Goal: Task Accomplishment & Management: Manage account settings

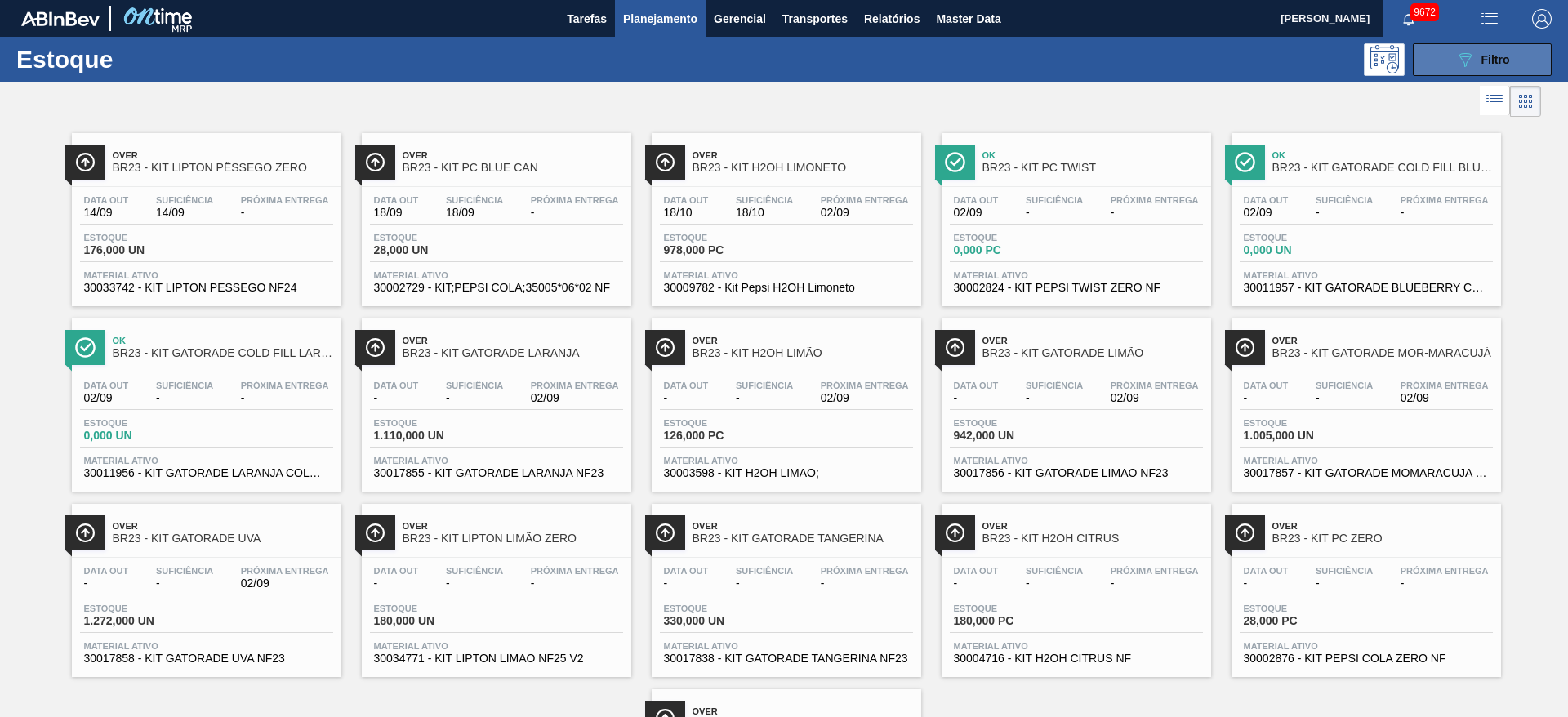
click at [1438, 70] on button "089F7B8B-B2A5-4AFE-B5C0-19BA573D28AC Filtro" at bounding box center [1482, 59] width 139 height 32
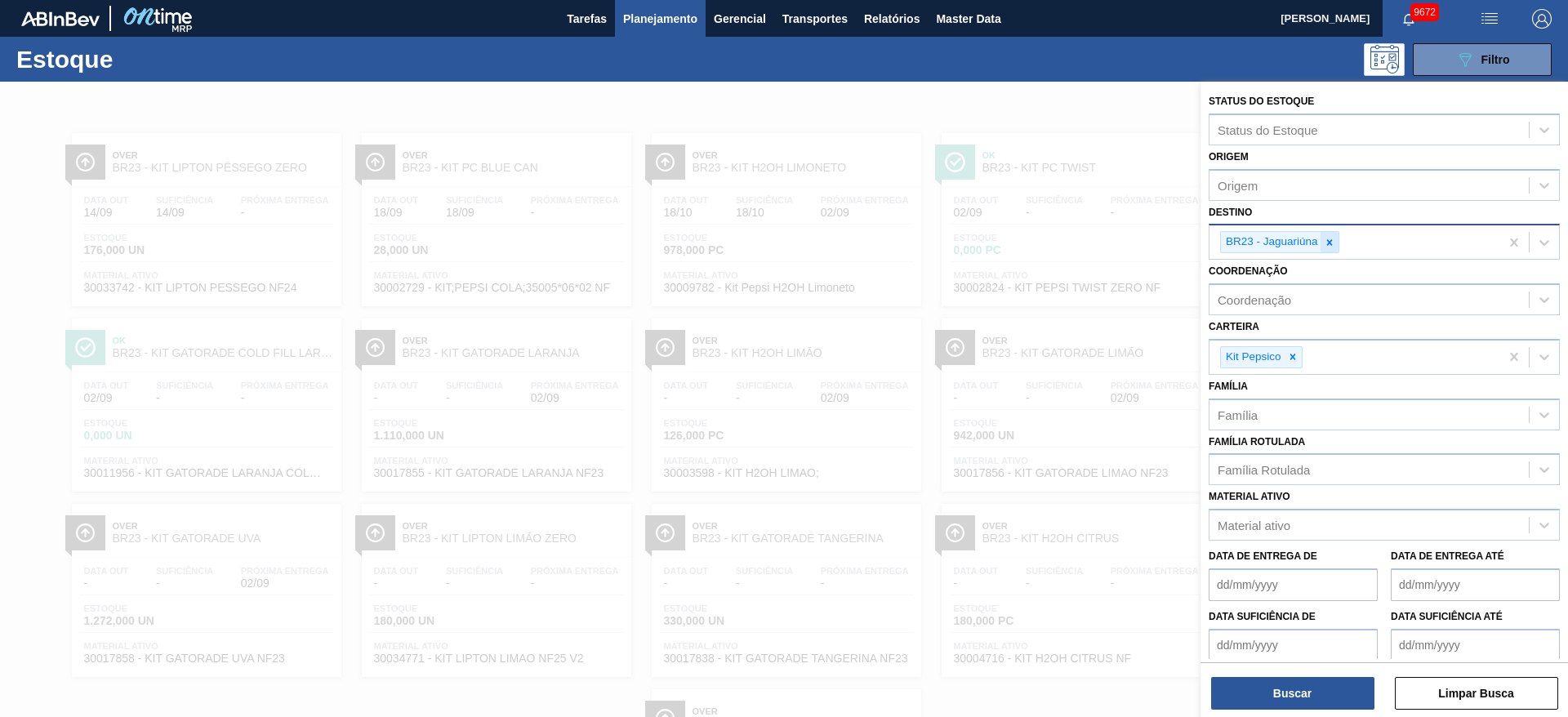
click at [1330, 242] on icon at bounding box center [1329, 242] width 6 height 6
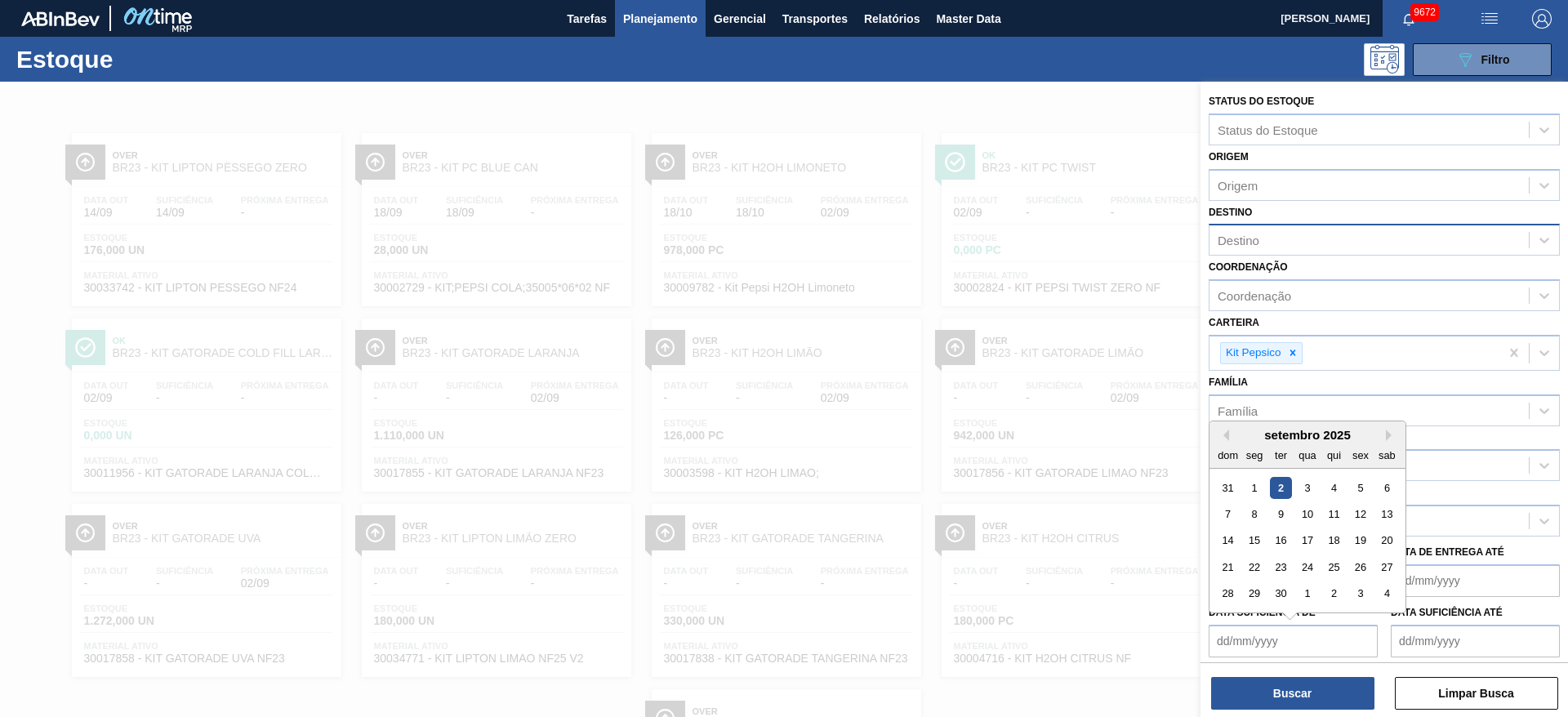
click at [1253, 655] on de "Data suficiência de" at bounding box center [1293, 641] width 169 height 32
click at [1246, 437] on div "setembro 2025" at bounding box center [1307, 435] width 196 height 14
click at [1301, 482] on div "3" at bounding box center [1307, 487] width 22 height 22
type de "03/09/2025"
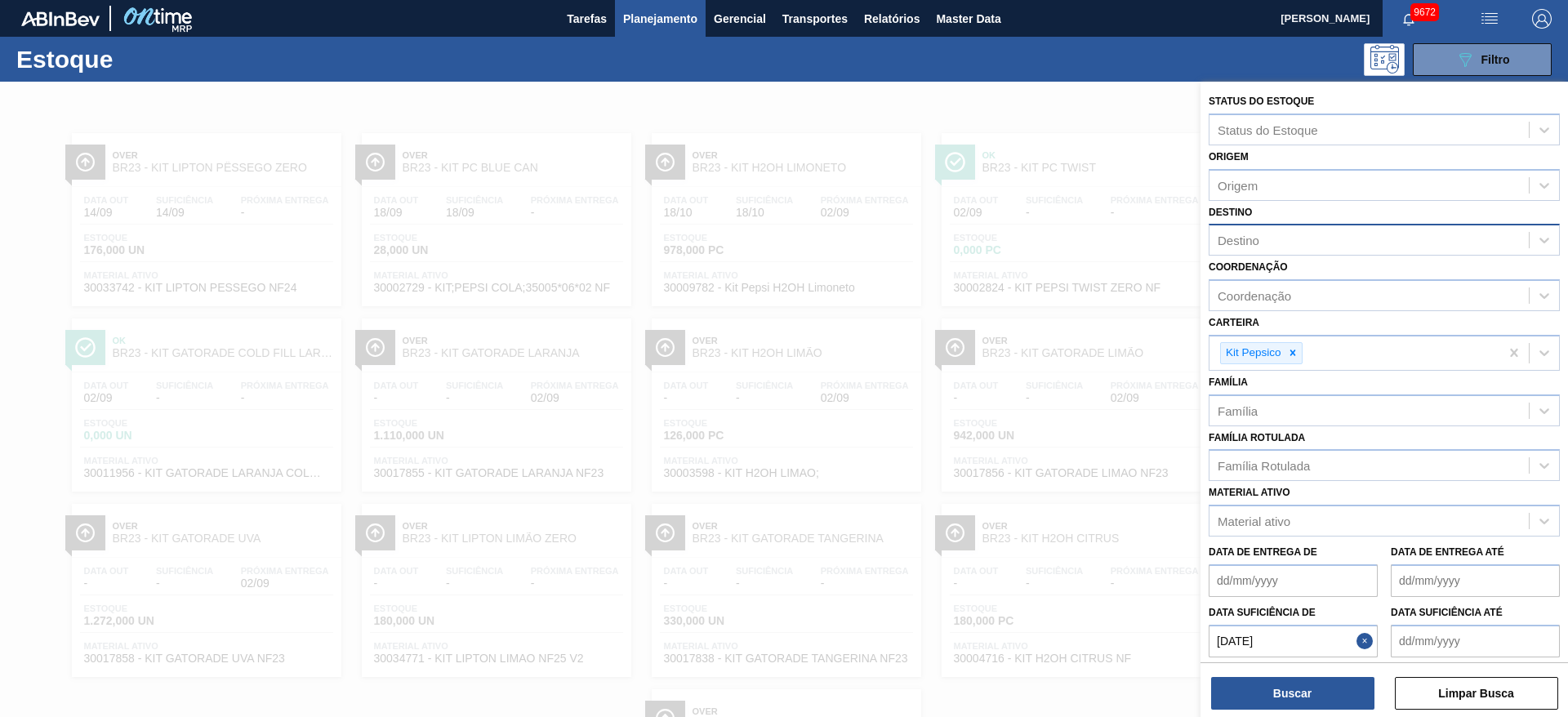
click at [1429, 633] on até "Data suficiência até" at bounding box center [1476, 641] width 169 height 32
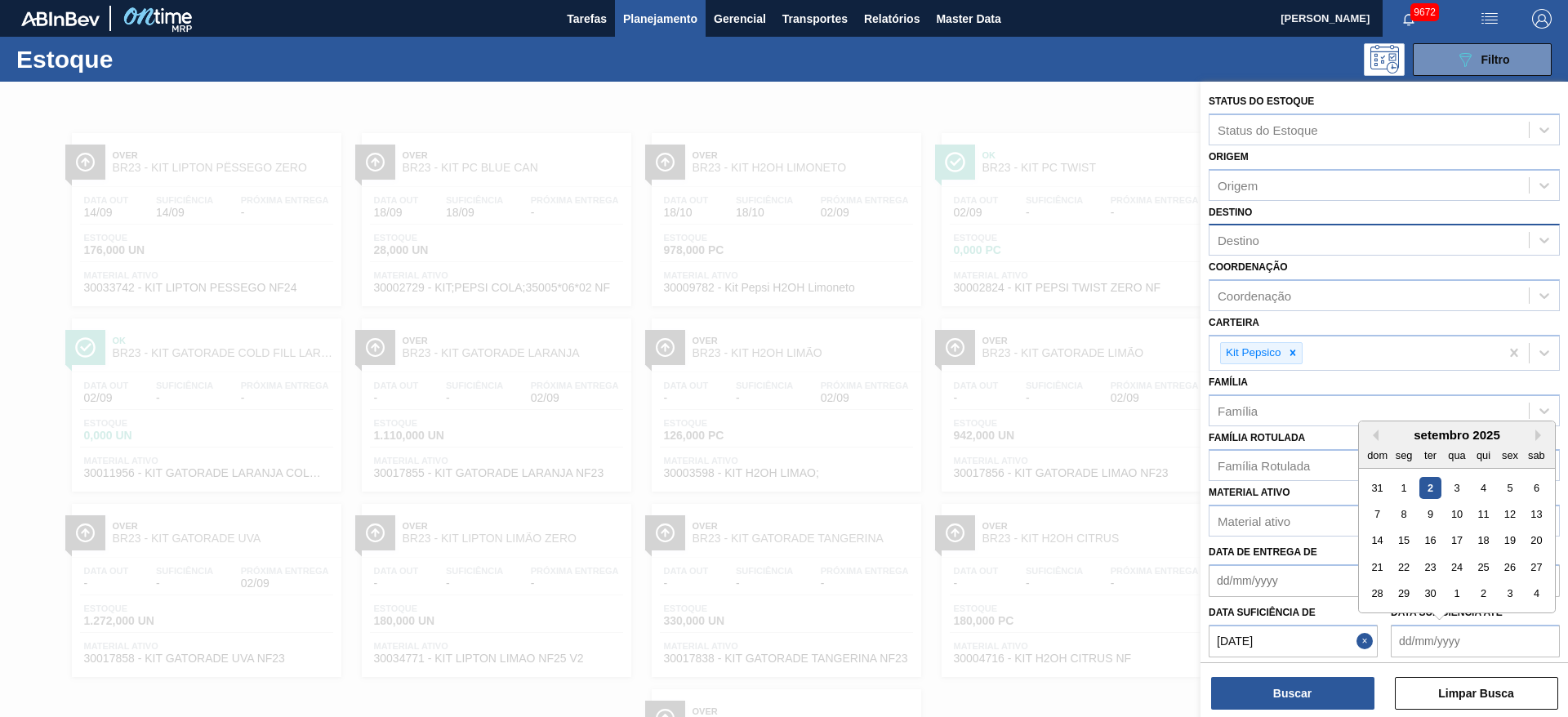
click at [1364, 425] on div "setembro 2025 dom seg ter qua qui sex sab" at bounding box center [1457, 444] width 196 height 47
click at [1536, 548] on div "20" at bounding box center [1536, 540] width 22 height 22
type até "20/09/2025"
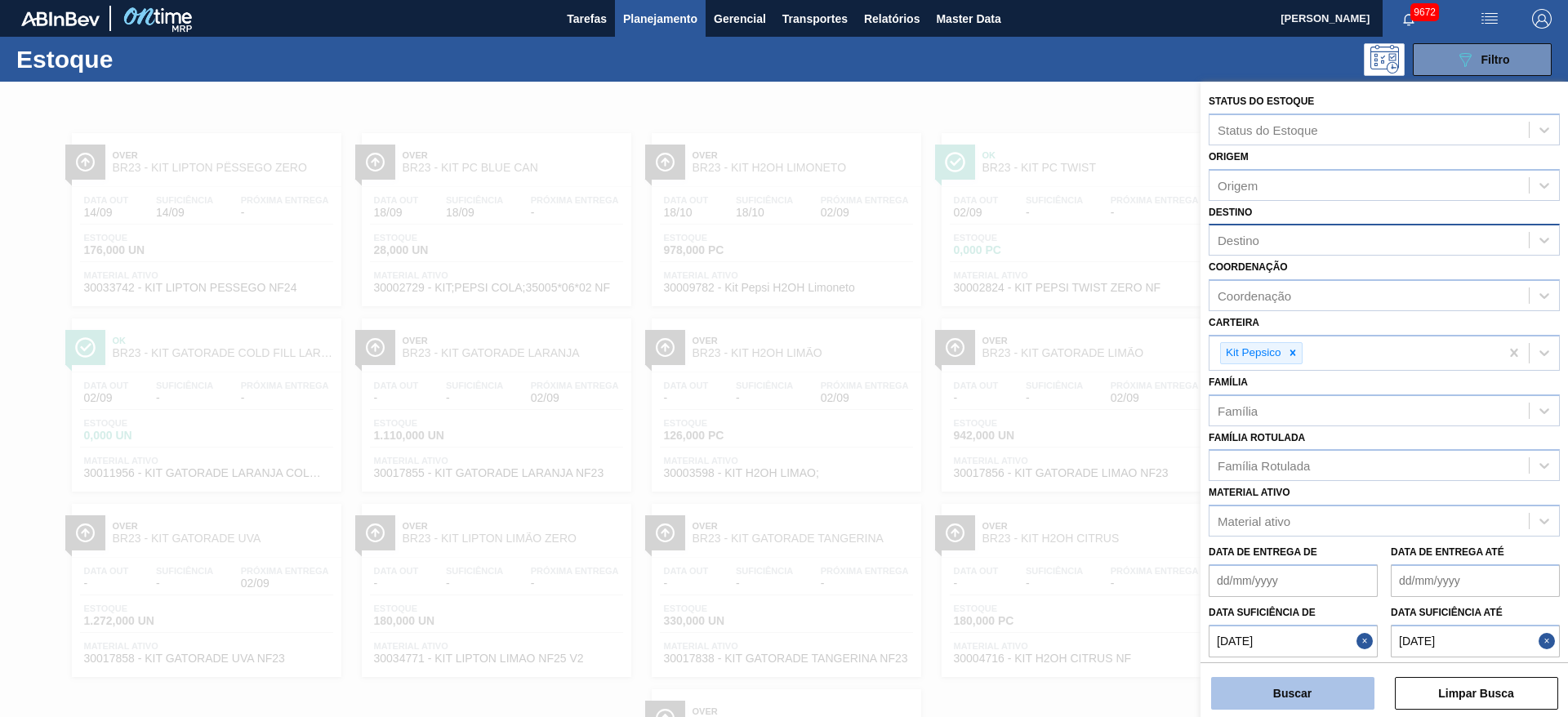
click at [1320, 697] on button "Buscar" at bounding box center [1292, 693] width 164 height 32
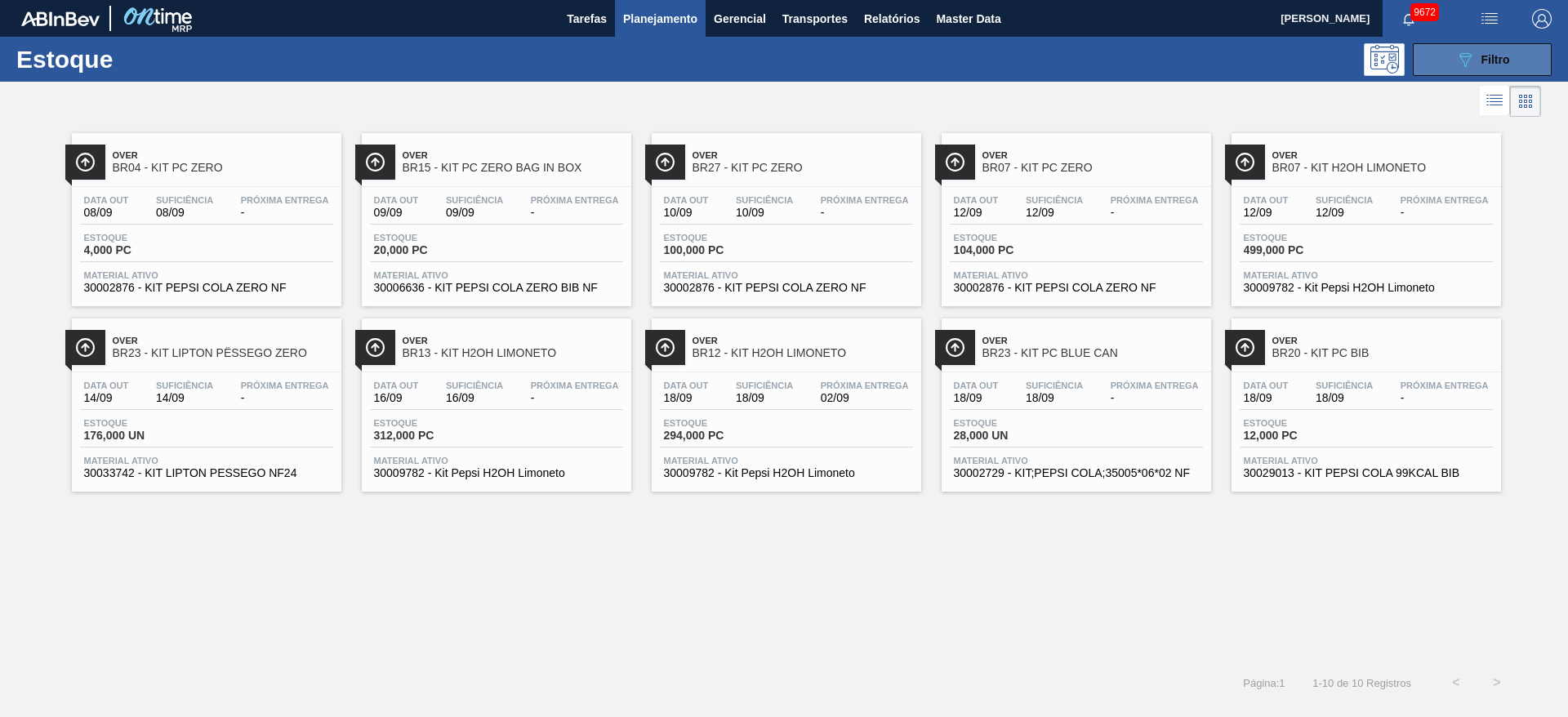
click at [1463, 57] on icon "089F7B8B-B2A5-4AFE-B5C0-19BA573D28AC" at bounding box center [1465, 60] width 20 height 20
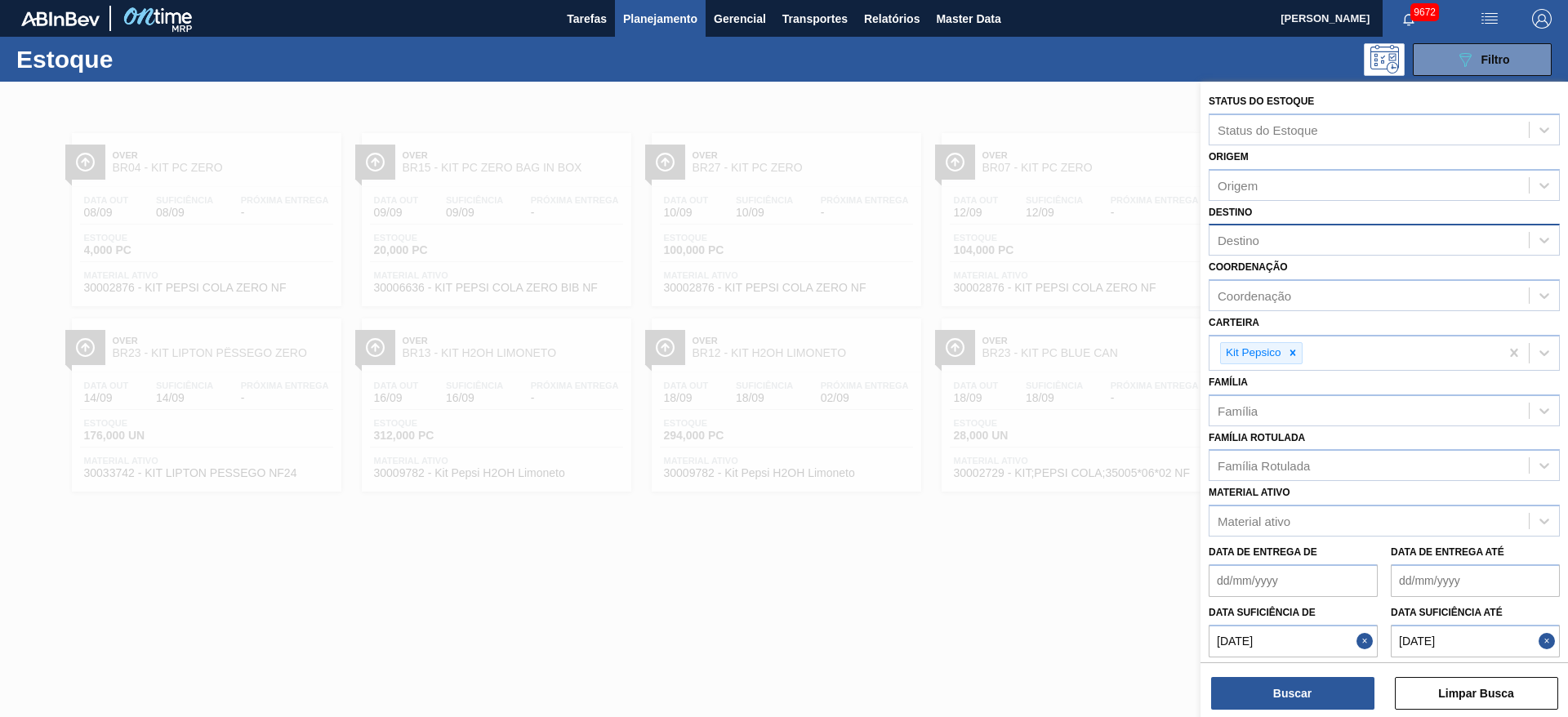
click at [999, 91] on div at bounding box center [784, 440] width 1568 height 717
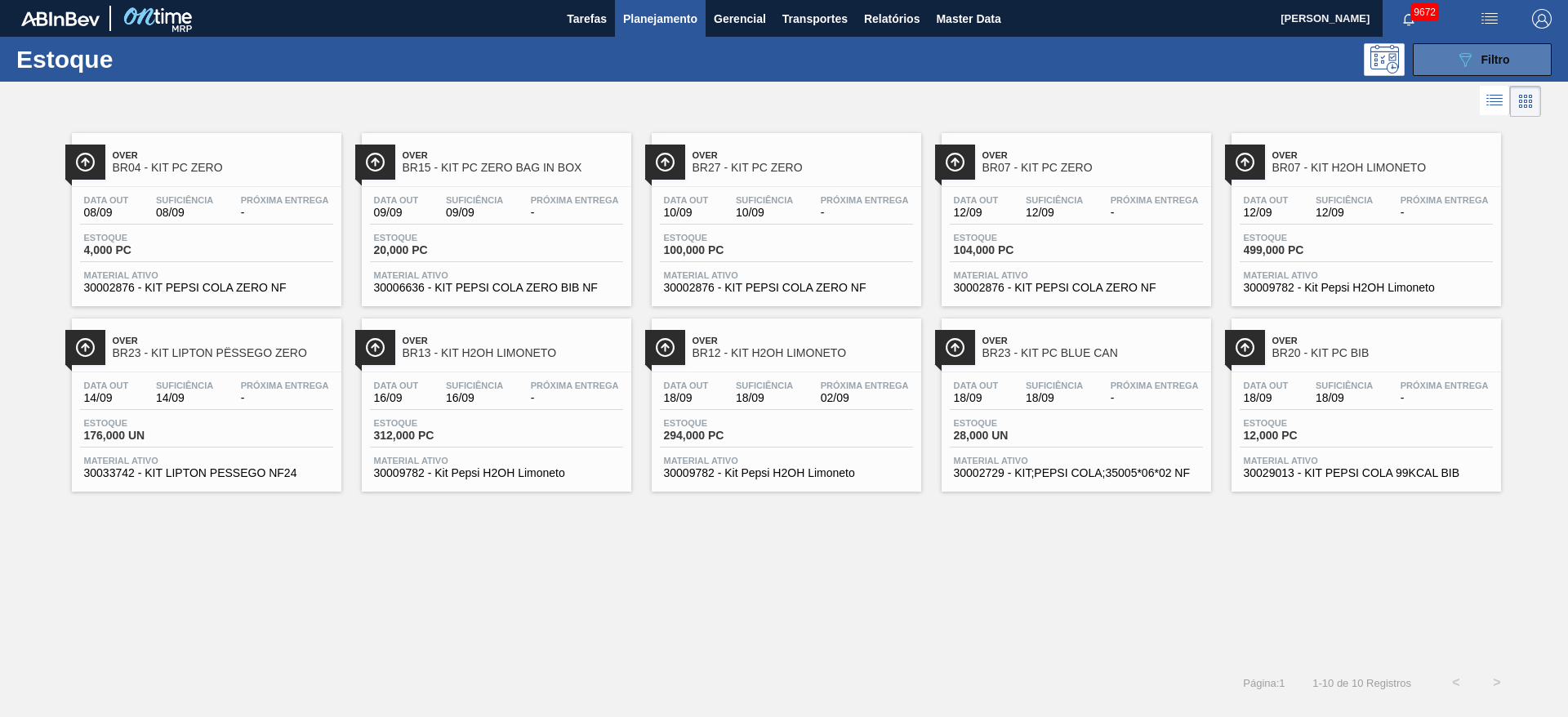
click at [1473, 46] on button "089F7B8B-B2A5-4AFE-B5C0-19BA573D28AC Filtro" at bounding box center [1482, 59] width 139 height 32
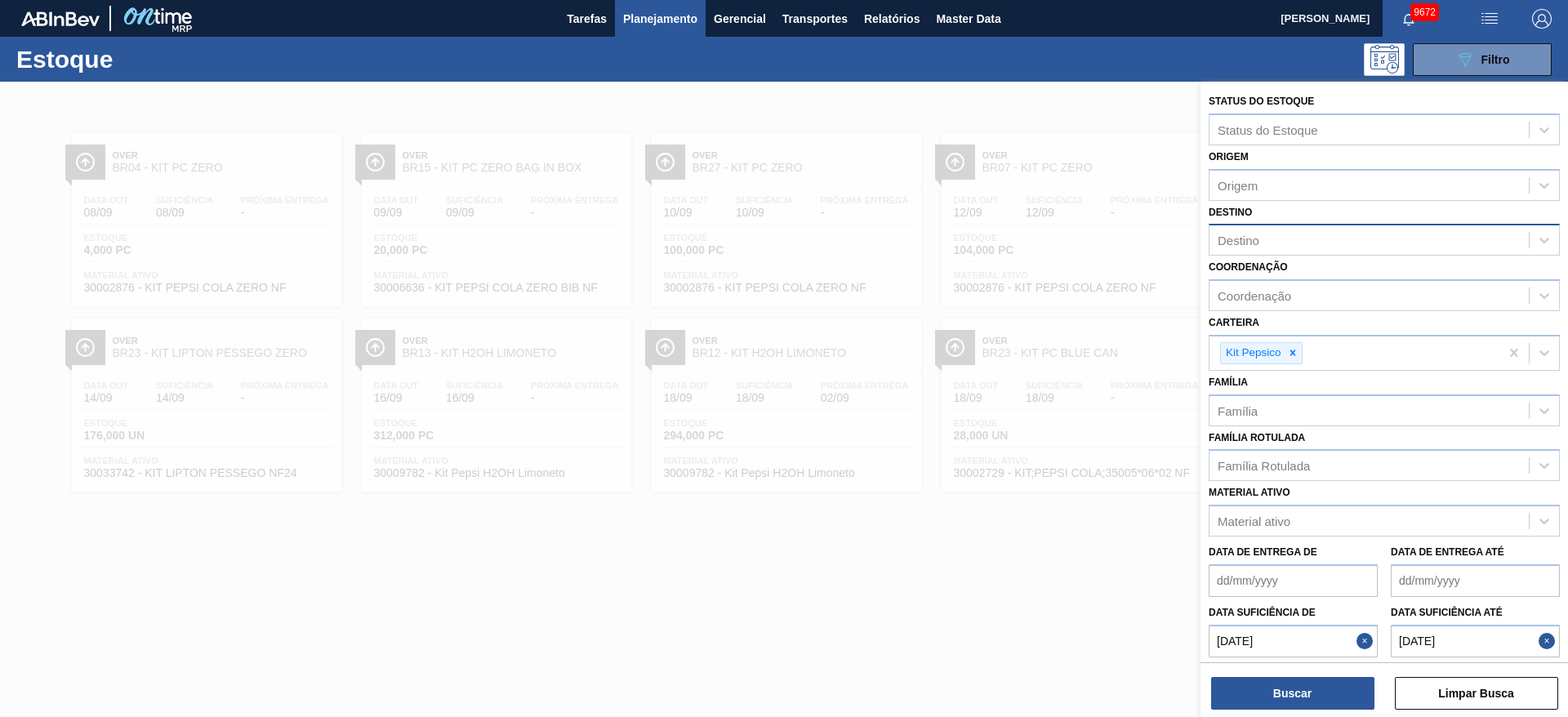
click at [1022, 621] on div at bounding box center [784, 440] width 1568 height 717
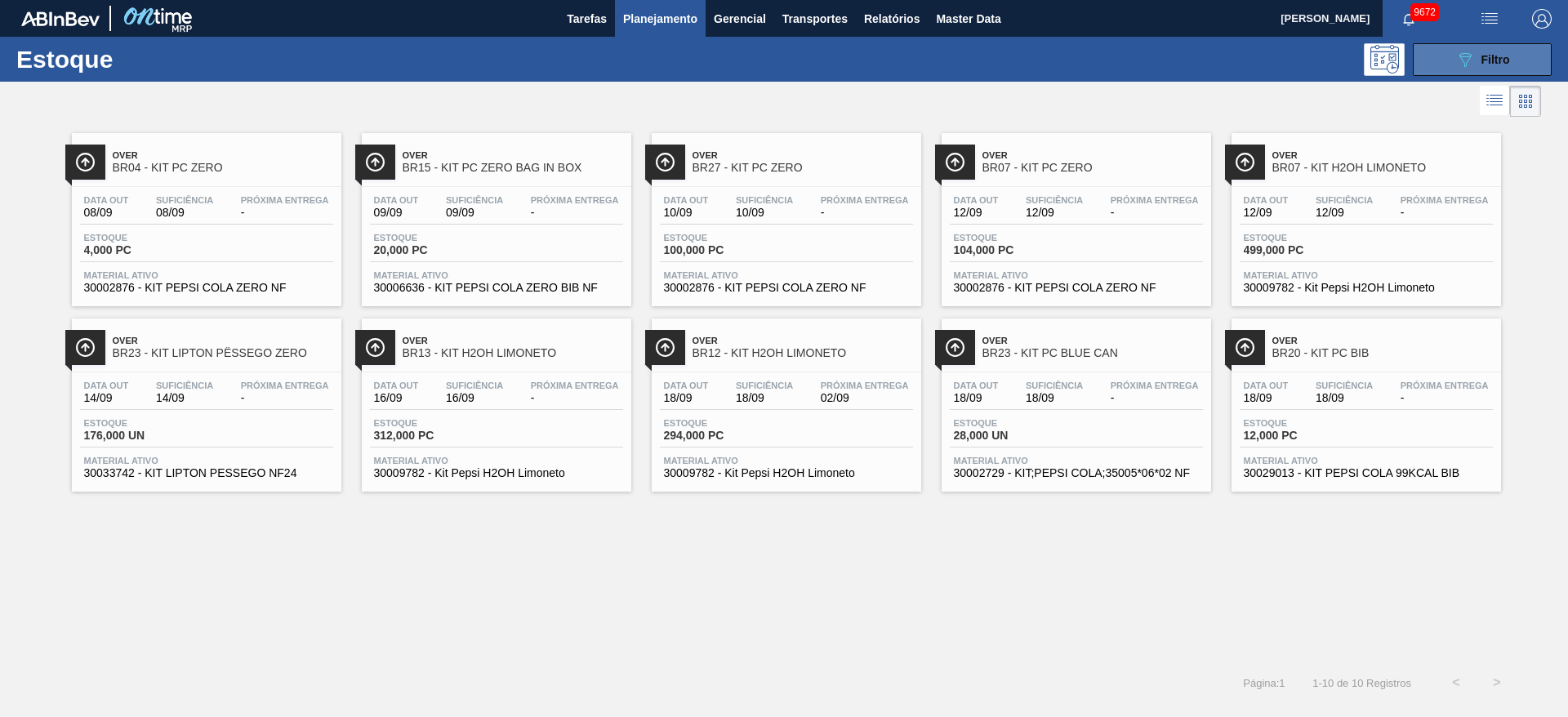
click at [1441, 66] on button "089F7B8B-B2A5-4AFE-B5C0-19BA573D28AC Filtro" at bounding box center [1482, 59] width 139 height 32
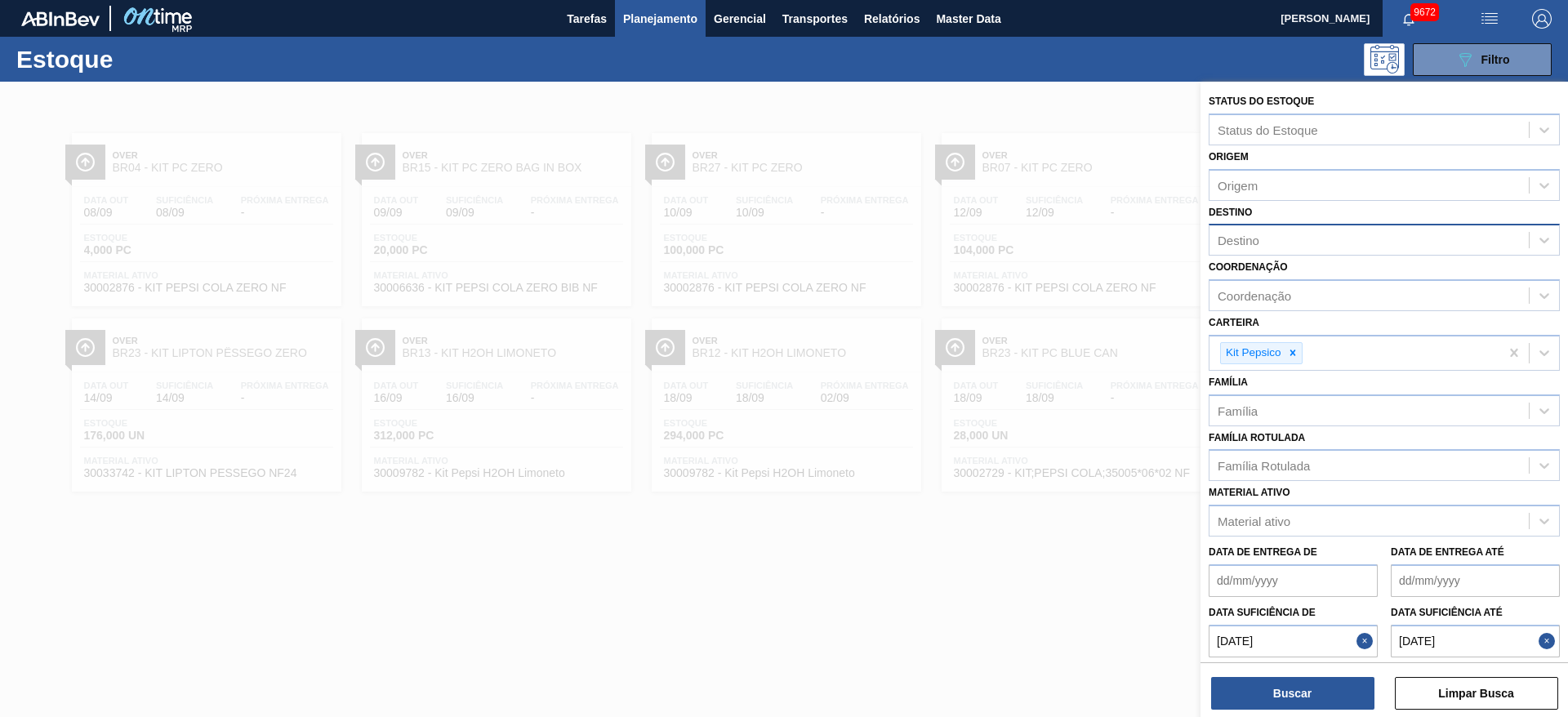
click at [1370, 636] on button "Close" at bounding box center [1367, 641] width 22 height 32
click at [1541, 642] on button "Close" at bounding box center [1550, 641] width 22 height 32
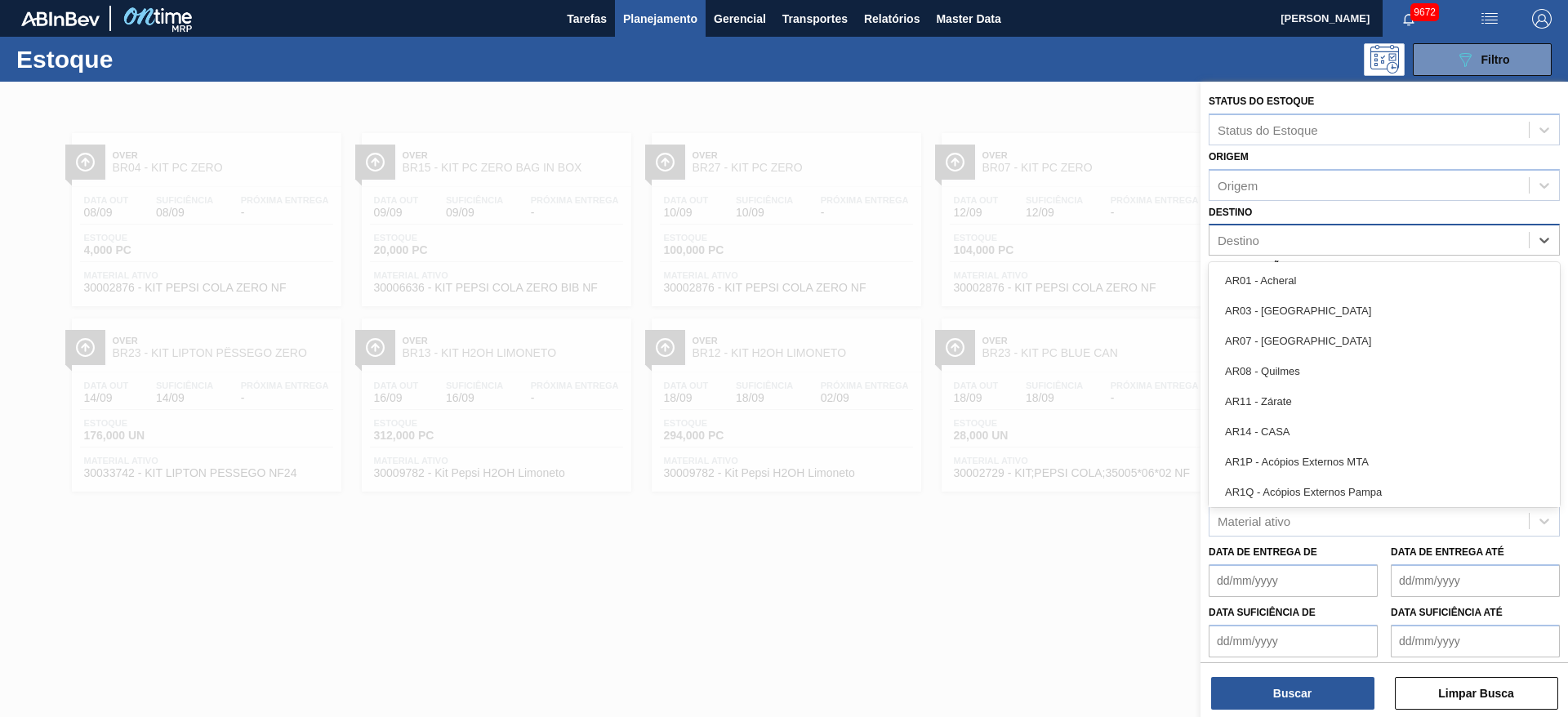
click at [1278, 229] on div "Destino" at bounding box center [1369, 240] width 320 height 24
type input "2"
type input "15"
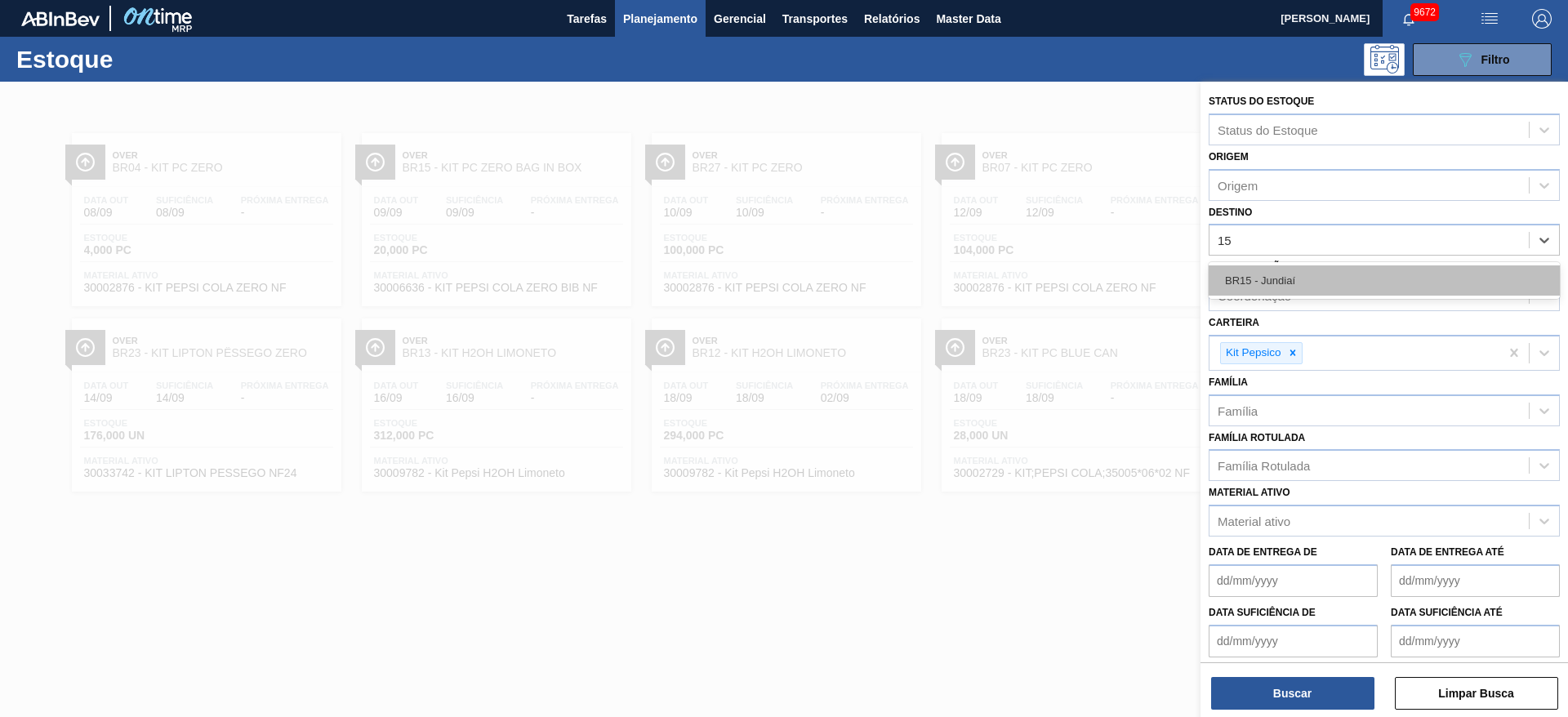
click at [1291, 276] on div "BR15 - Jundiaí" at bounding box center [1384, 281] width 351 height 30
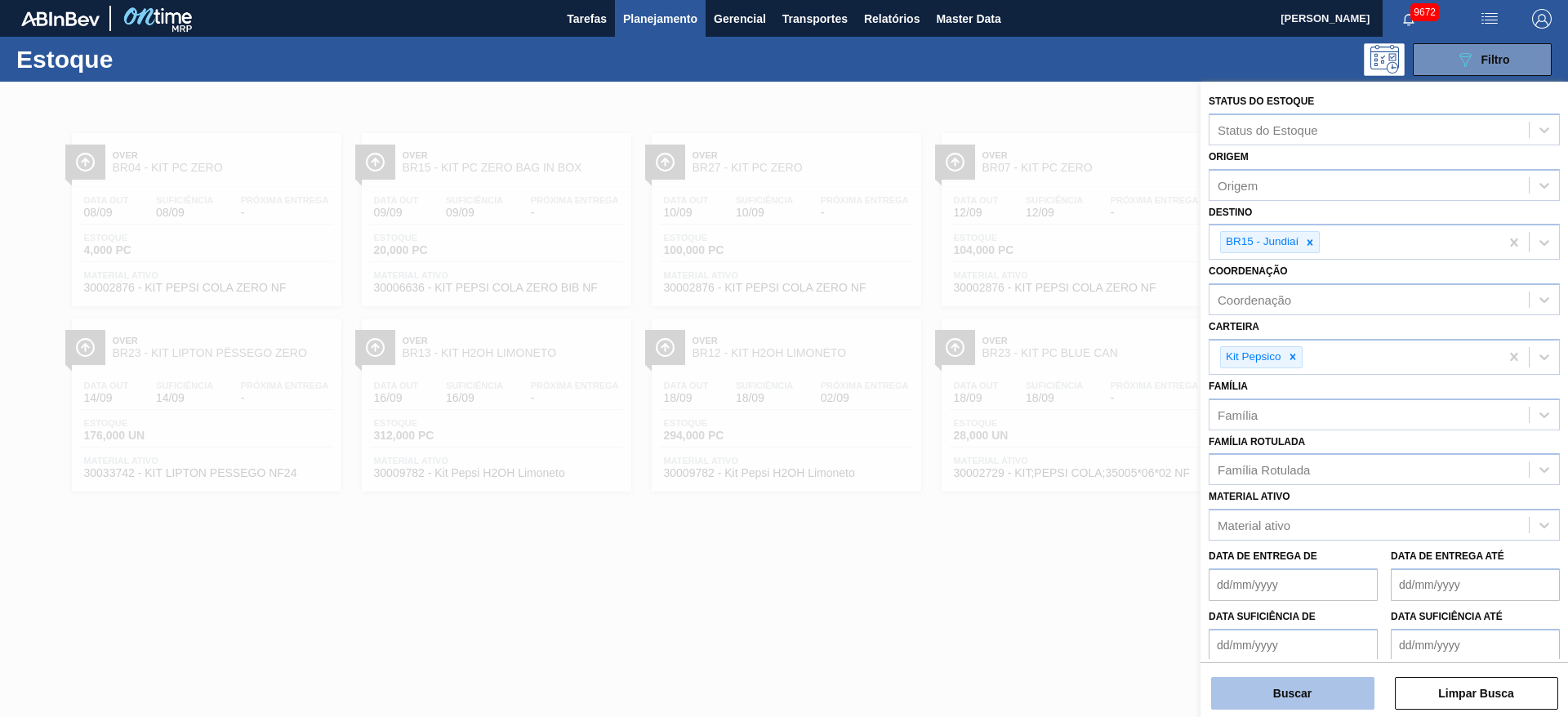
click at [1242, 707] on button "Buscar" at bounding box center [1292, 693] width 164 height 32
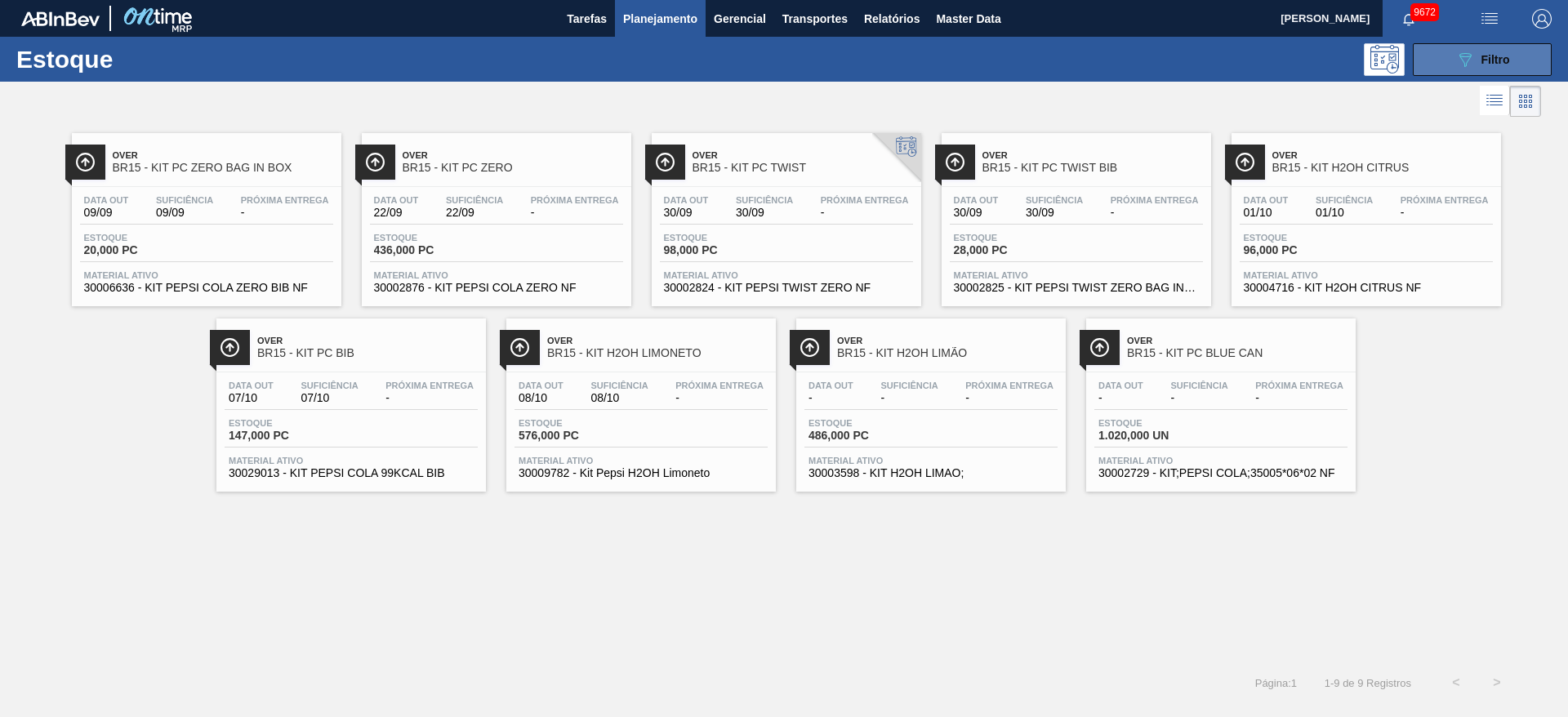
click at [1452, 43] on button "089F7B8B-B2A5-4AFE-B5C0-19BA573D28AC Filtro" at bounding box center [1482, 59] width 139 height 32
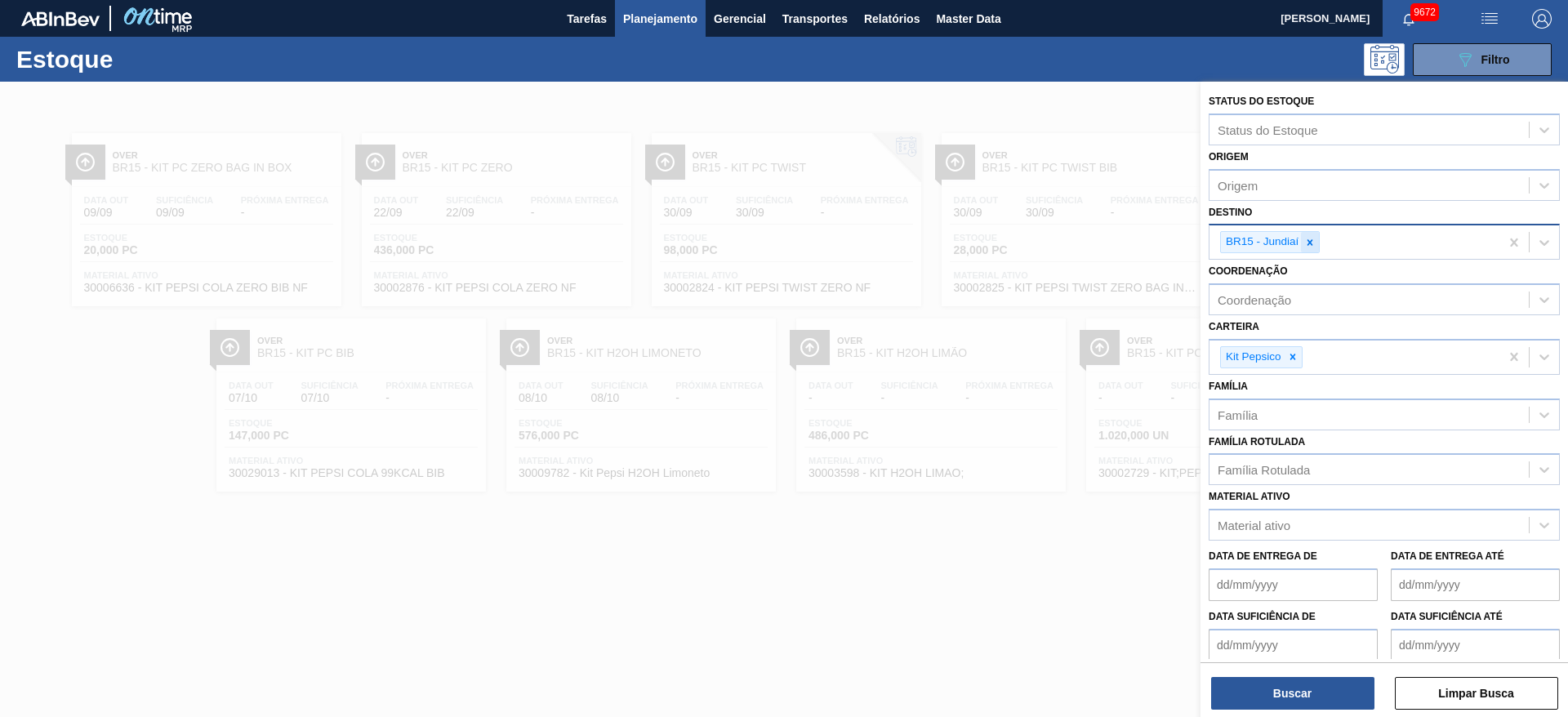
click at [1314, 242] on icon at bounding box center [1310, 243] width 12 height 12
type input "4"
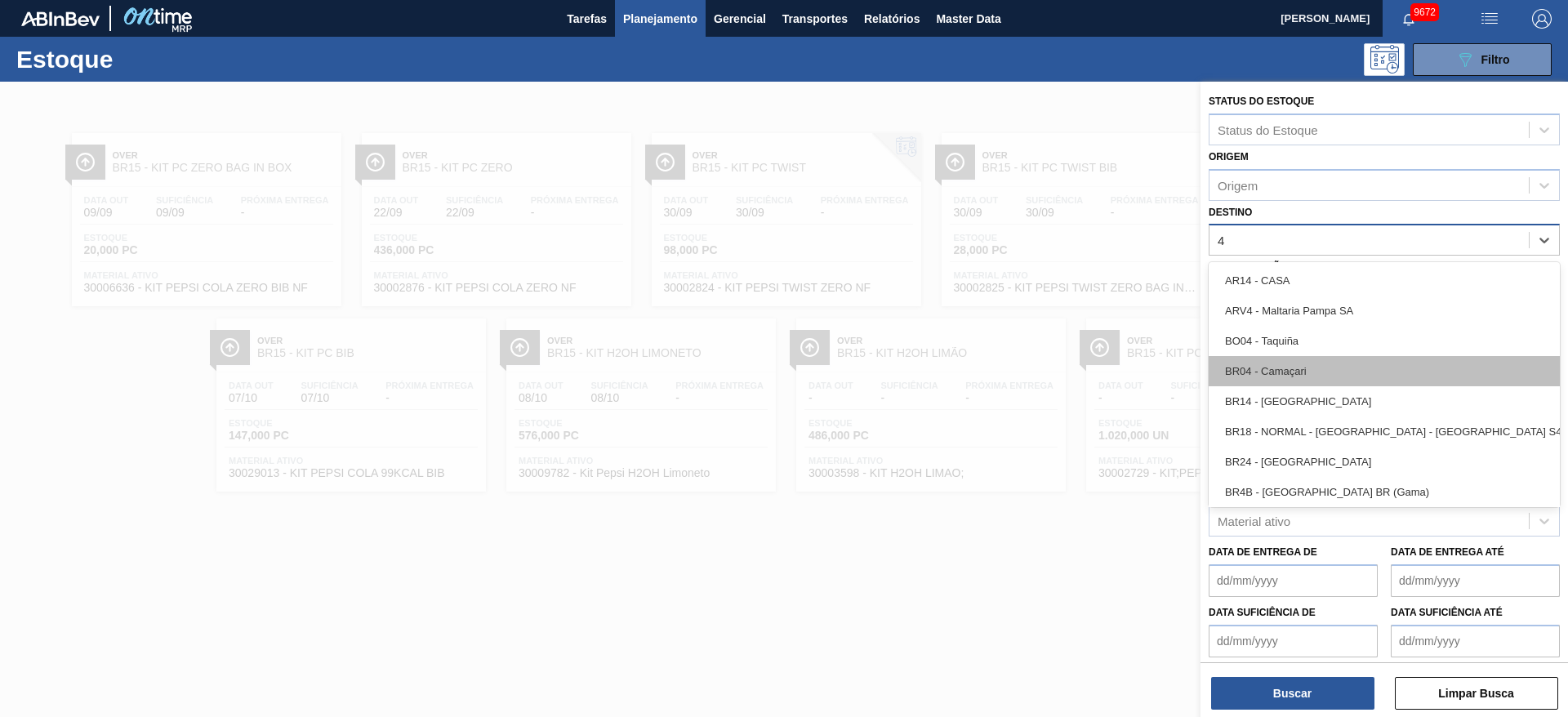
click at [1299, 368] on div "BR04 - Camaçari" at bounding box center [1384, 371] width 351 height 30
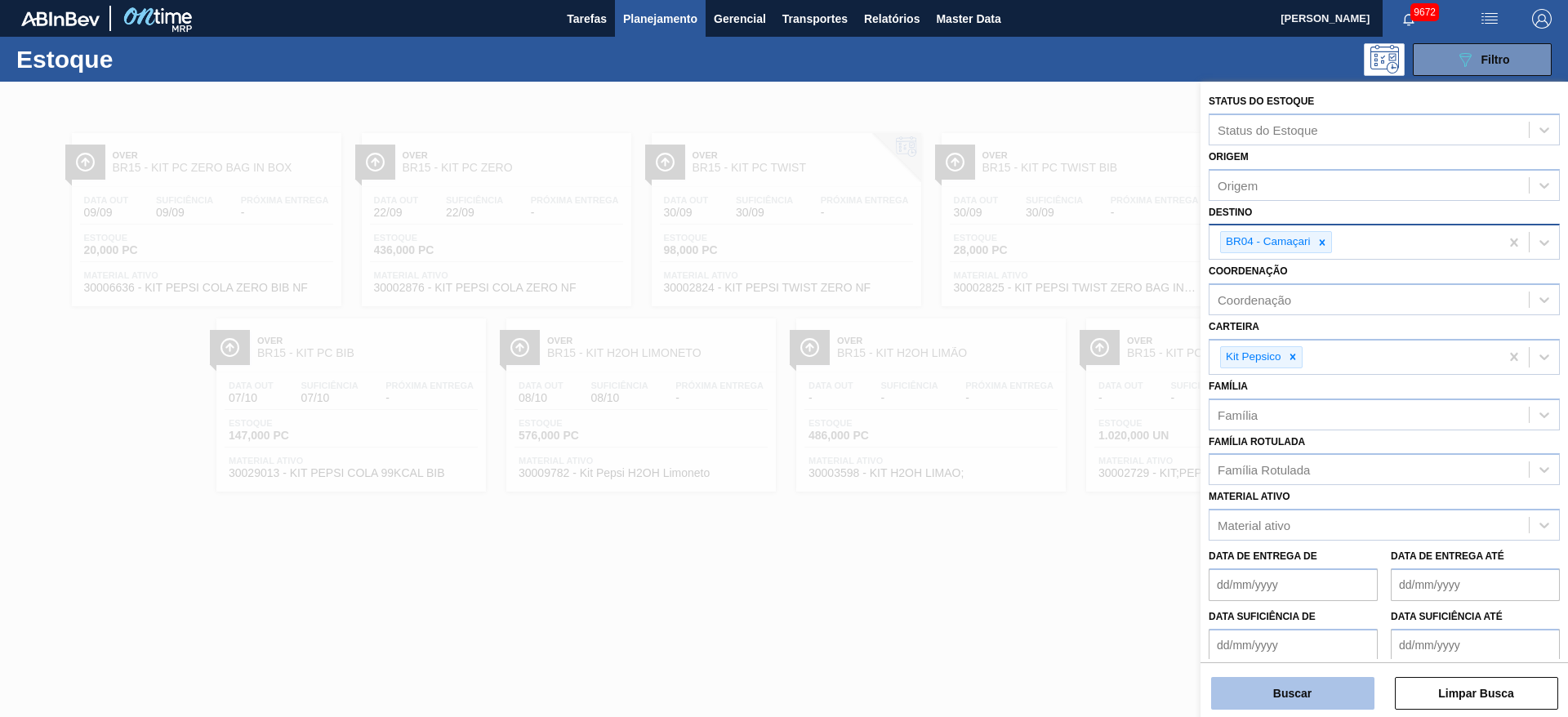
click at [1283, 690] on button "Buscar" at bounding box center [1292, 693] width 164 height 32
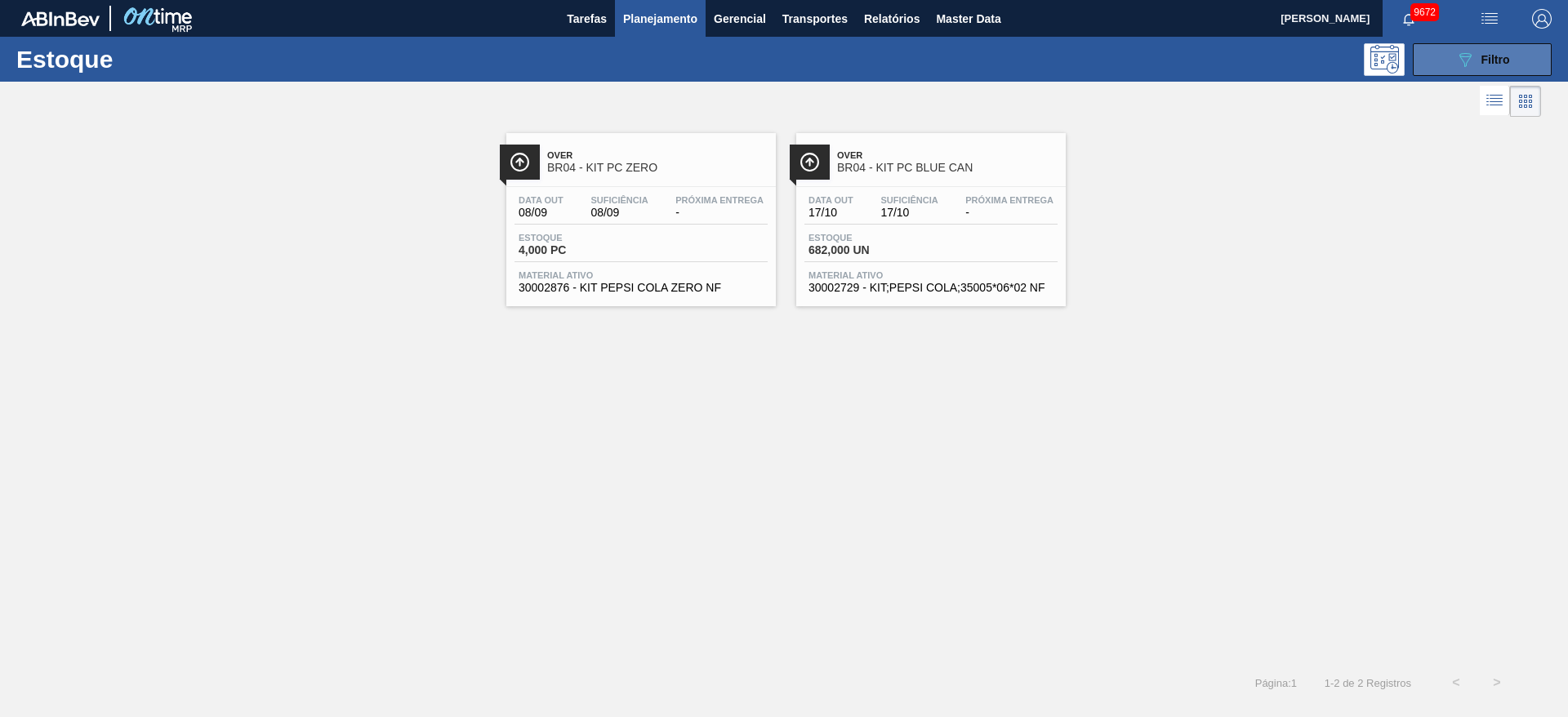
click at [1441, 64] on button "089F7B8B-B2A5-4AFE-B5C0-19BA573D28AC Filtro" at bounding box center [1482, 59] width 139 height 32
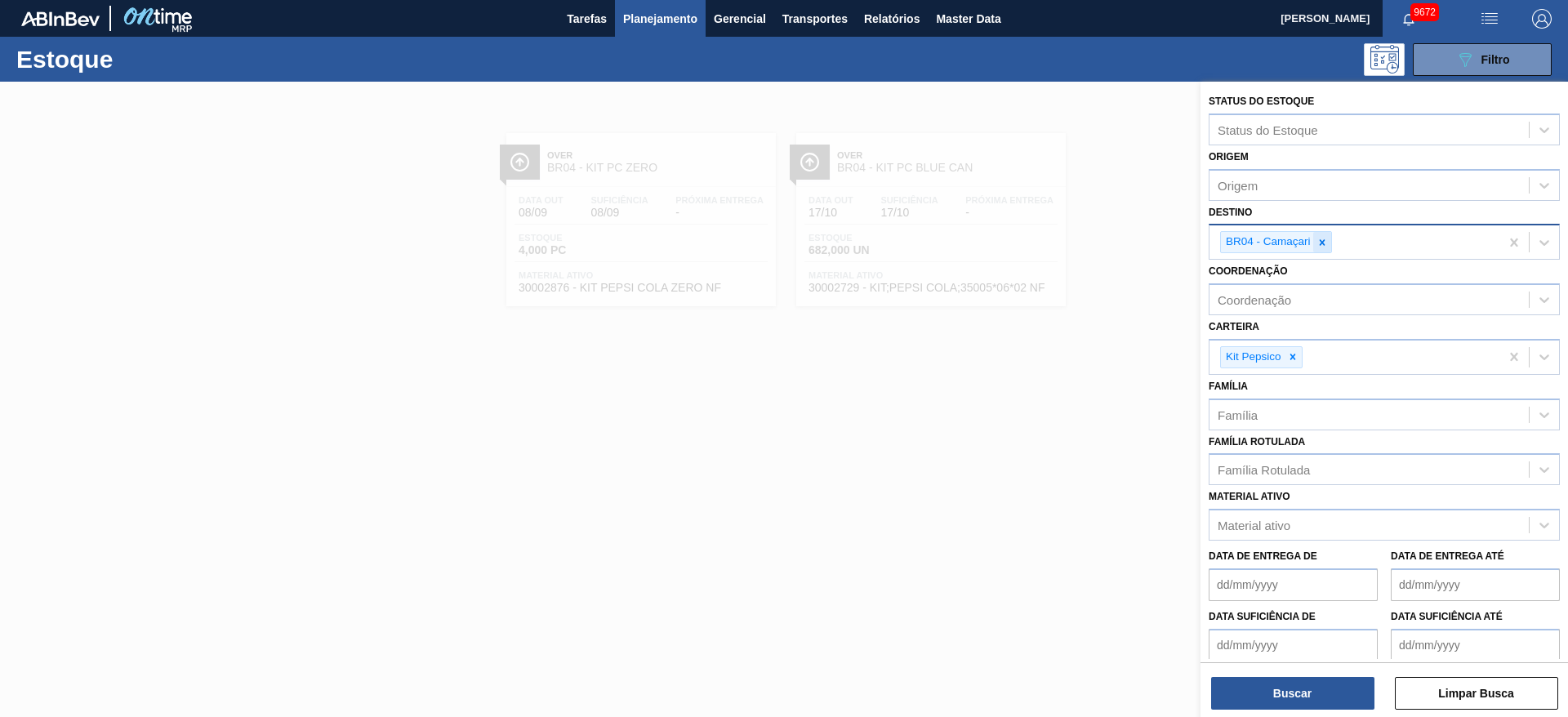
click at [1325, 243] on icon at bounding box center [1322, 243] width 12 height 12
type input "2"
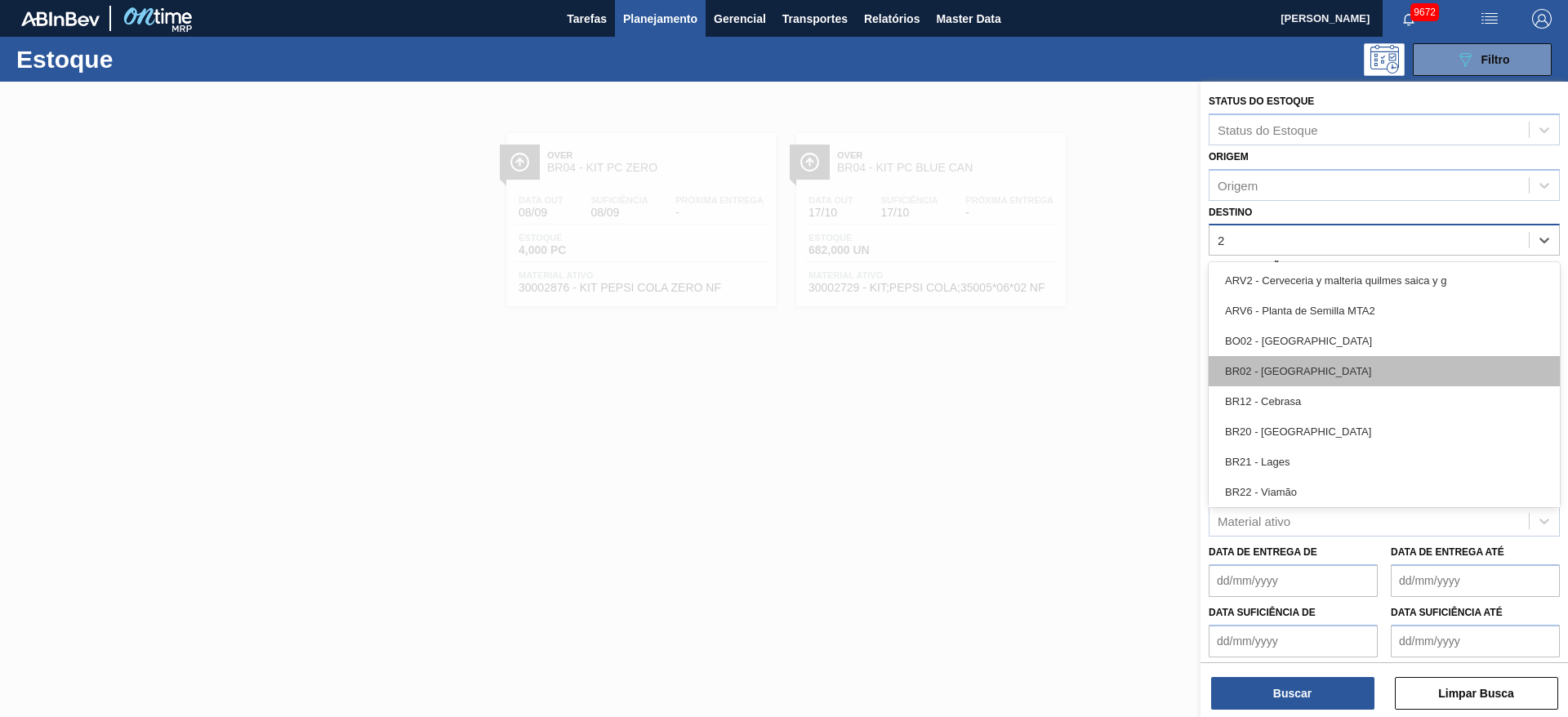
click at [1307, 368] on div "BR02 - [GEOGRAPHIC_DATA]" at bounding box center [1384, 371] width 351 height 30
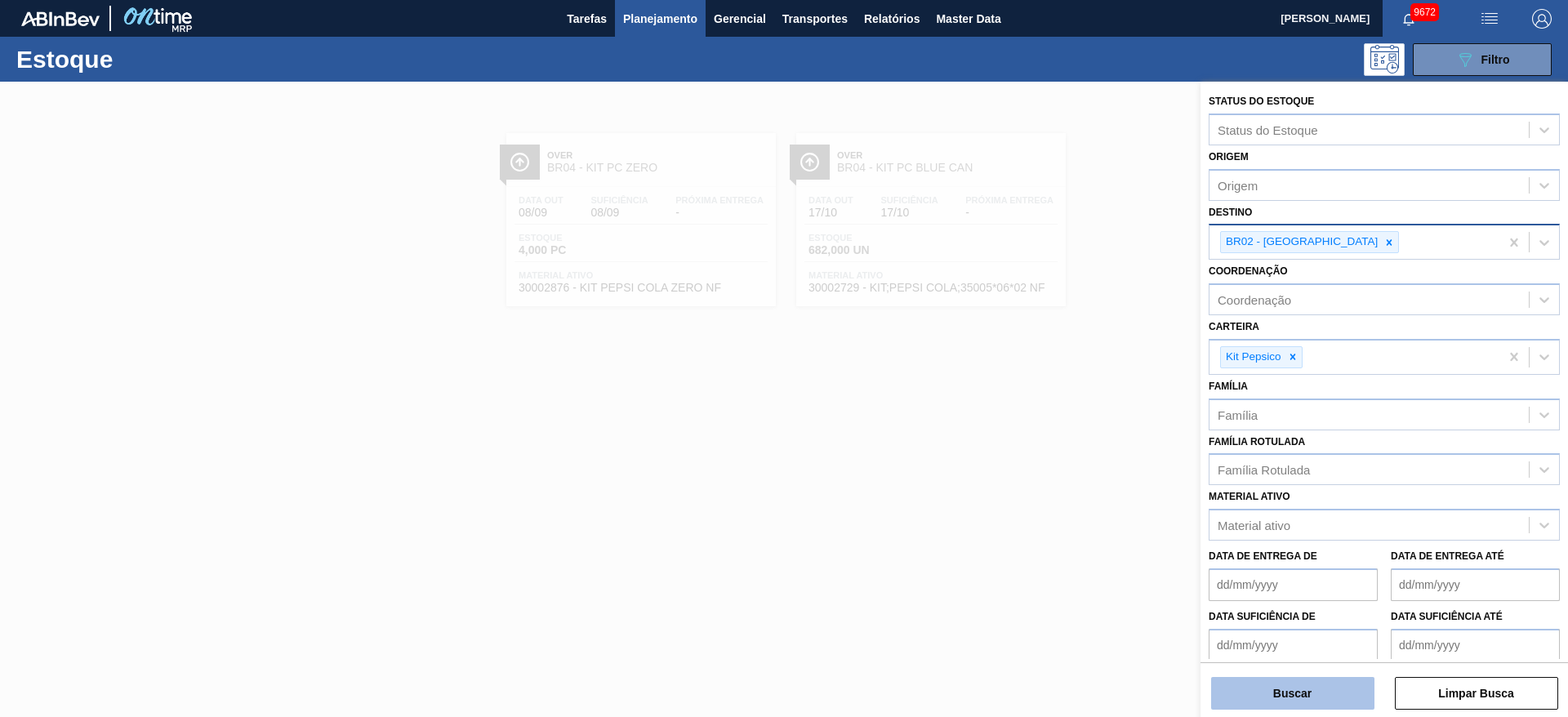
click at [1283, 699] on button "Buscar" at bounding box center [1292, 693] width 164 height 32
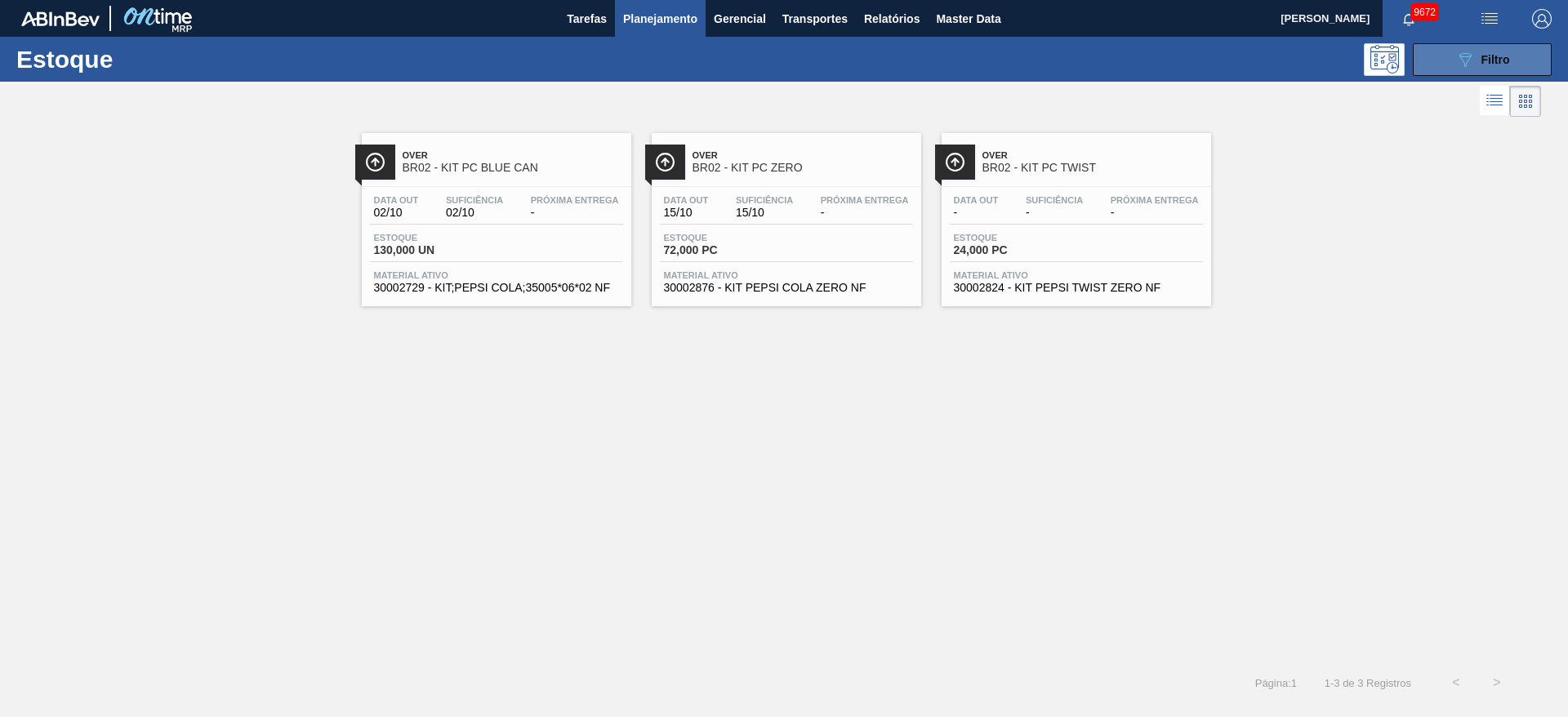
click at [1451, 50] on button "089F7B8B-B2A5-4AFE-B5C0-19BA573D28AC Filtro" at bounding box center [1482, 59] width 139 height 32
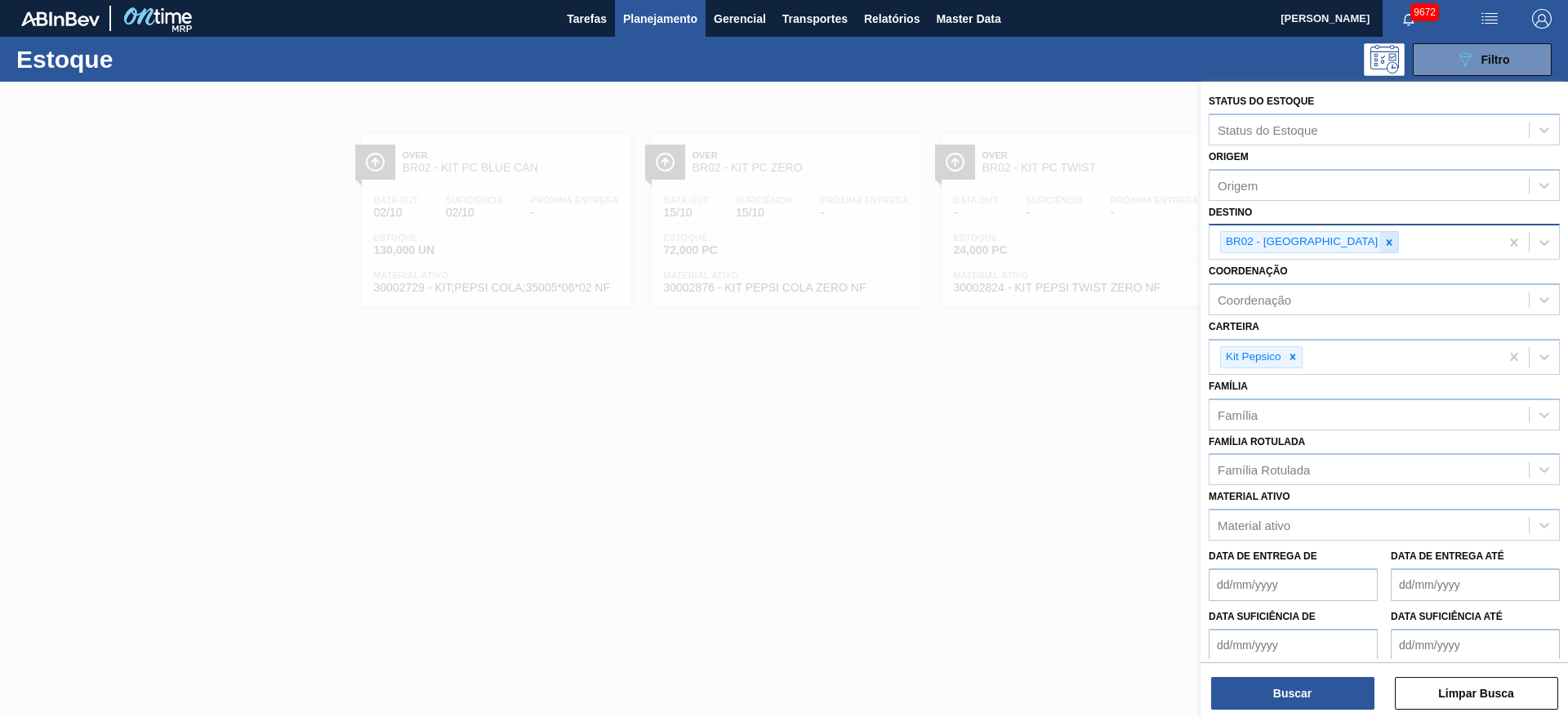
click at [1387, 243] on icon at bounding box center [1389, 242] width 6 height 6
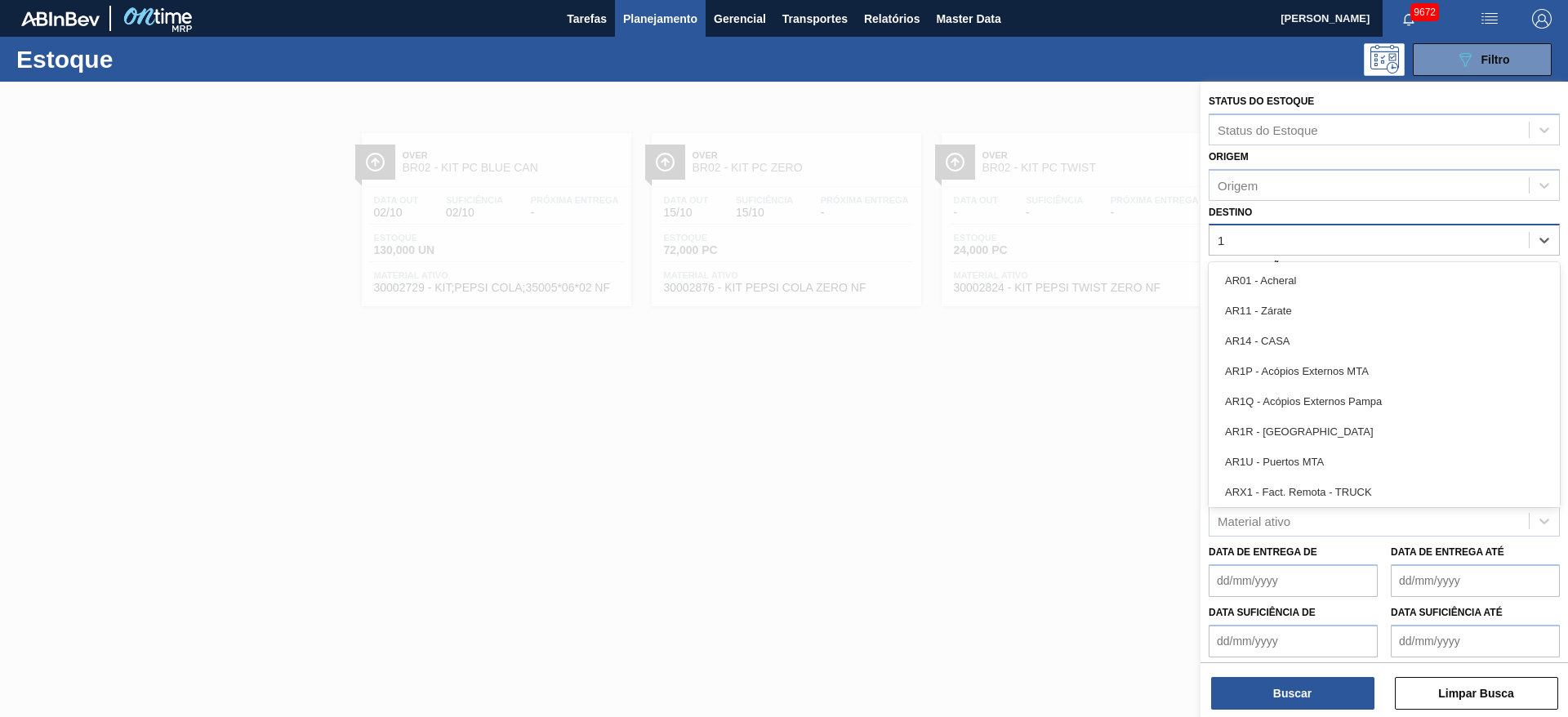
type input "18"
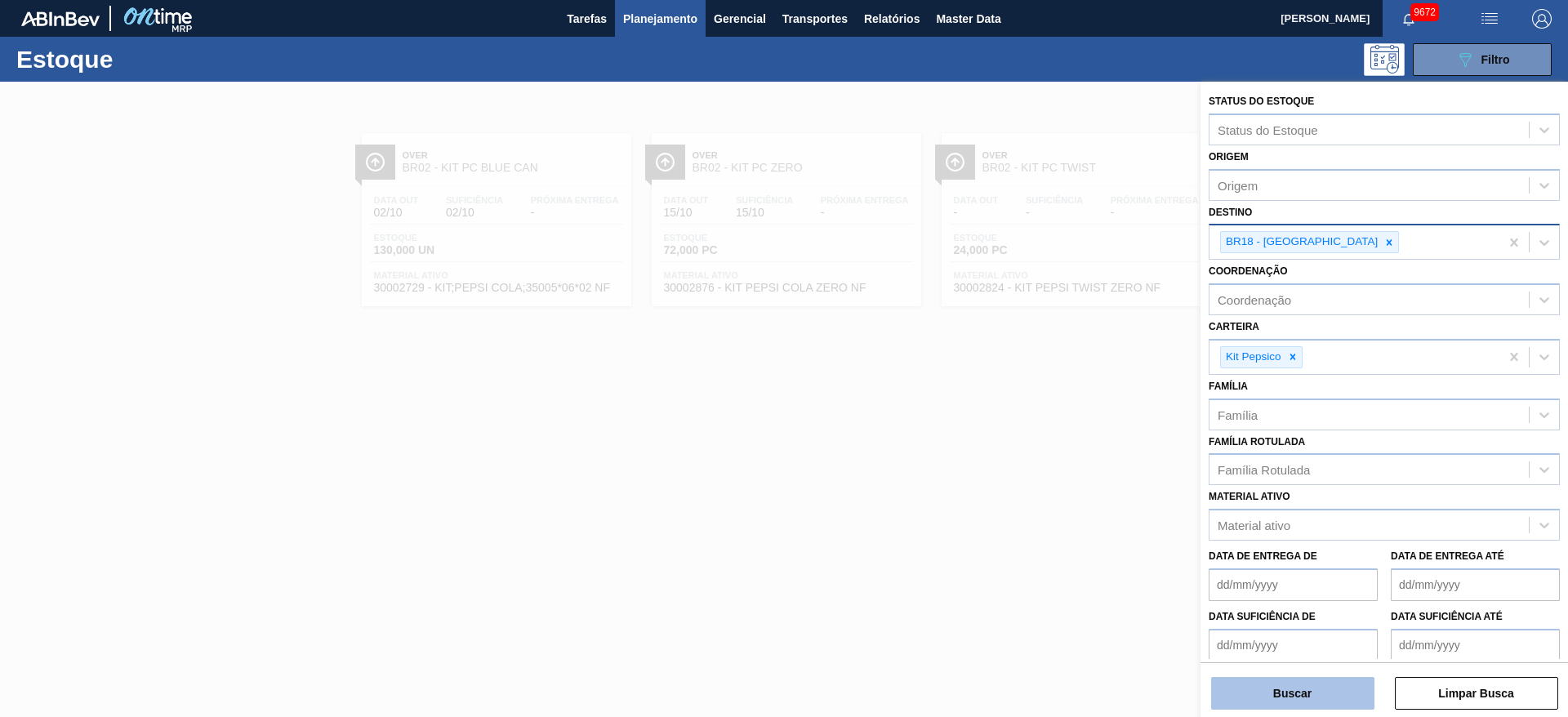
click at [1270, 691] on button "Buscar" at bounding box center [1292, 693] width 164 height 32
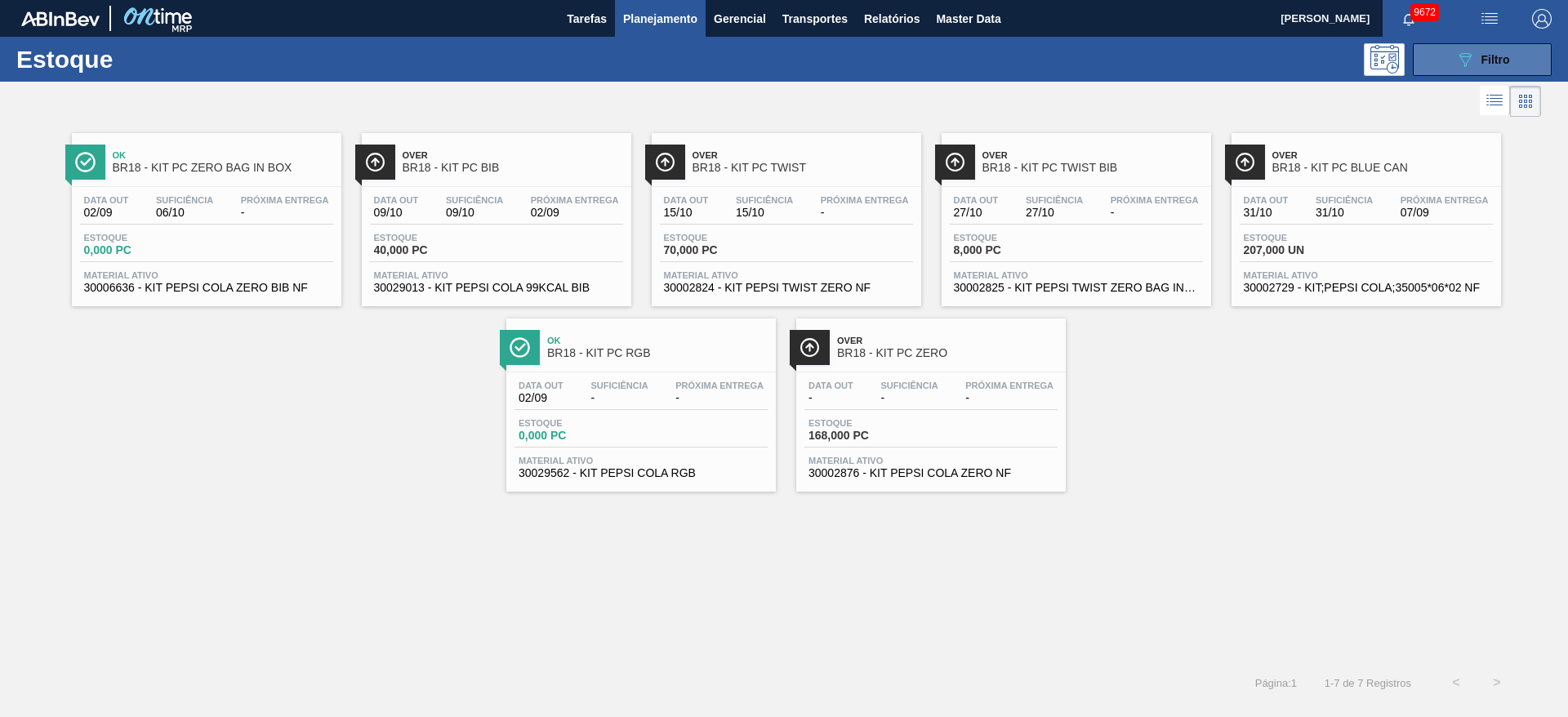
click at [1497, 47] on button "089F7B8B-B2A5-4AFE-B5C0-19BA573D28AC Filtro" at bounding box center [1482, 59] width 139 height 32
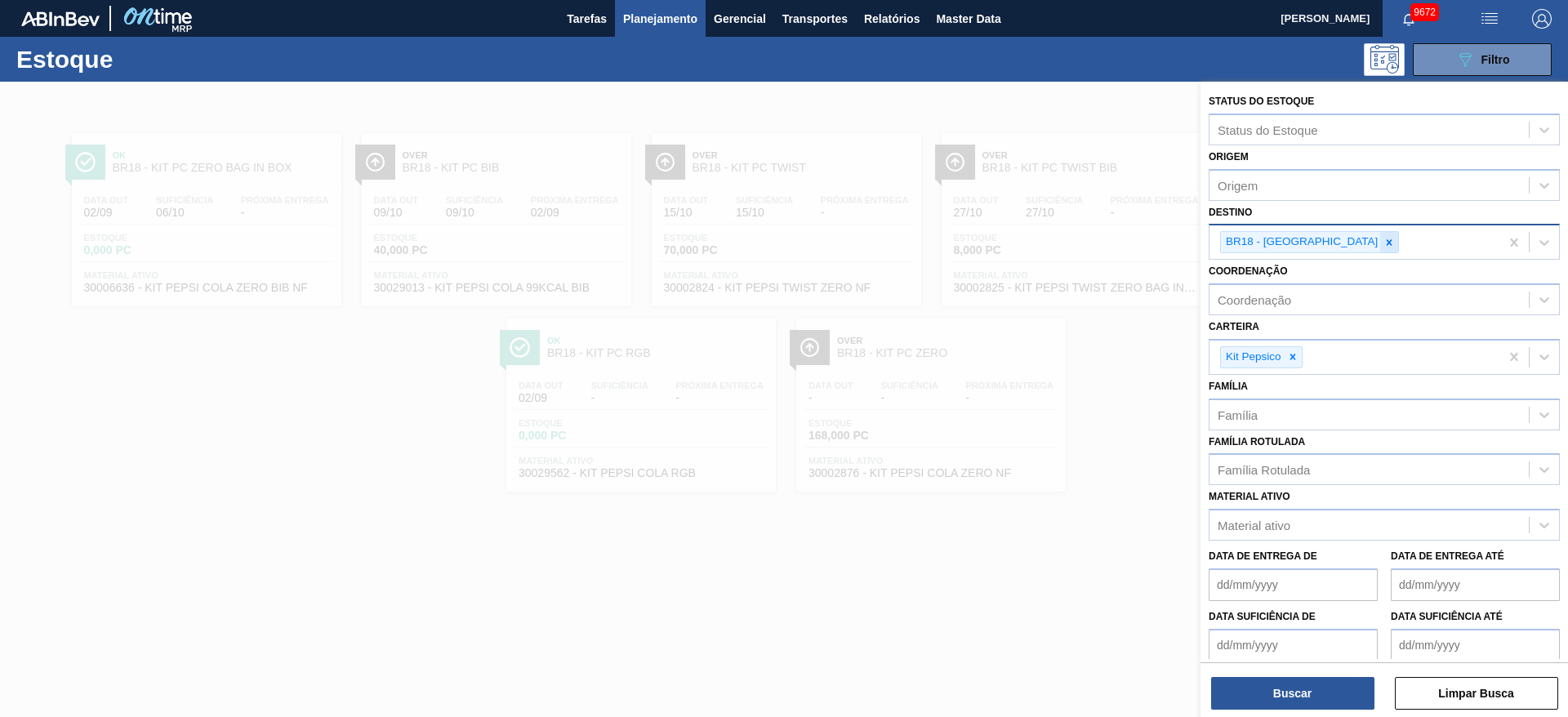
click at [1380, 239] on div at bounding box center [1389, 242] width 18 height 21
type input "3"
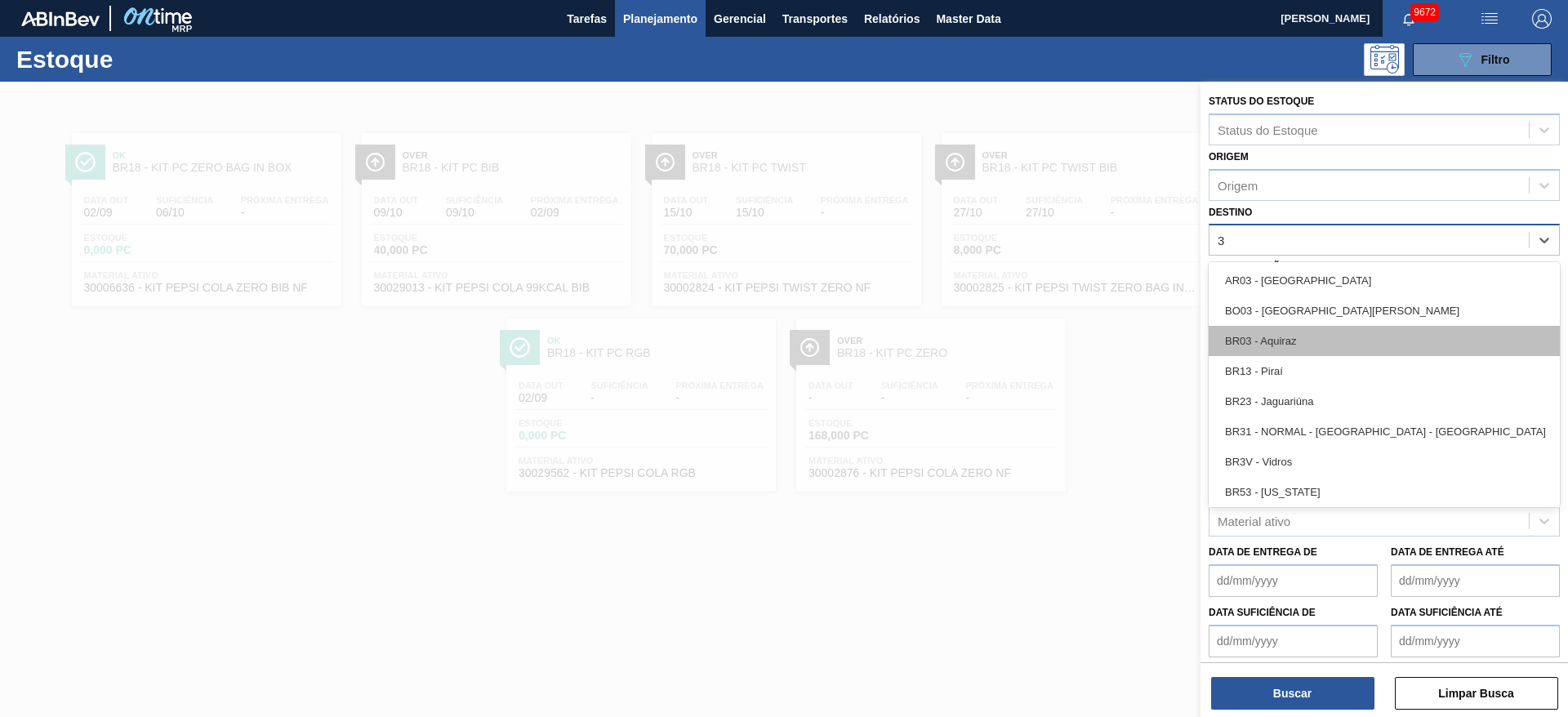
click at [1296, 346] on div "BR03 - Aquiraz" at bounding box center [1384, 341] width 351 height 30
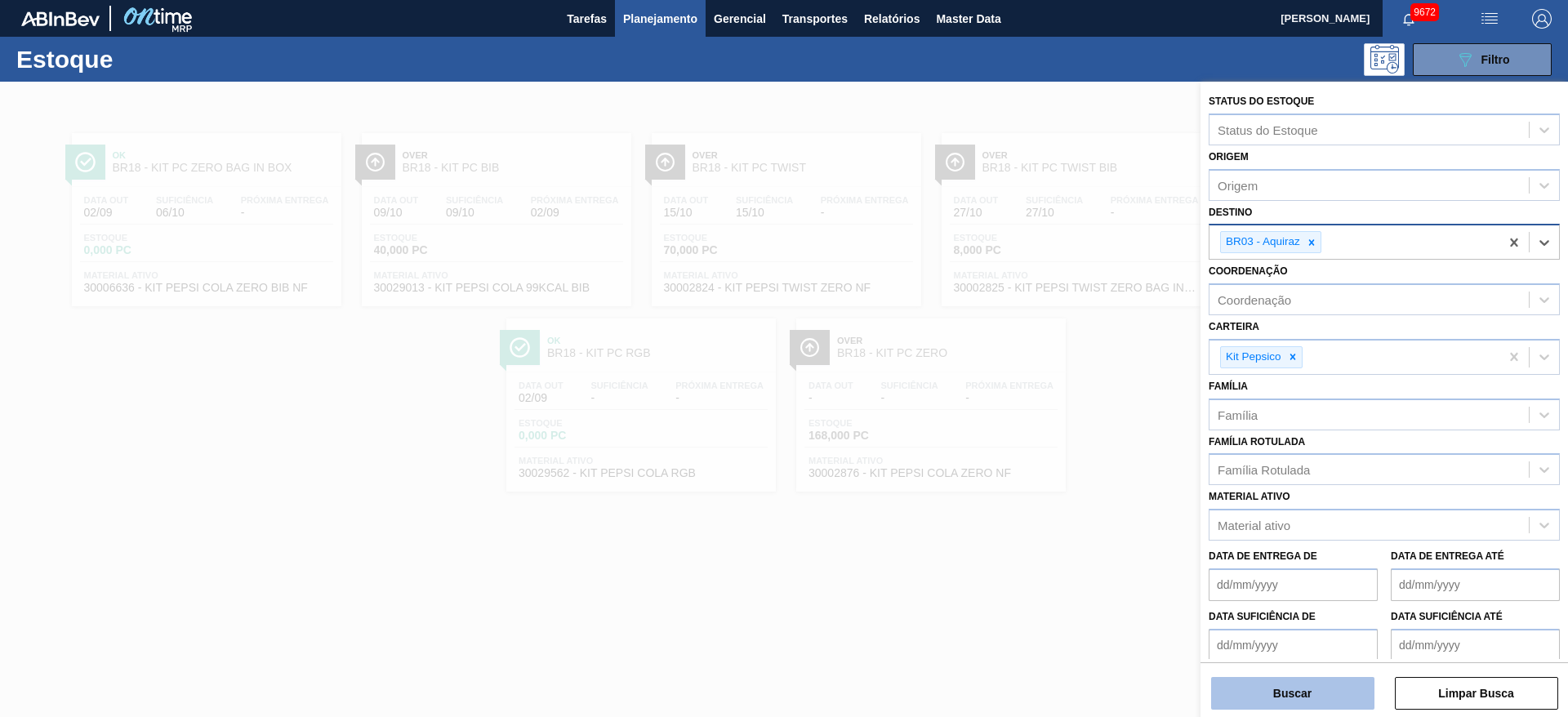
click at [1286, 683] on button "Buscar" at bounding box center [1292, 693] width 164 height 32
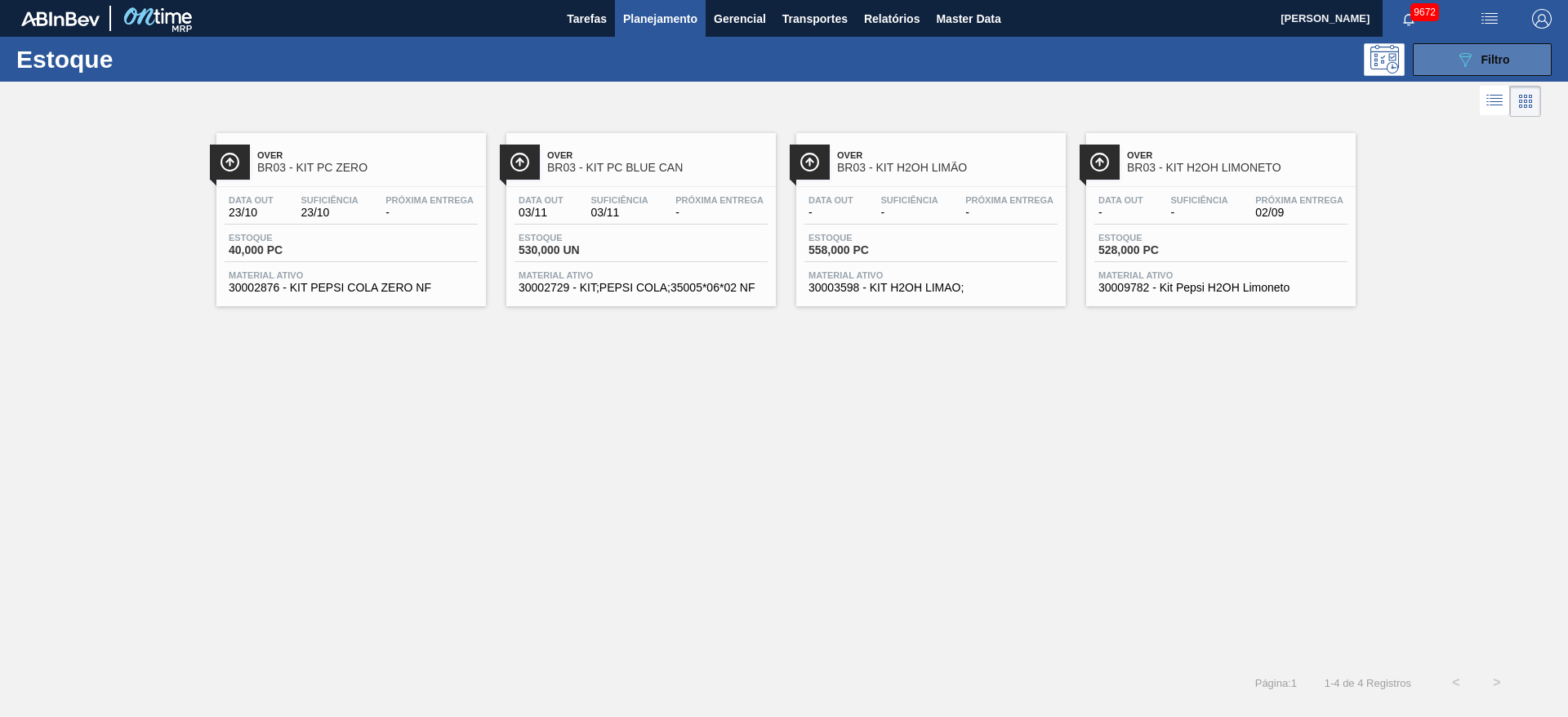
click at [1461, 52] on icon "089F7B8B-B2A5-4AFE-B5C0-19BA573D28AC" at bounding box center [1465, 60] width 20 height 20
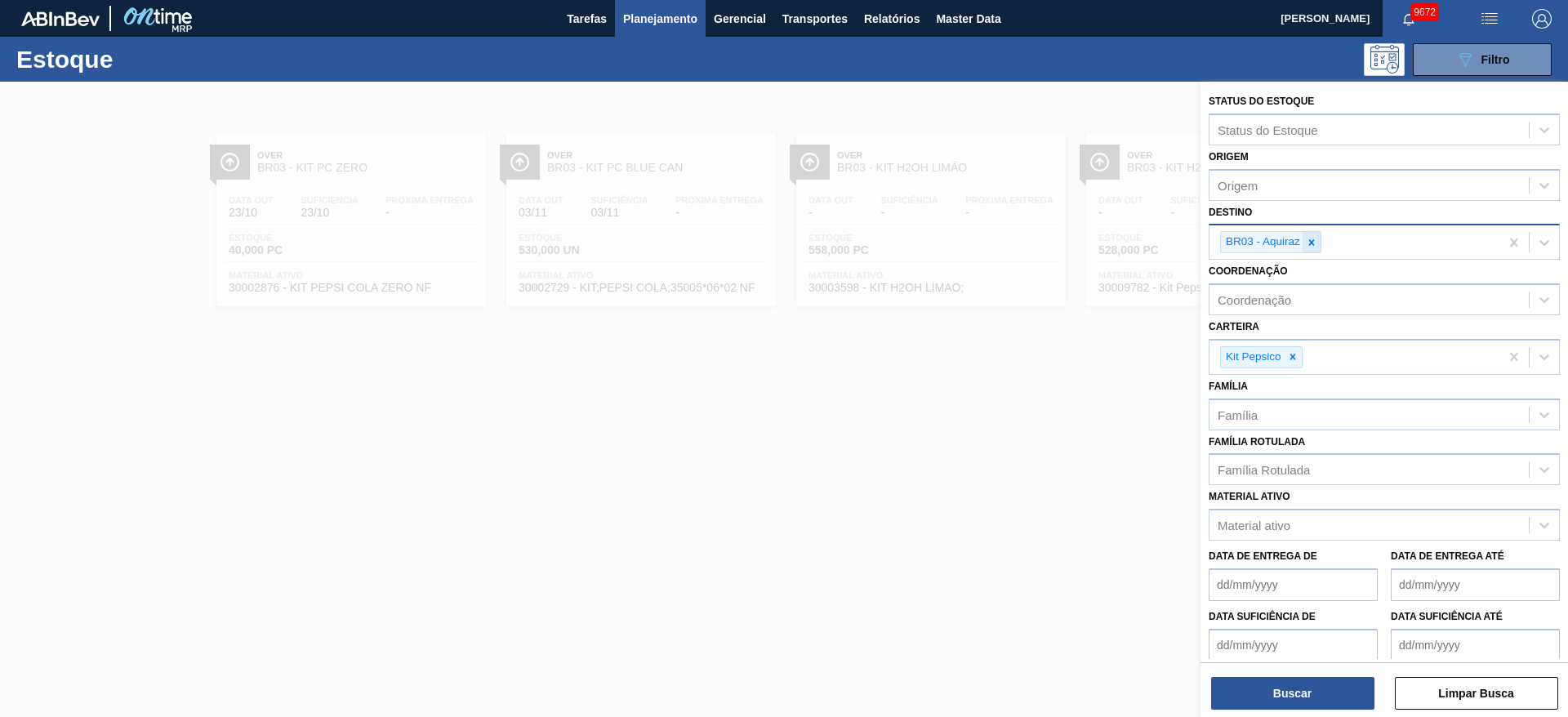
click at [1308, 243] on icon at bounding box center [1311, 243] width 12 height 12
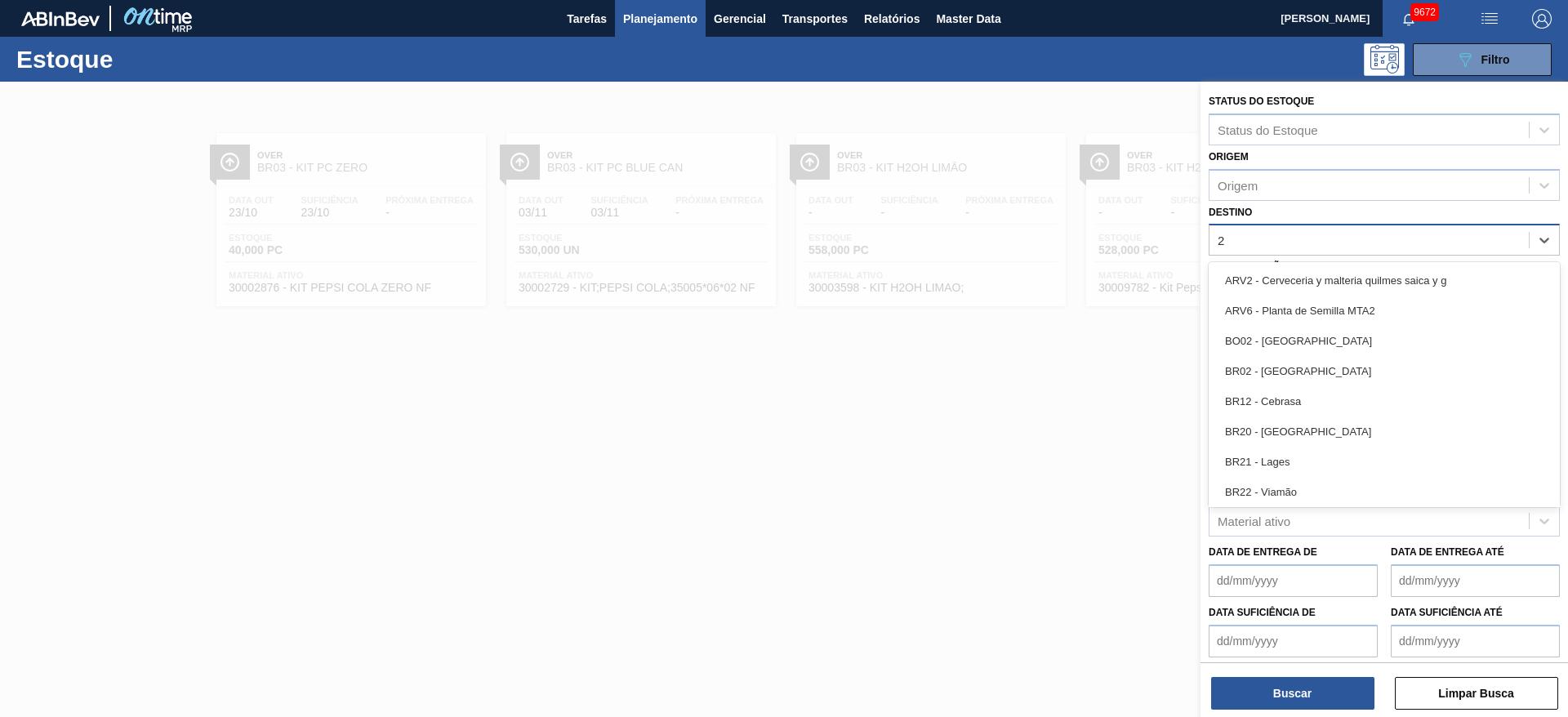
type input "20"
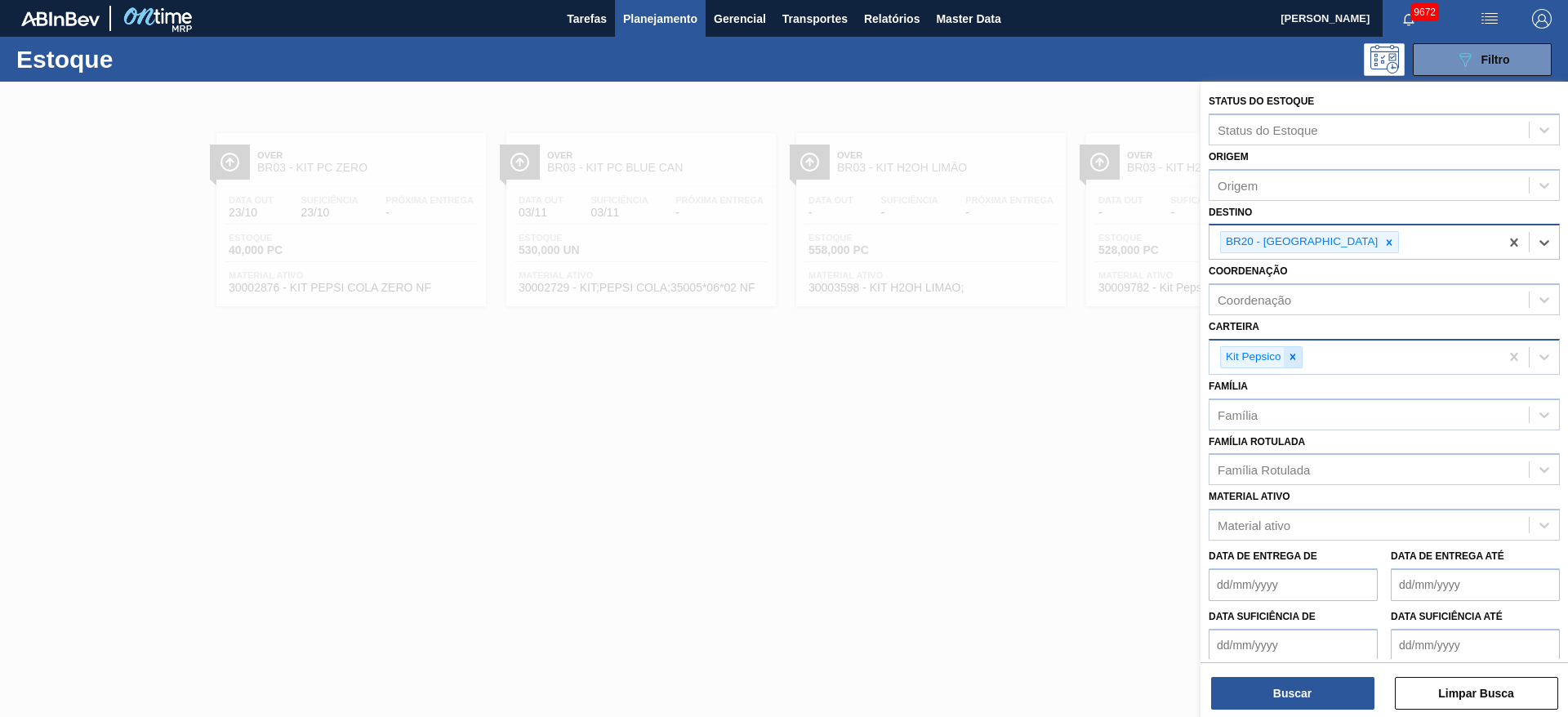
click at [1289, 354] on icon at bounding box center [1293, 357] width 12 height 12
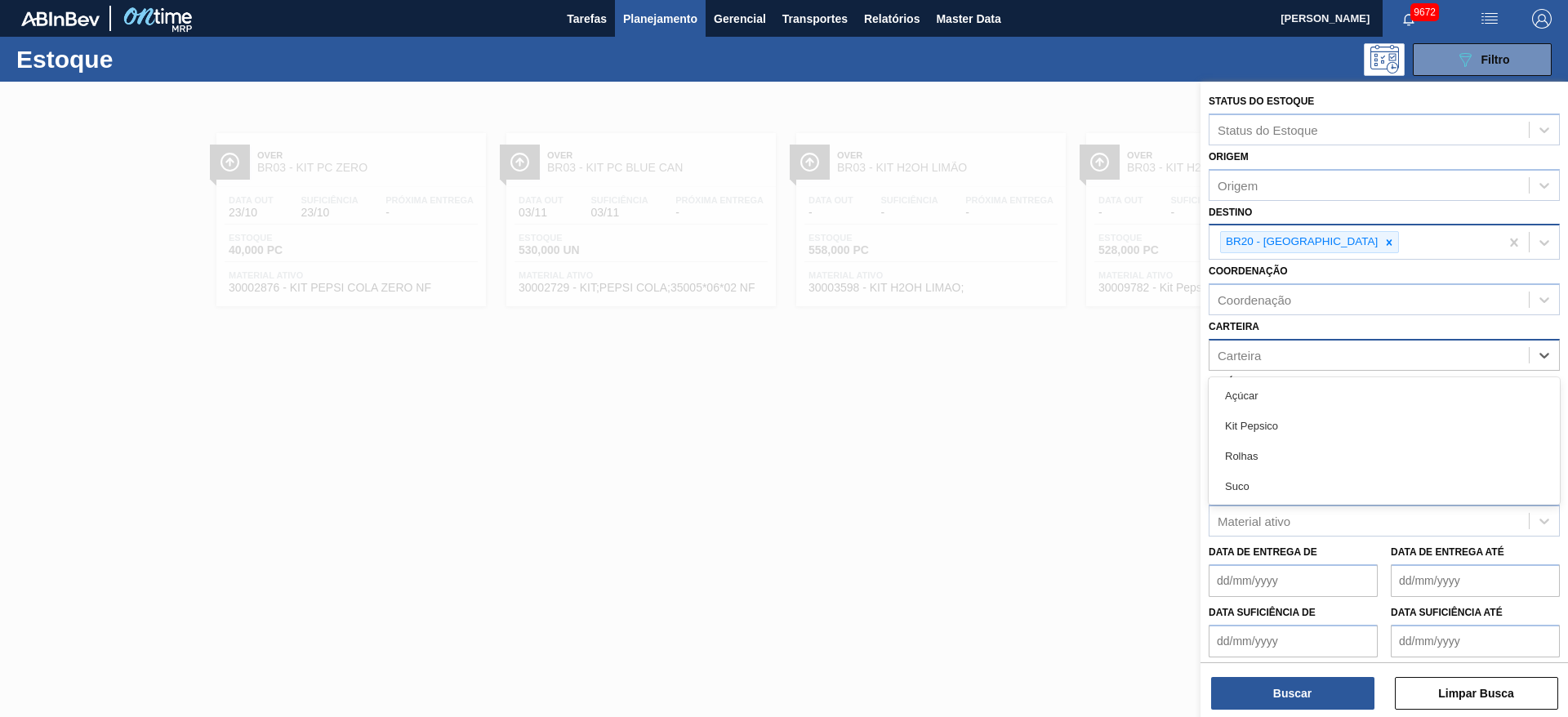
click at [1289, 354] on div "Carteira" at bounding box center [1369, 355] width 320 height 24
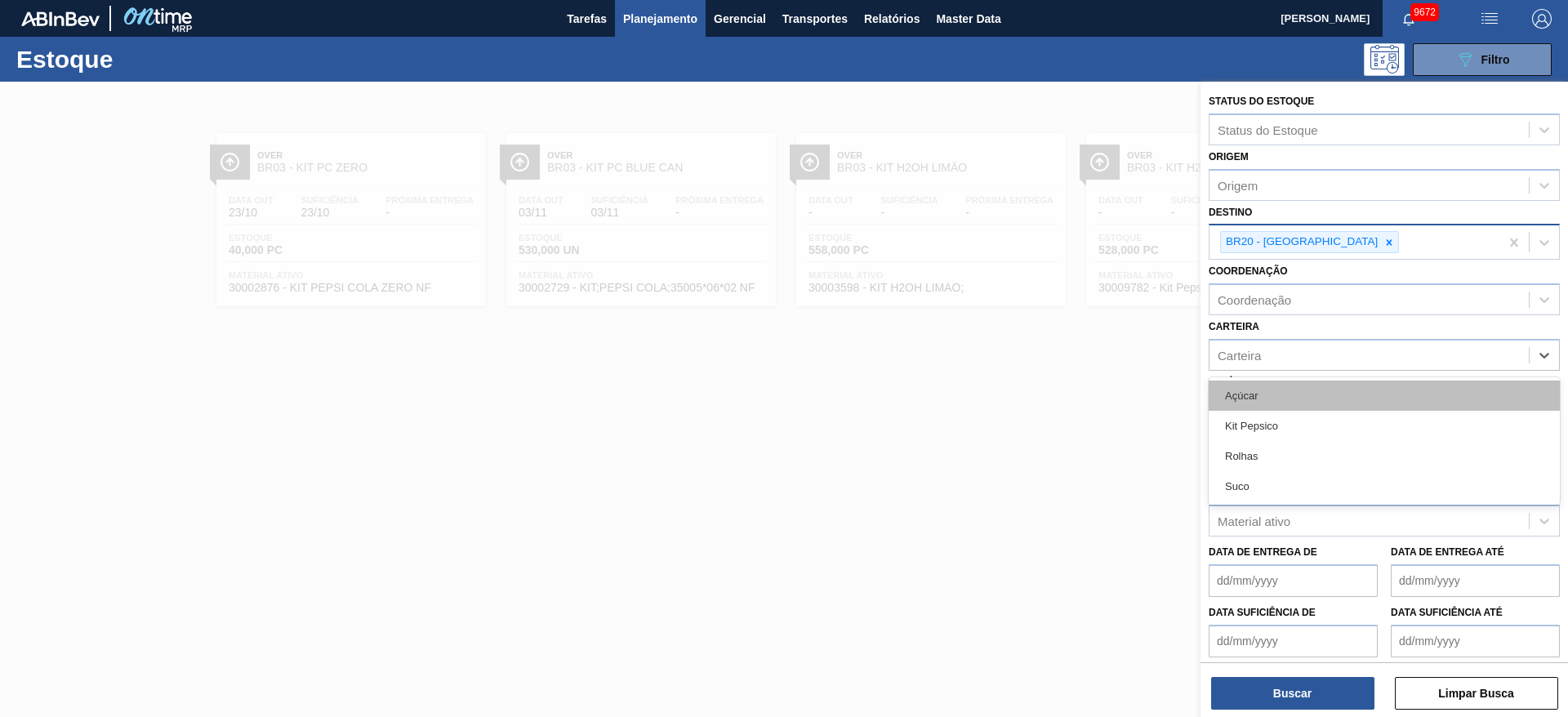
click at [1280, 404] on div "Açúcar" at bounding box center [1384, 395] width 351 height 30
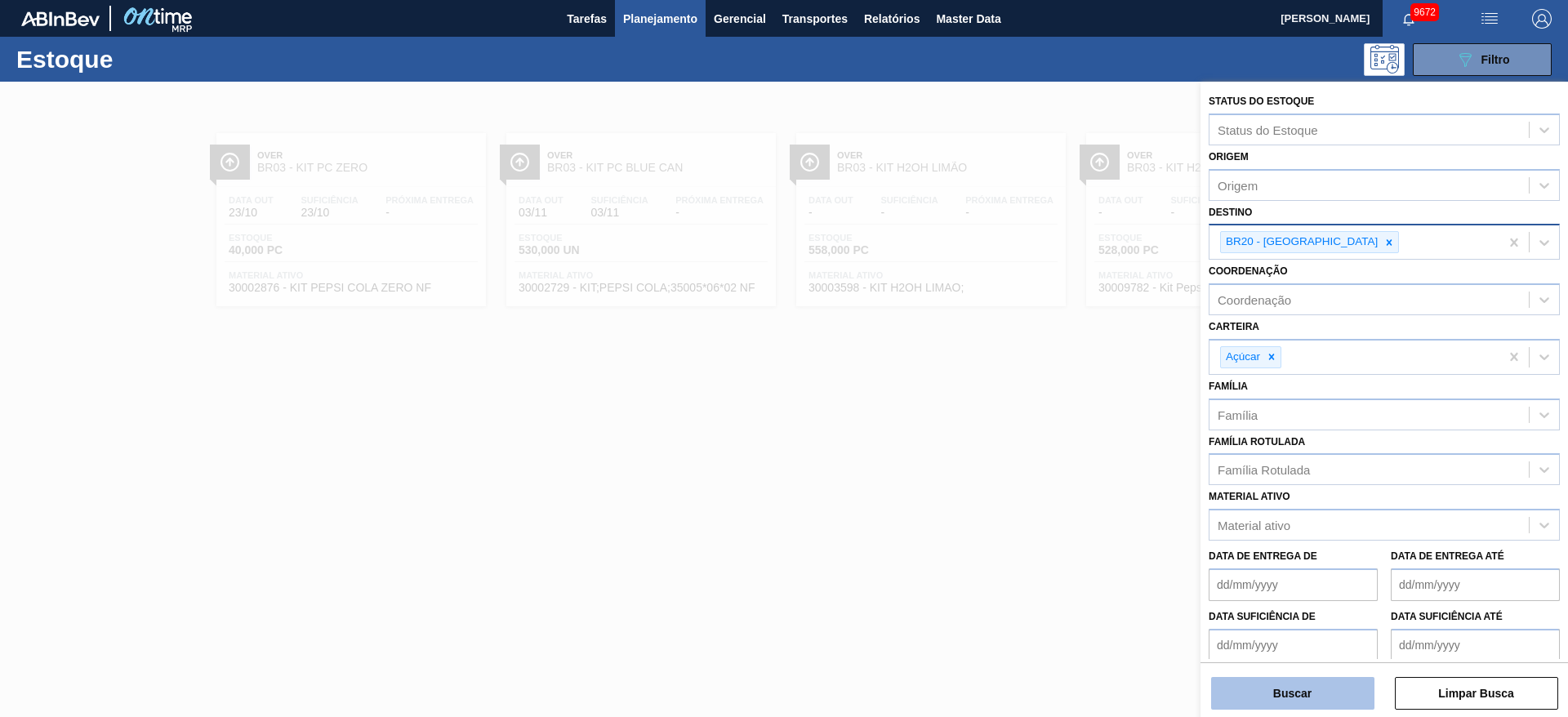
click at [1282, 695] on button "Buscar" at bounding box center [1292, 693] width 164 height 32
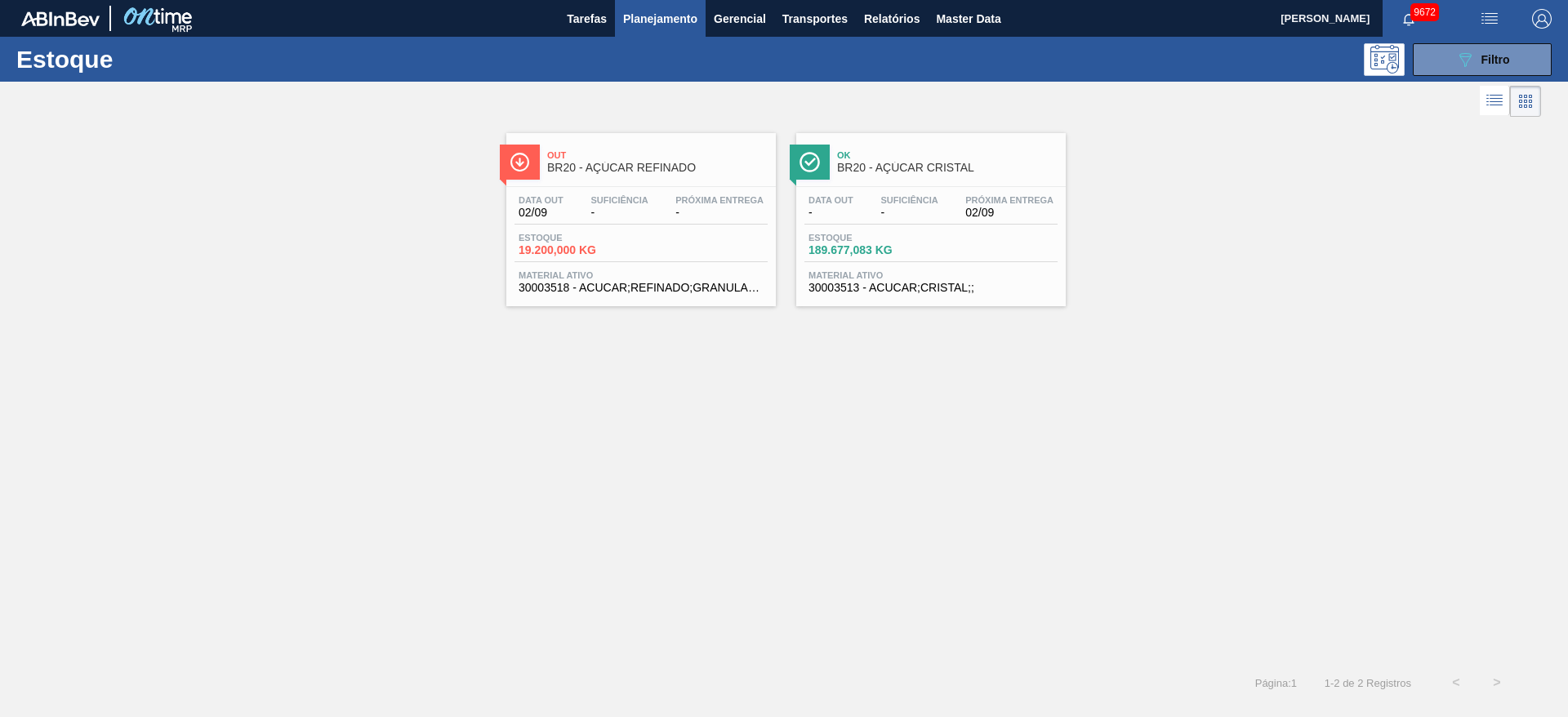
click at [884, 163] on span "BR20 - AÇÚCAR CRISTAL" at bounding box center [948, 168] width 221 height 12
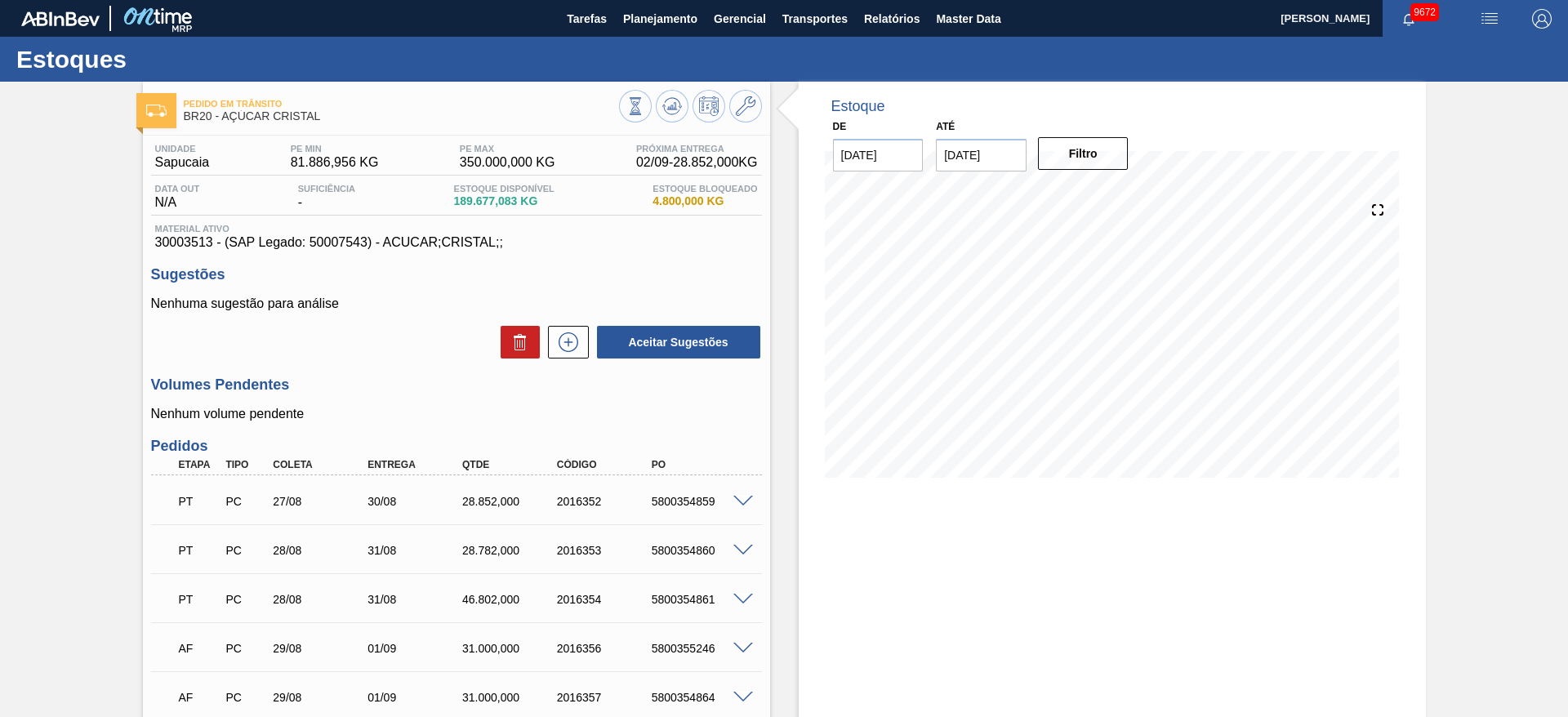
scroll to position [627, 0]
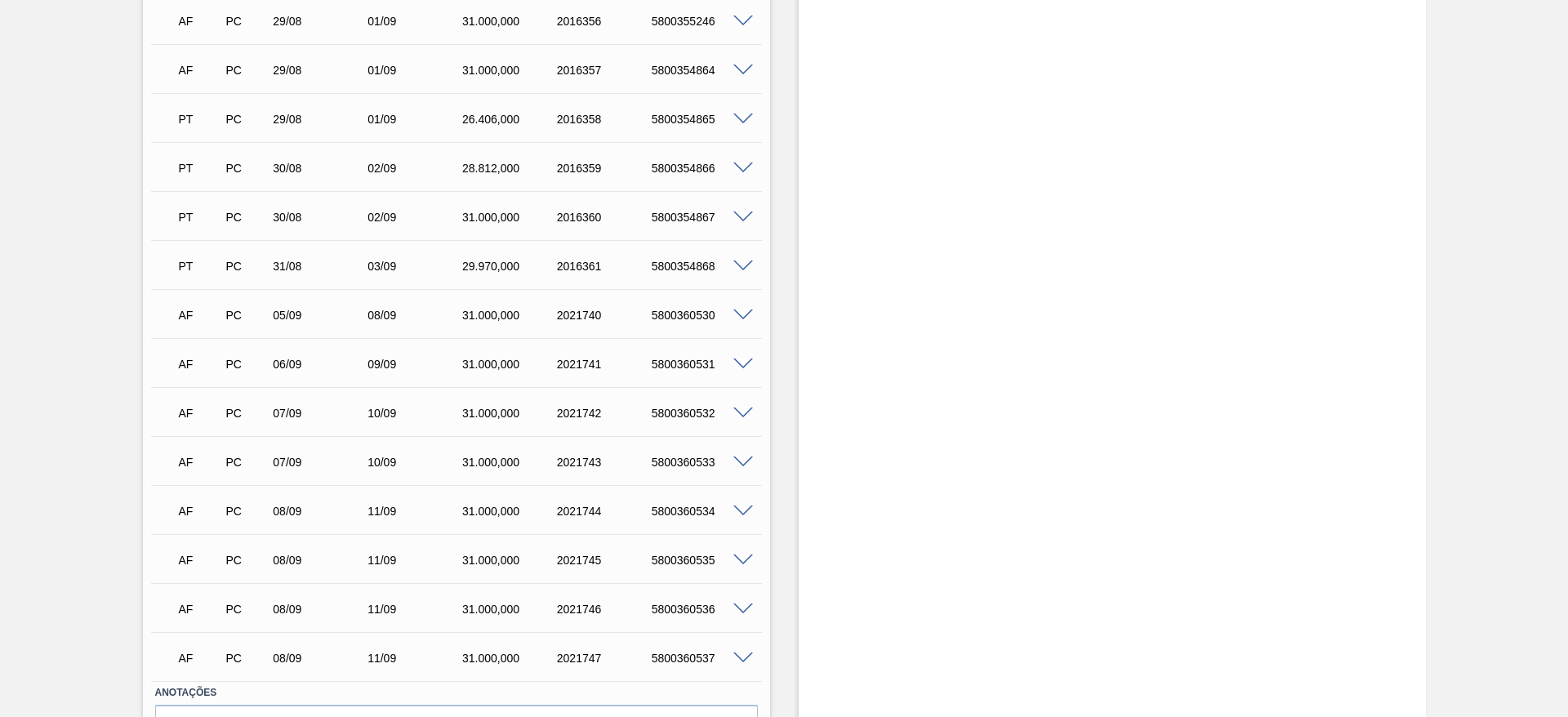
click at [739, 608] on span at bounding box center [743, 610] width 20 height 12
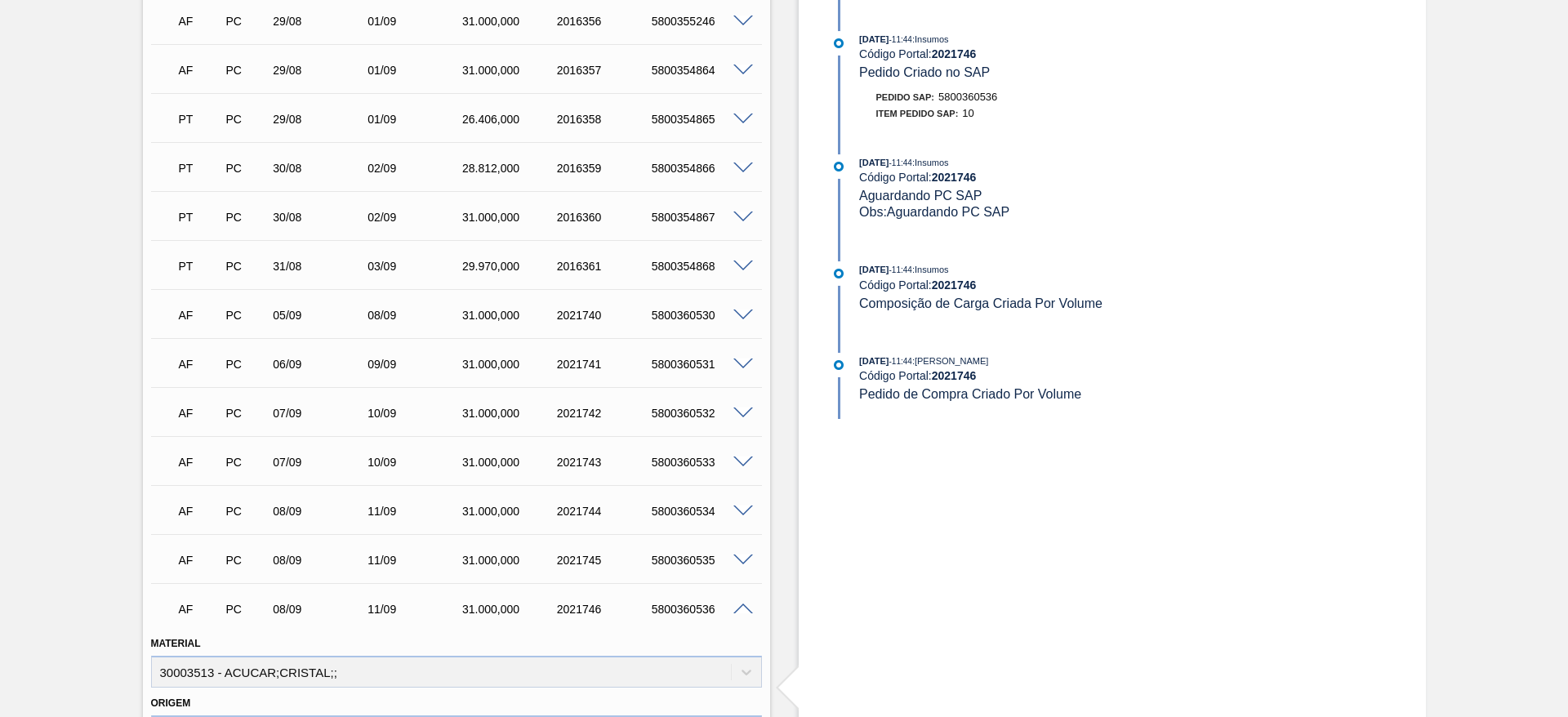
scroll to position [1122, 0]
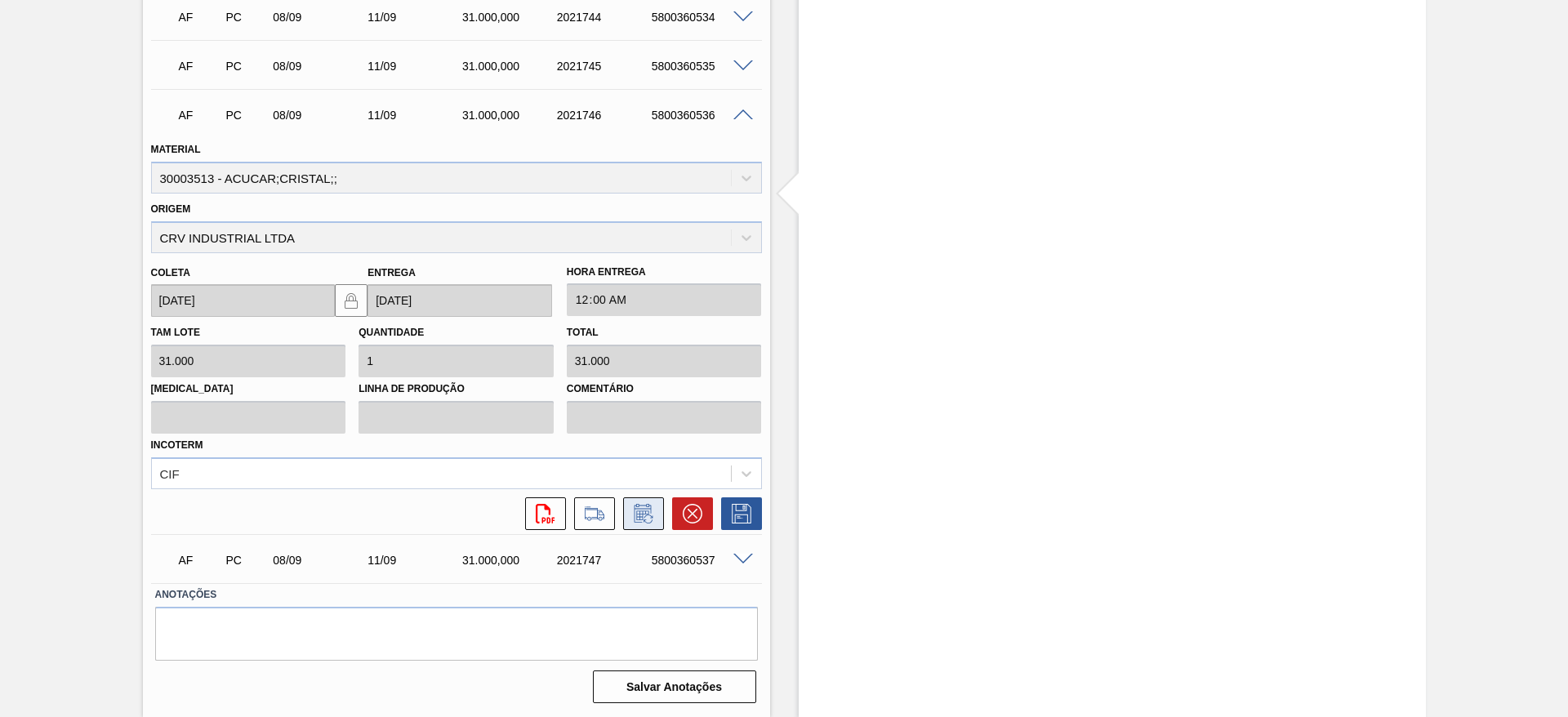
click at [651, 528] on button at bounding box center [643, 513] width 41 height 32
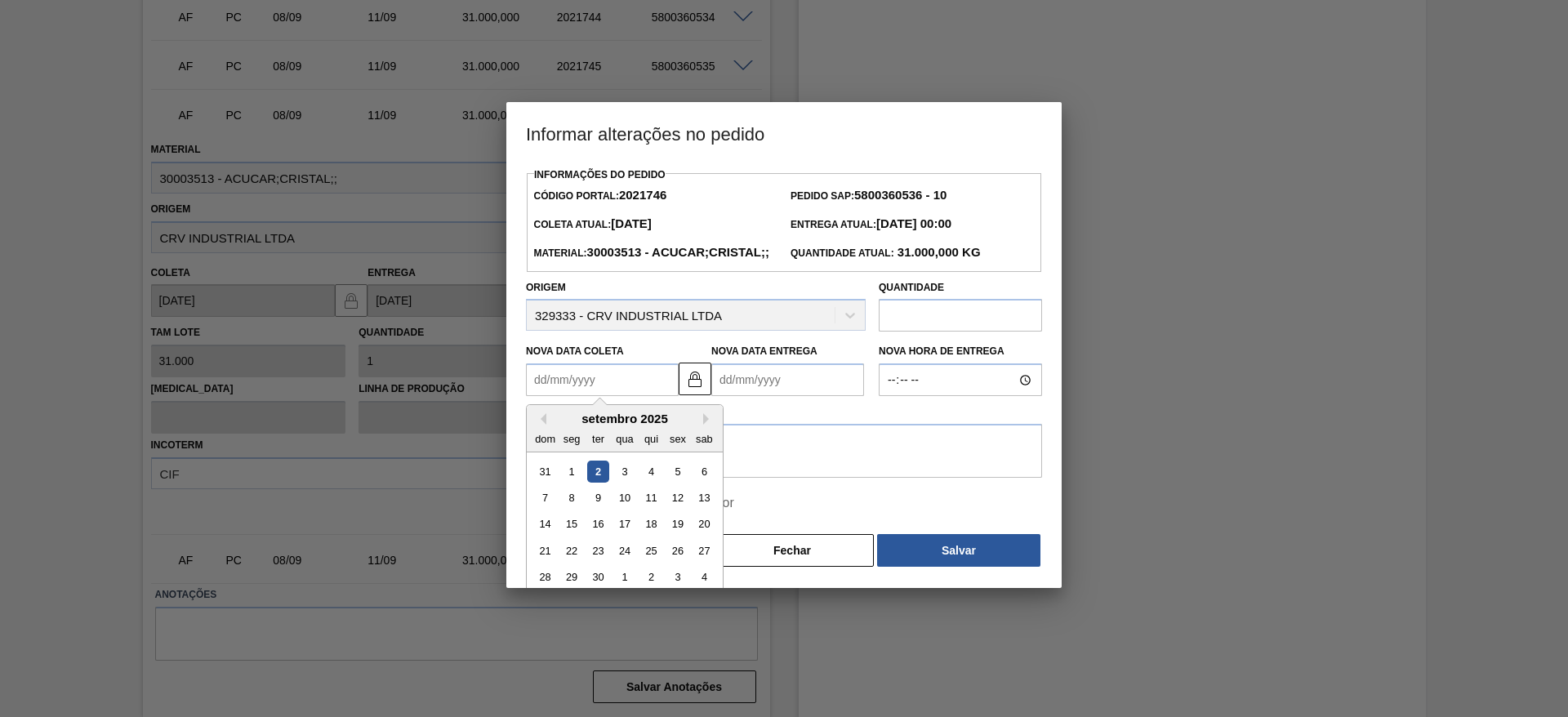
click at [563, 396] on Coleta2021746 "Nova Data Coleta" at bounding box center [602, 380] width 153 height 32
click at [590, 509] on div "9" at bounding box center [598, 498] width 22 height 22
type Coleta2021746 "[DATE]"
type Entrega2021746 "[DATE]"
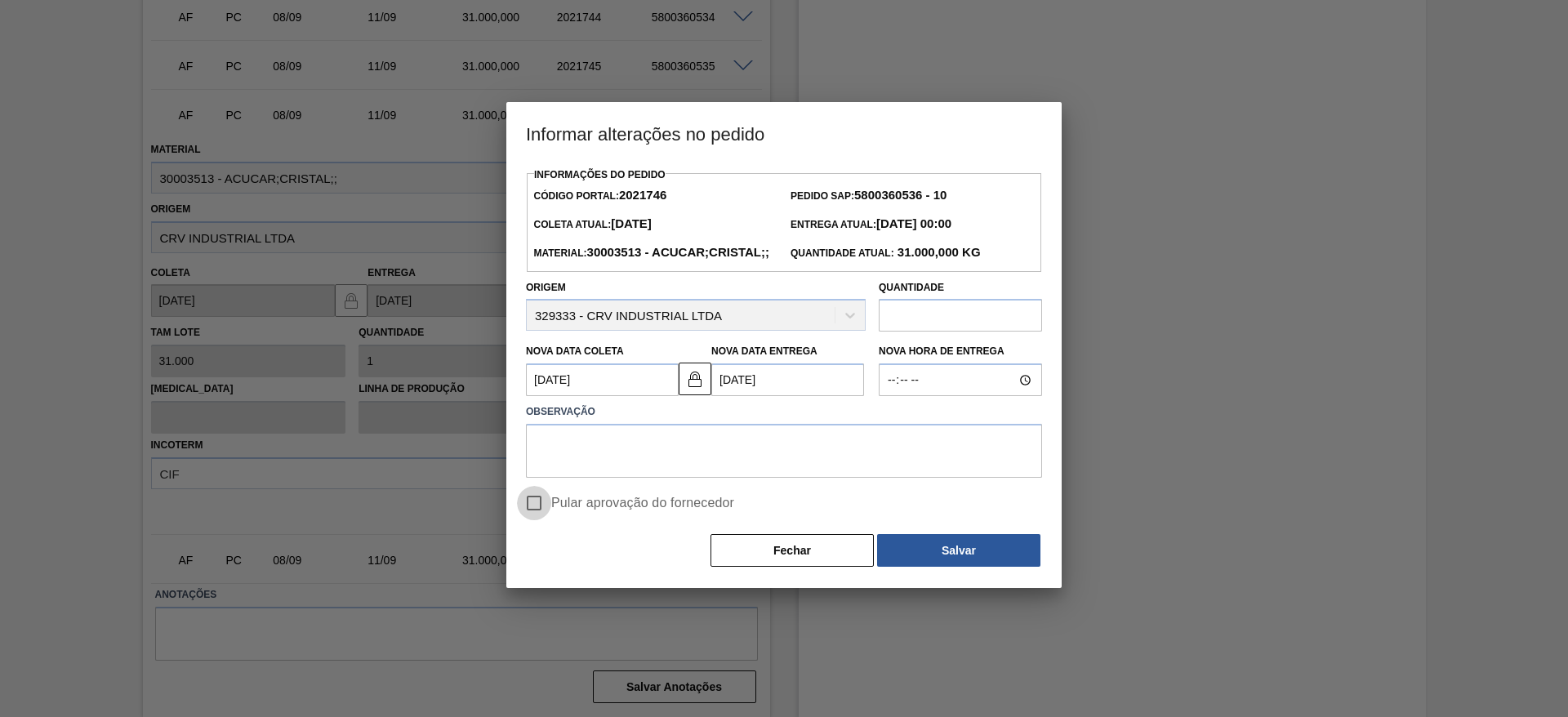
click at [539, 520] on input "Pular aprovação do fornecedor" at bounding box center [533, 503] width 34 height 34
checkbox input "true"
click at [566, 478] on textarea at bounding box center [784, 450] width 517 height 54
type textarea "."
click at [1002, 567] on button "Salvar" at bounding box center [958, 550] width 164 height 32
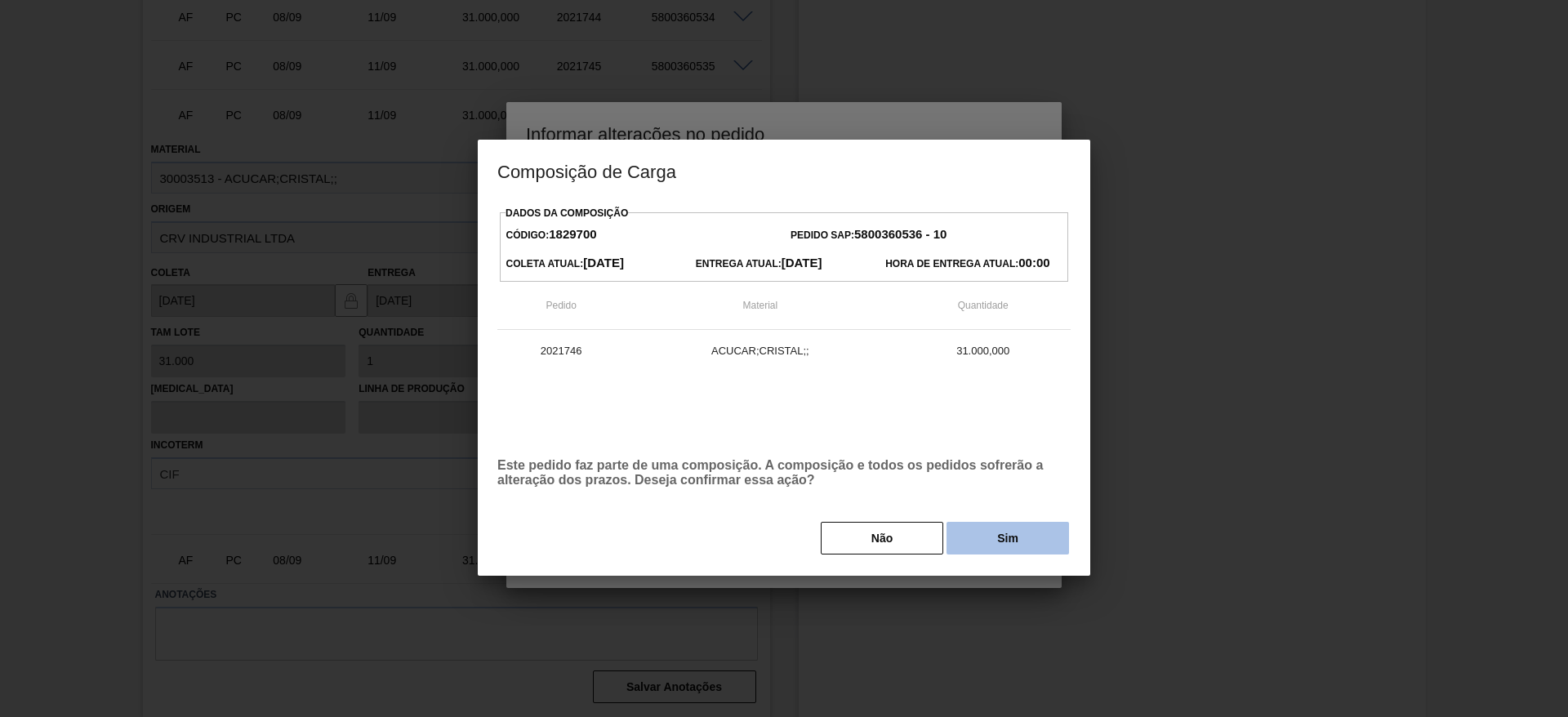
click at [1027, 549] on button "Sim" at bounding box center [1008, 538] width 123 height 32
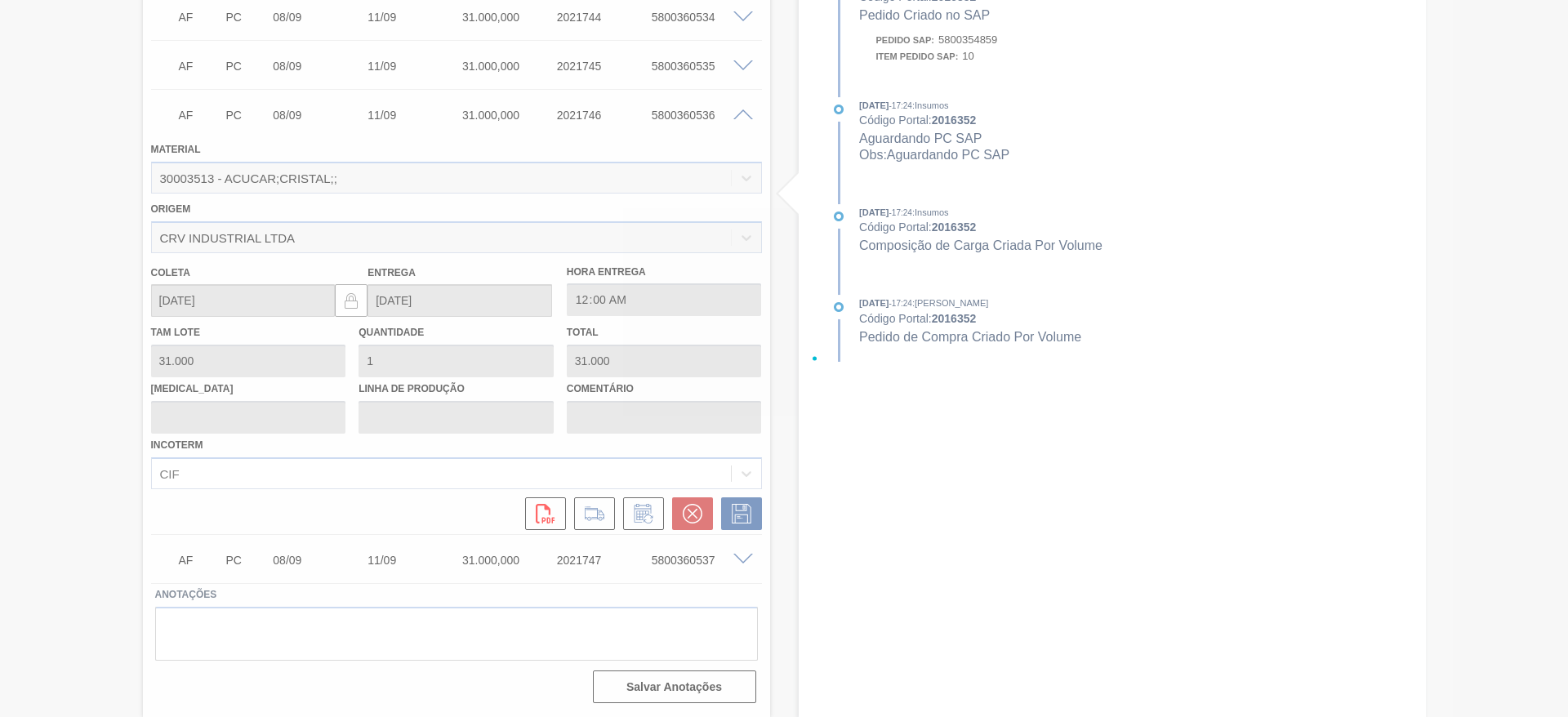
type input "."
type input "[DATE]"
type input "12/09/2025"
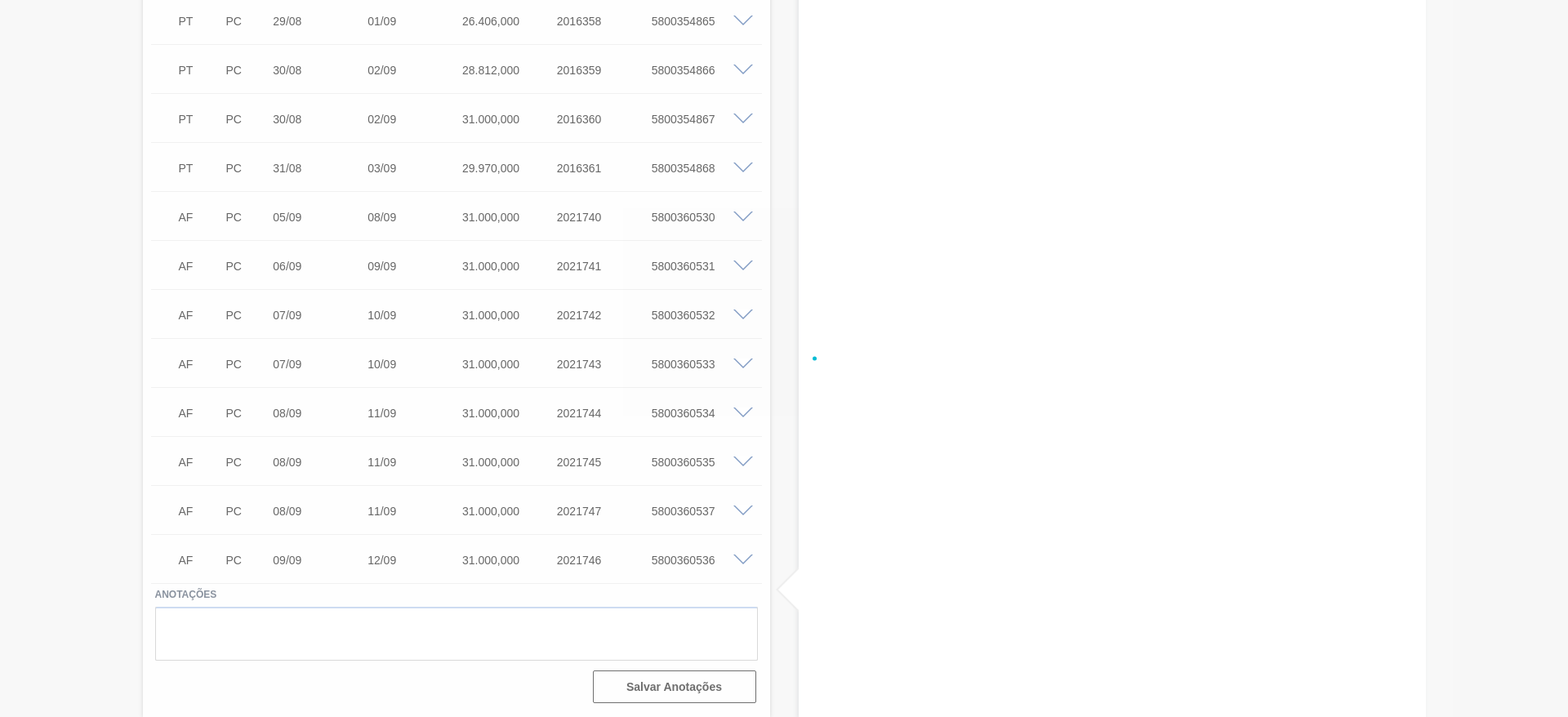
scroll to position [725, 0]
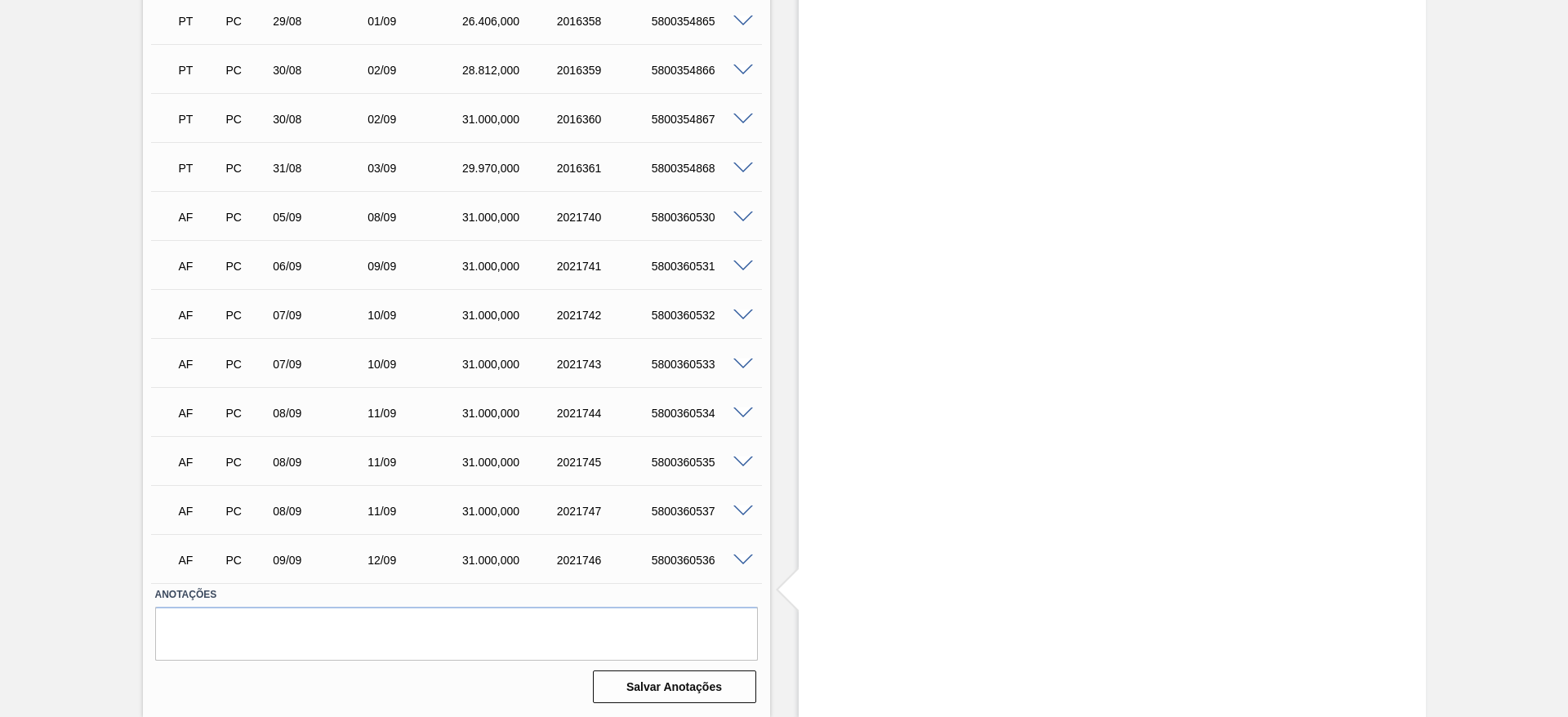
click at [745, 509] on span at bounding box center [743, 512] width 20 height 12
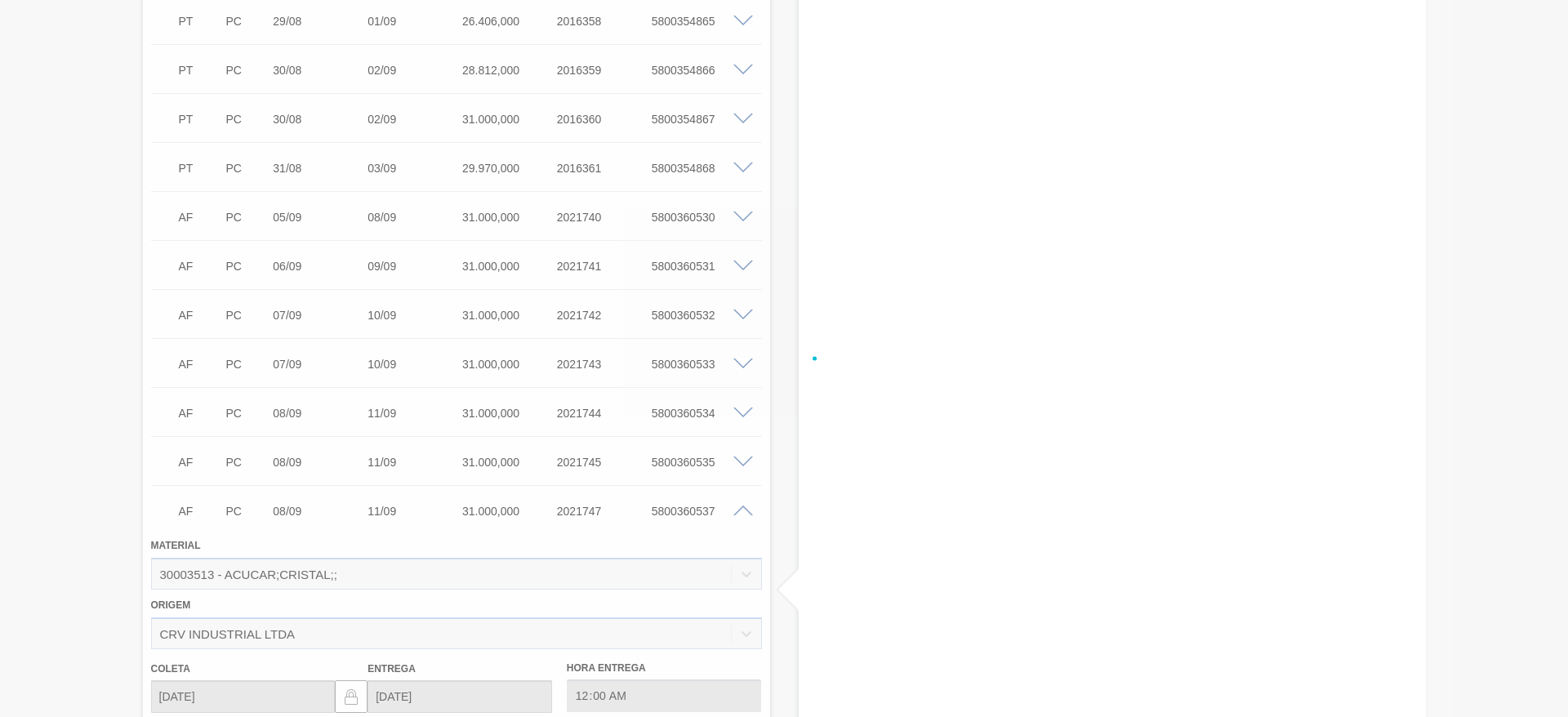
scroll to position [1122, 0]
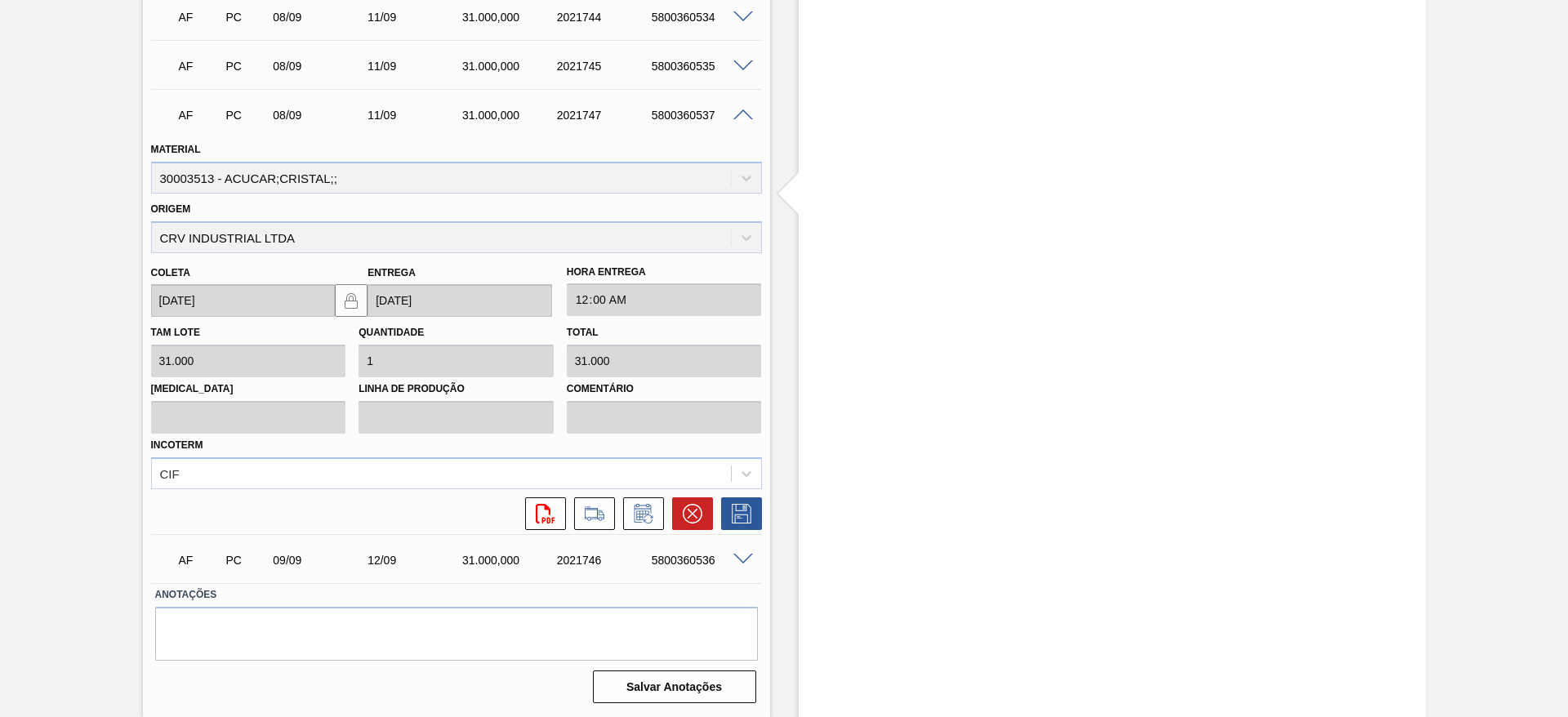
click at [637, 504] on icon at bounding box center [642, 513] width 17 height 19
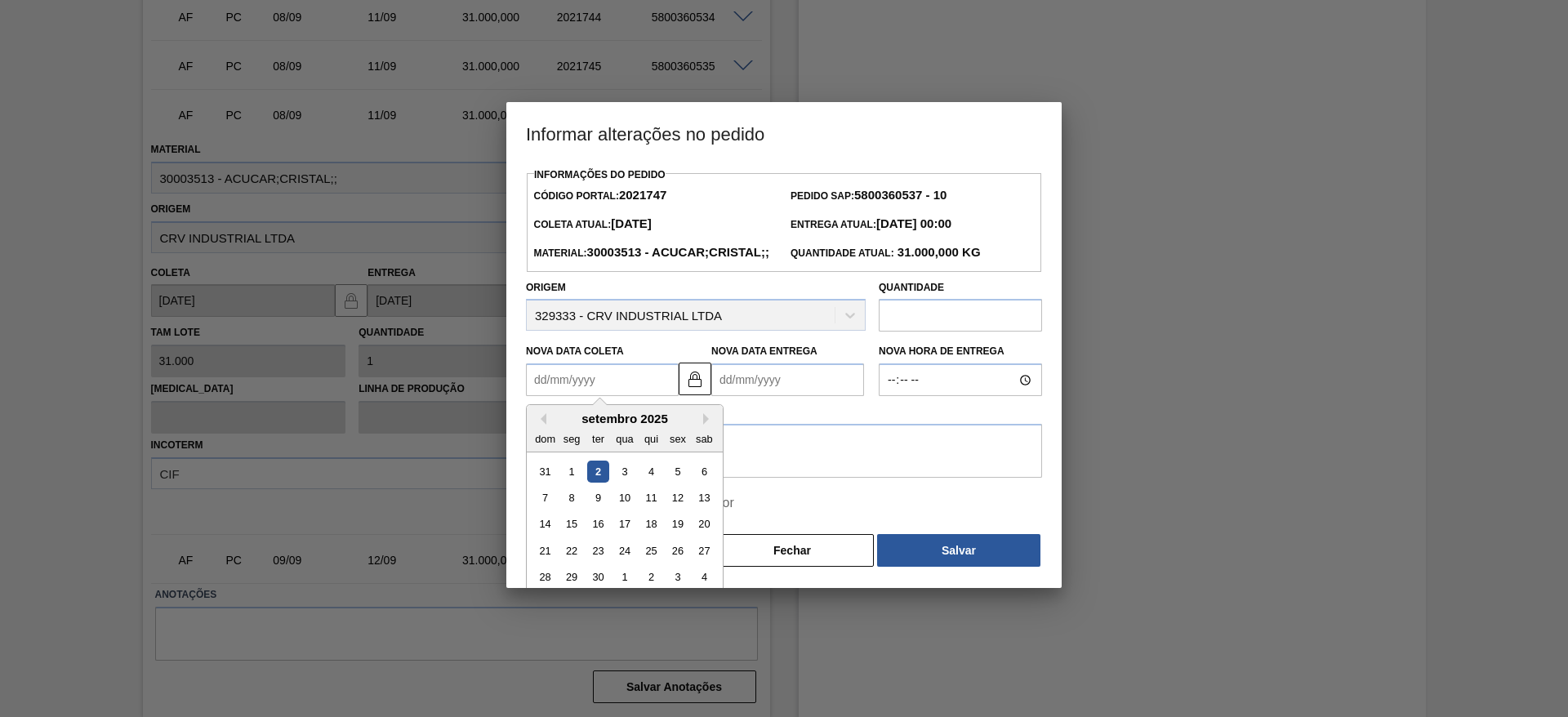
click at [560, 396] on Coleta2021747 "Nova Data Coleta" at bounding box center [602, 380] width 153 height 32
click at [604, 509] on div "9" at bounding box center [598, 498] width 22 height 22
type Coleta2021747 "[DATE]"
type Entrega2021747 "12/09/2025"
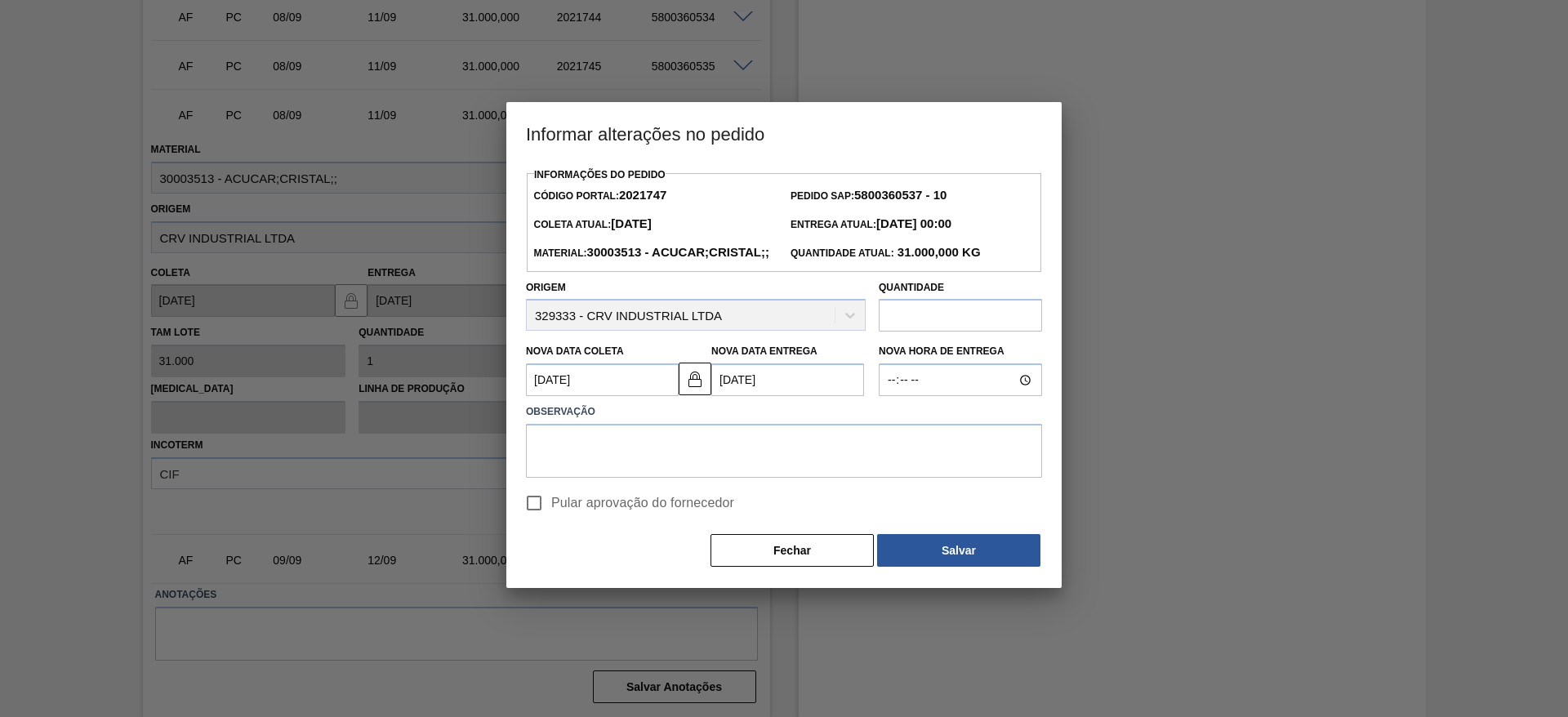
click at [556, 513] on span "Pular aprovação do fornecedor" at bounding box center [643, 503] width 183 height 20
click at [551, 520] on input "Pular aprovação do fornecedor" at bounding box center [533, 503] width 34 height 34
checkbox input "true"
click at [589, 478] on textarea at bounding box center [784, 450] width 517 height 54
type textarea "."
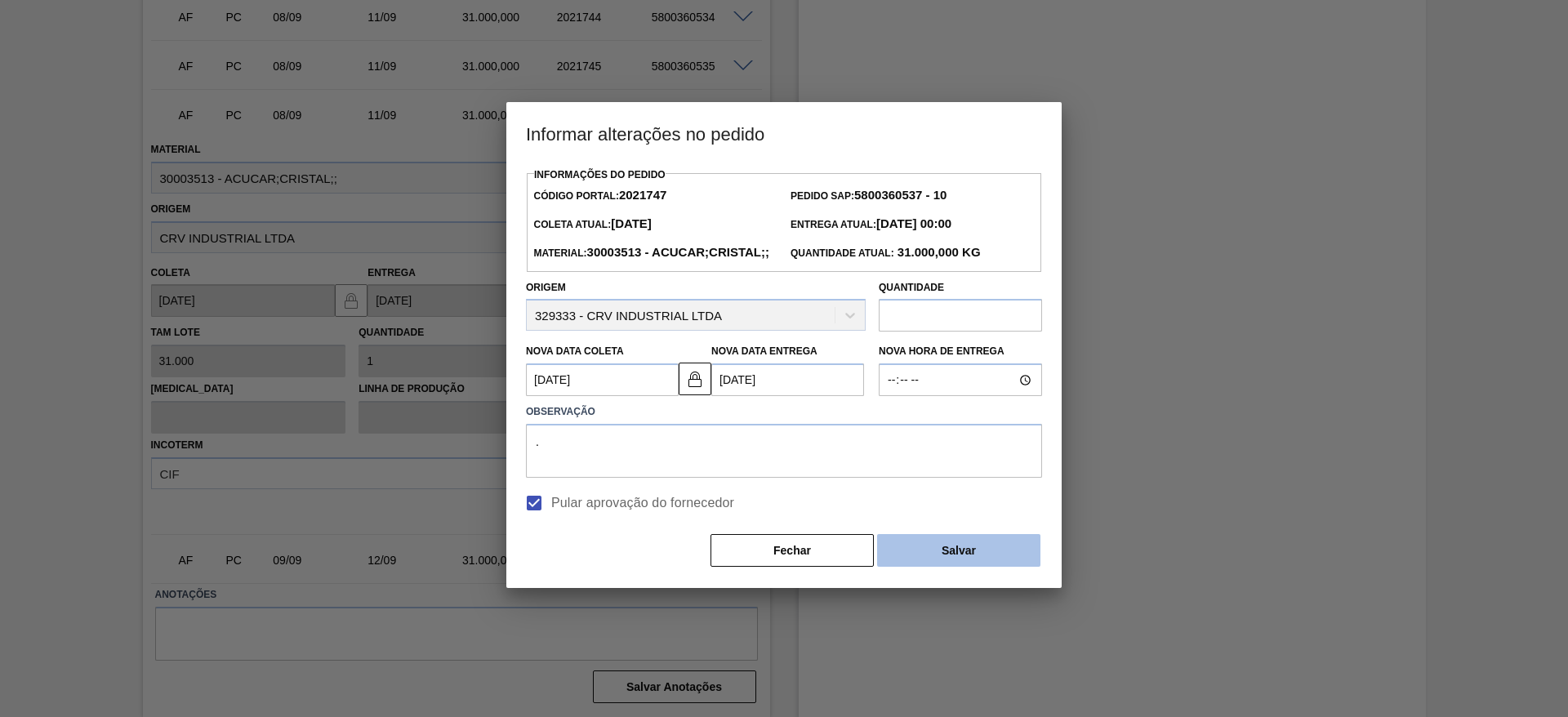
click at [968, 567] on button "Salvar" at bounding box center [958, 550] width 164 height 32
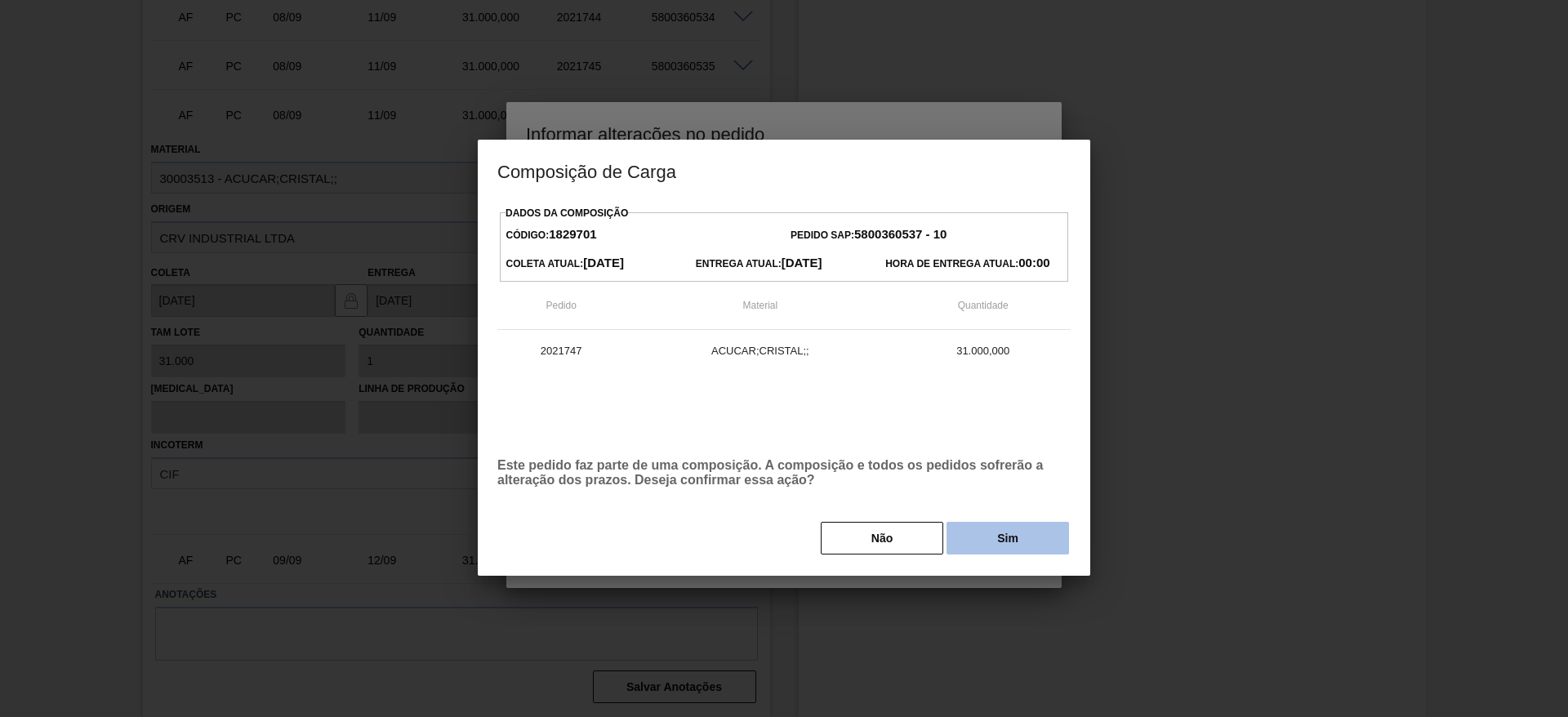
click at [1027, 529] on button "Sim" at bounding box center [1008, 538] width 123 height 32
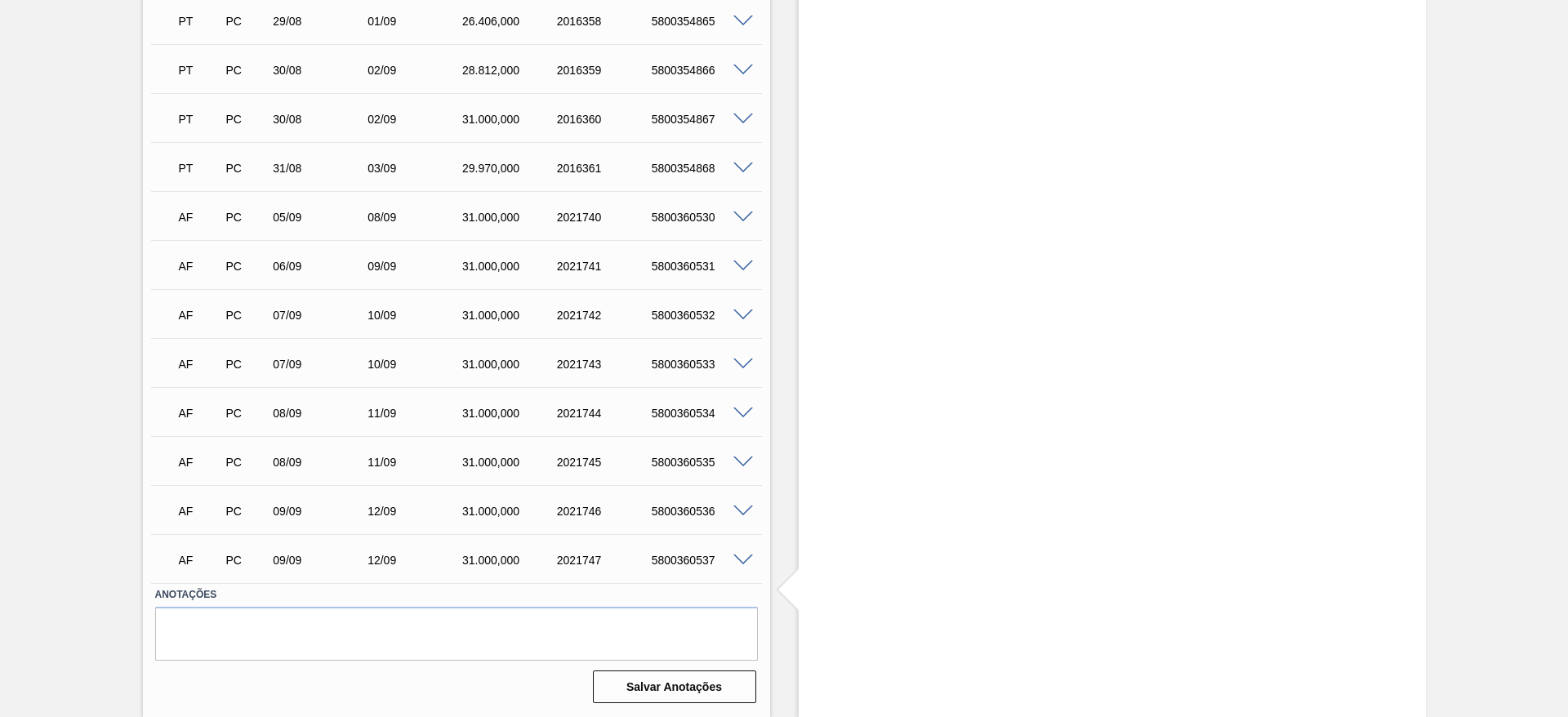
scroll to position [725, 0]
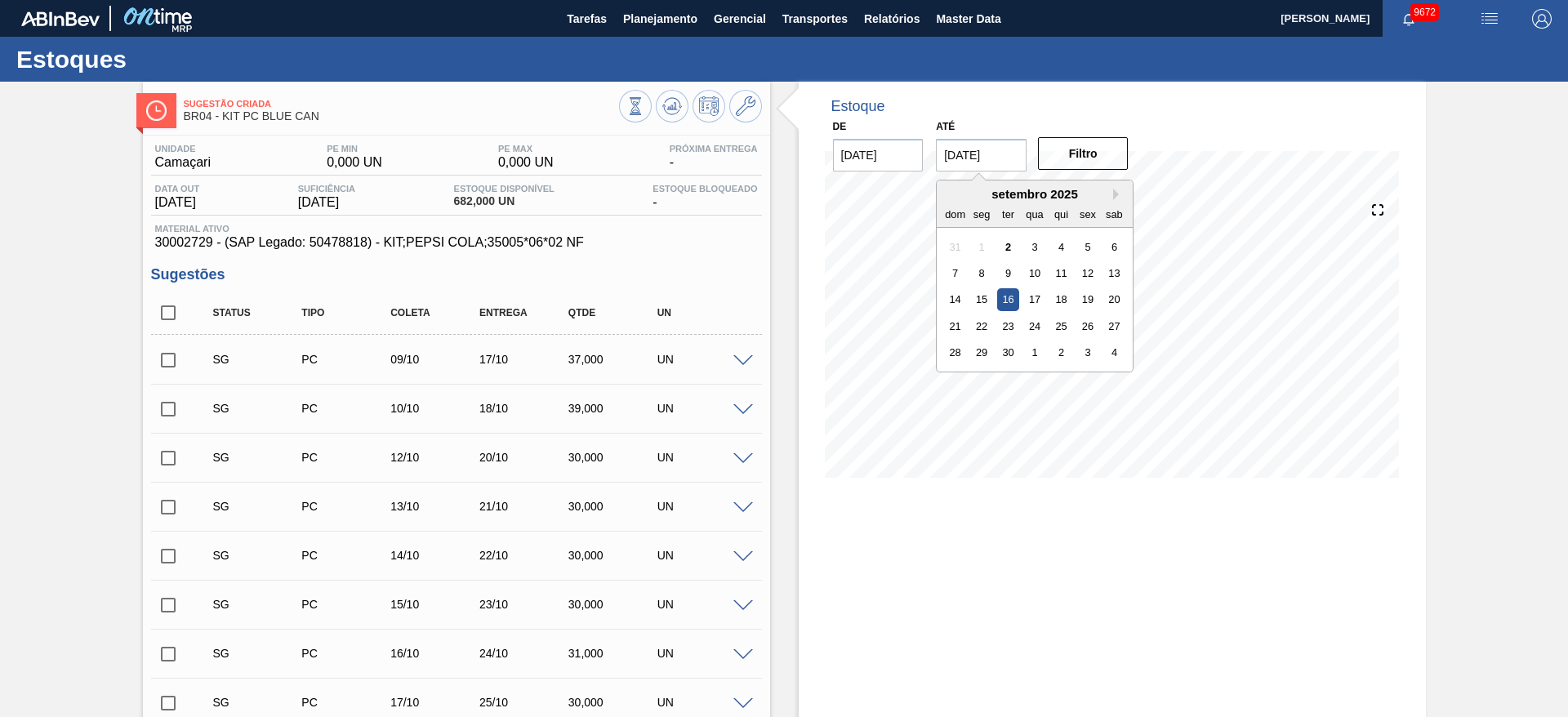
click at [1005, 150] on input "[DATE]" at bounding box center [981, 155] width 91 height 32
click at [1122, 351] on div "4" at bounding box center [1115, 352] width 22 height 22
type input "04/10/2025"
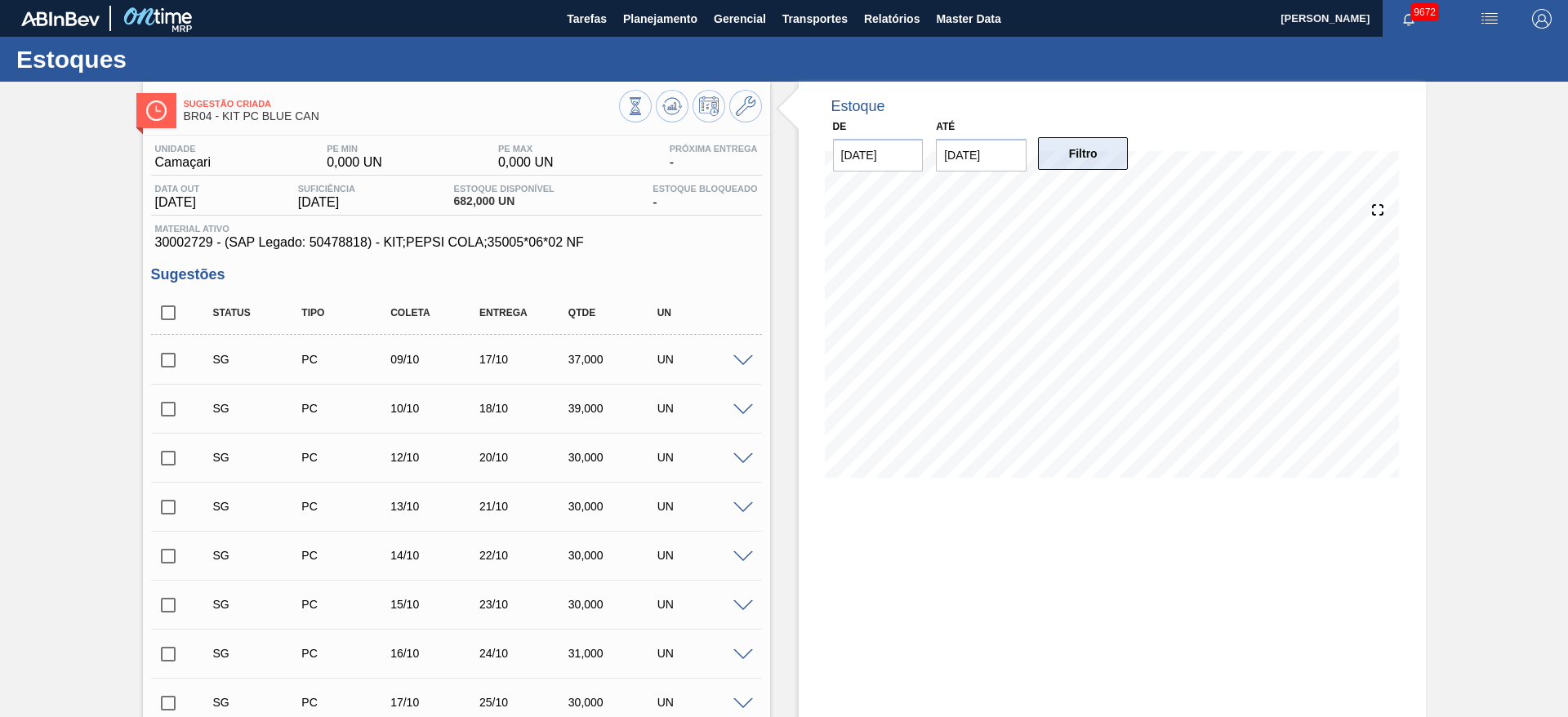
click at [1113, 167] on button "Filtro" at bounding box center [1083, 153] width 91 height 32
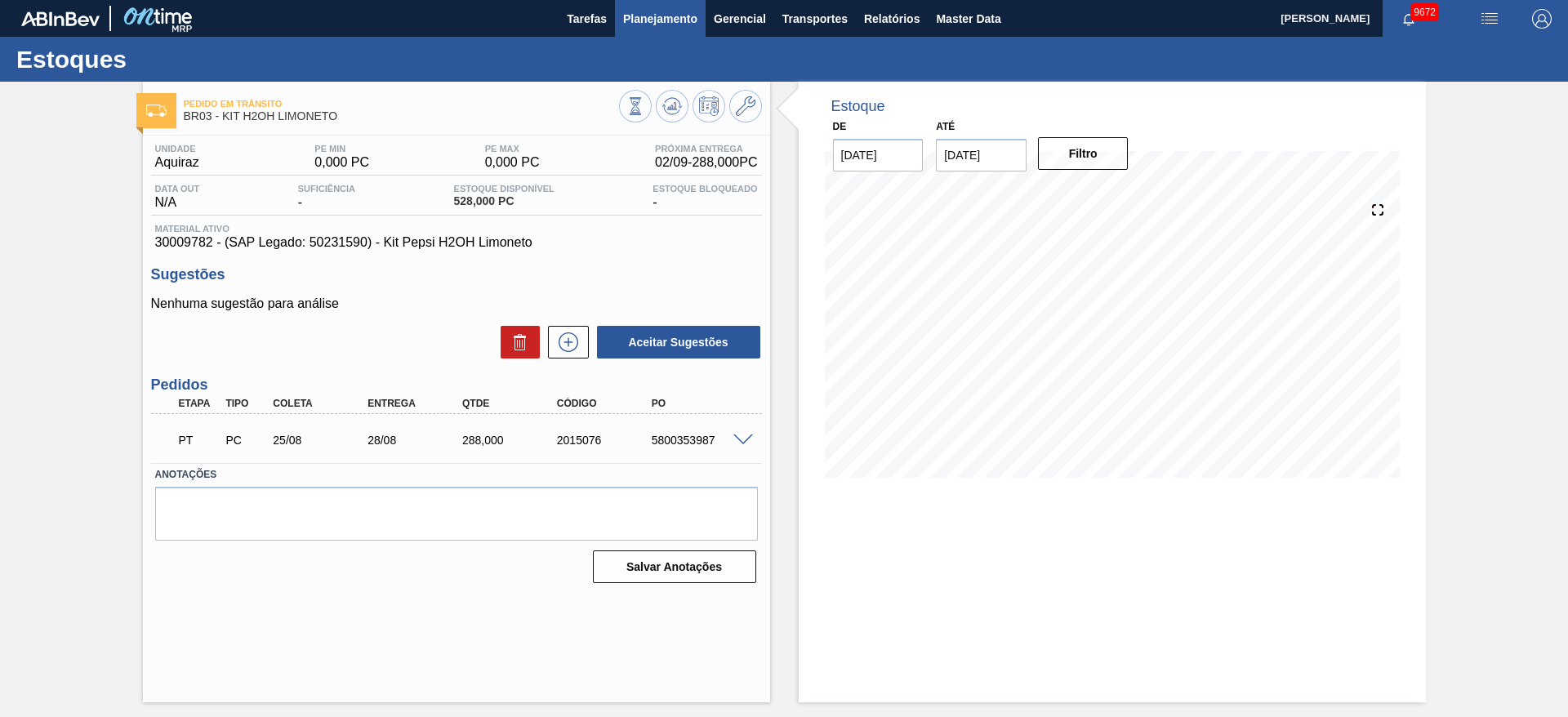
click at [655, 11] on span "Planejamento" at bounding box center [659, 19] width 74 height 20
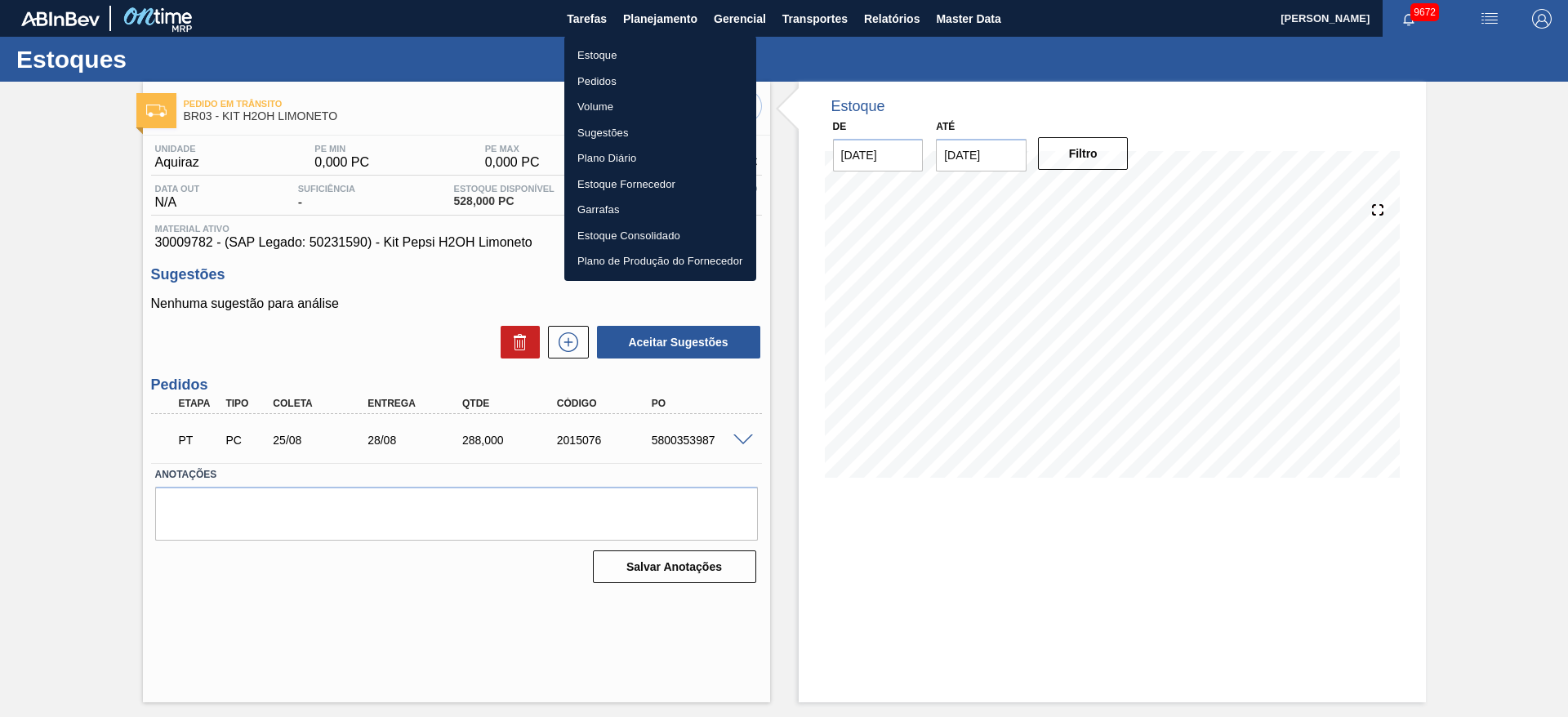
click at [645, 100] on li "Volume" at bounding box center [660, 106] width 192 height 26
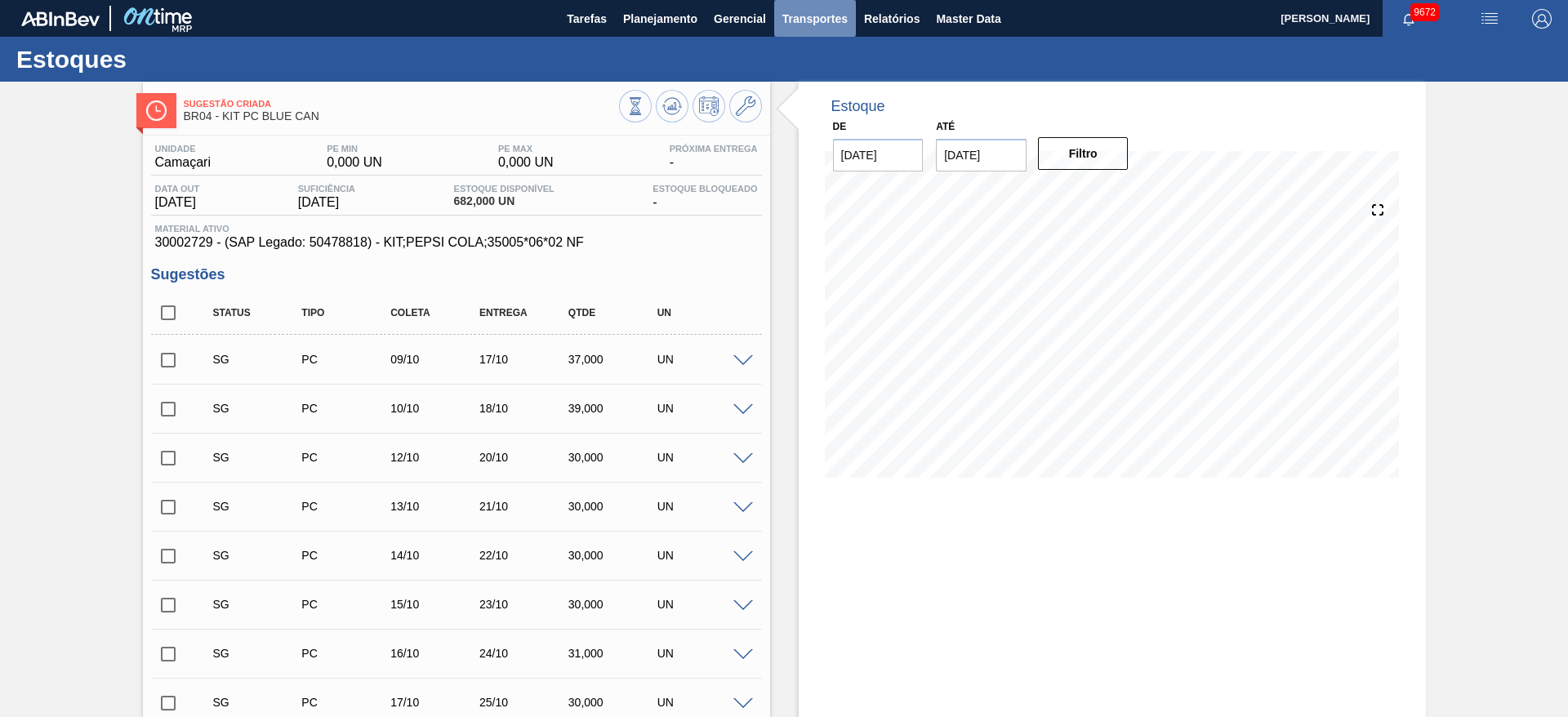
drag, startPoint x: 0, startPoint y: 0, endPoint x: 818, endPoint y: 28, distance: 818.5
click at [818, 28] on button "Transportes" at bounding box center [815, 18] width 81 height 37
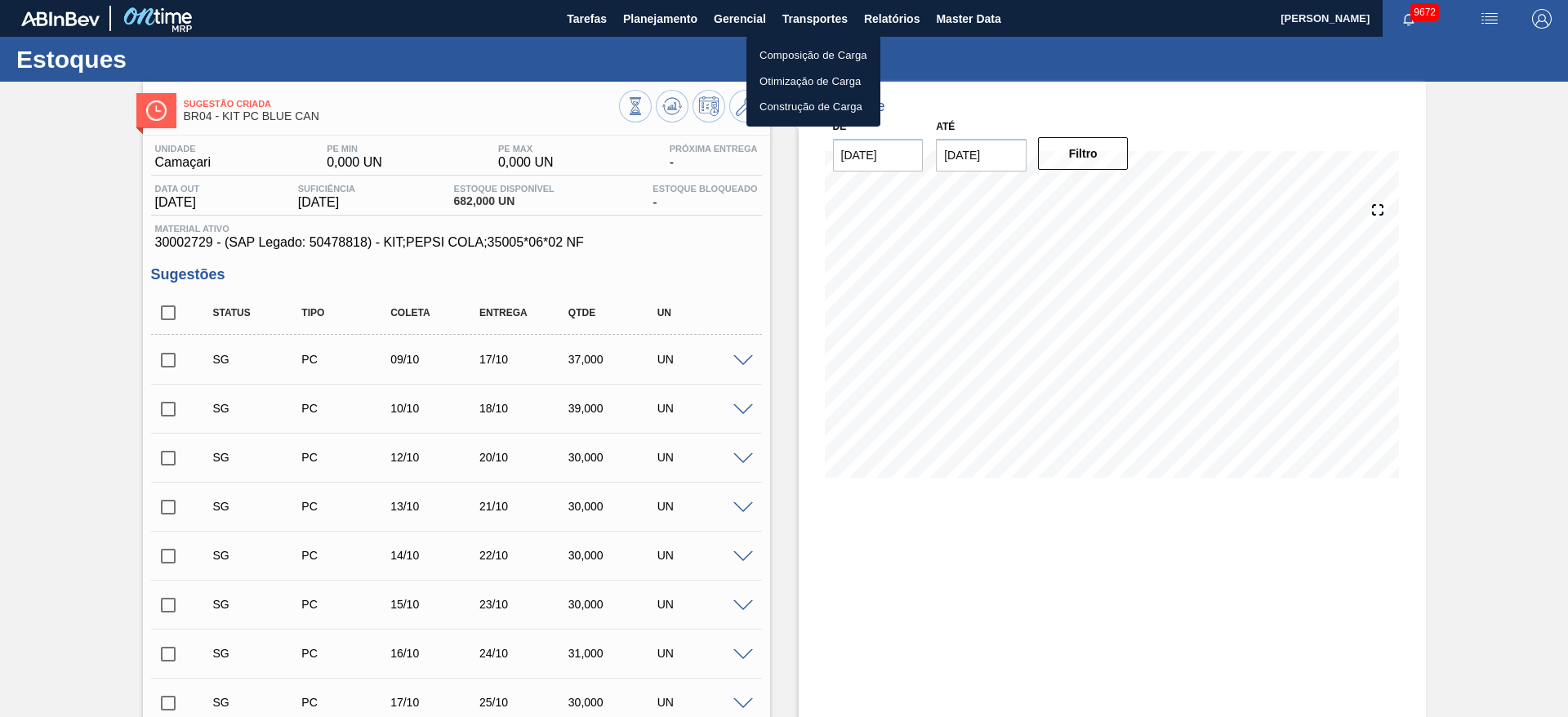
click at [870, 19] on div at bounding box center [784, 358] width 1568 height 717
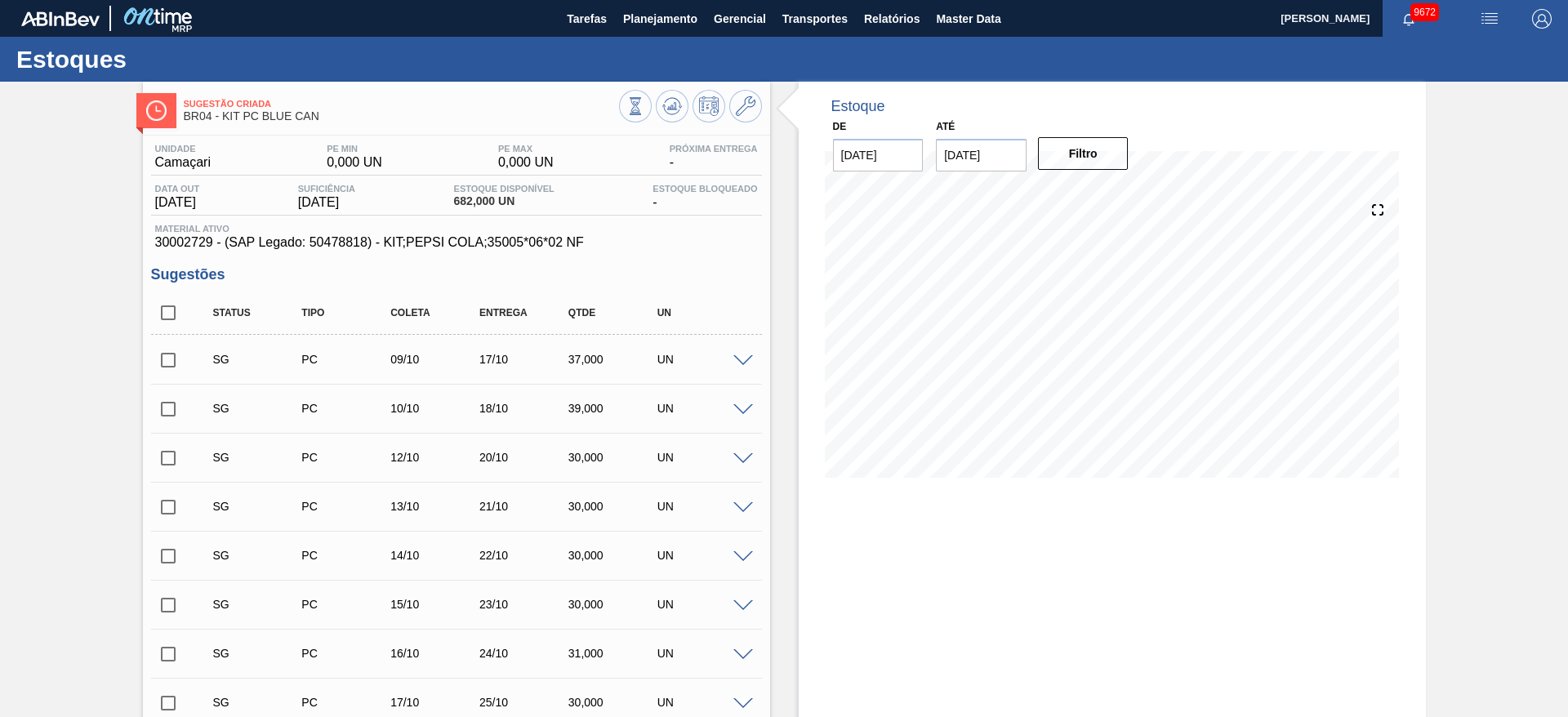
click at [870, 0] on body "Tarefas Planejamento Gerencial Transportes Relatórios Master Data José Albérico…" at bounding box center [784, 0] width 1568 height 0
click at [880, 19] on span "Relatórios" at bounding box center [891, 19] width 56 height 20
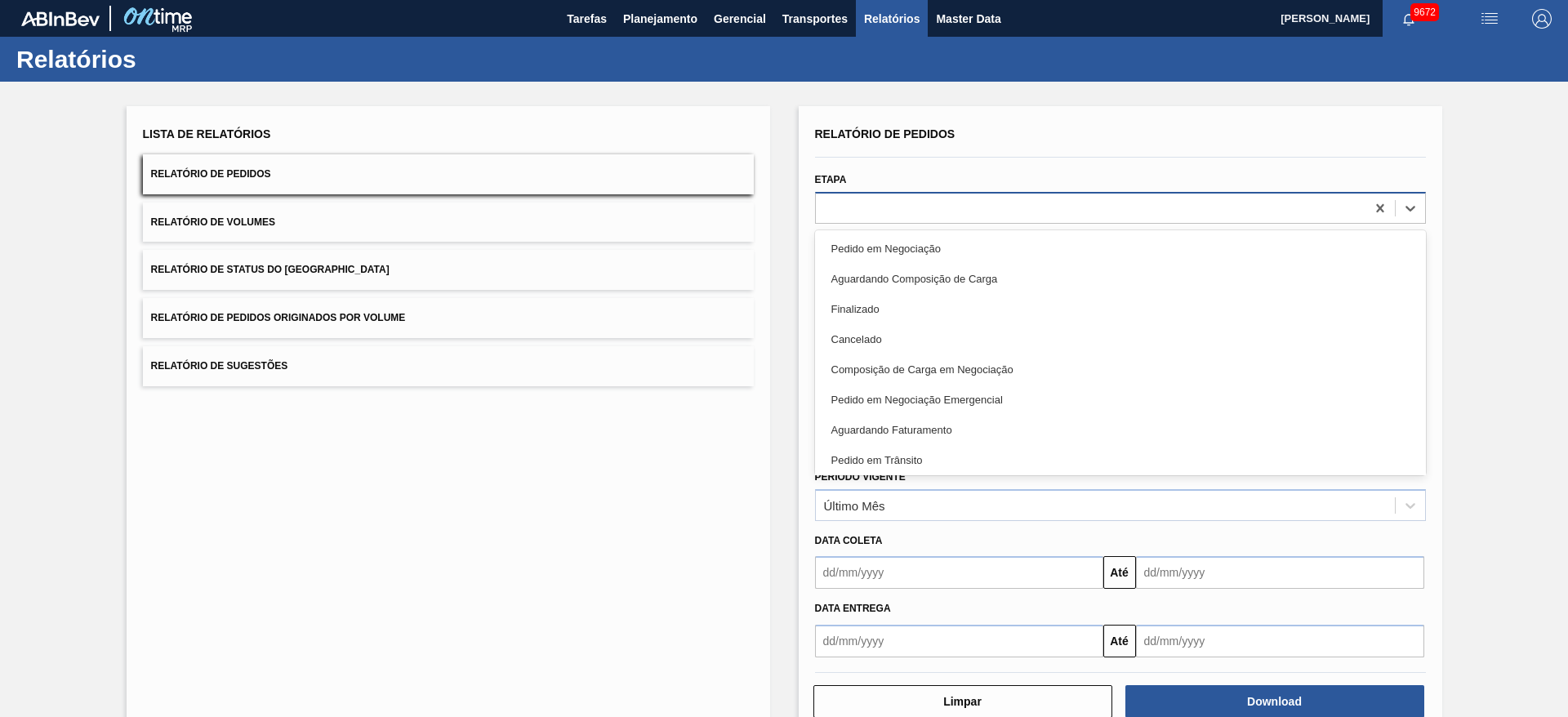
click at [943, 202] on div at bounding box center [1090, 208] width 550 height 24
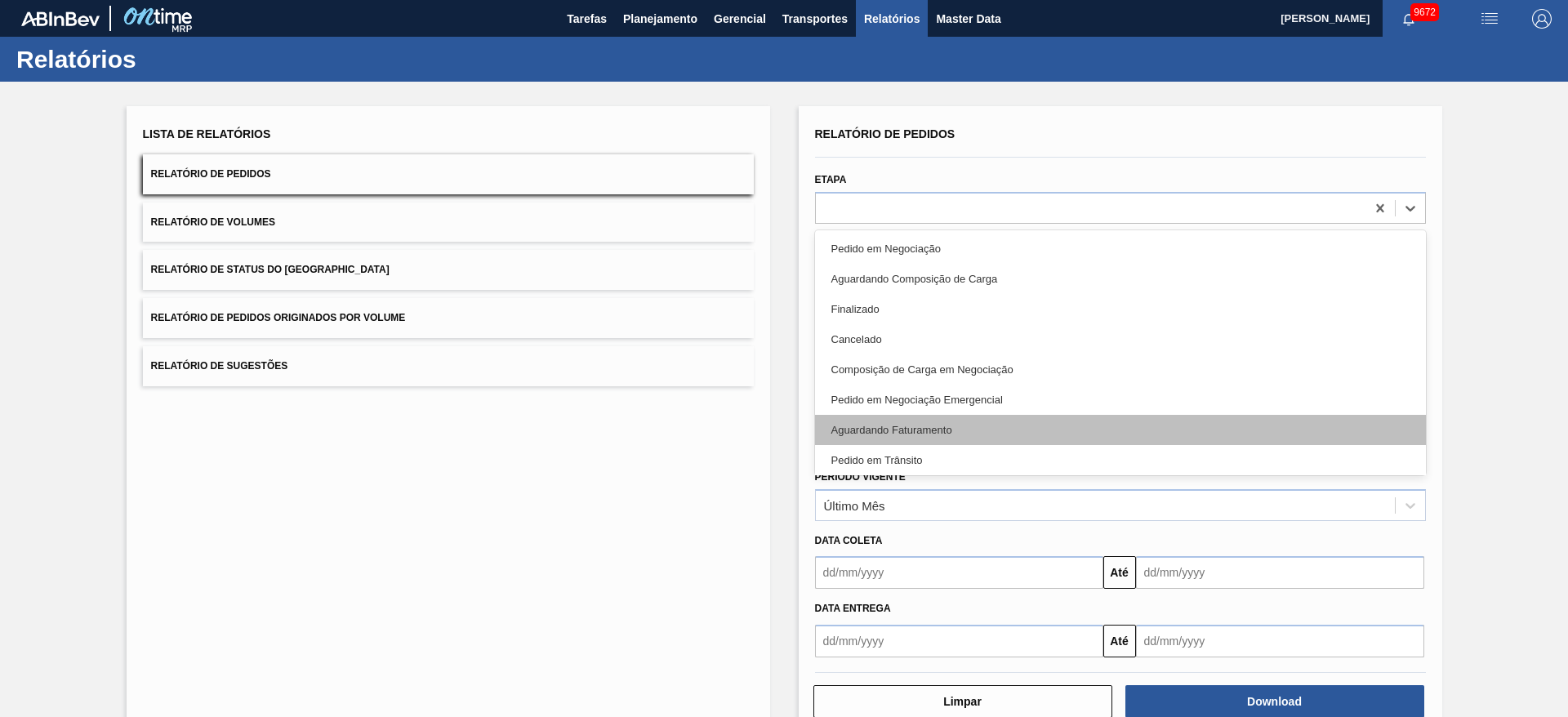
click at [902, 424] on div "Aguardando Faturamento" at bounding box center [1120, 430] width 611 height 30
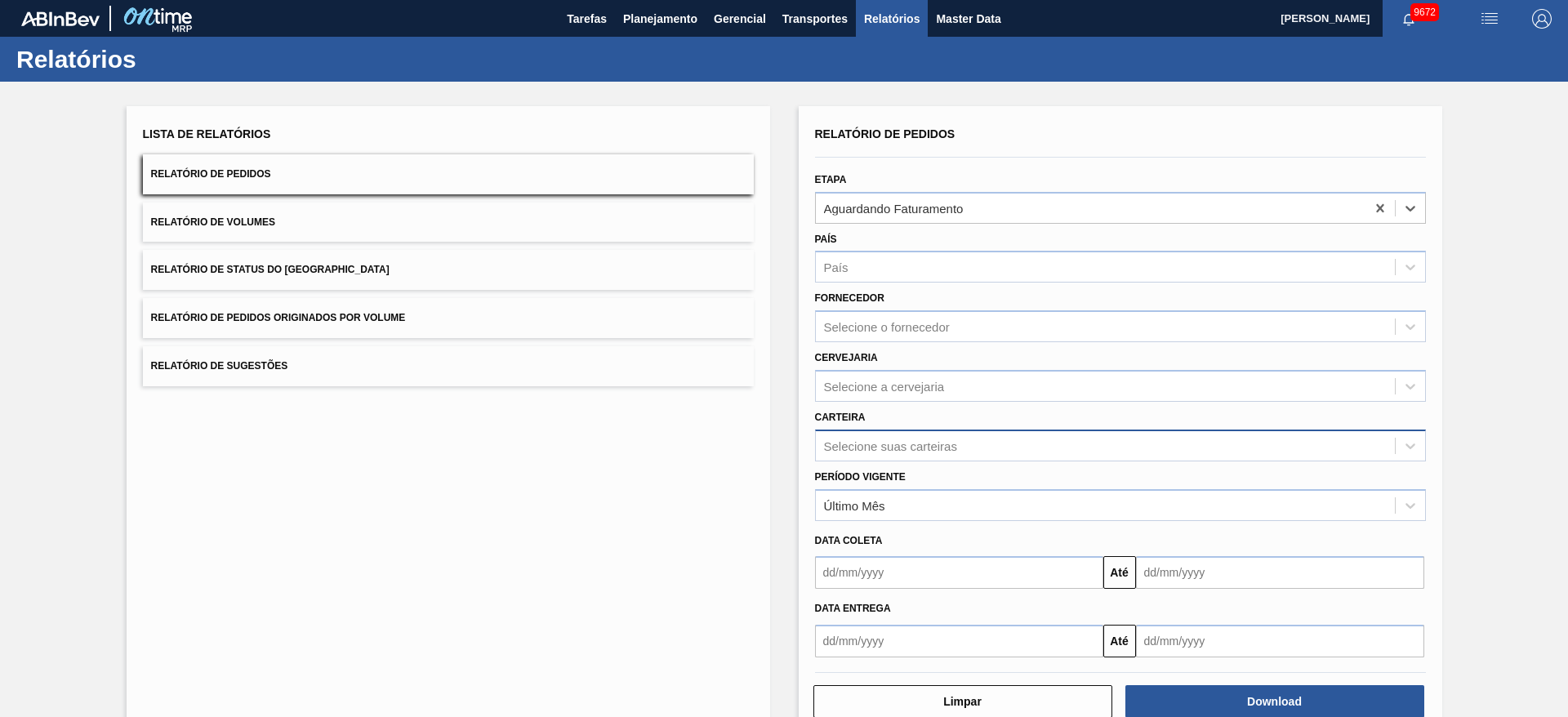
click at [912, 447] on div "Selecione suas carteiras" at bounding box center [890, 445] width 133 height 14
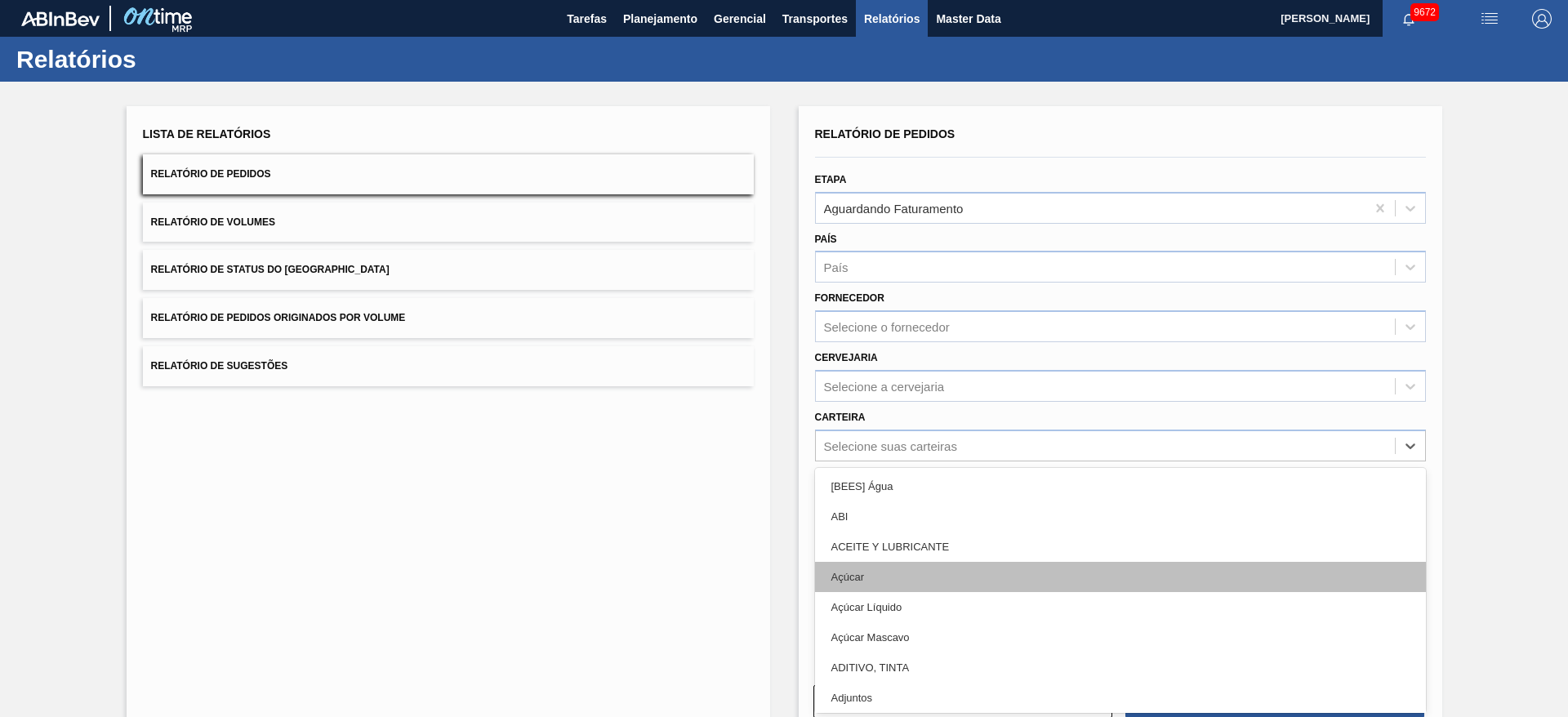
click at [889, 569] on div "Açúcar" at bounding box center [1120, 577] width 611 height 30
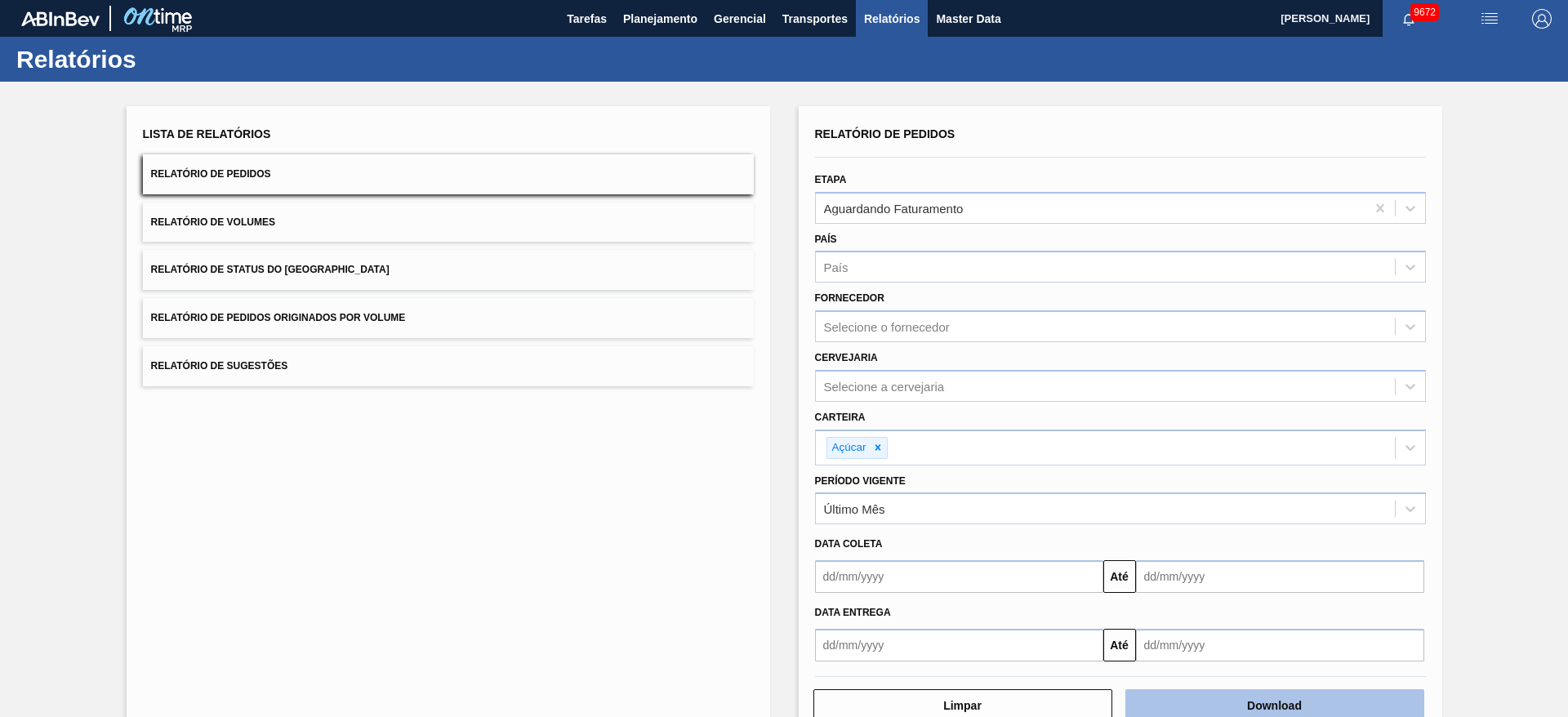
click at [1278, 702] on button "Download" at bounding box center [1275, 705] width 299 height 32
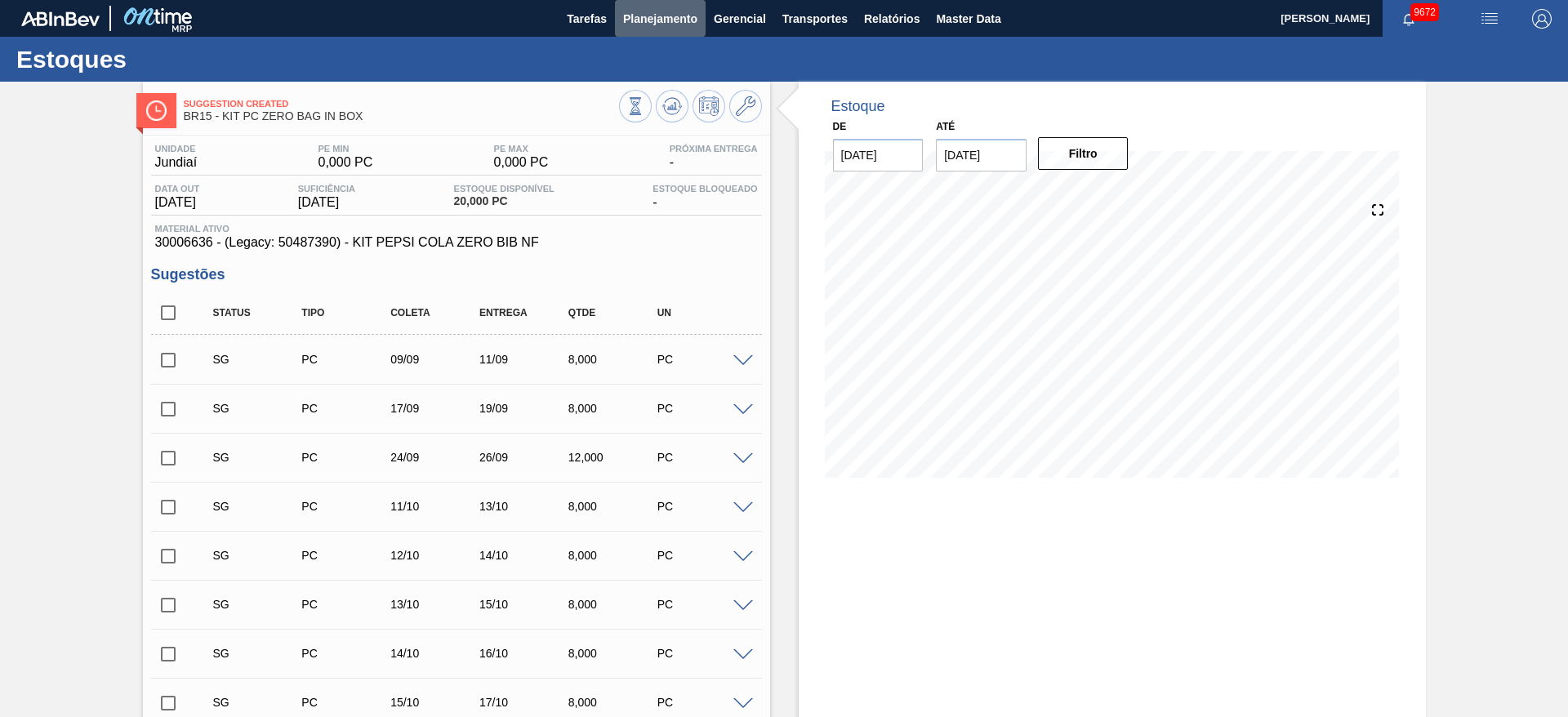
click at [654, 13] on span "Planejamento" at bounding box center [659, 19] width 74 height 20
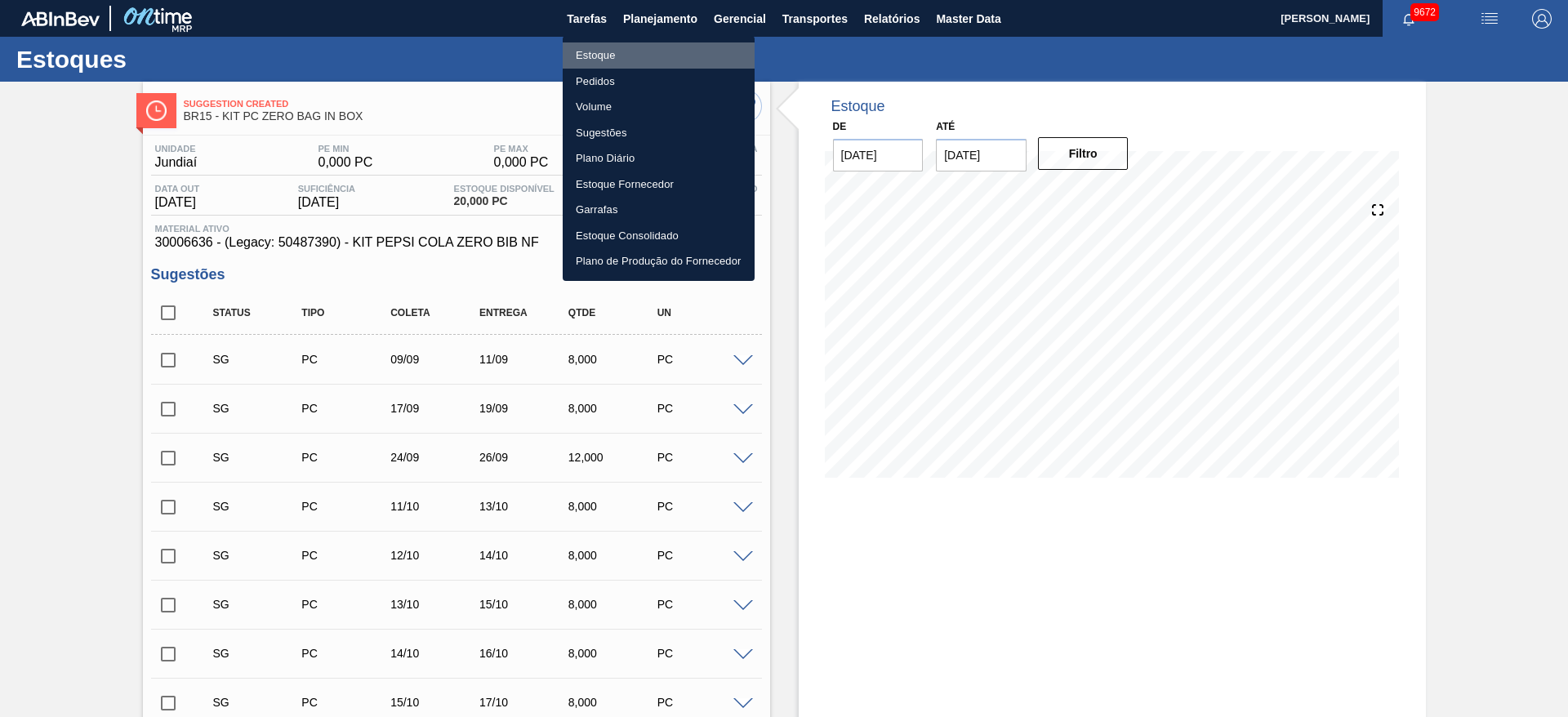
click at [645, 45] on li "Estoque" at bounding box center [659, 55] width 192 height 26
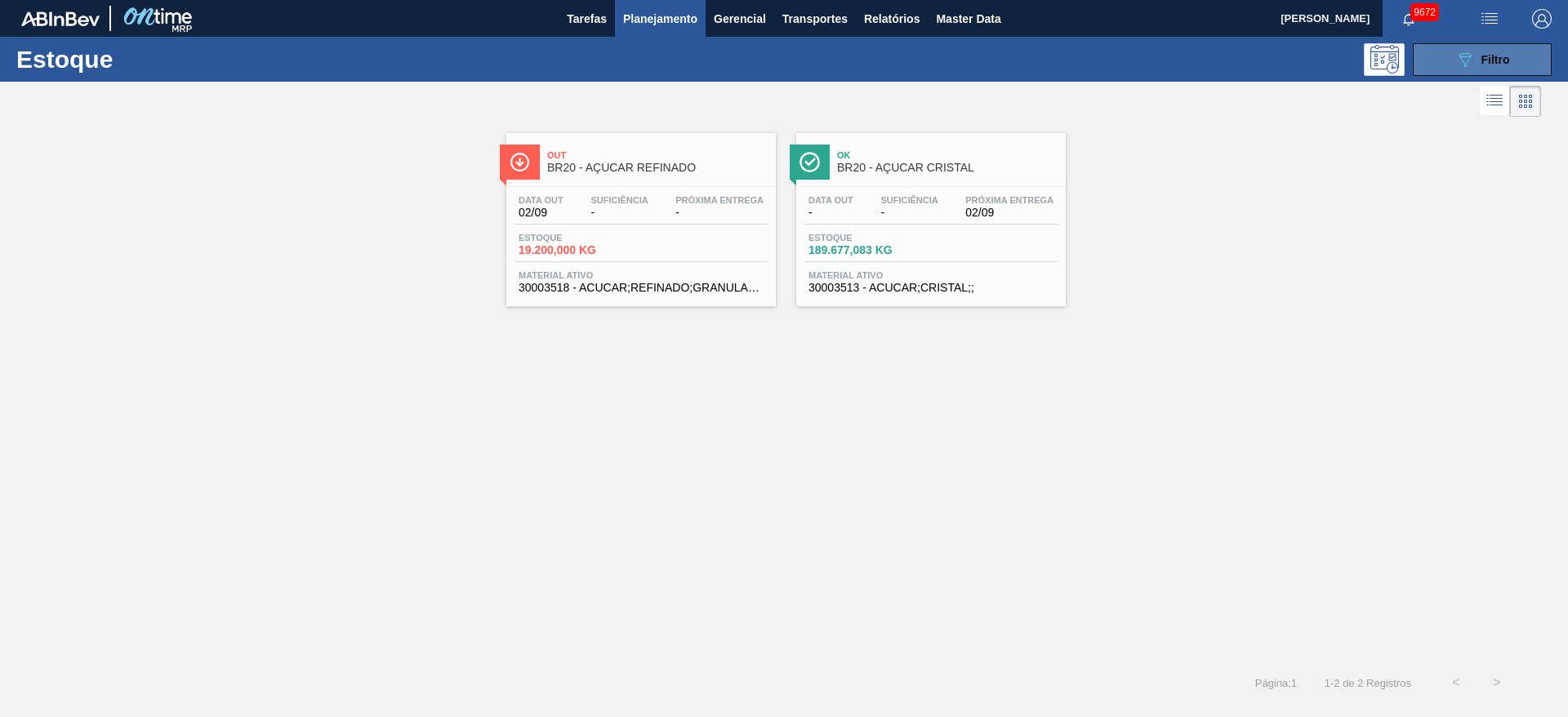
click at [1458, 68] on icon "089F7B8B-B2A5-4AFE-B5C0-19BA573D28AC" at bounding box center [1465, 60] width 20 height 20
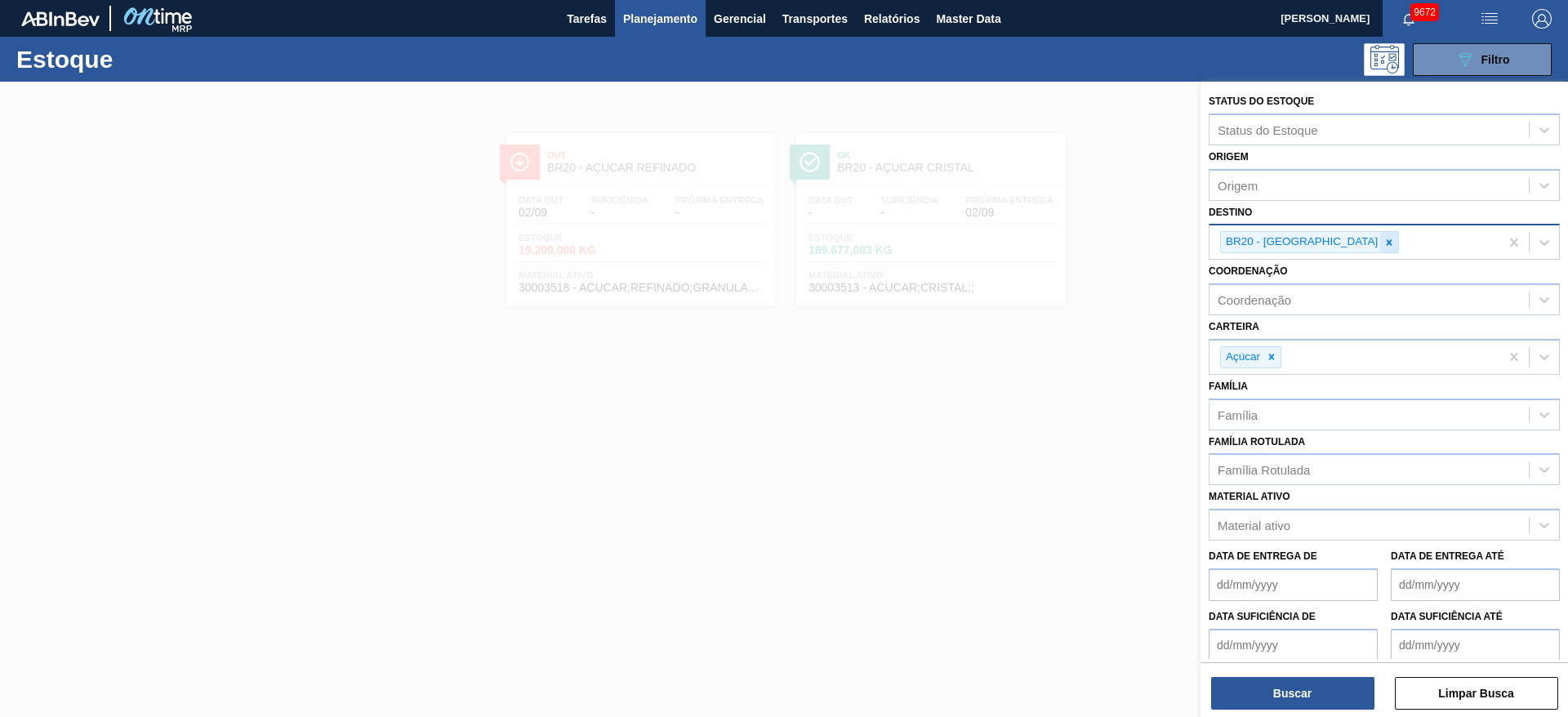
click at [1380, 235] on div at bounding box center [1389, 242] width 18 height 21
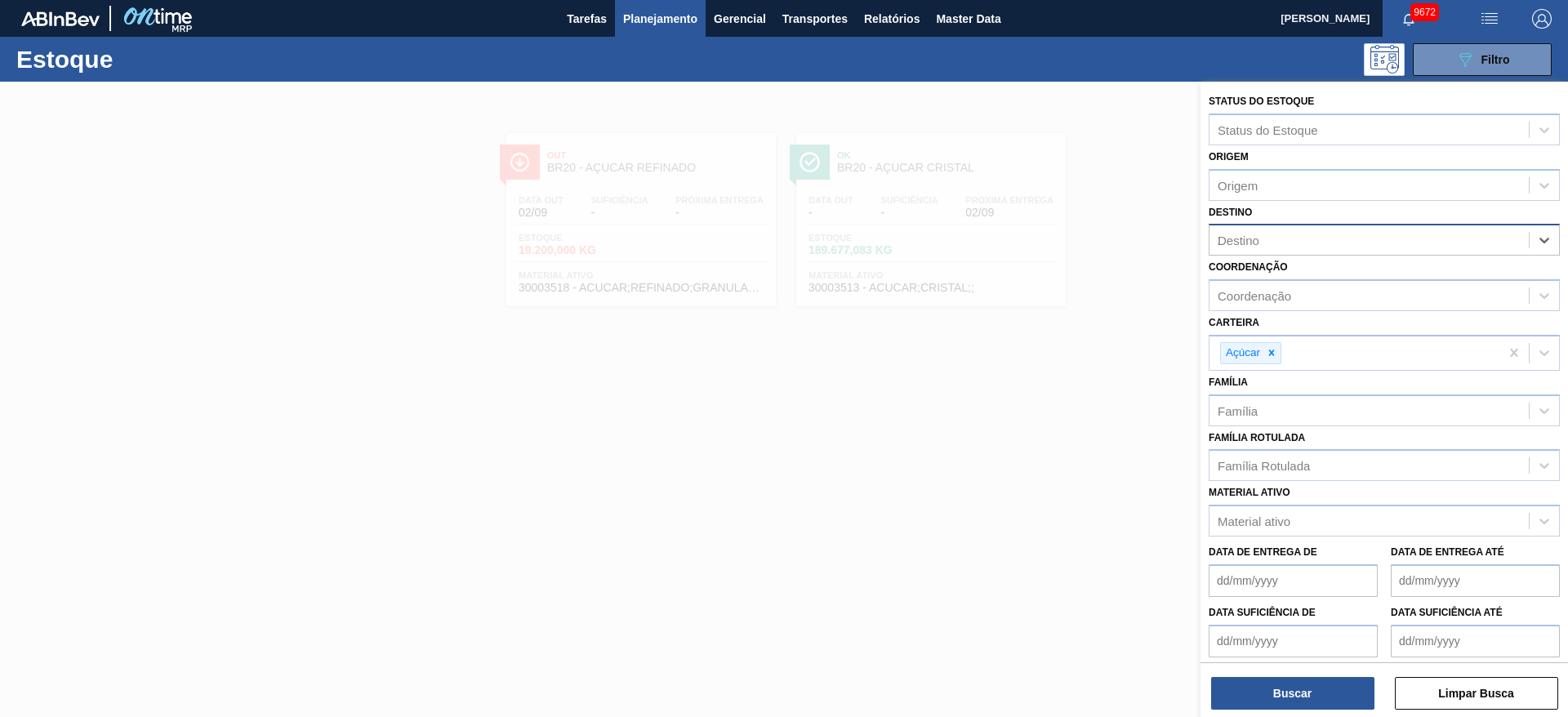
type input "23"
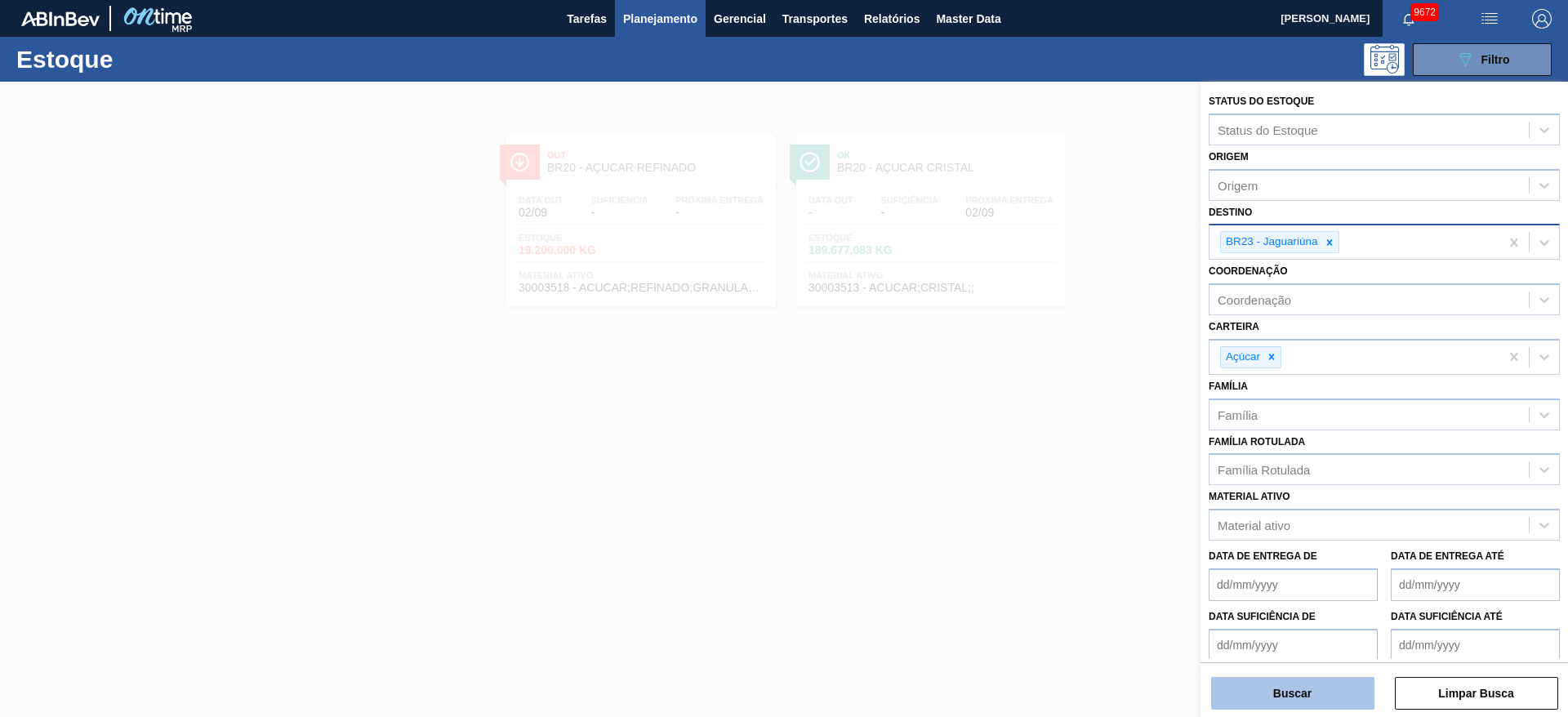
click at [1268, 680] on button "Buscar" at bounding box center [1292, 693] width 164 height 32
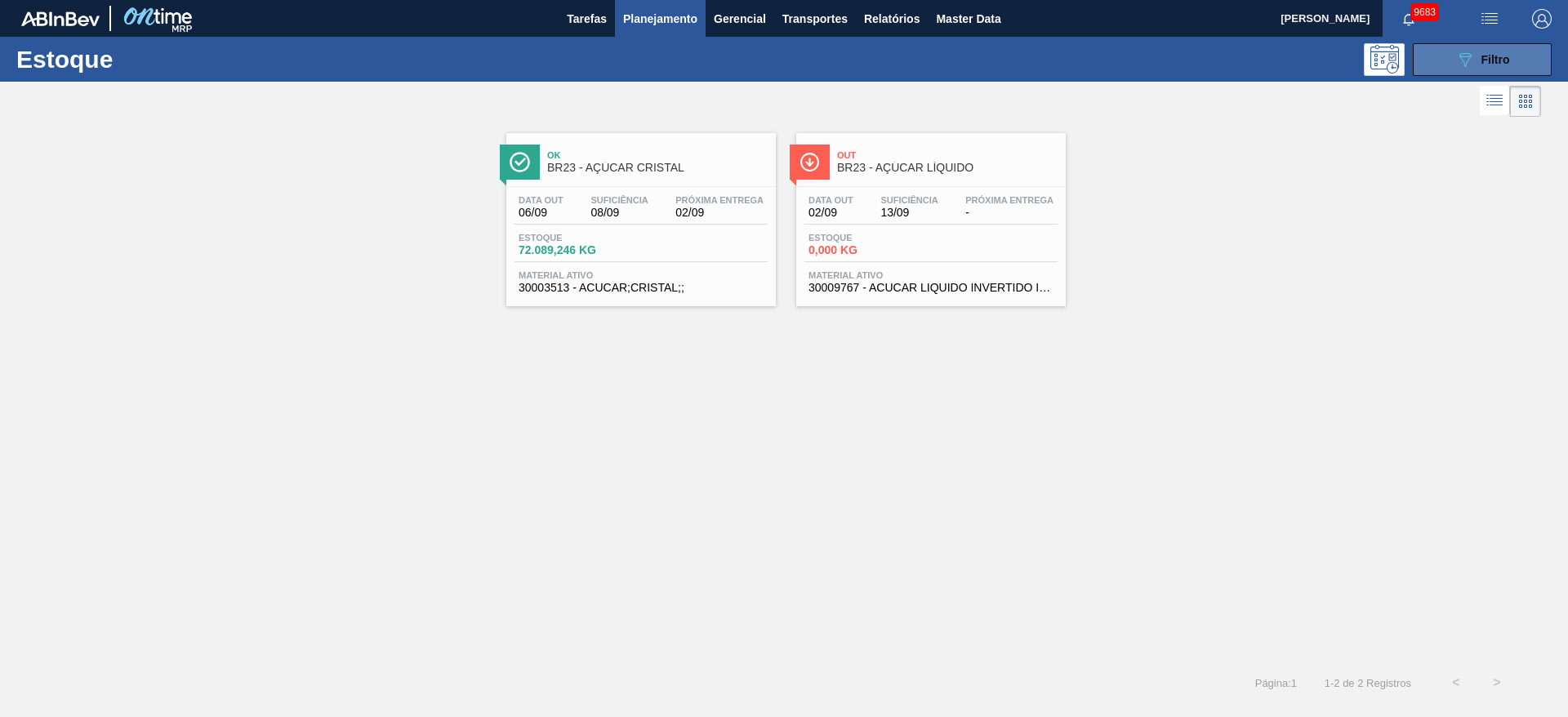
click at [1461, 71] on button "089F7B8B-B2A5-4AFE-B5C0-19BA573D28AC Filtro" at bounding box center [1482, 59] width 139 height 32
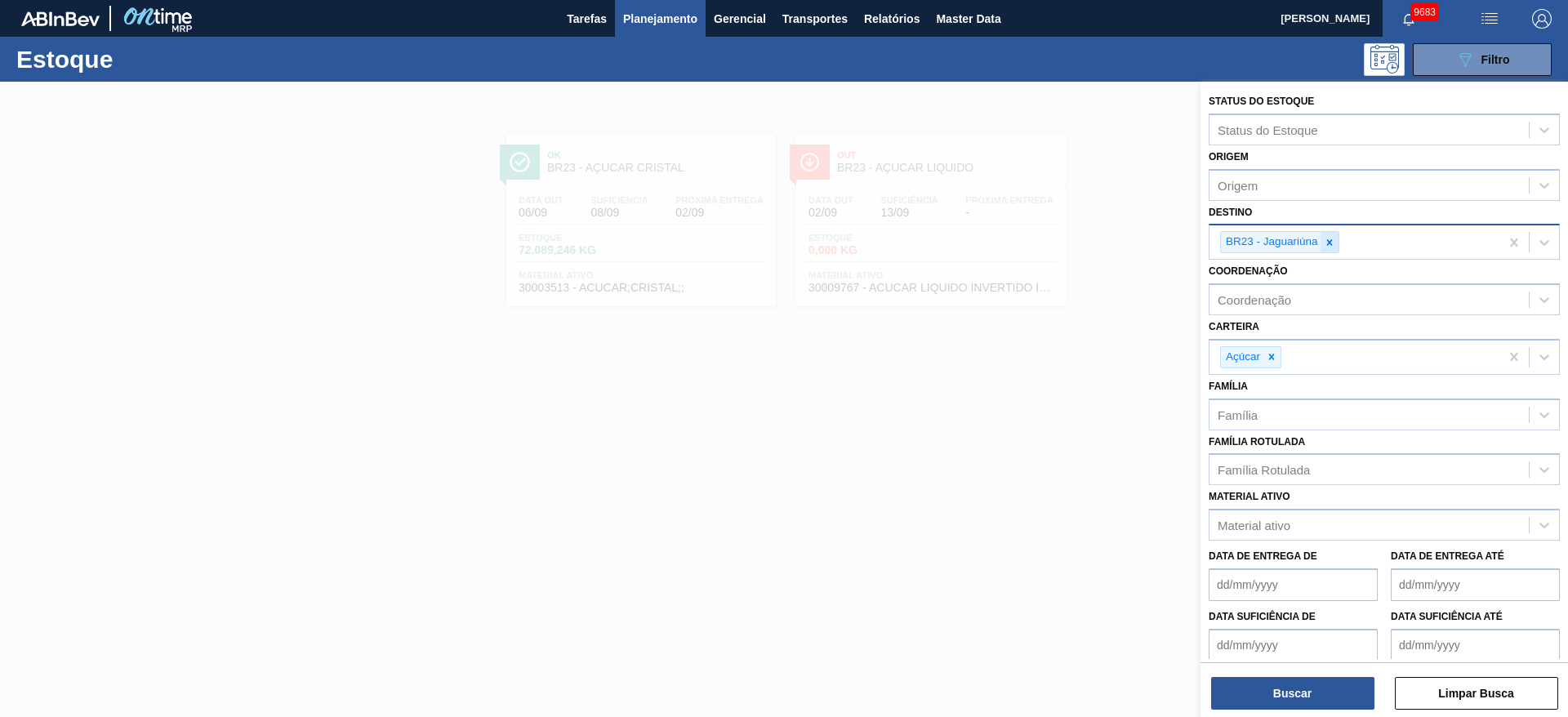
click at [1325, 246] on icon at bounding box center [1330, 243] width 12 height 12
type input "4"
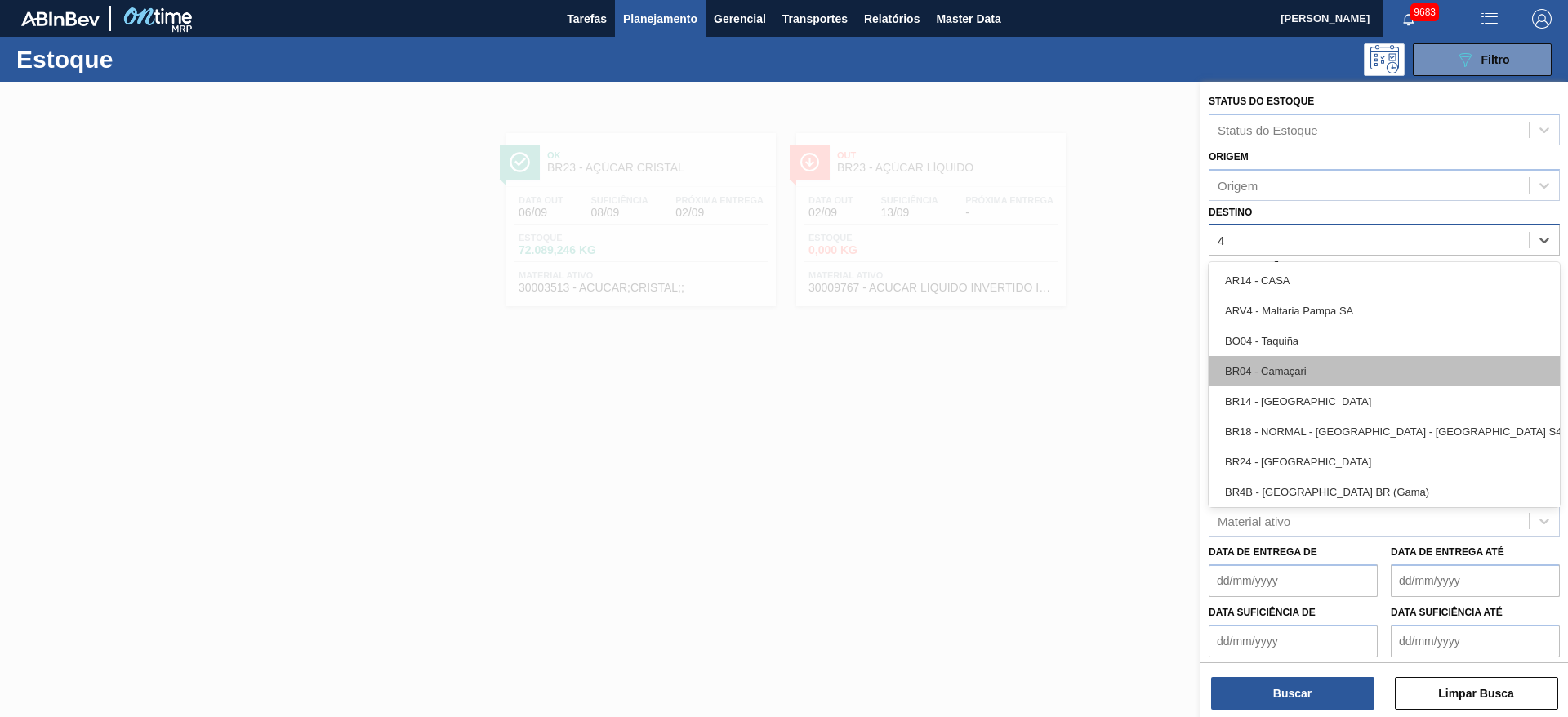
click at [1281, 373] on div "BR04 - Camaçari" at bounding box center [1384, 371] width 351 height 30
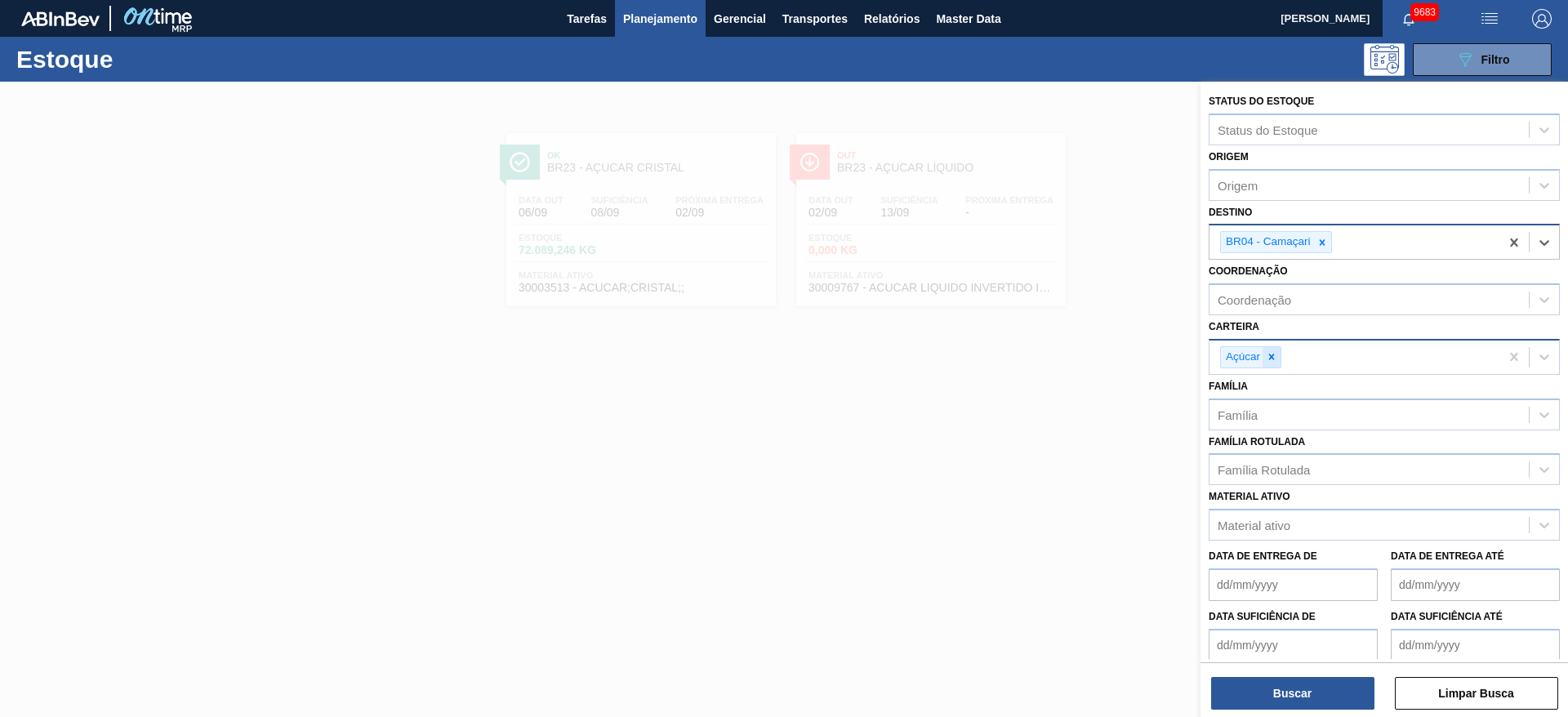
click at [1278, 359] on div at bounding box center [1272, 357] width 18 height 21
click at [1278, 359] on div "Açúcar" at bounding box center [1354, 357] width 290 height 33
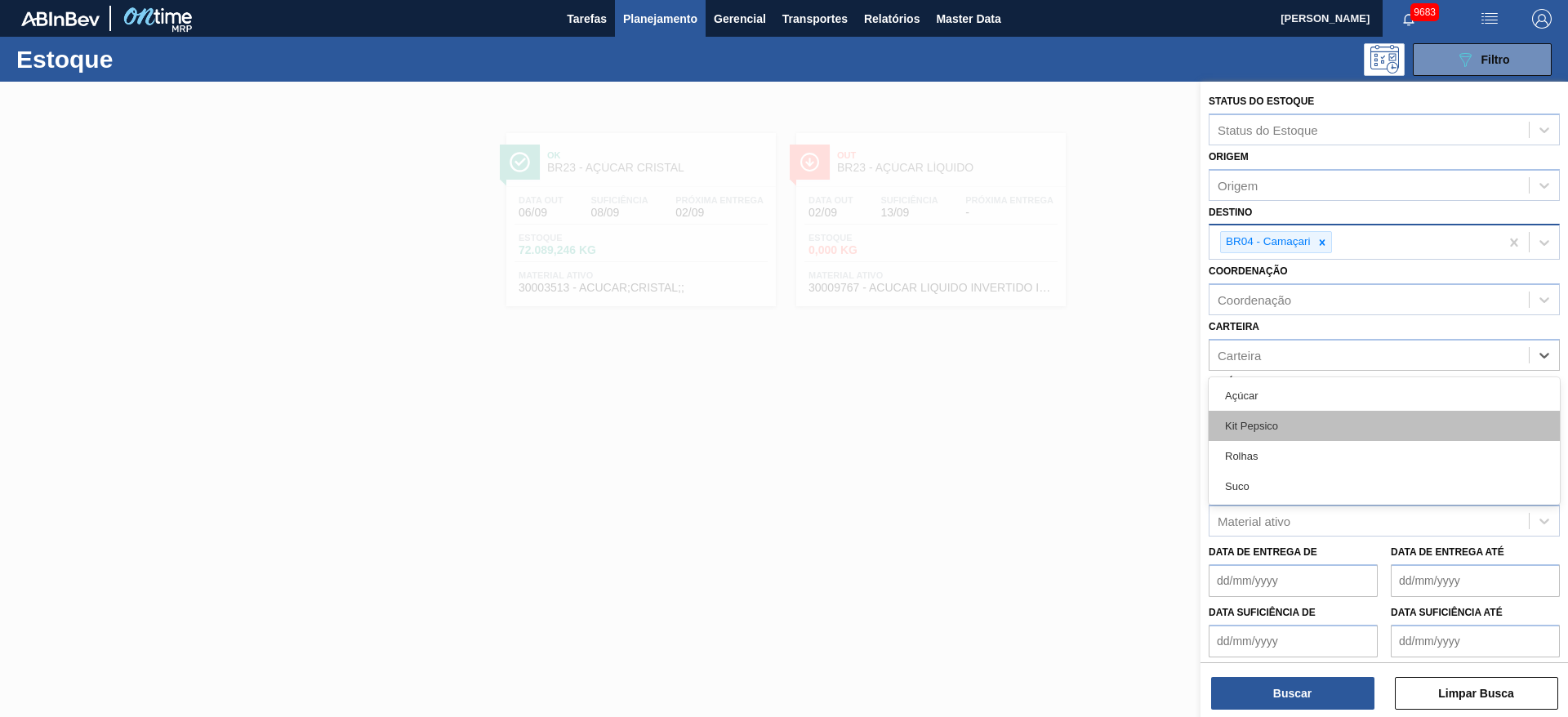
click at [1268, 420] on div "Kit Pepsico" at bounding box center [1384, 426] width 351 height 30
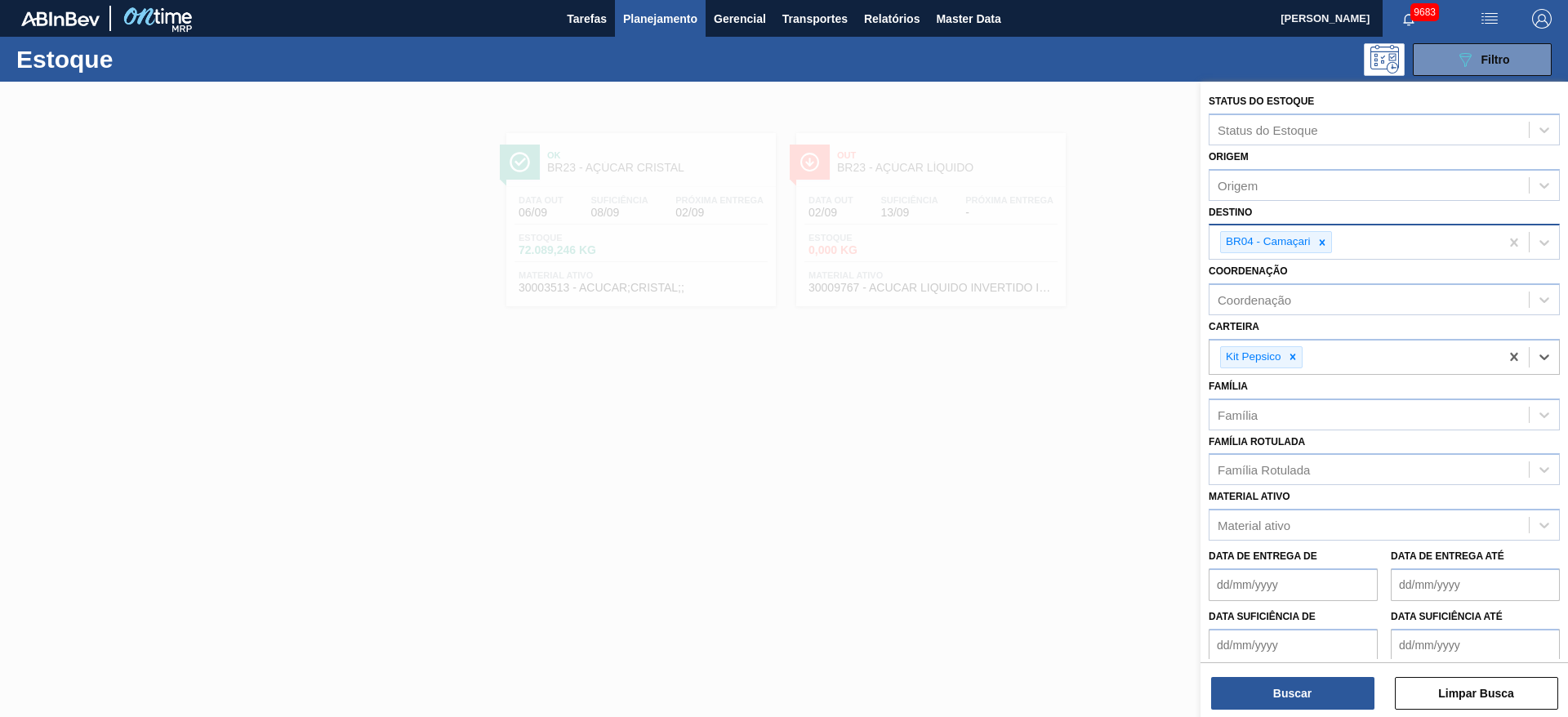
type input "3"
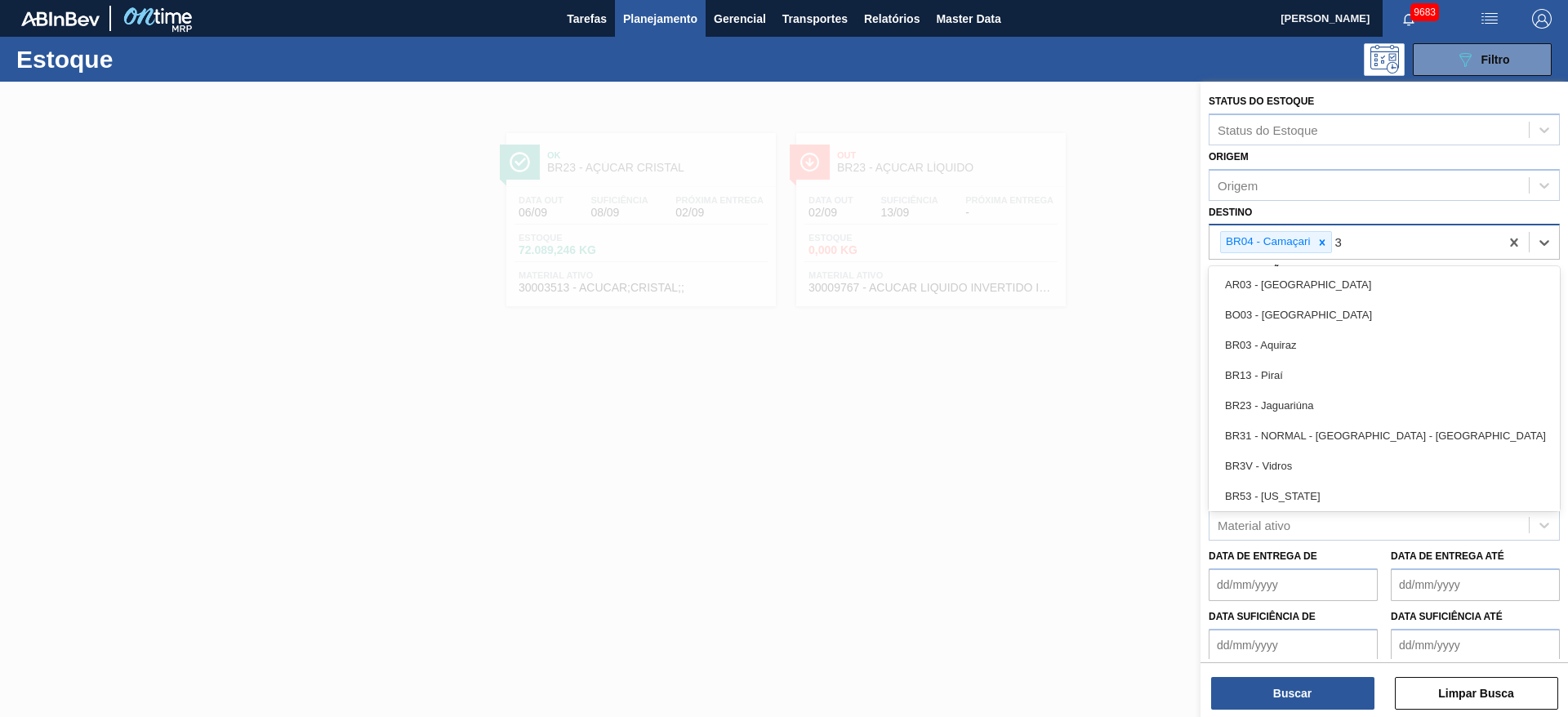
click at [1380, 244] on div "BR04 - Camaçari 3 3" at bounding box center [1354, 242] width 290 height 33
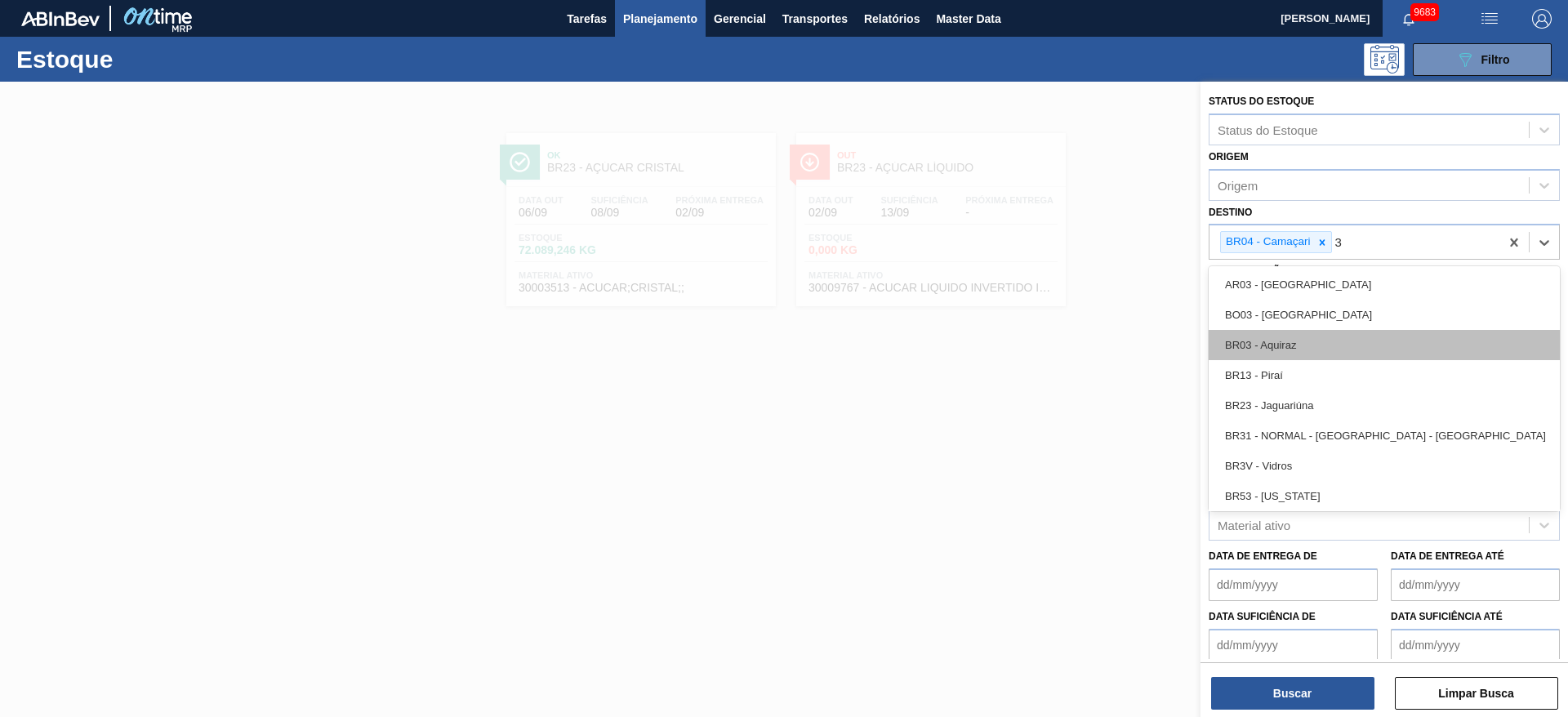
click at [1333, 344] on div "BR03 - Aquiraz" at bounding box center [1384, 345] width 351 height 30
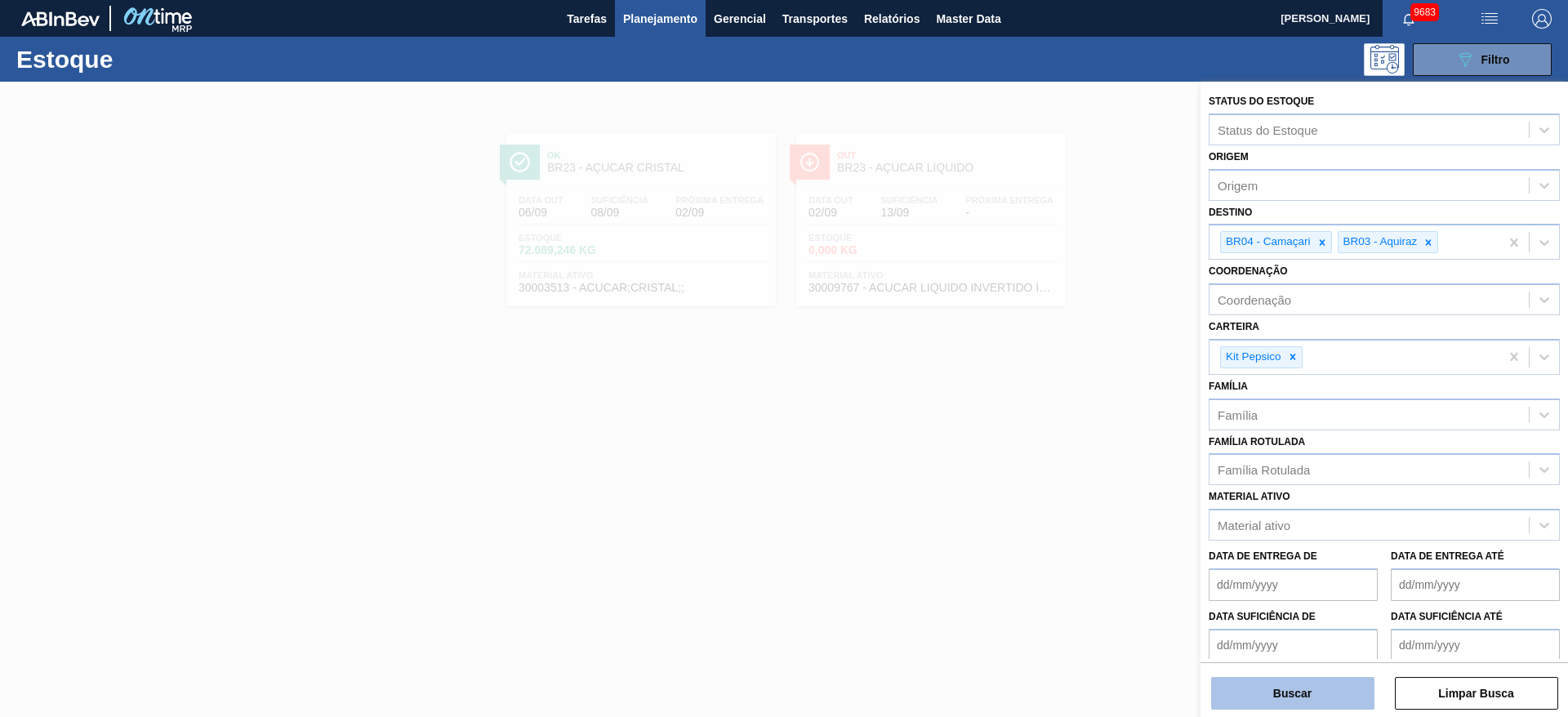
click at [1262, 688] on button "Buscar" at bounding box center [1292, 693] width 164 height 32
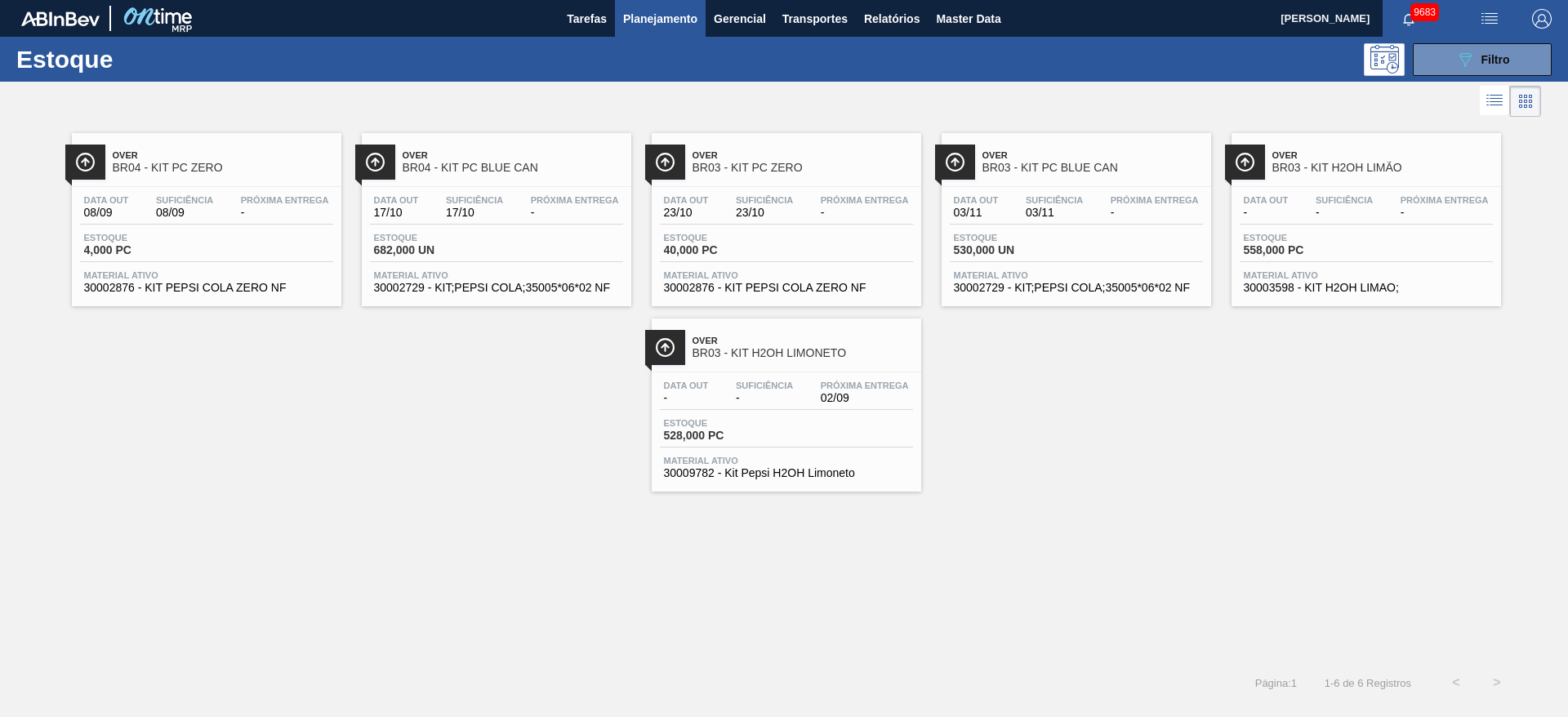
click at [233, 181] on div "Over BR04 - KIT PC ZERO Data out 08/09 Suficiência 08/09 Próxima Entrega - Esto…" at bounding box center [207, 219] width 270 height 173
click at [1459, 45] on button "089F7B8B-B2A5-4AFE-B5C0-19BA573D28AC Filtro" at bounding box center [1482, 59] width 139 height 32
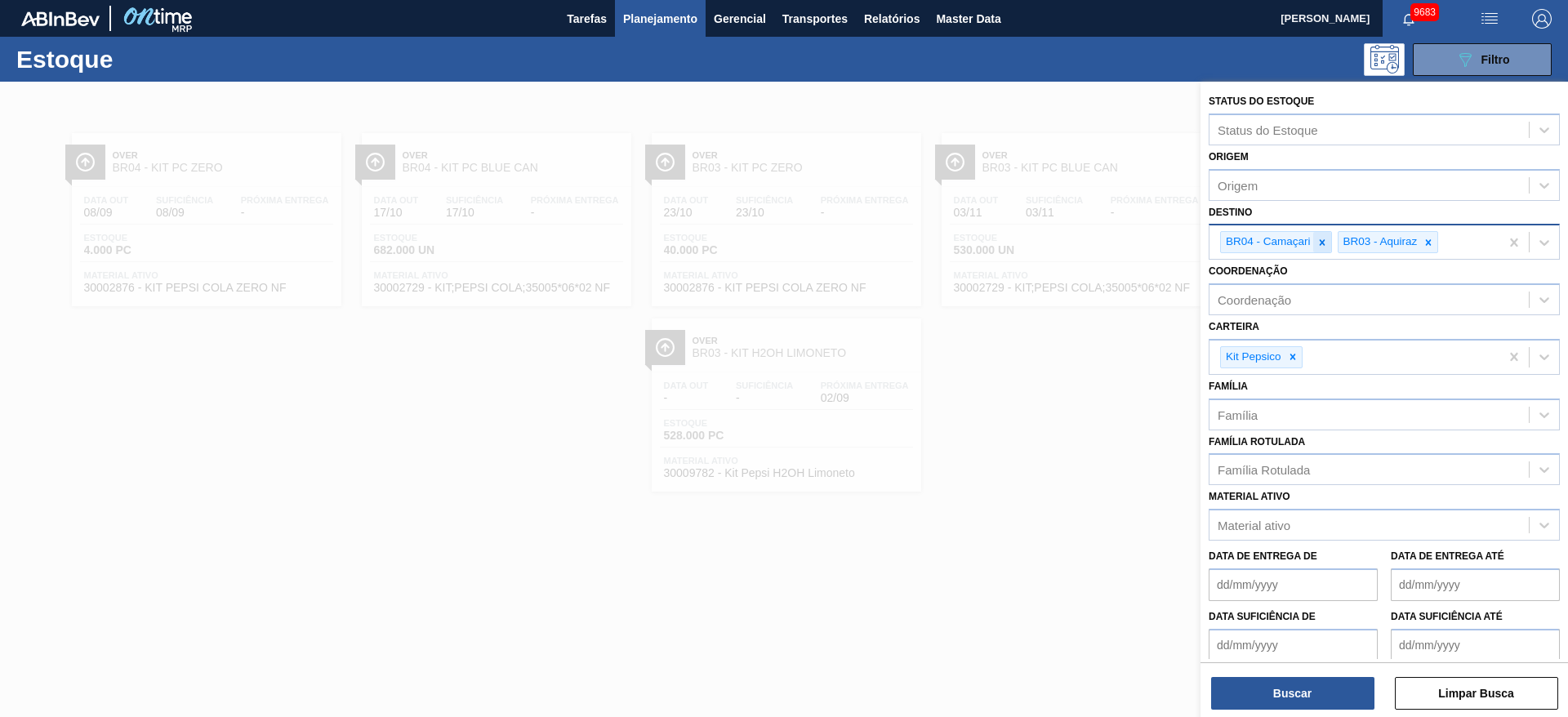
click at [1318, 245] on icon at bounding box center [1322, 243] width 12 height 12
click at [1318, 245] on div at bounding box center [1312, 242] width 18 height 21
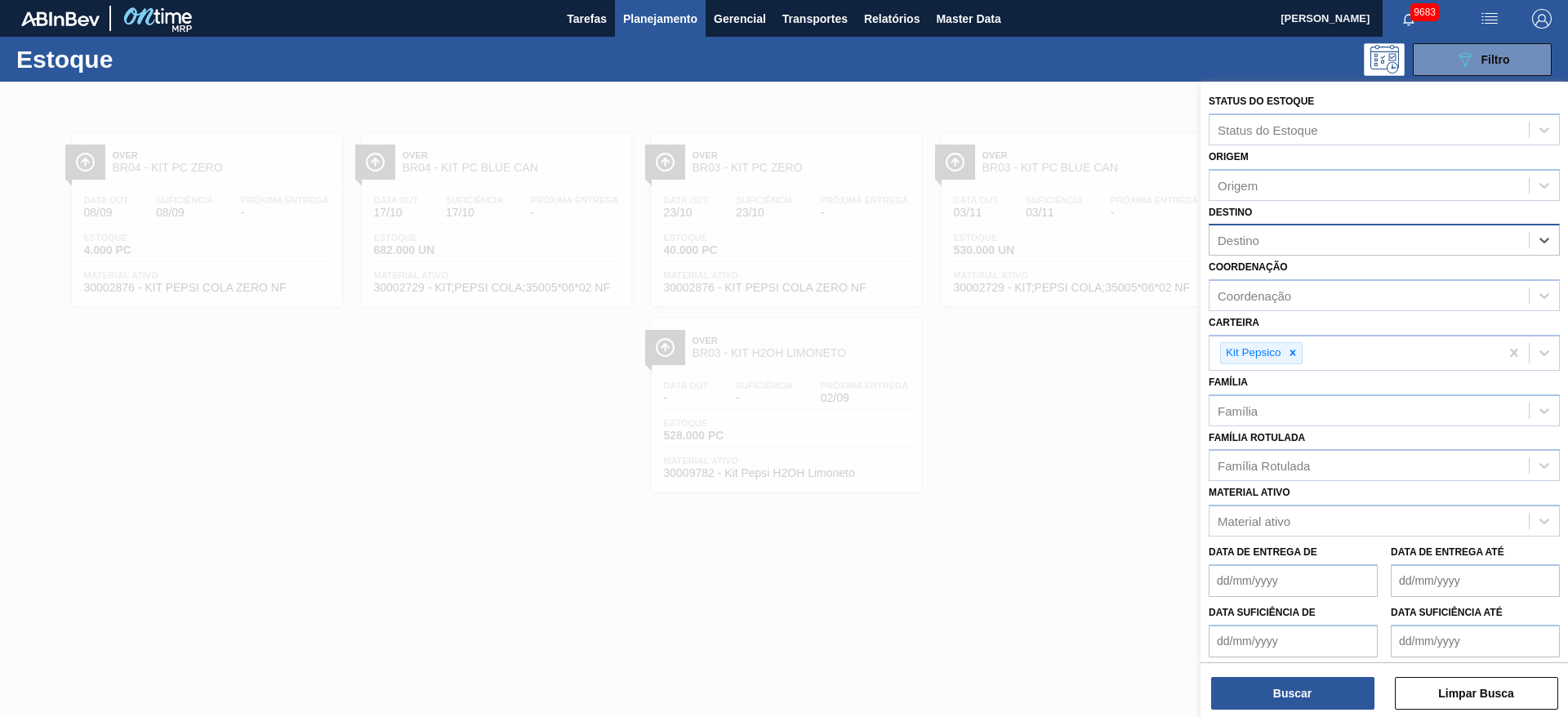
type input "15"
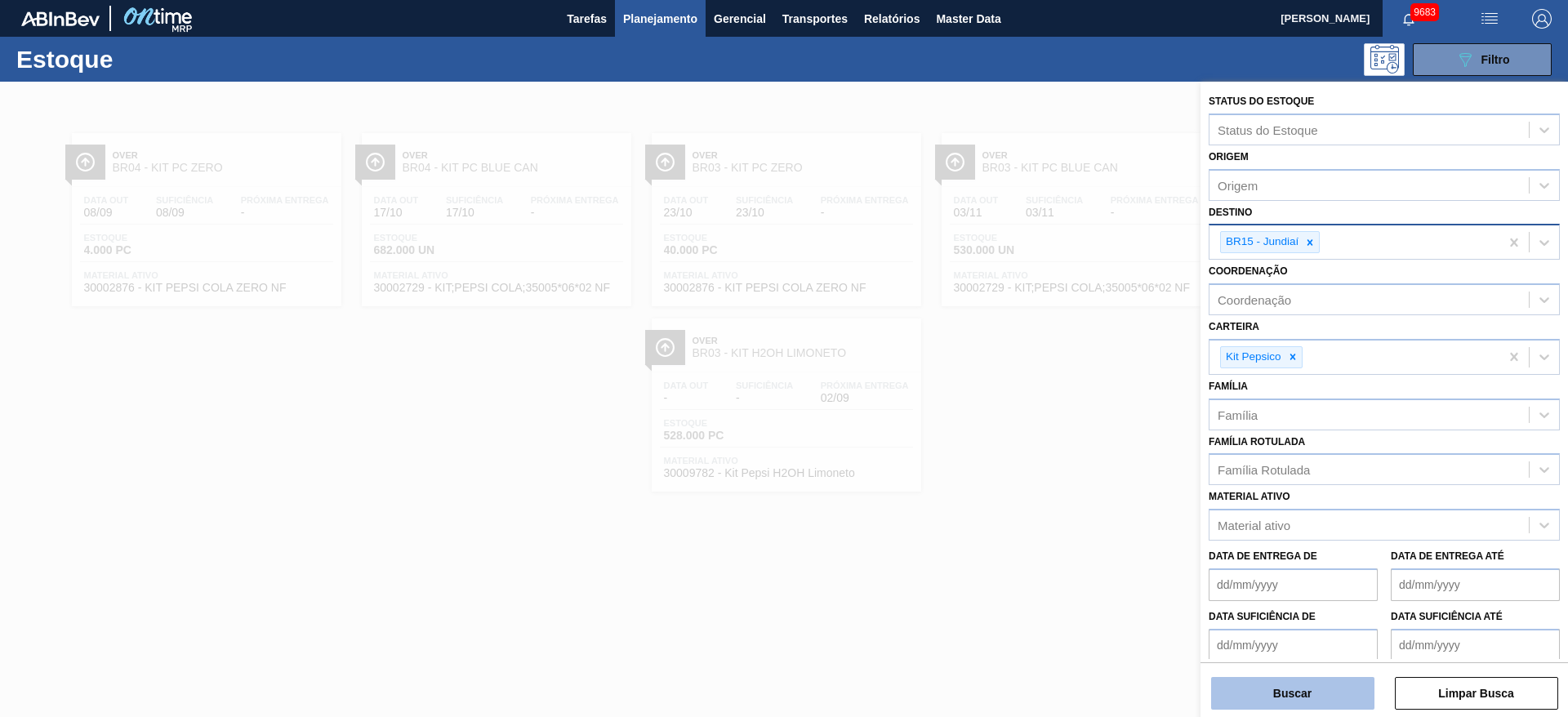
click at [1278, 687] on button "Buscar" at bounding box center [1292, 693] width 164 height 32
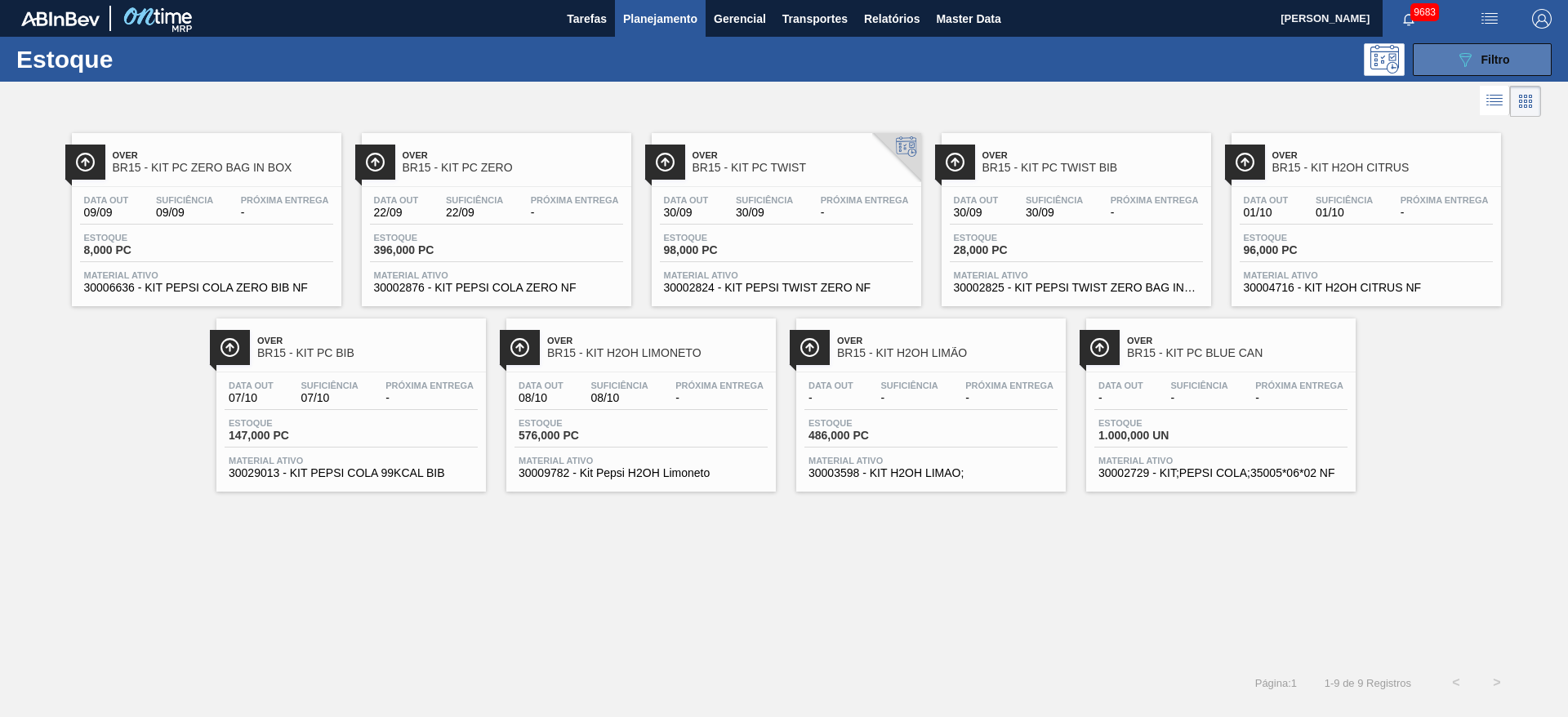
click at [1471, 67] on icon "089F7B8B-B2A5-4AFE-B5C0-19BA573D28AC" at bounding box center [1465, 60] width 20 height 20
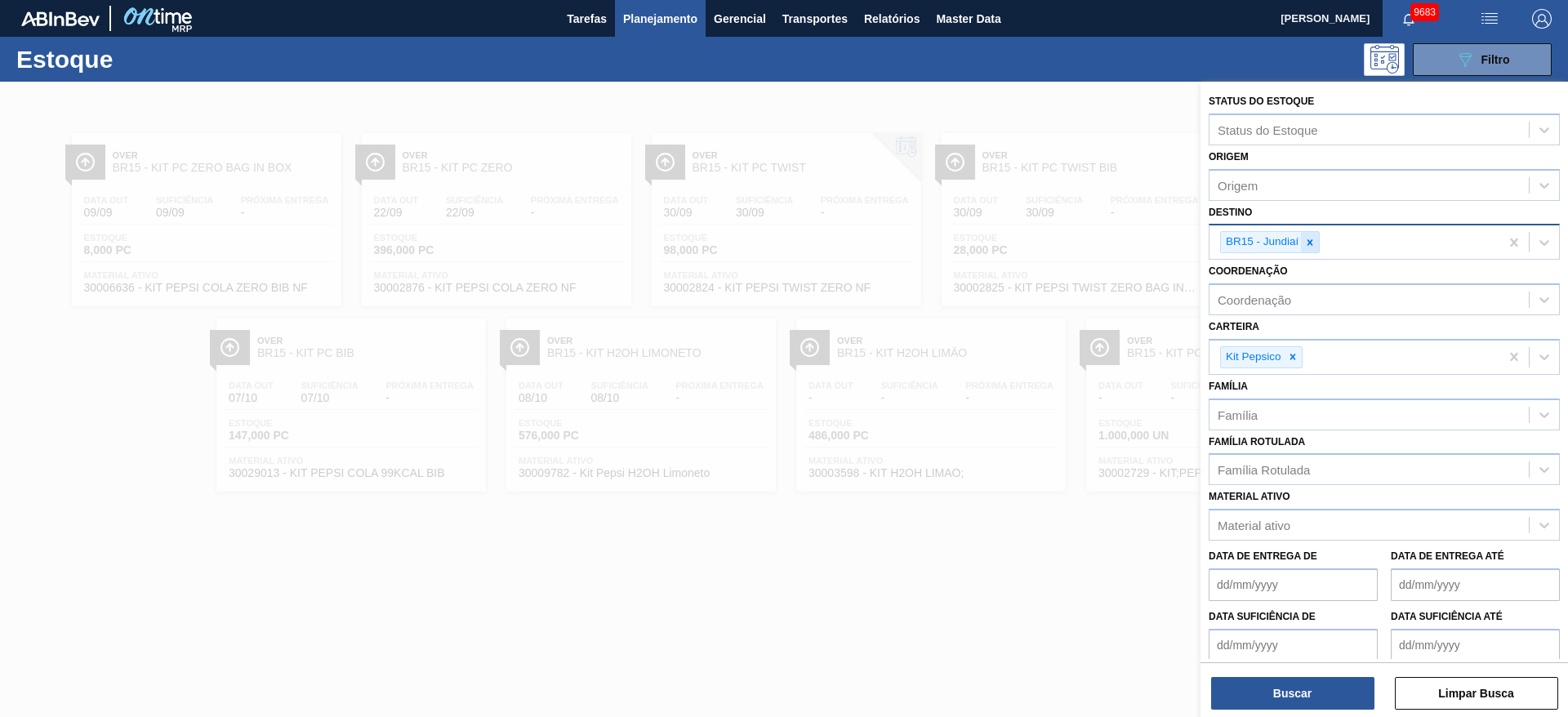
click at [1304, 244] on icon at bounding box center [1310, 243] width 12 height 12
type input "23"
click at [1287, 353] on icon at bounding box center [1293, 357] width 12 height 12
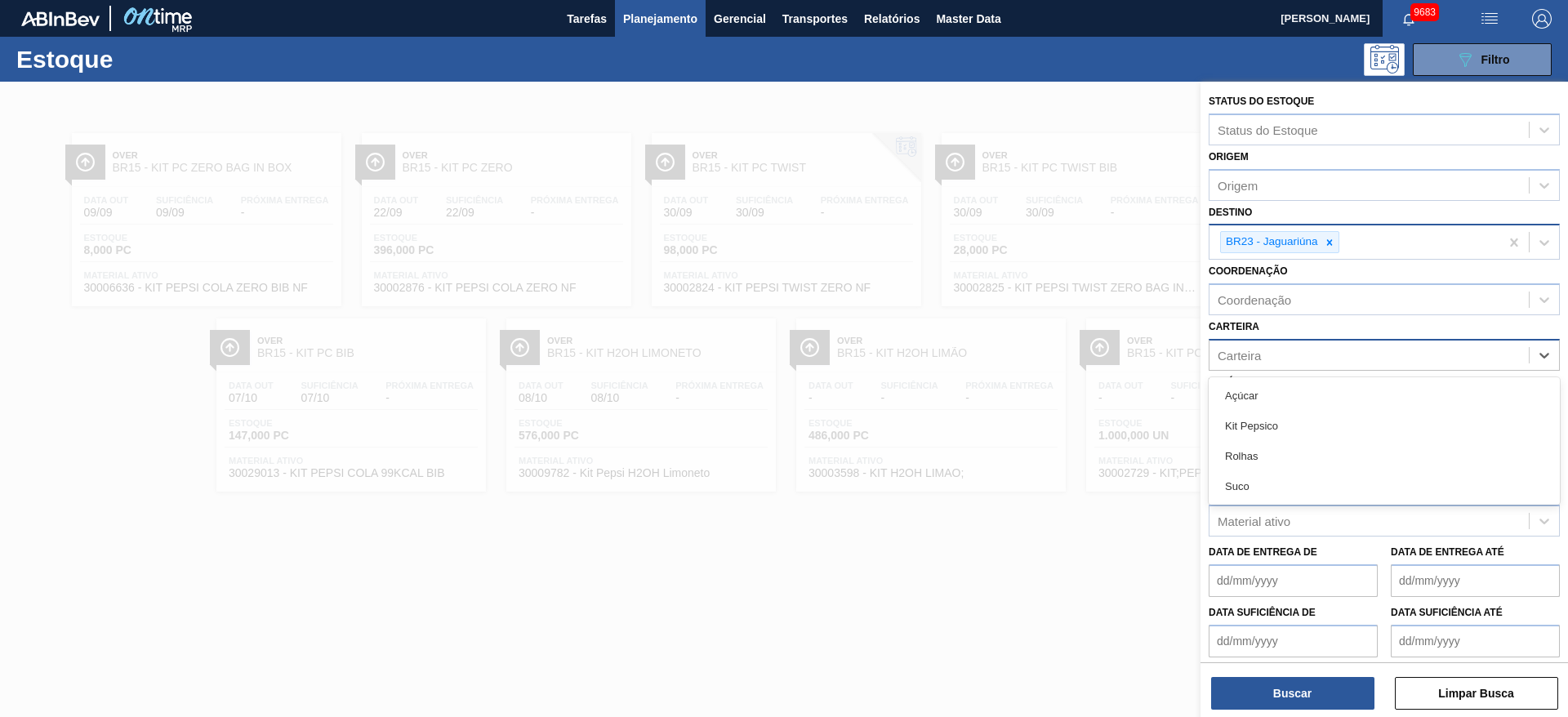
click at [1287, 353] on div "Carteira" at bounding box center [1369, 355] width 320 height 24
click at [1281, 443] on div "Rolhas" at bounding box center [1384, 456] width 351 height 30
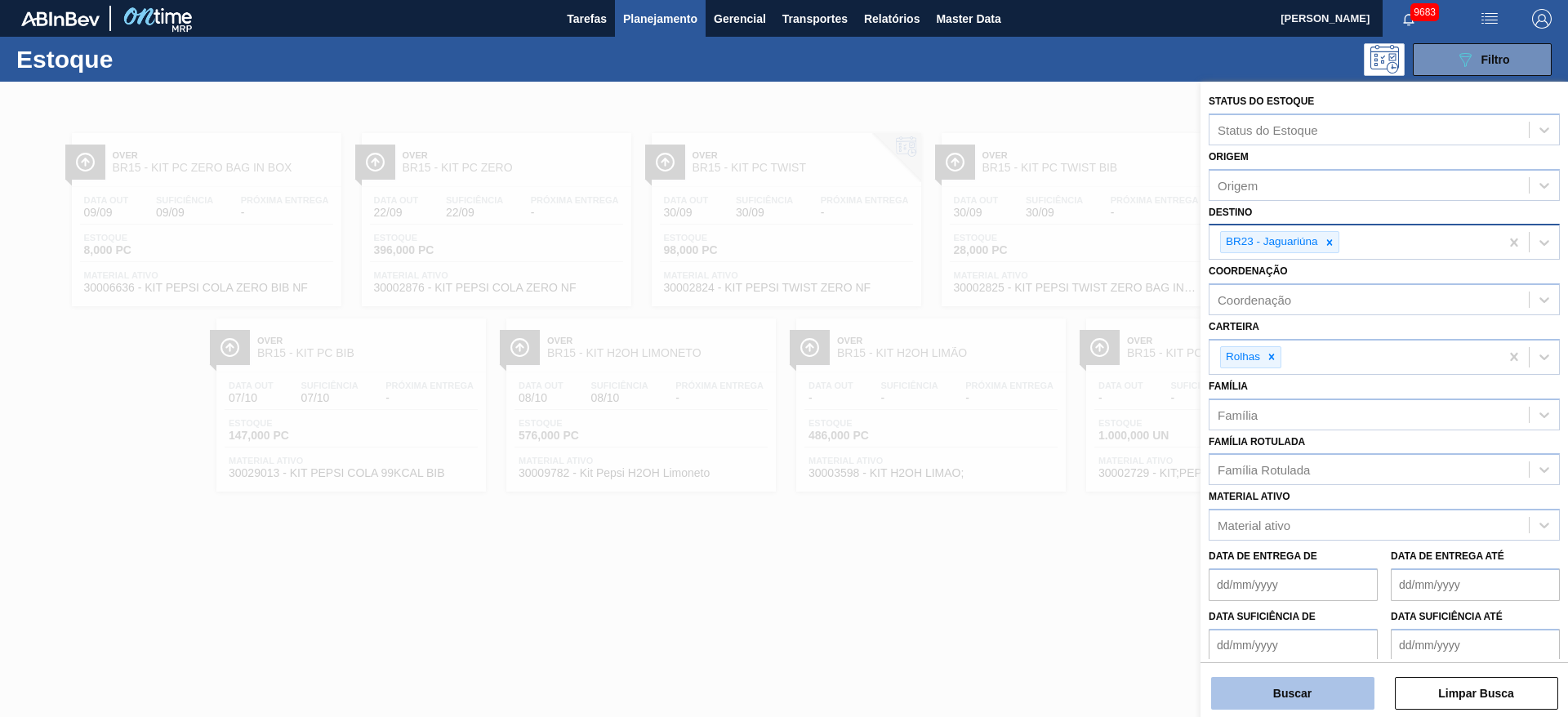
click at [1279, 694] on button "Buscar" at bounding box center [1292, 693] width 164 height 32
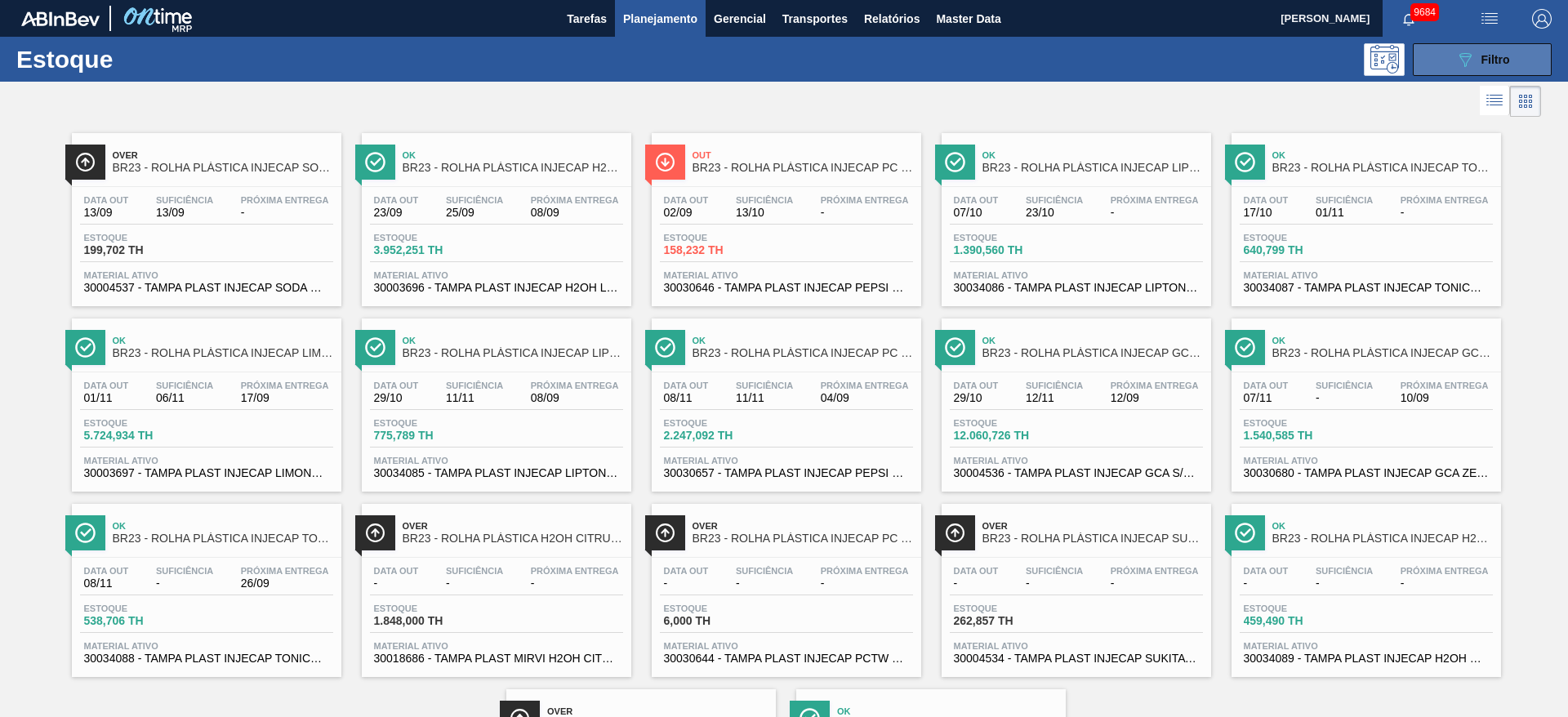
click at [1463, 53] on icon at bounding box center [1465, 60] width 12 height 14
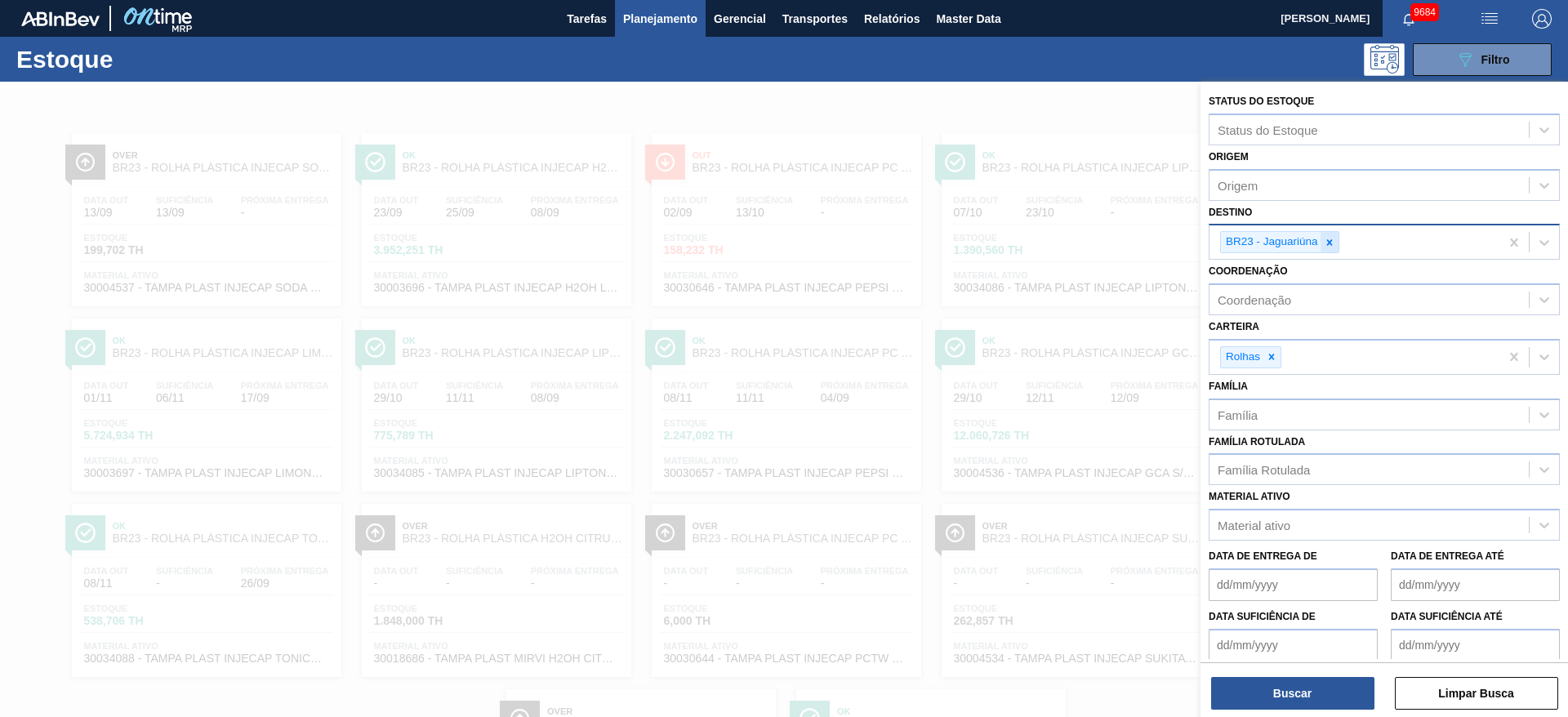
click at [1330, 243] on icon at bounding box center [1329, 242] width 6 height 6
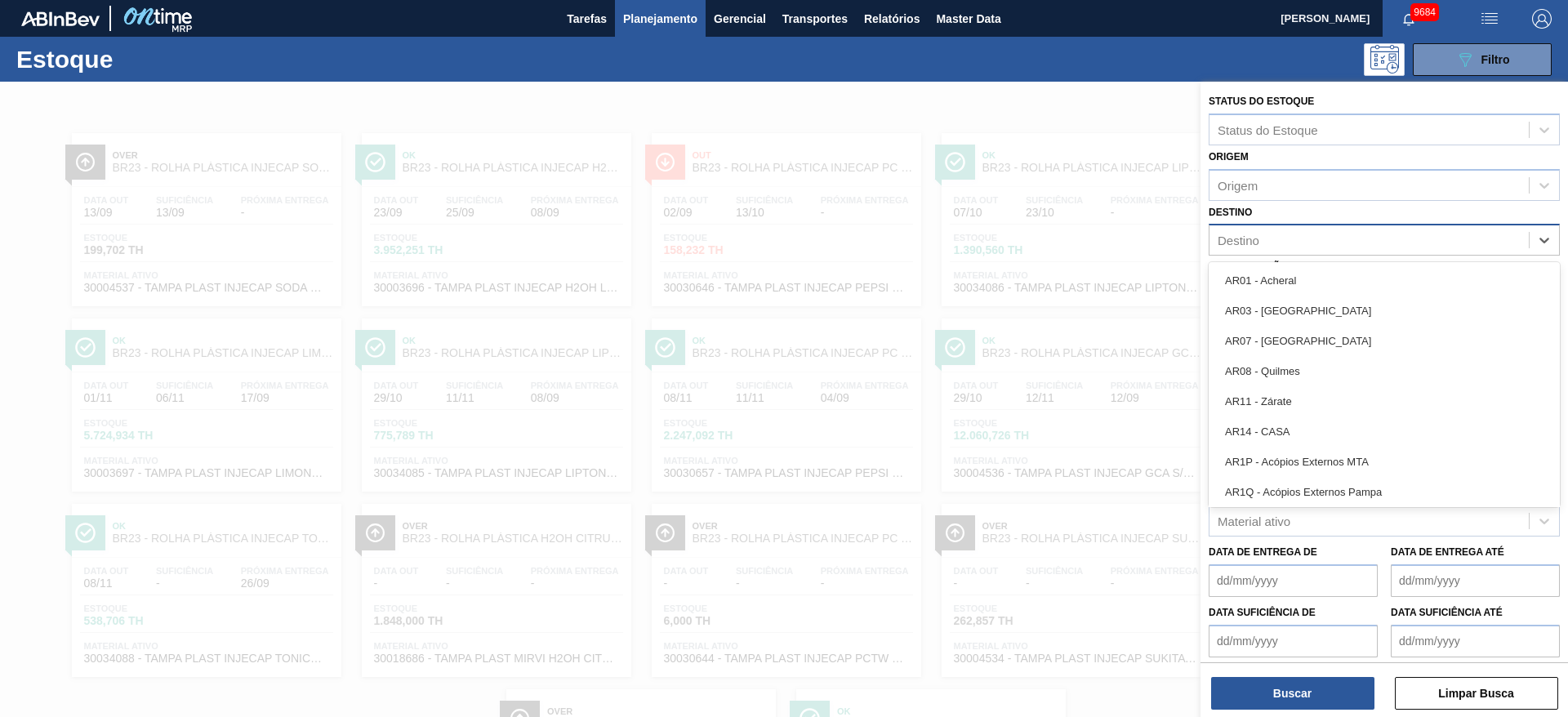
click at [1330, 243] on div "Destino" at bounding box center [1369, 240] width 320 height 24
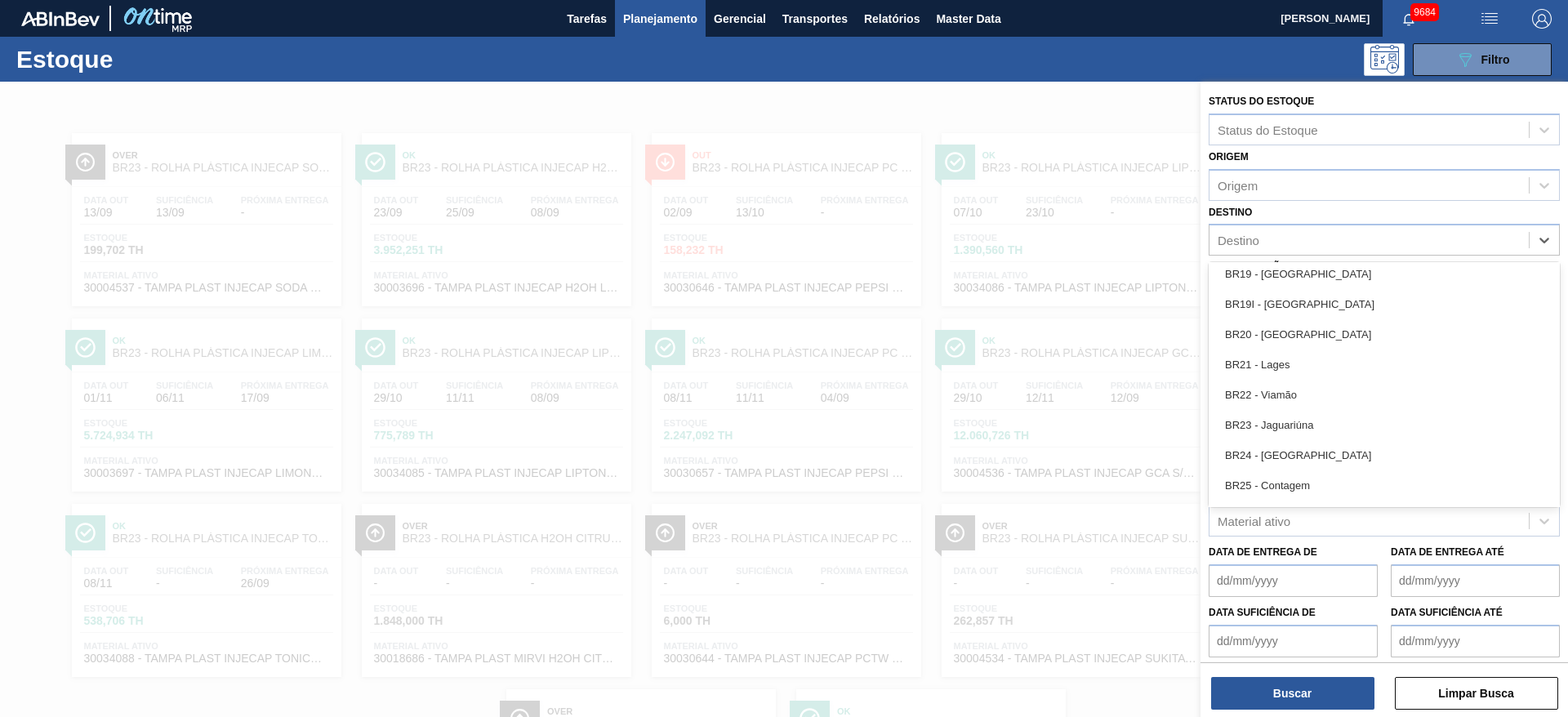
scroll to position [1368, 0]
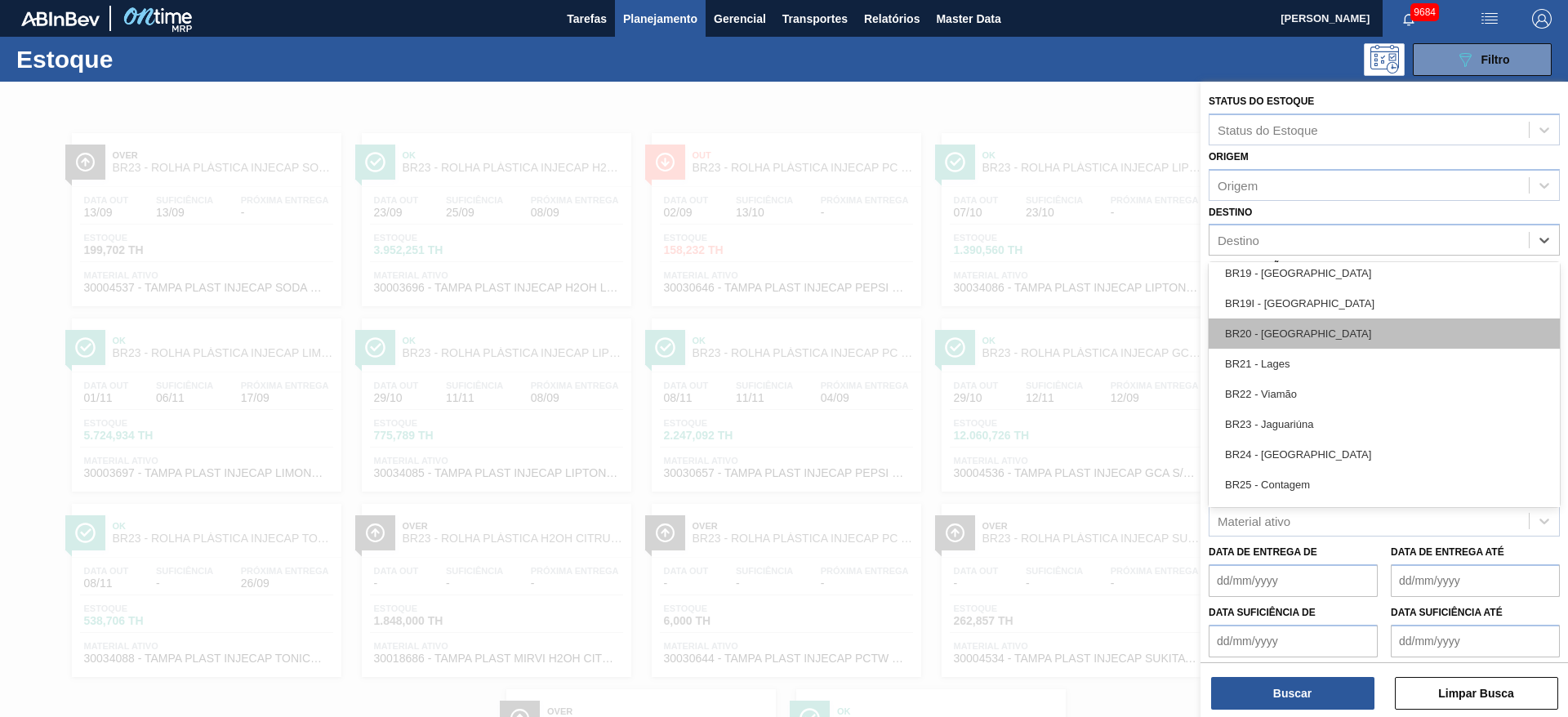
drag, startPoint x: 1292, startPoint y: 403, endPoint x: 1292, endPoint y: 331, distance: 72.0
click at [1292, 331] on div "AR01 - Acheral AR03 - Corrientes AR07 - Mendoza AR08 - Quilmes AR11 - Zárate AR…" at bounding box center [1384, 385] width 351 height 245
click at [1292, 331] on div "BR20 - Sapucaia" at bounding box center [1384, 334] width 351 height 30
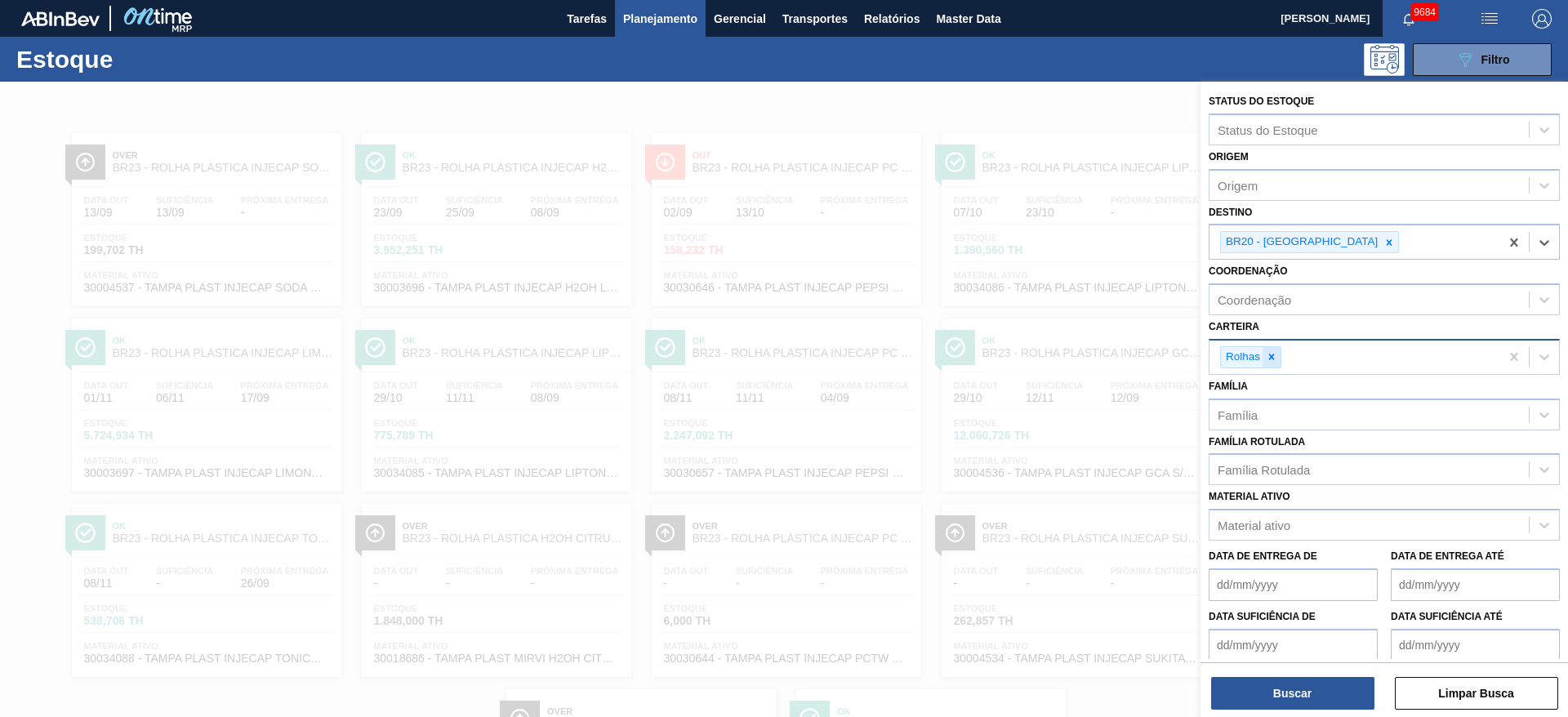
click at [1272, 358] on icon at bounding box center [1272, 357] width 6 height 6
click at [1272, 358] on div "Carteira" at bounding box center [1369, 355] width 320 height 24
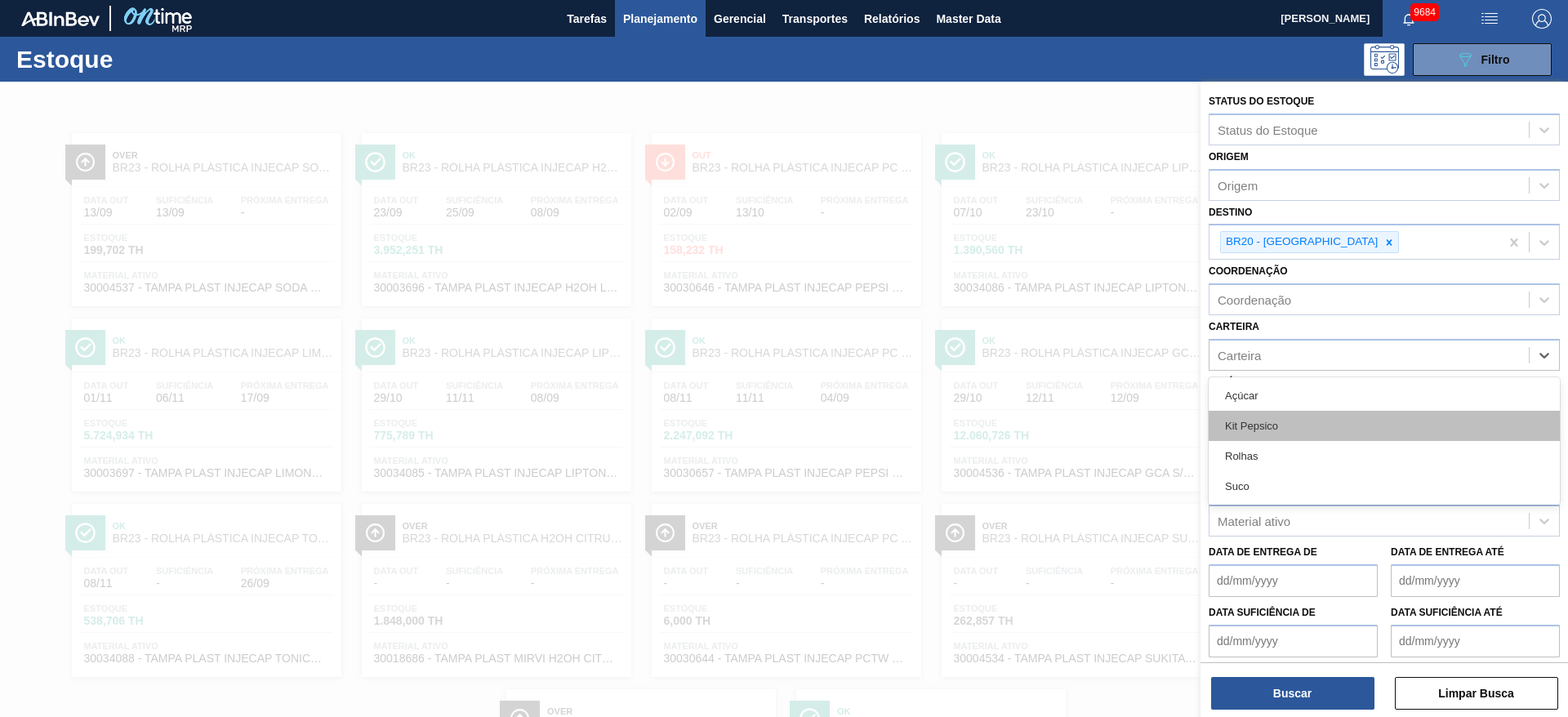
click at [1268, 420] on div "Kit Pepsico" at bounding box center [1384, 426] width 351 height 30
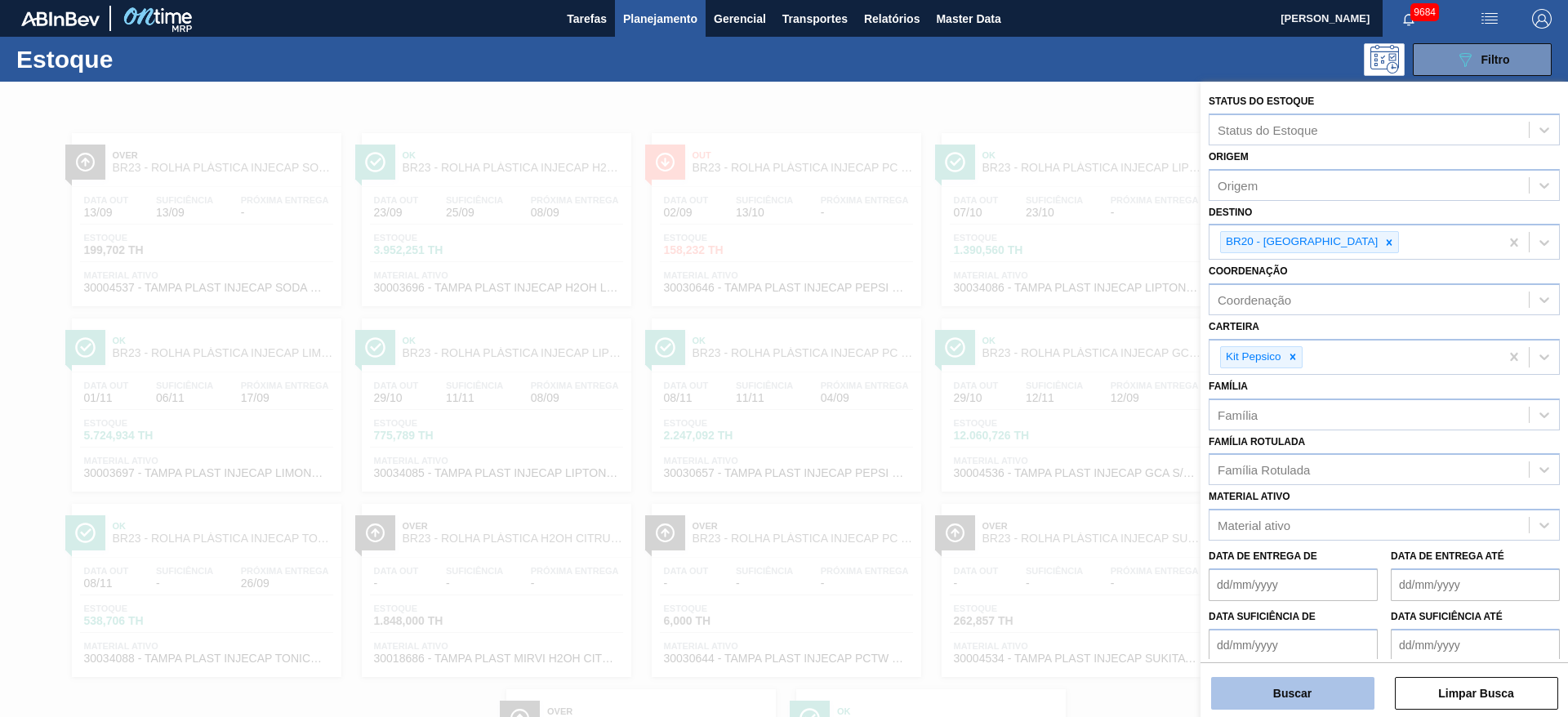
click at [1297, 689] on button "Buscar" at bounding box center [1292, 693] width 164 height 32
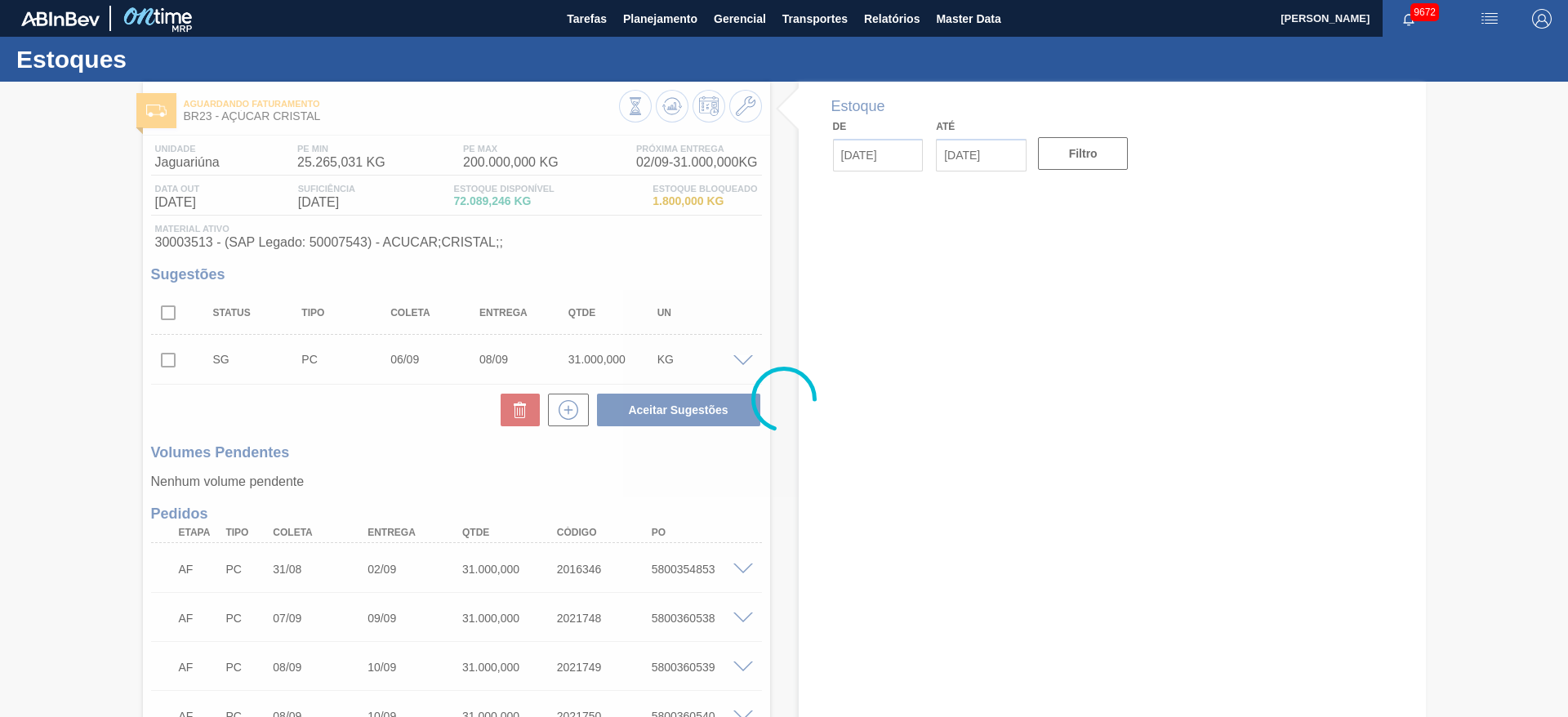
type input "[DATE]"
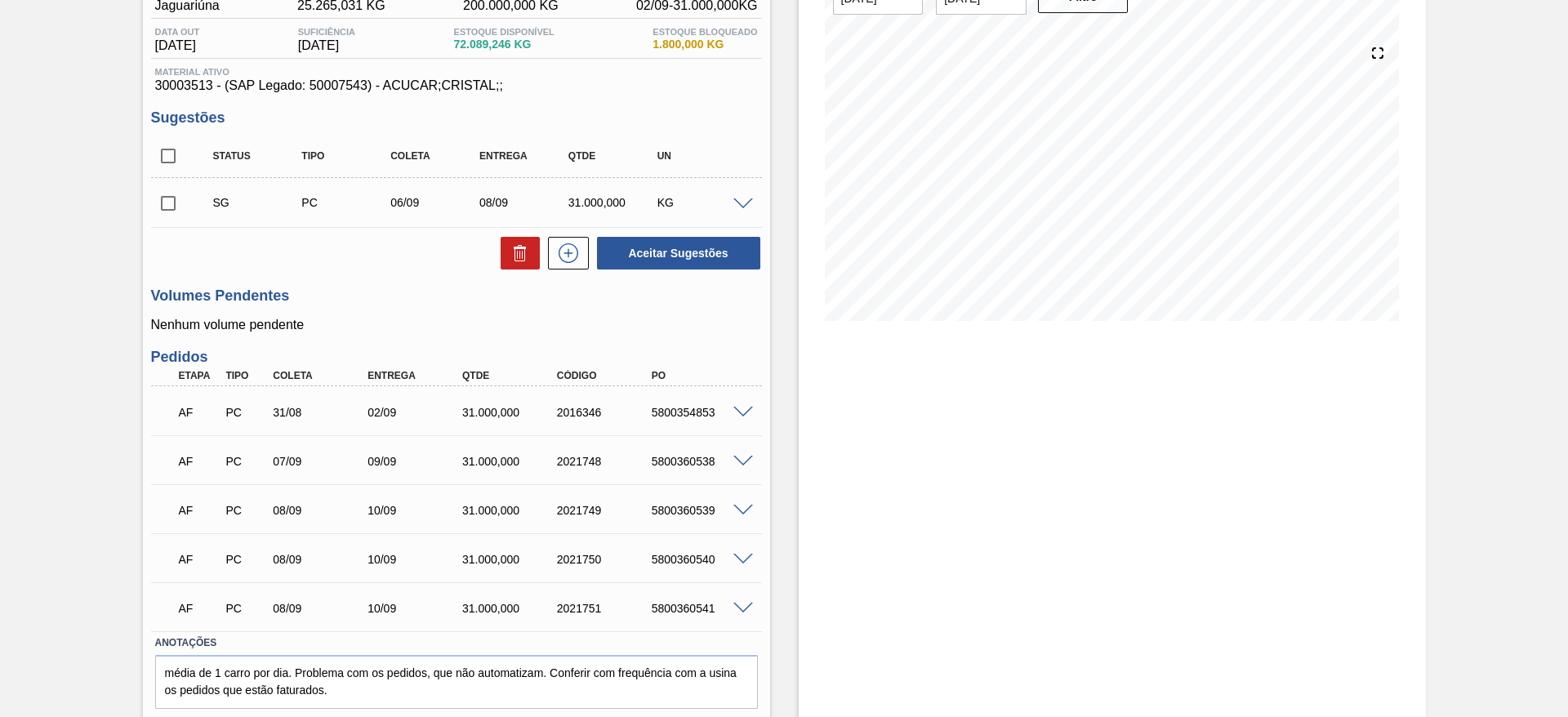
scroll to position [205, 0]
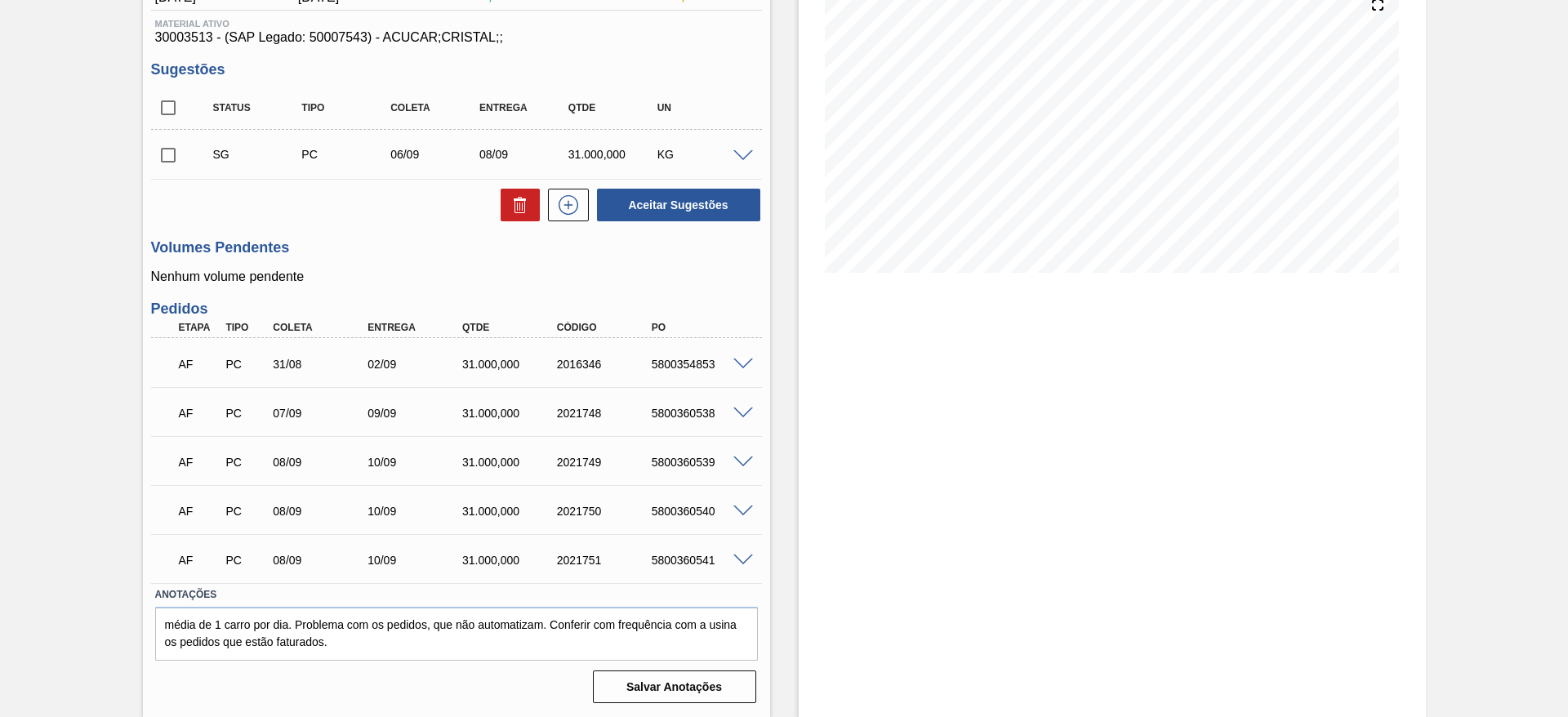
click at [747, 509] on span at bounding box center [743, 512] width 20 height 12
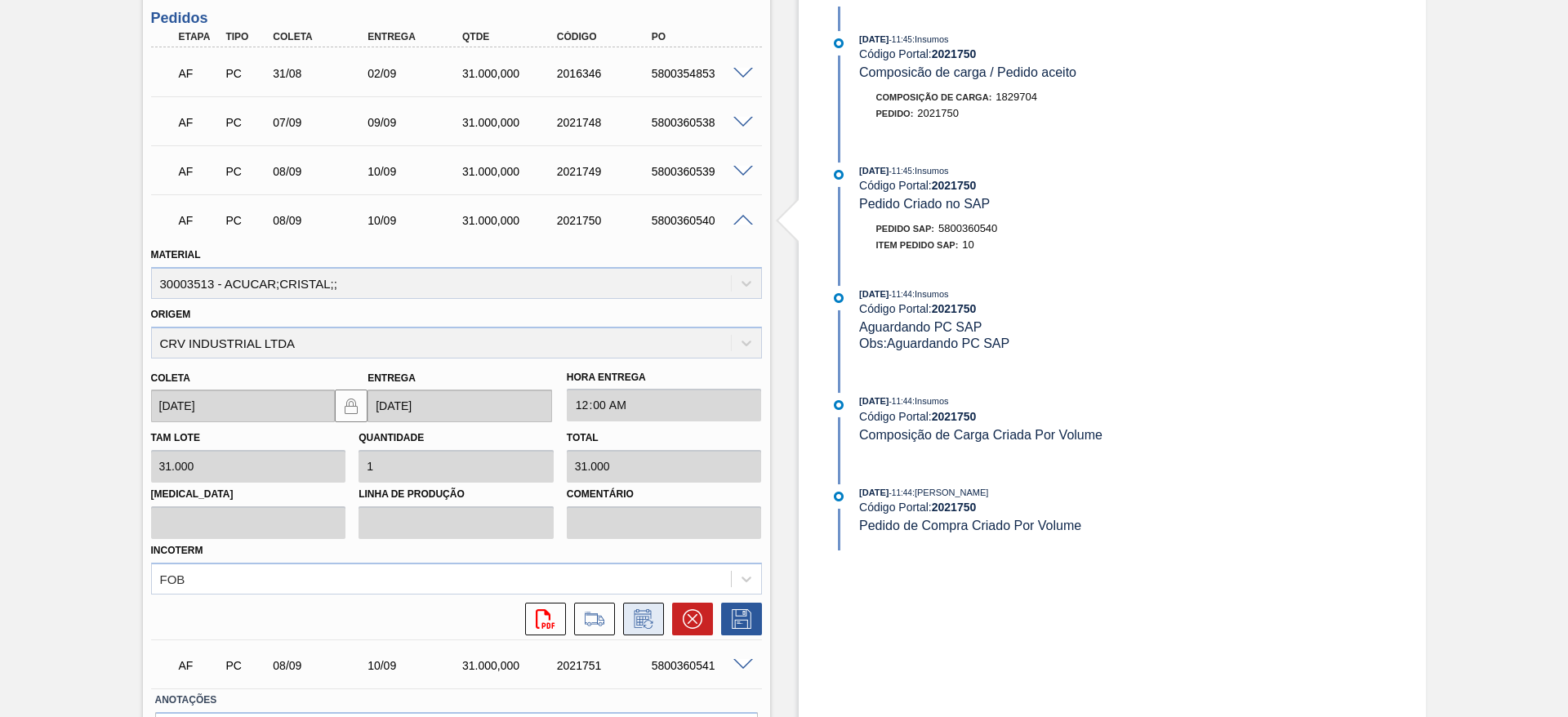
scroll to position [497, 0]
click at [645, 620] on icon at bounding box center [643, 619] width 26 height 20
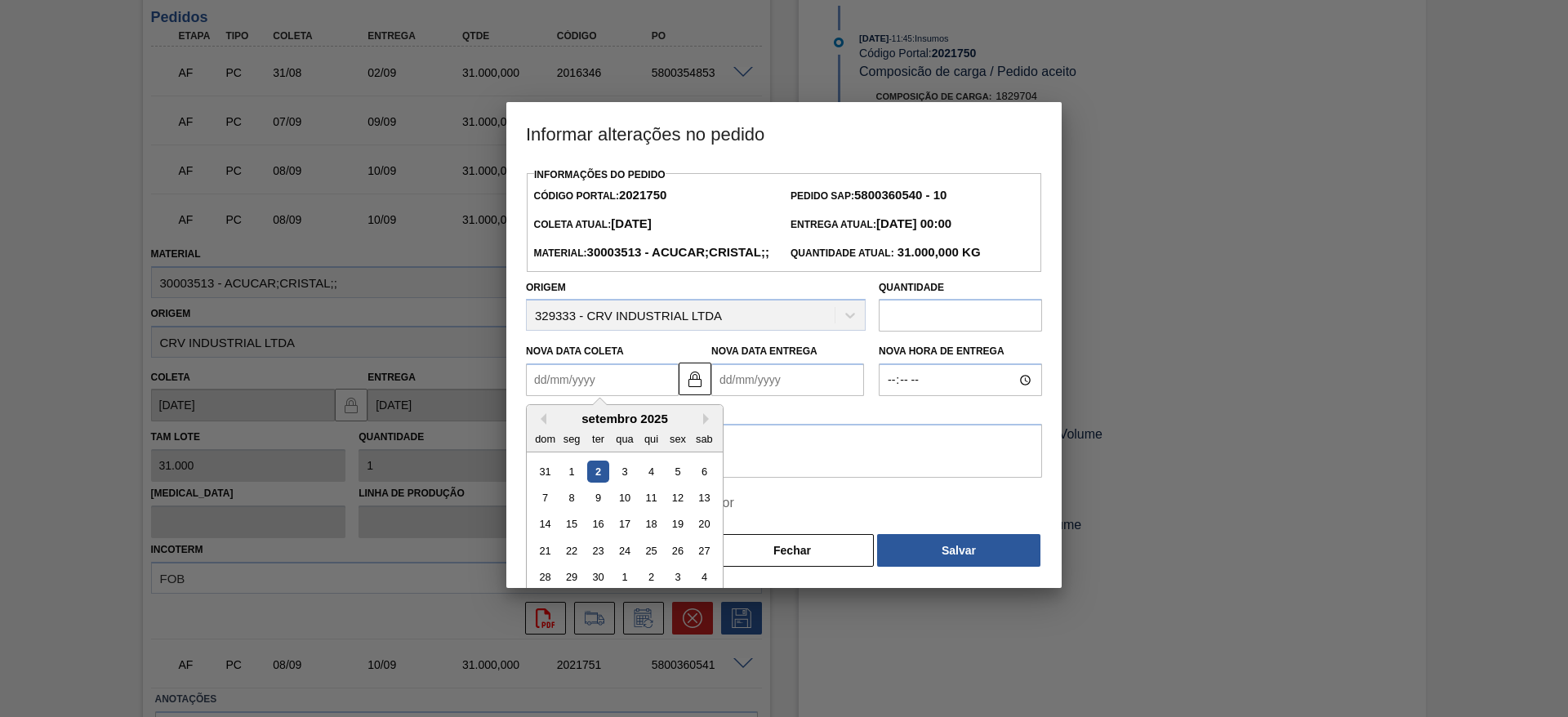
click at [581, 396] on Coleta2021750 "Nova Data Coleta" at bounding box center [602, 380] width 153 height 32
click at [602, 509] on div "9" at bounding box center [598, 498] width 22 height 22
type Coleta2021750 "[DATE]"
type Entrega2021750 "[DATE]"
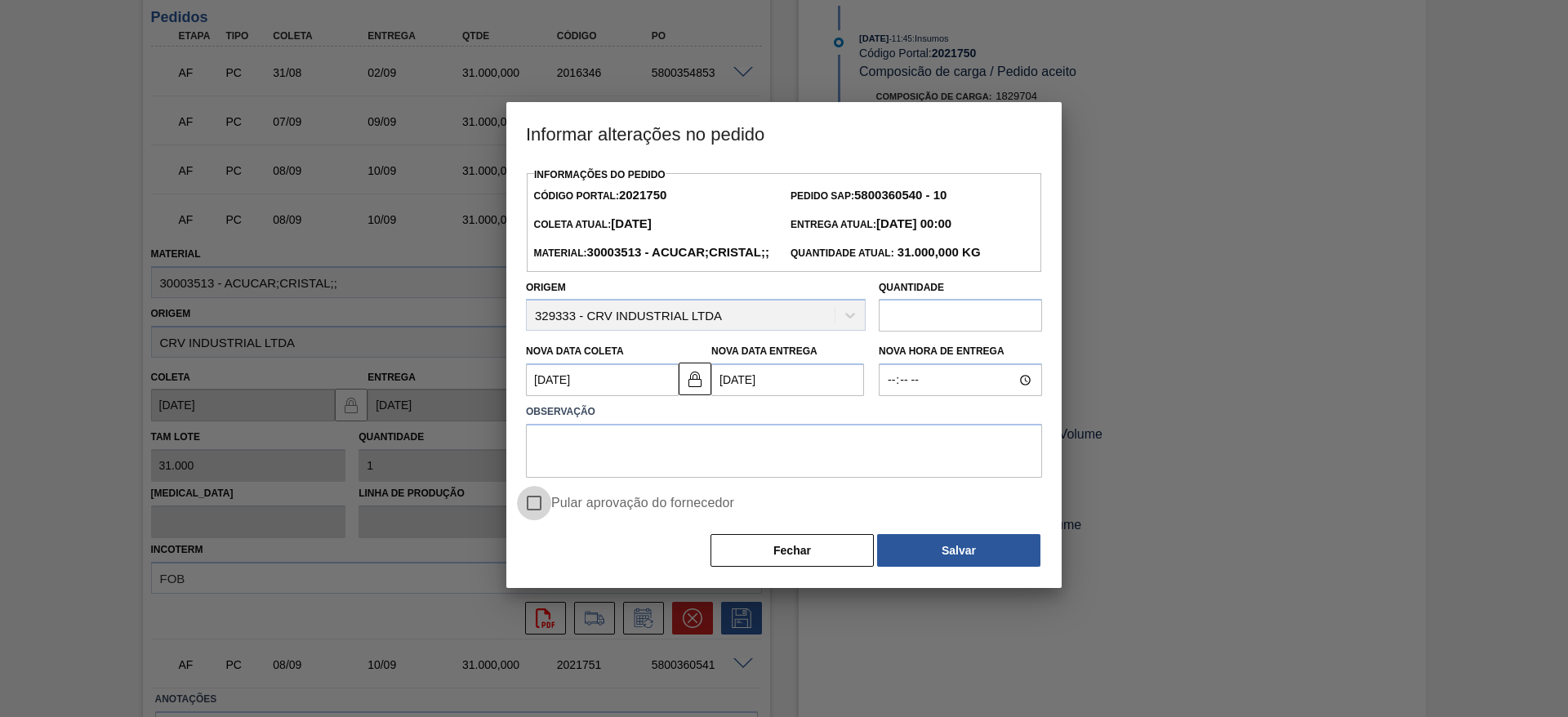
click at [540, 520] on input "Pular aprovação do fornecedor" at bounding box center [533, 503] width 34 height 34
checkbox input "true"
click at [589, 478] on textarea at bounding box center [784, 450] width 517 height 54
type textarea "."
click at [953, 567] on button "Salvar" at bounding box center [958, 550] width 164 height 32
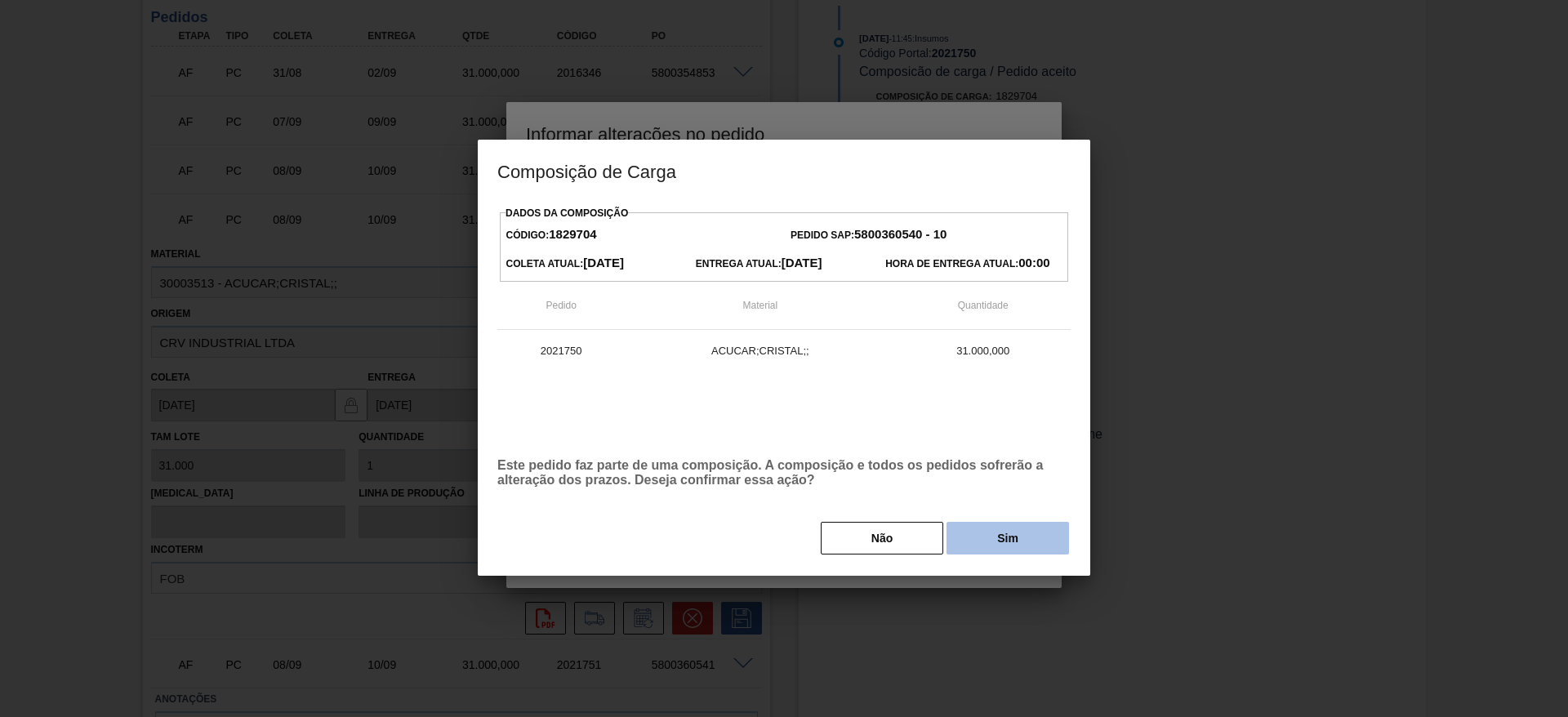
click at [1022, 539] on button "Sim" at bounding box center [1008, 538] width 123 height 32
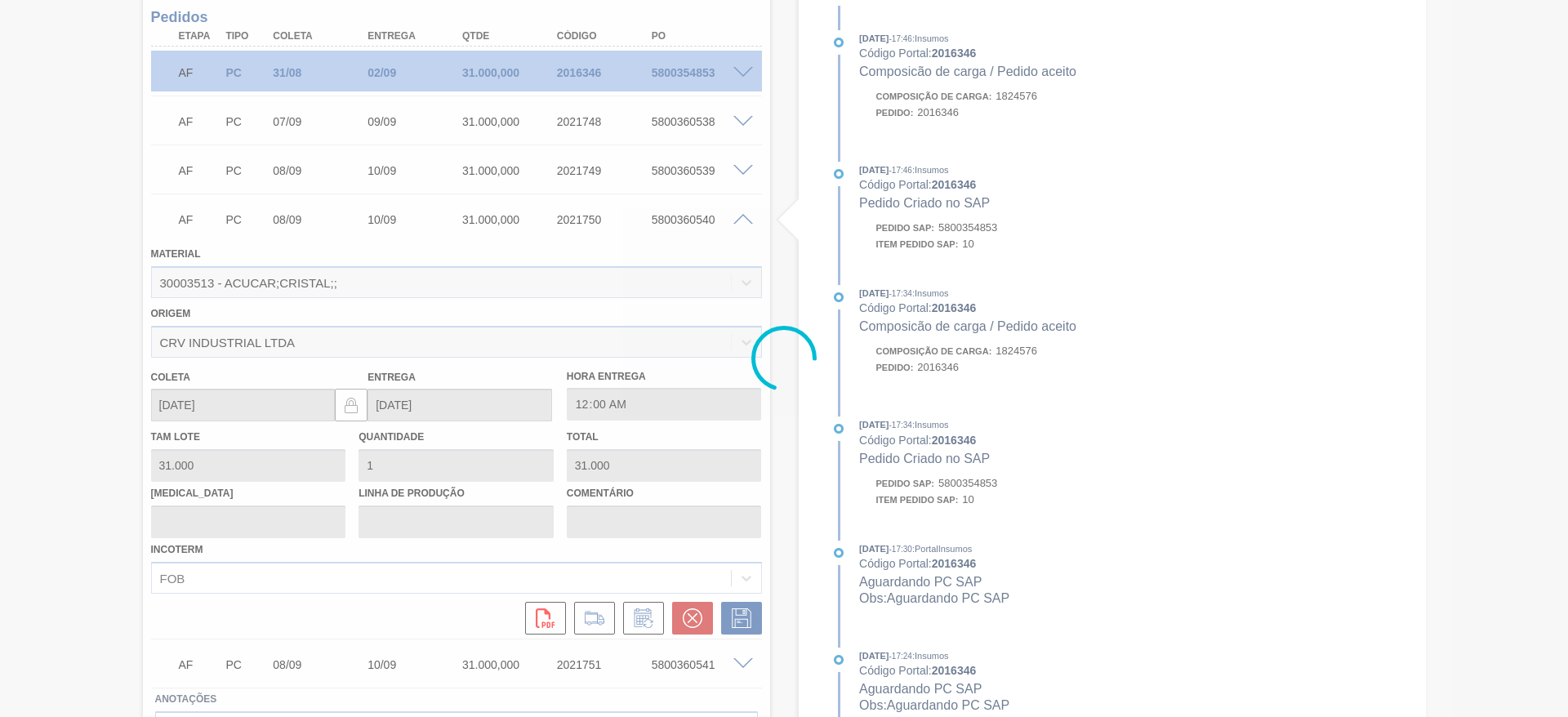
type input "."
type input "[DATE]"
type input "11/09/2025"
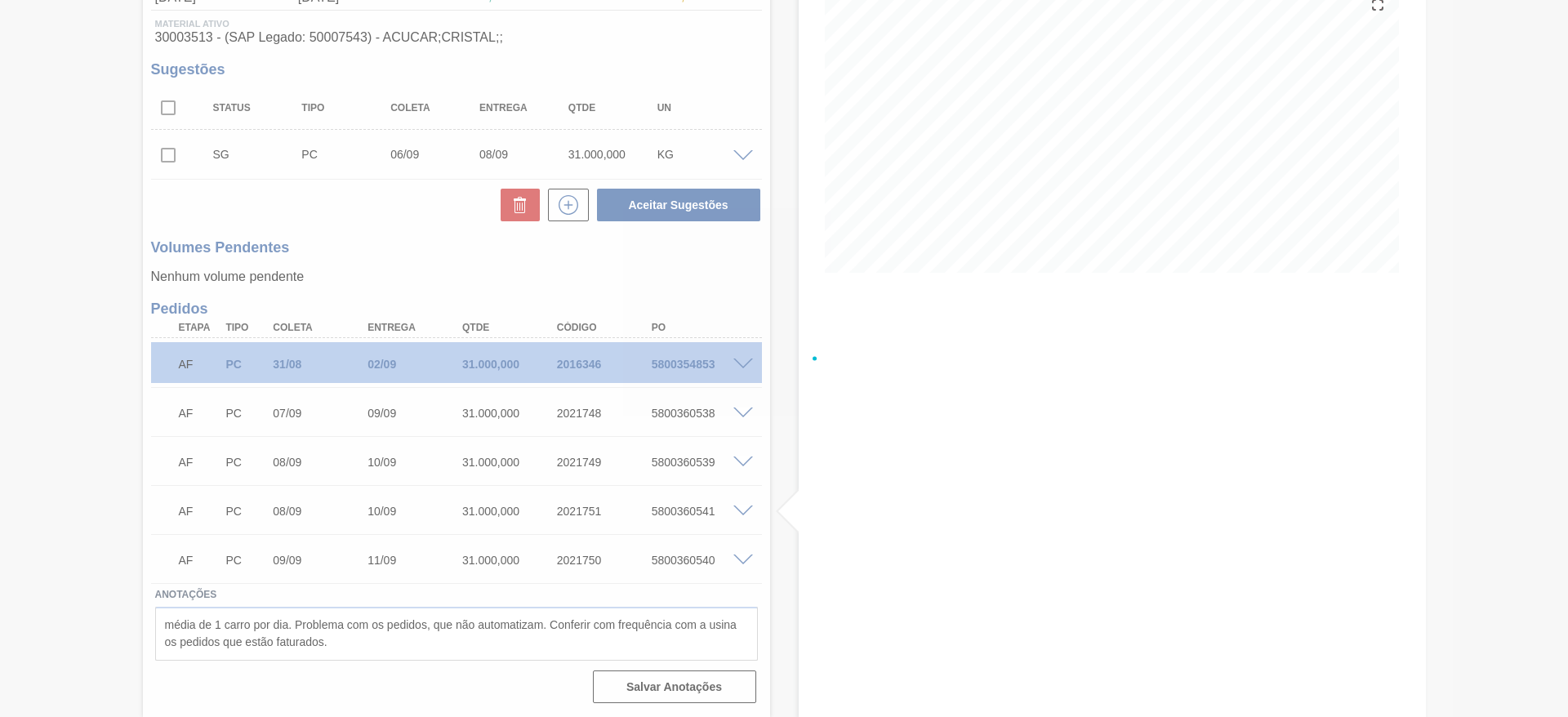
scroll to position [205, 0]
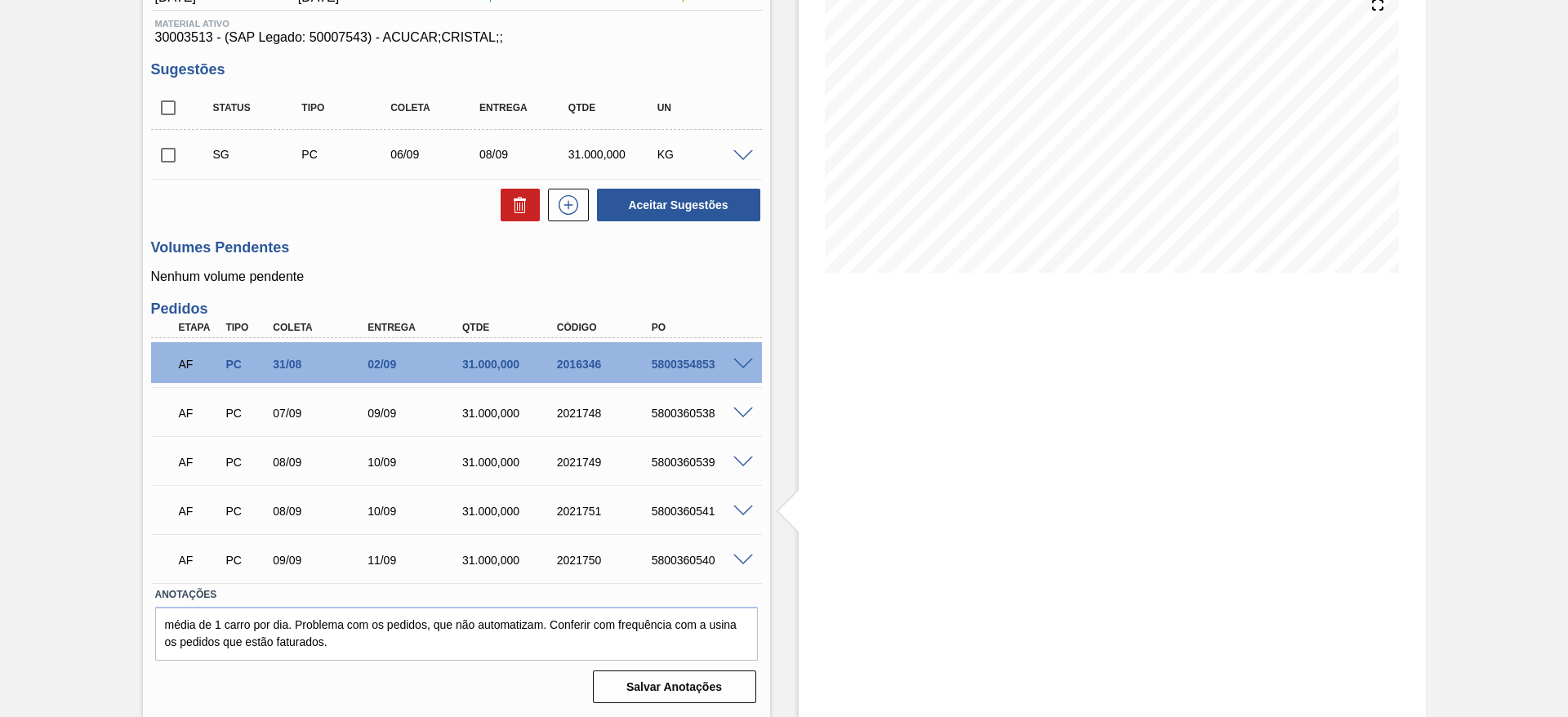
click at [743, 565] on div "5800360540" at bounding box center [701, 561] width 106 height 13
click at [742, 513] on span at bounding box center [743, 512] width 20 height 12
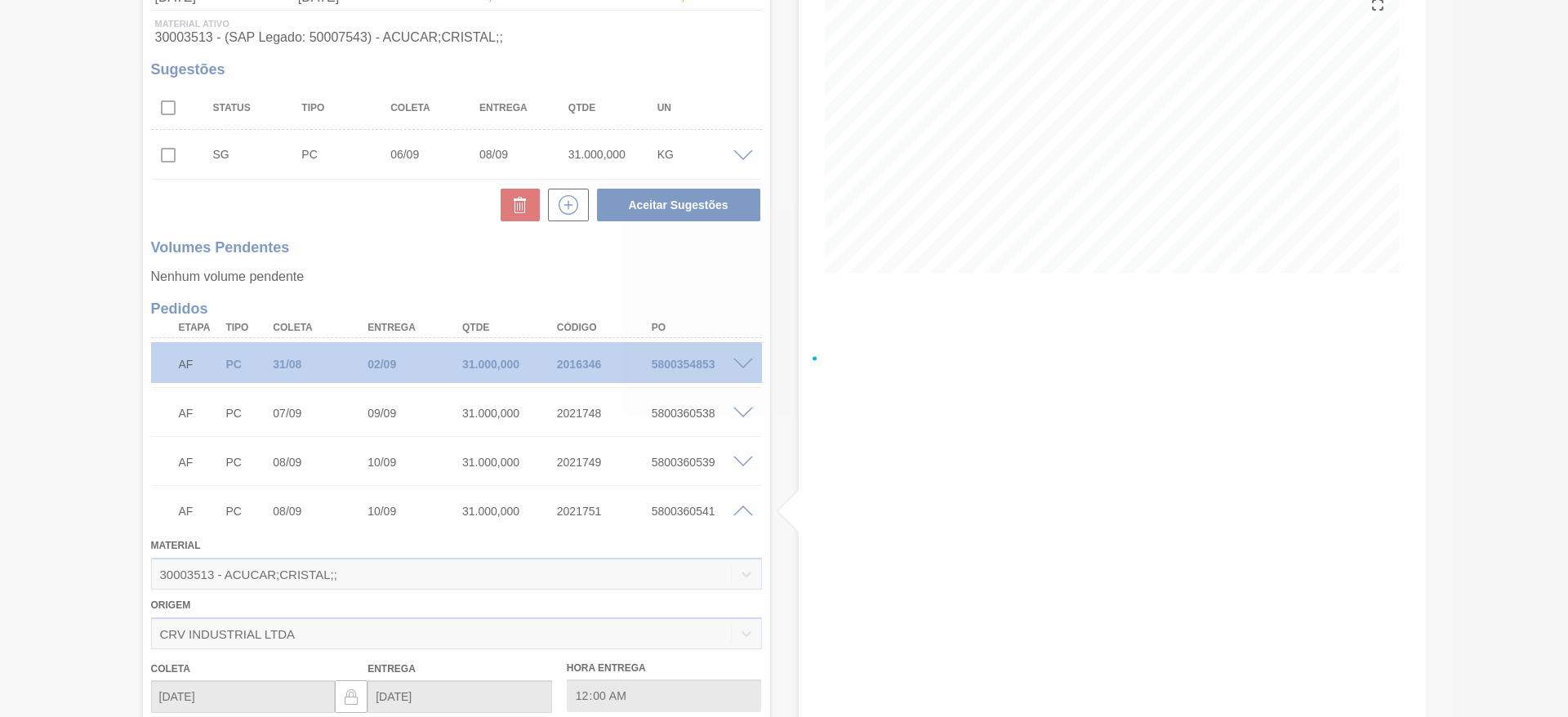
scroll to position [497, 0]
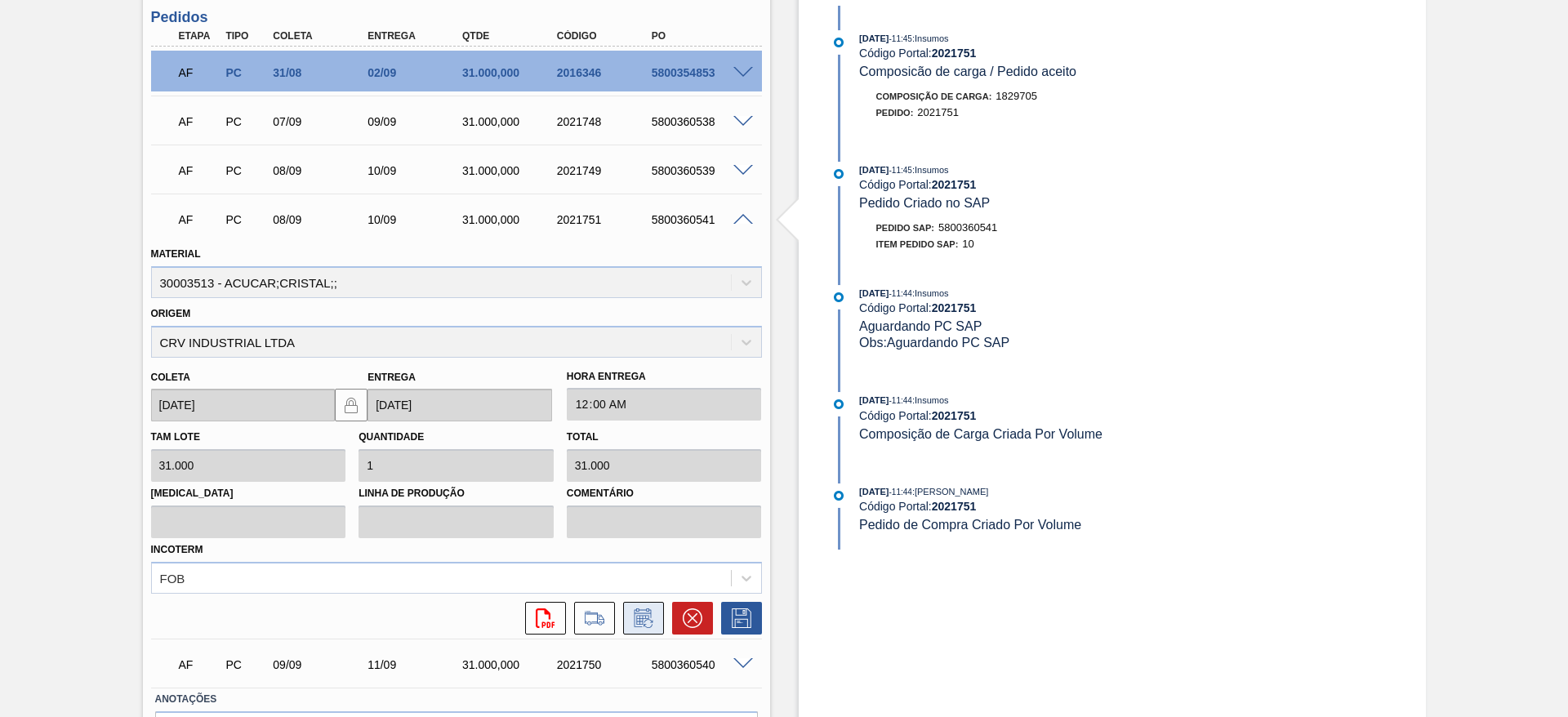
click at [651, 624] on icon at bounding box center [643, 619] width 26 height 20
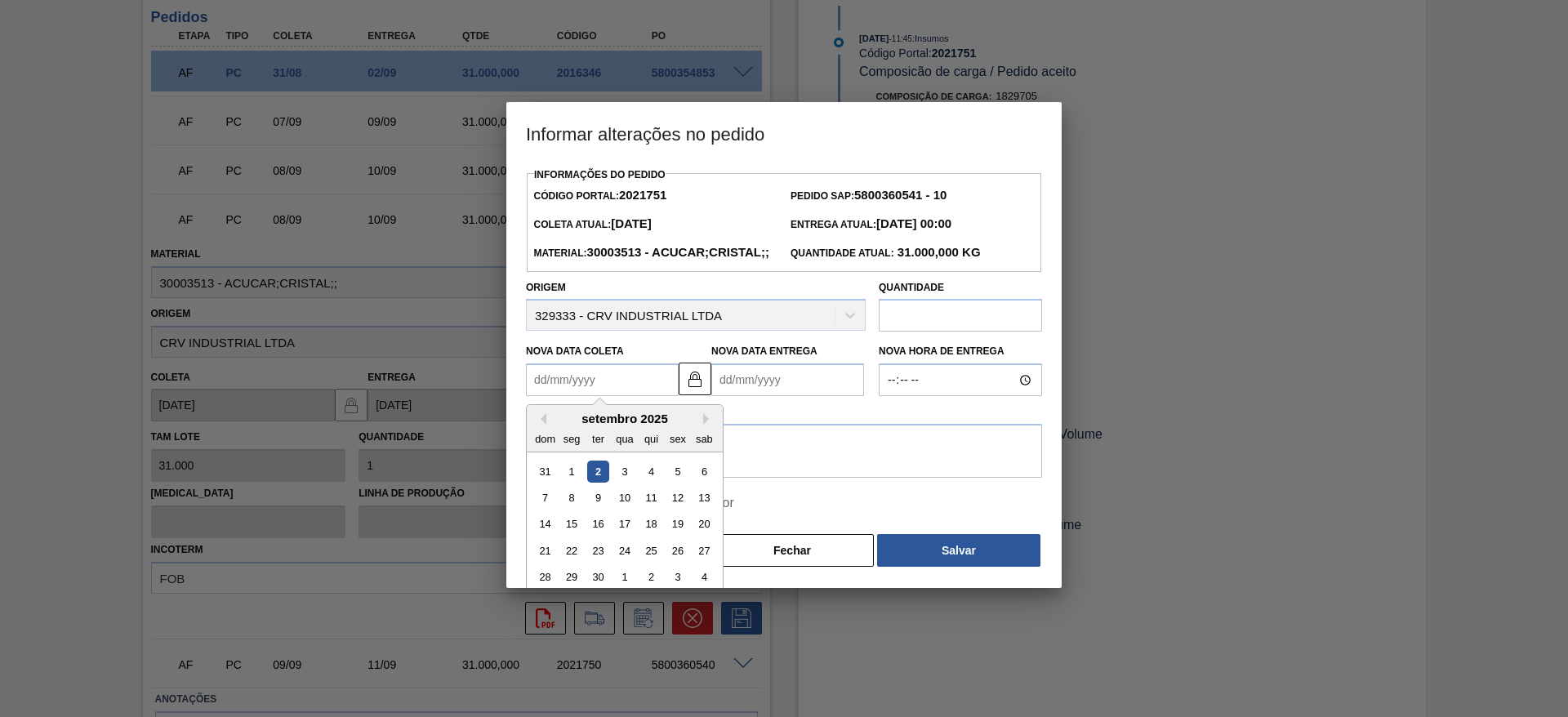
click at [579, 396] on Coleta2021751 "Nova Data Coleta" at bounding box center [602, 380] width 153 height 32
click at [633, 509] on div "10" at bounding box center [625, 498] width 22 height 22
type Coleta2021751 "10/09/2025"
type Entrega2021751 "[DATE]"
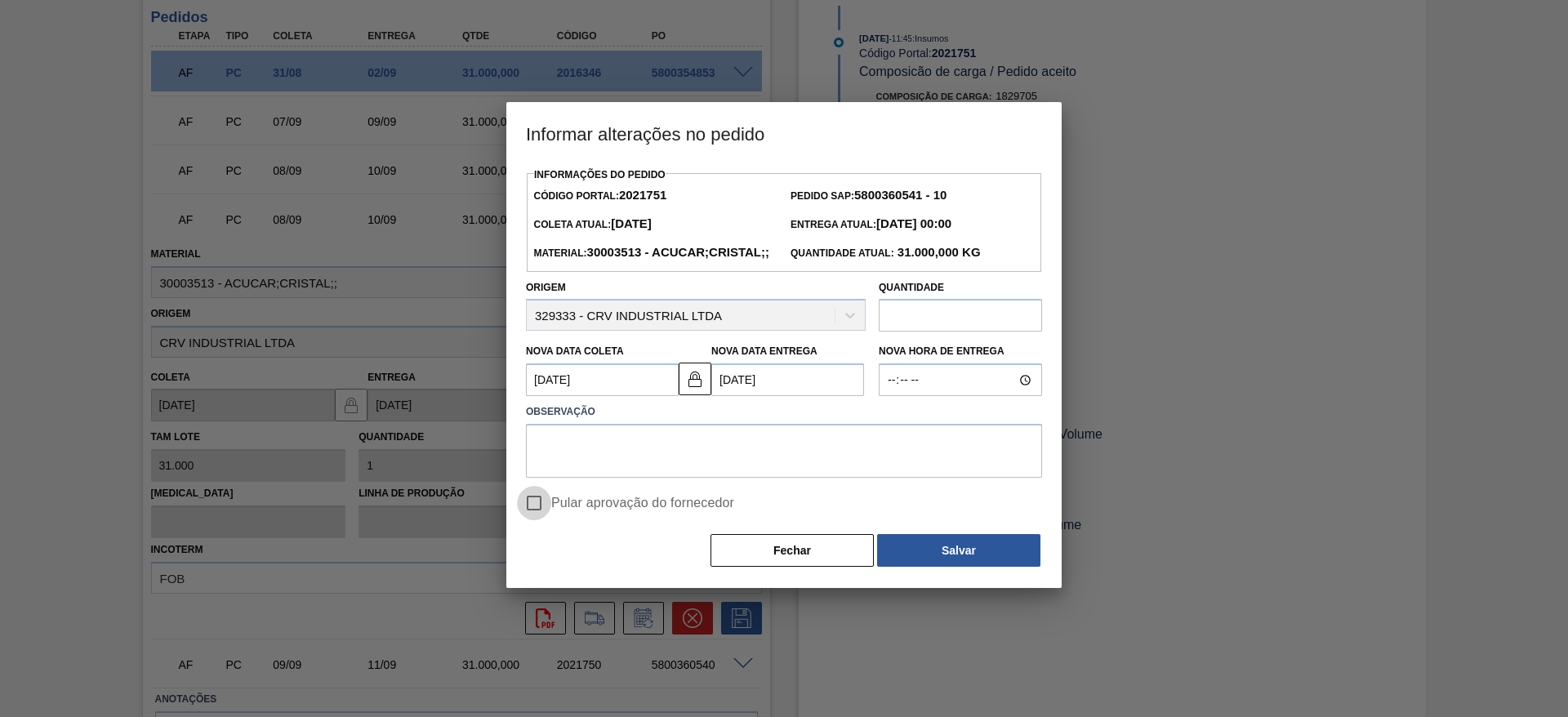
click at [541, 520] on input "Pular aprovação do fornecedor" at bounding box center [533, 503] width 34 height 34
checkbox input "true"
click at [590, 478] on textarea at bounding box center [784, 450] width 517 height 54
type textarea "."
click at [914, 562] on button "Salvar" at bounding box center [958, 550] width 164 height 32
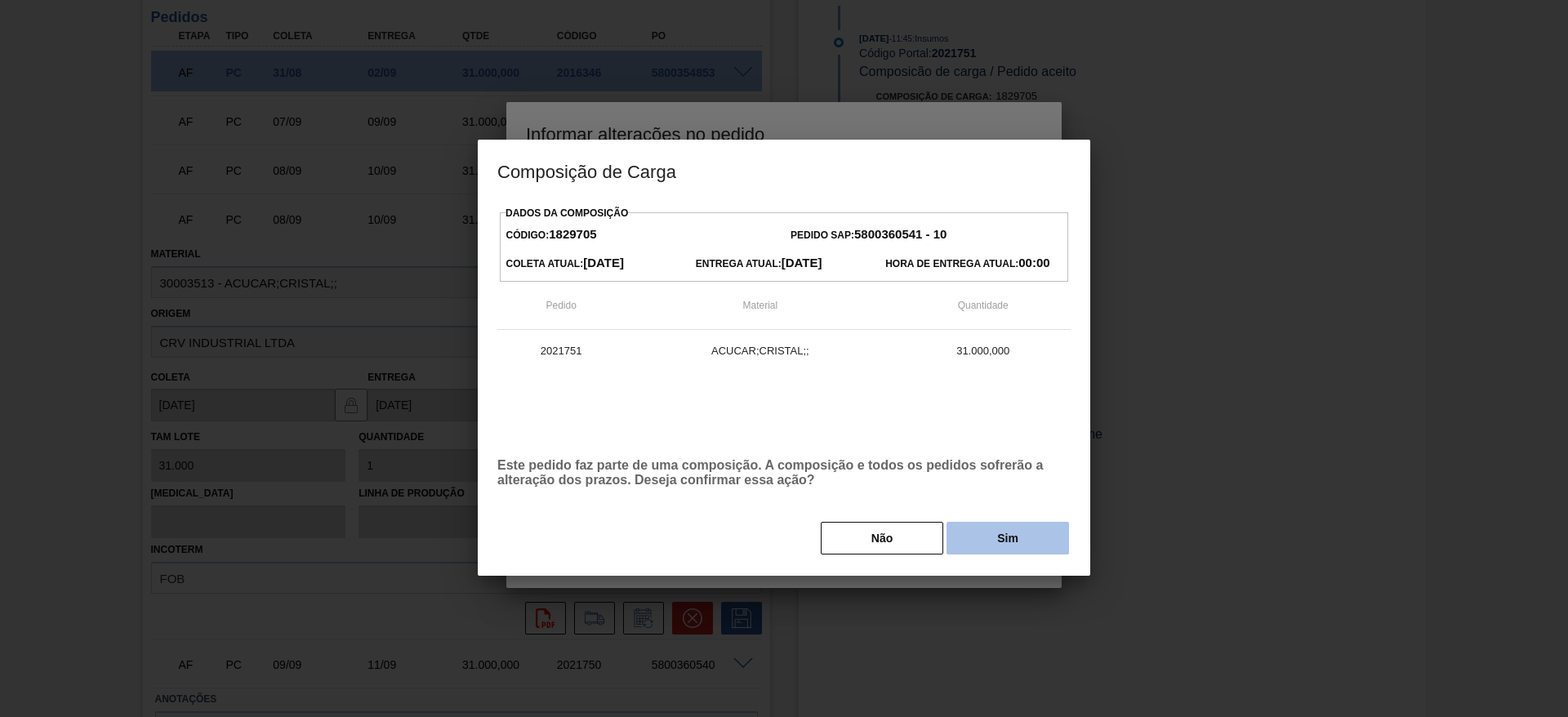
click at [999, 526] on button "Sim" at bounding box center [1008, 538] width 123 height 32
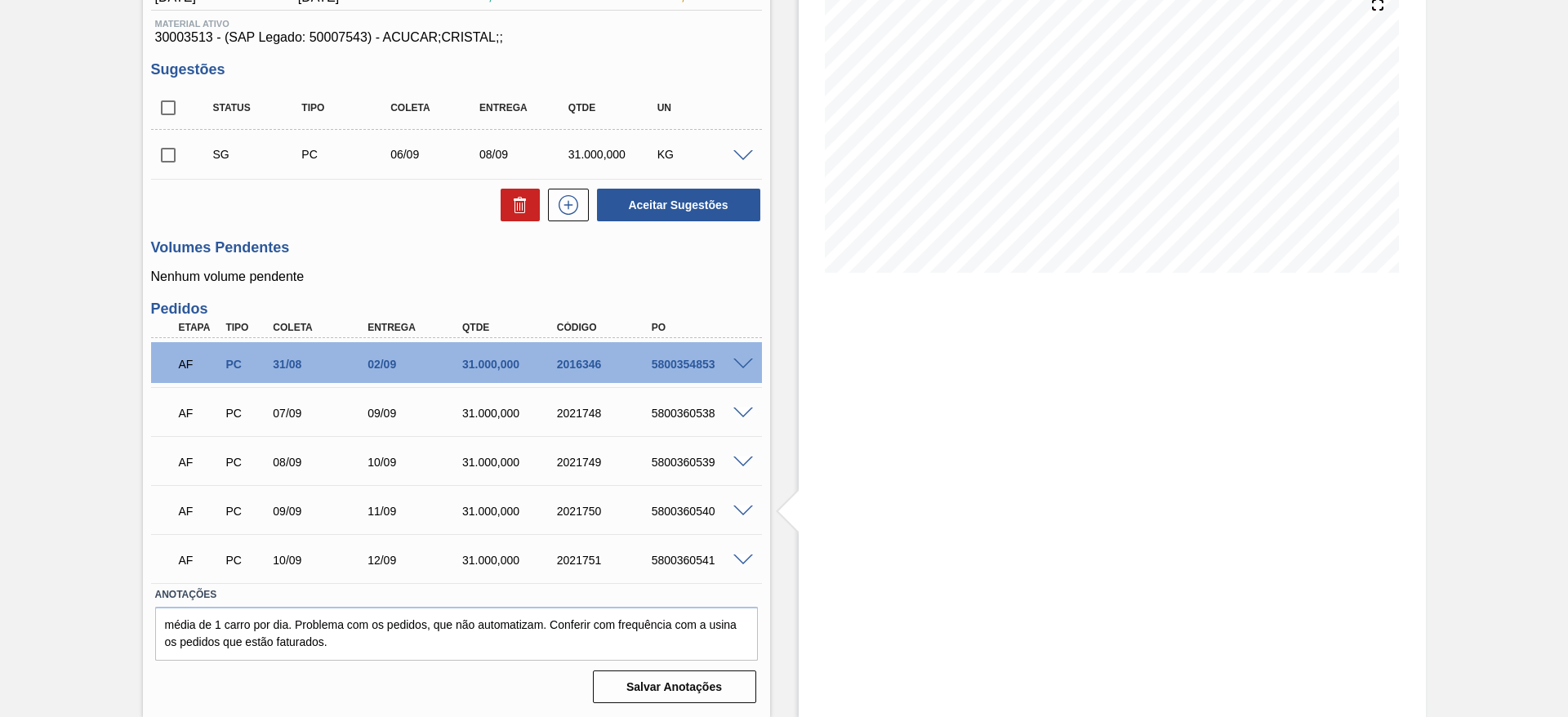
scroll to position [0, 0]
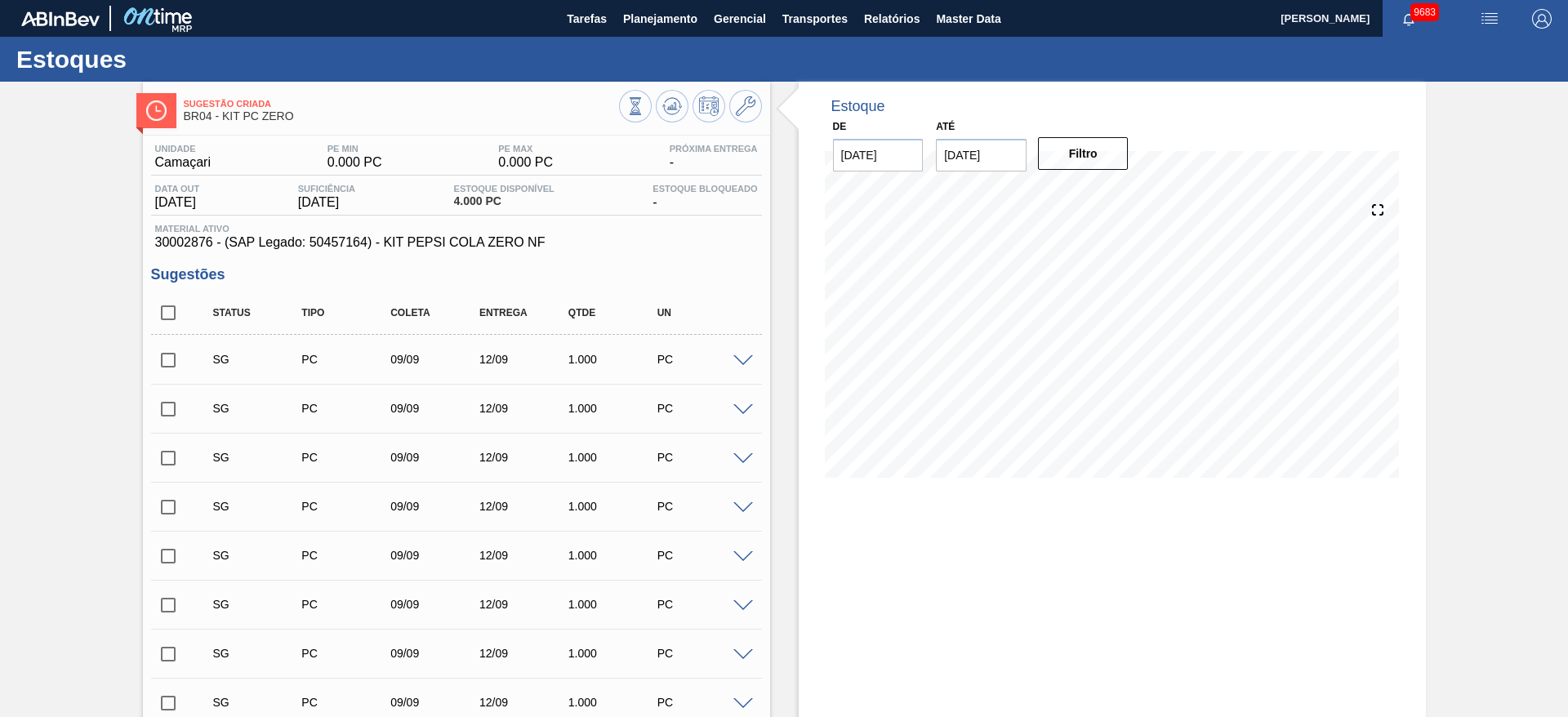
click at [741, 360] on span at bounding box center [743, 361] width 20 height 12
type input "1,000"
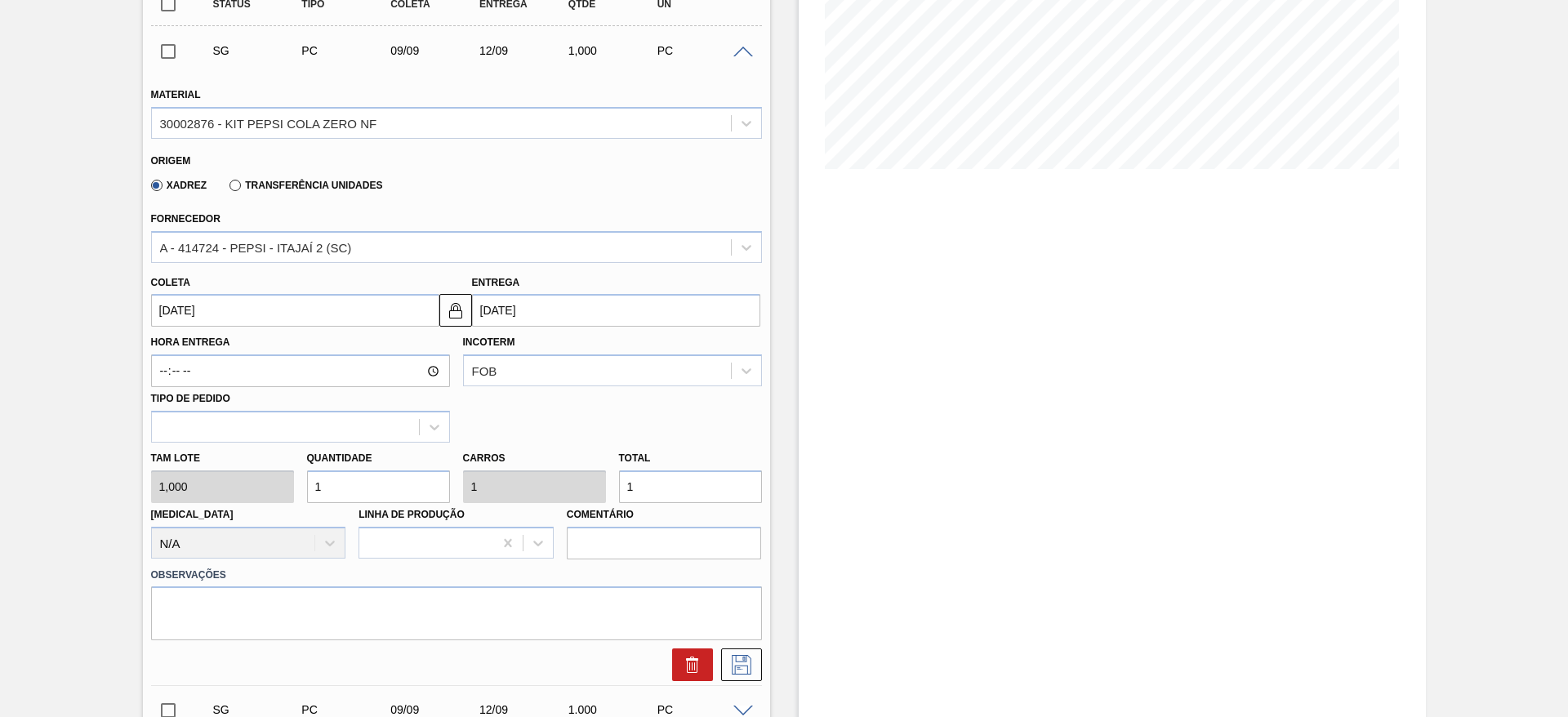
scroll to position [321, 0]
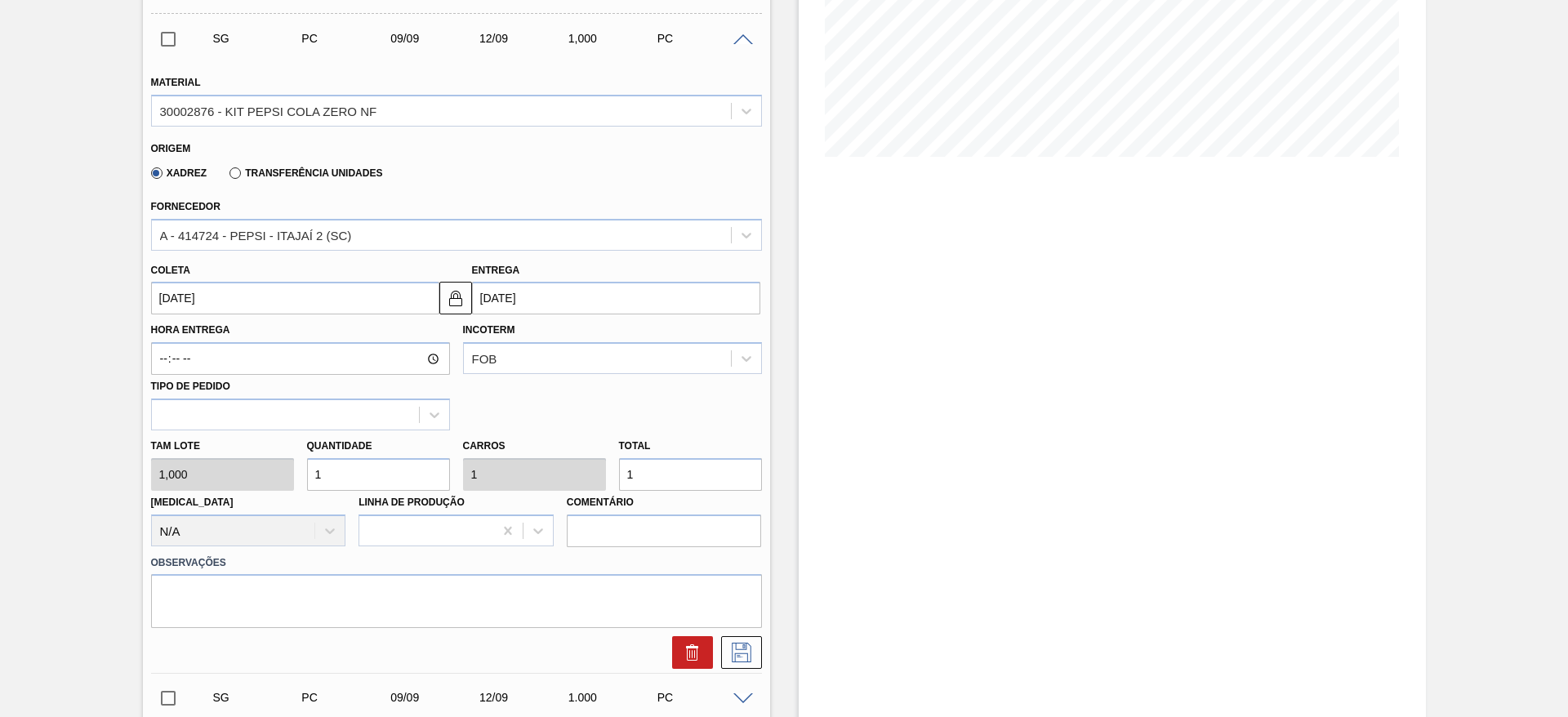
click at [331, 469] on input "1" at bounding box center [379, 474] width 143 height 32
type input "64"
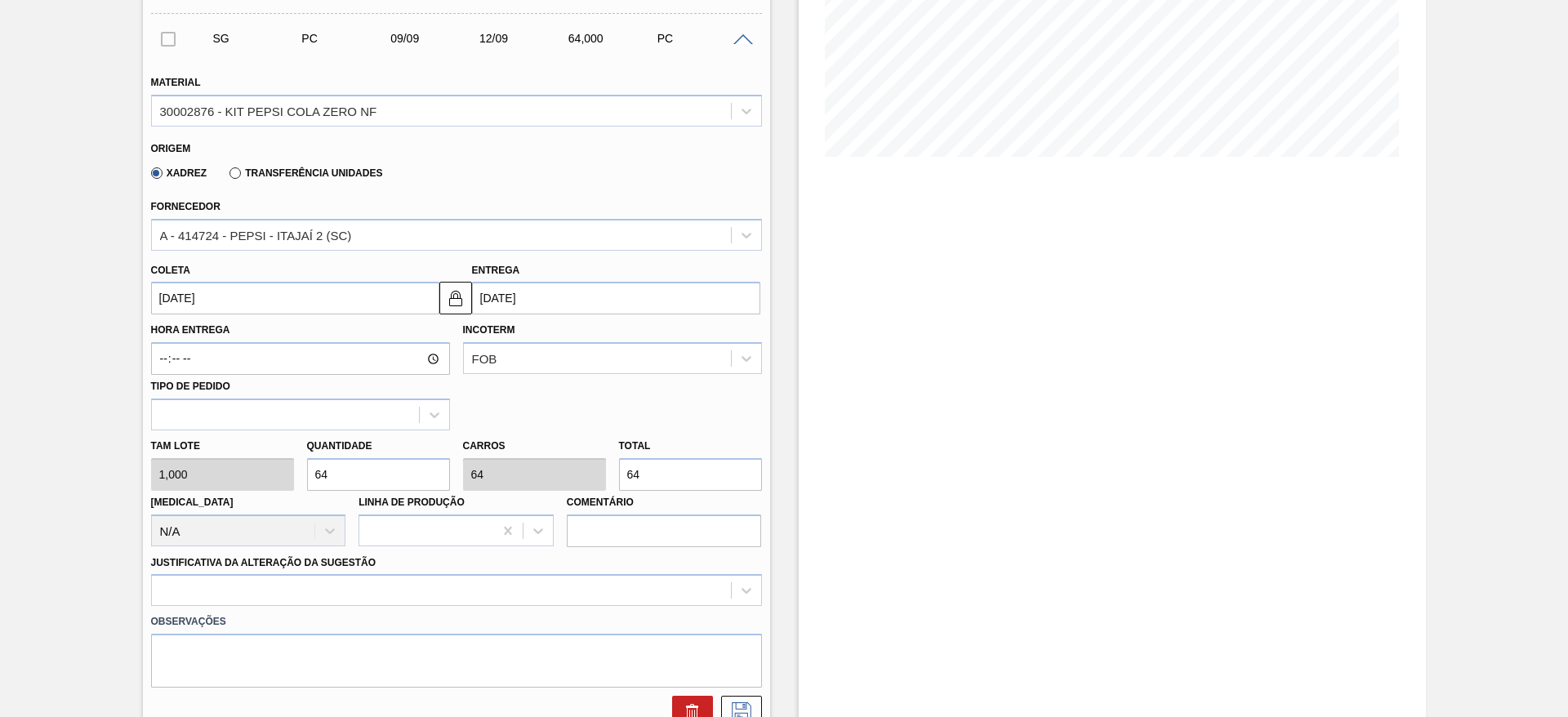
type input "64"
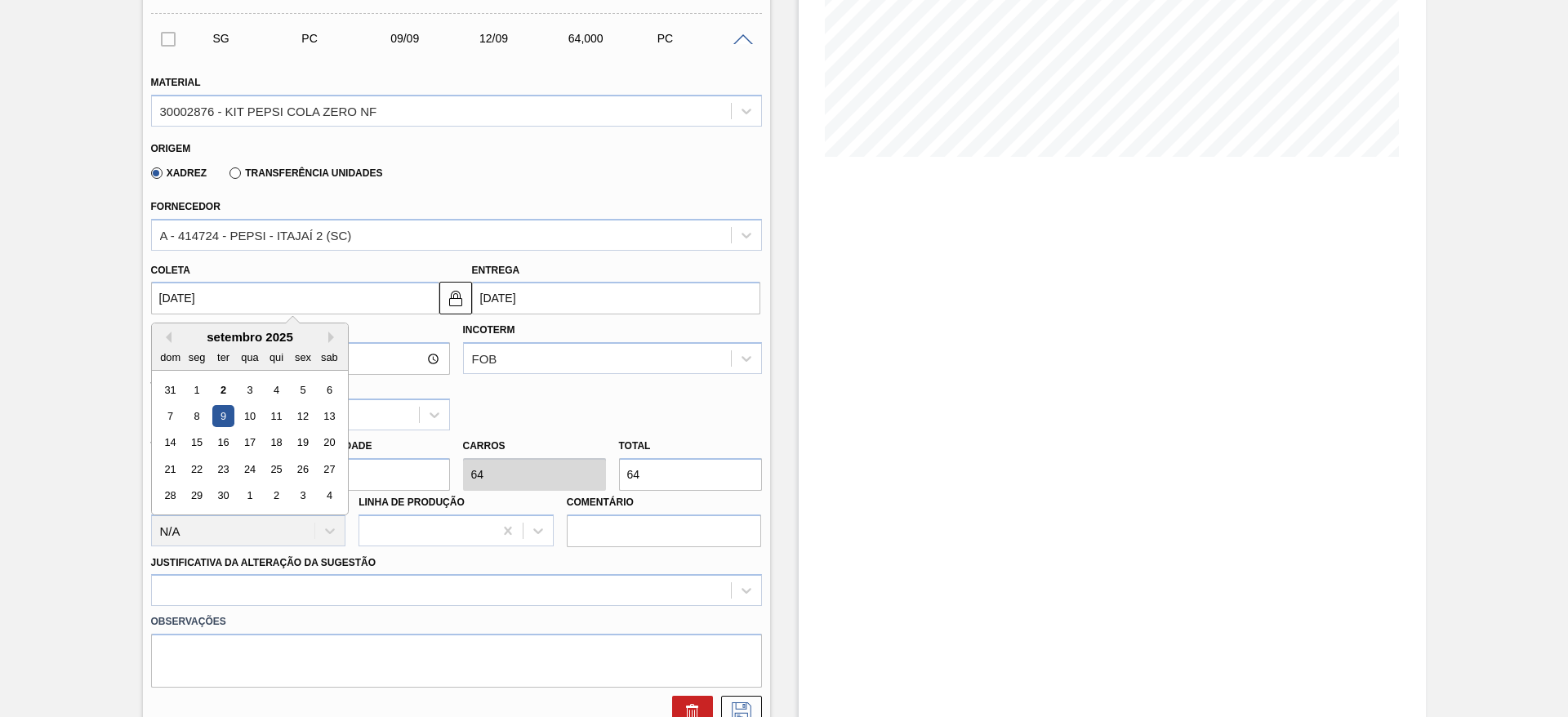
click at [187, 303] on input "[DATE]" at bounding box center [295, 297] width 288 height 32
click at [243, 389] on div "3" at bounding box center [249, 390] width 22 height 22
type input "[DATE]"
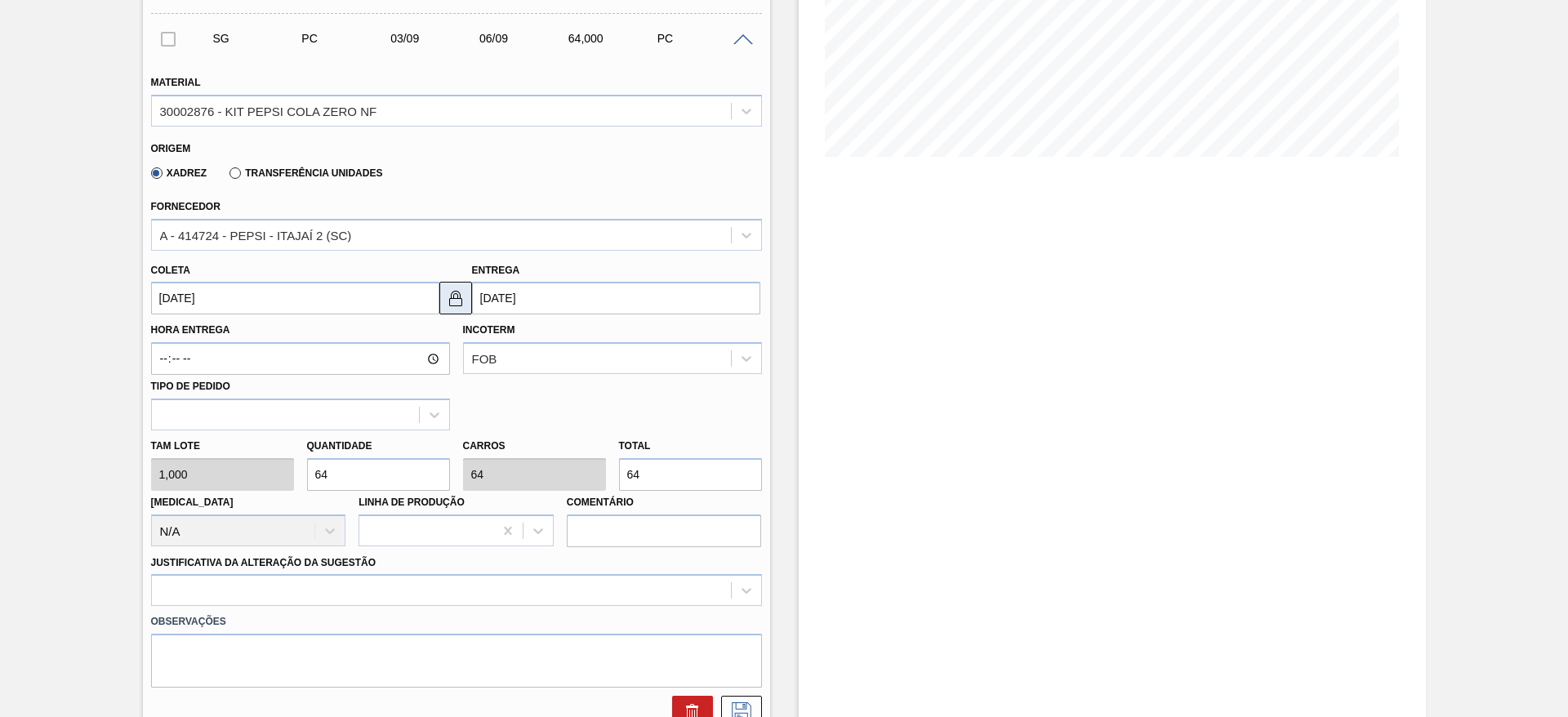
click at [460, 296] on img at bounding box center [456, 298] width 20 height 20
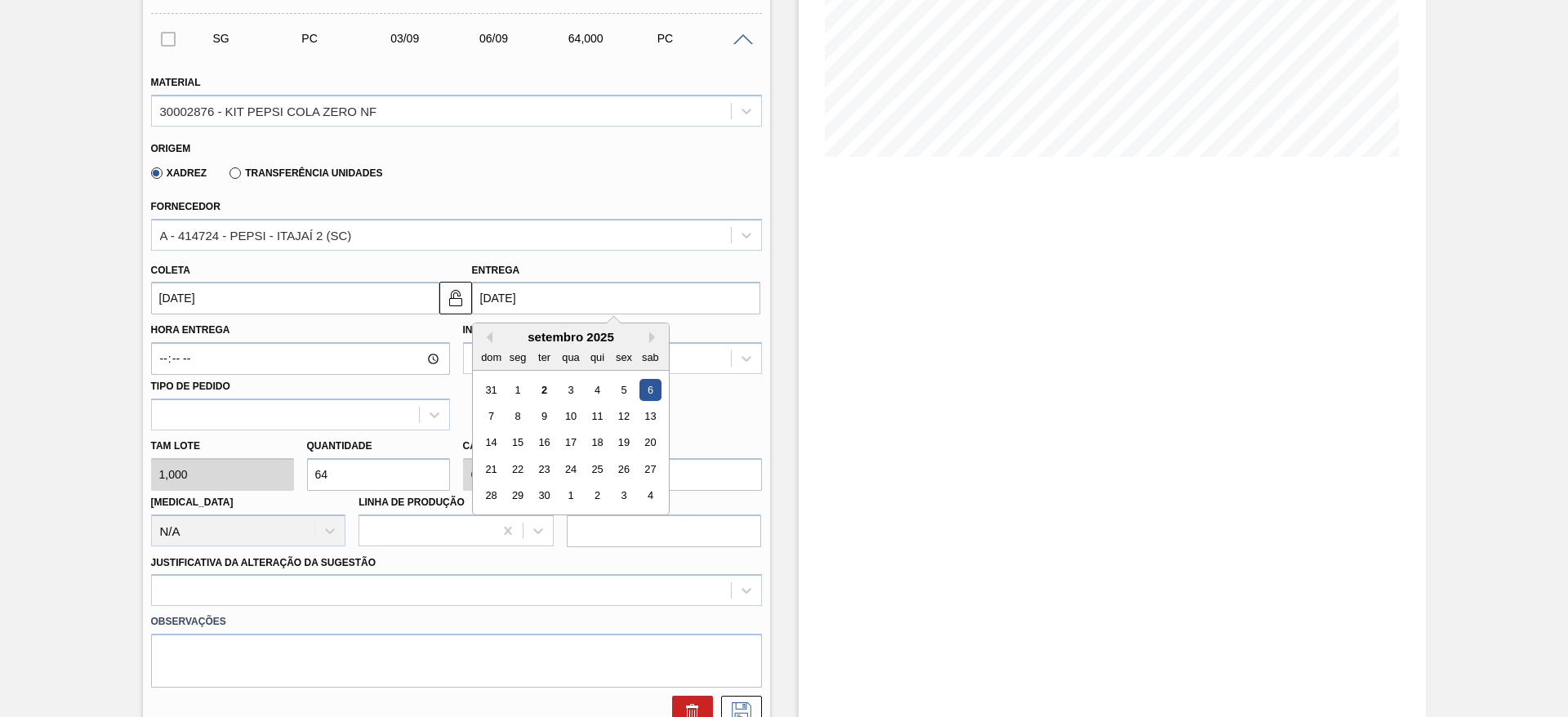
click at [510, 292] on input "06/09/2025" at bounding box center [615, 297] width 288 height 32
click at [540, 418] on div "9" at bounding box center [543, 416] width 22 height 22
type input "[DATE]"
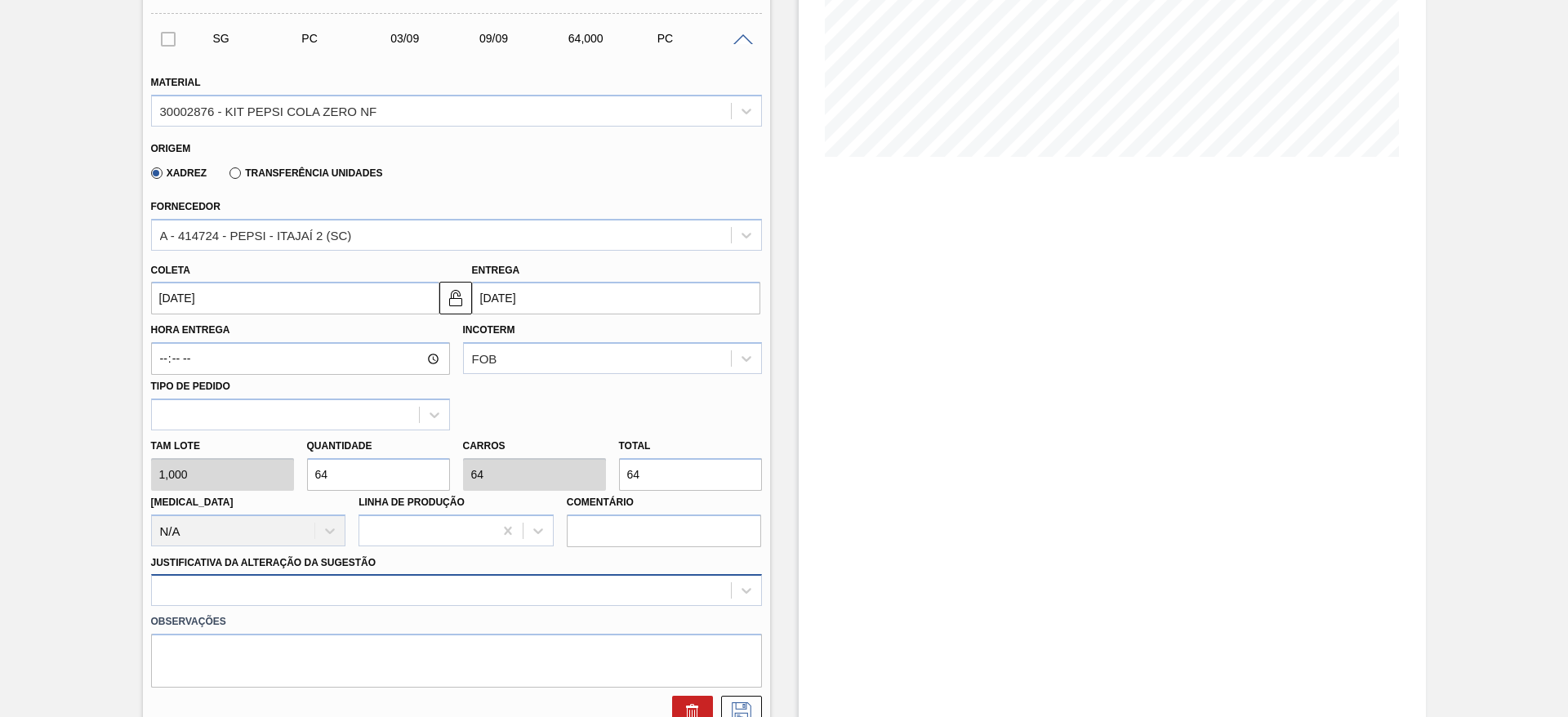
scroll to position [468, 0]
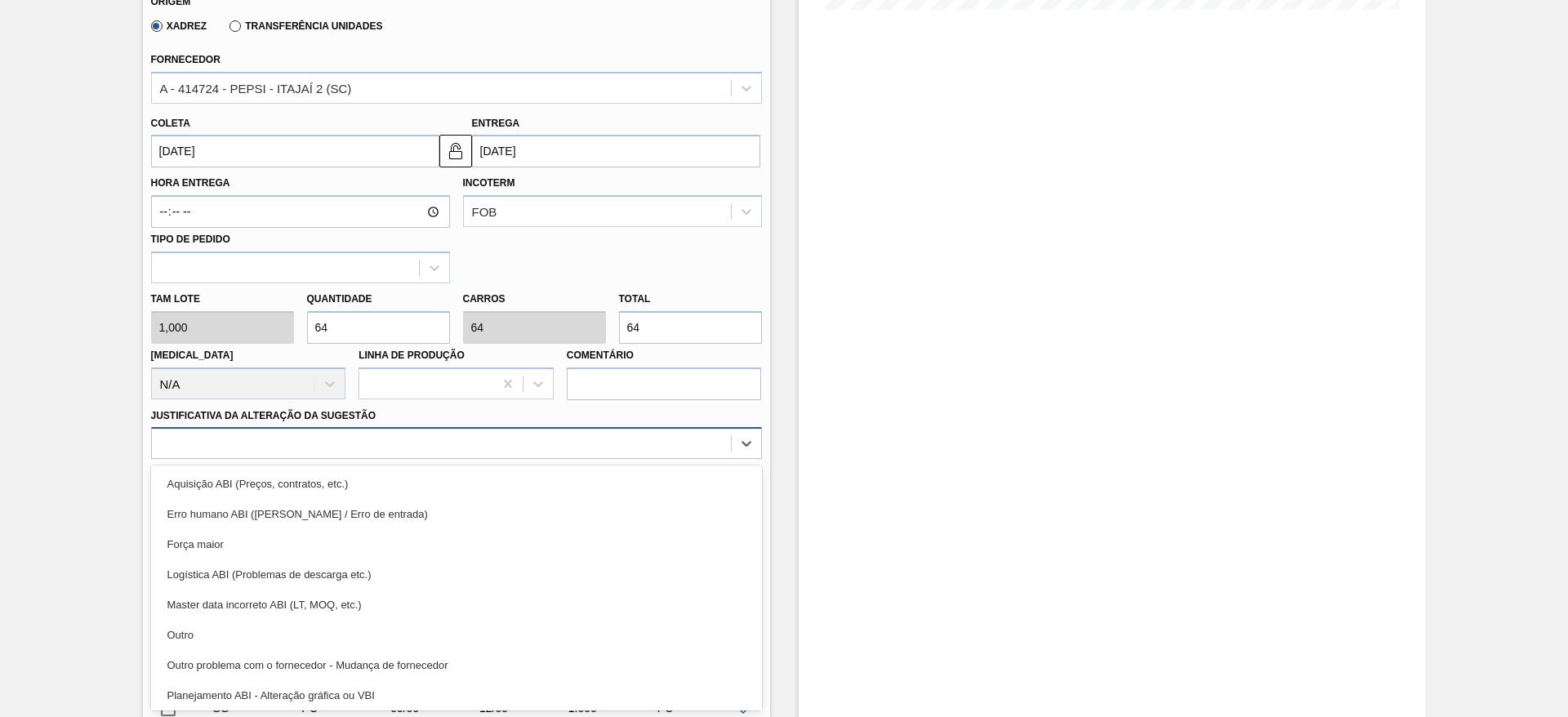
click at [528, 459] on div "option Master data incorreto ABI (LT, MOQ, etc.) focused, 5 of 18. 18 results a…" at bounding box center [457, 443] width 611 height 32
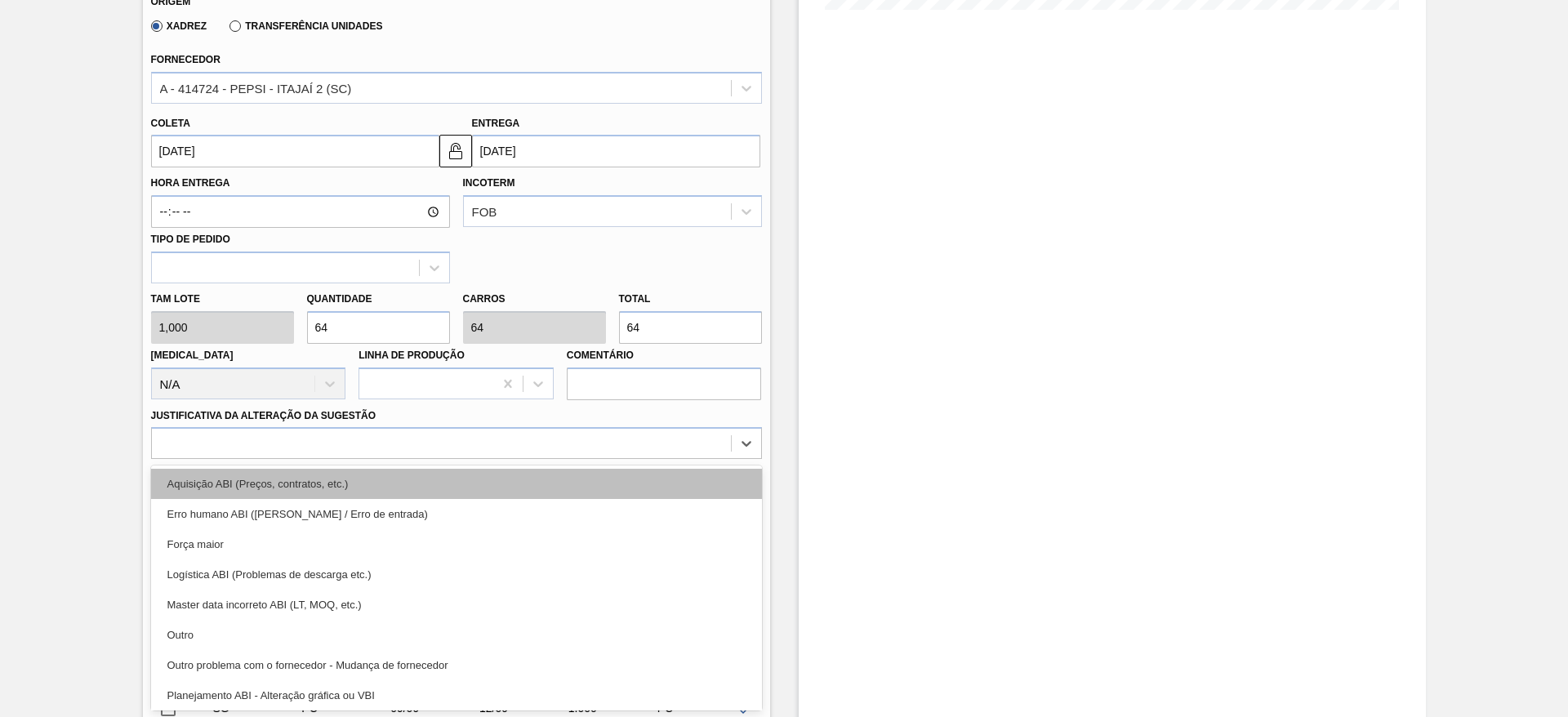
click at [574, 485] on div "Aquisição ABI (Preços, contratos, etc.)" at bounding box center [457, 484] width 611 height 30
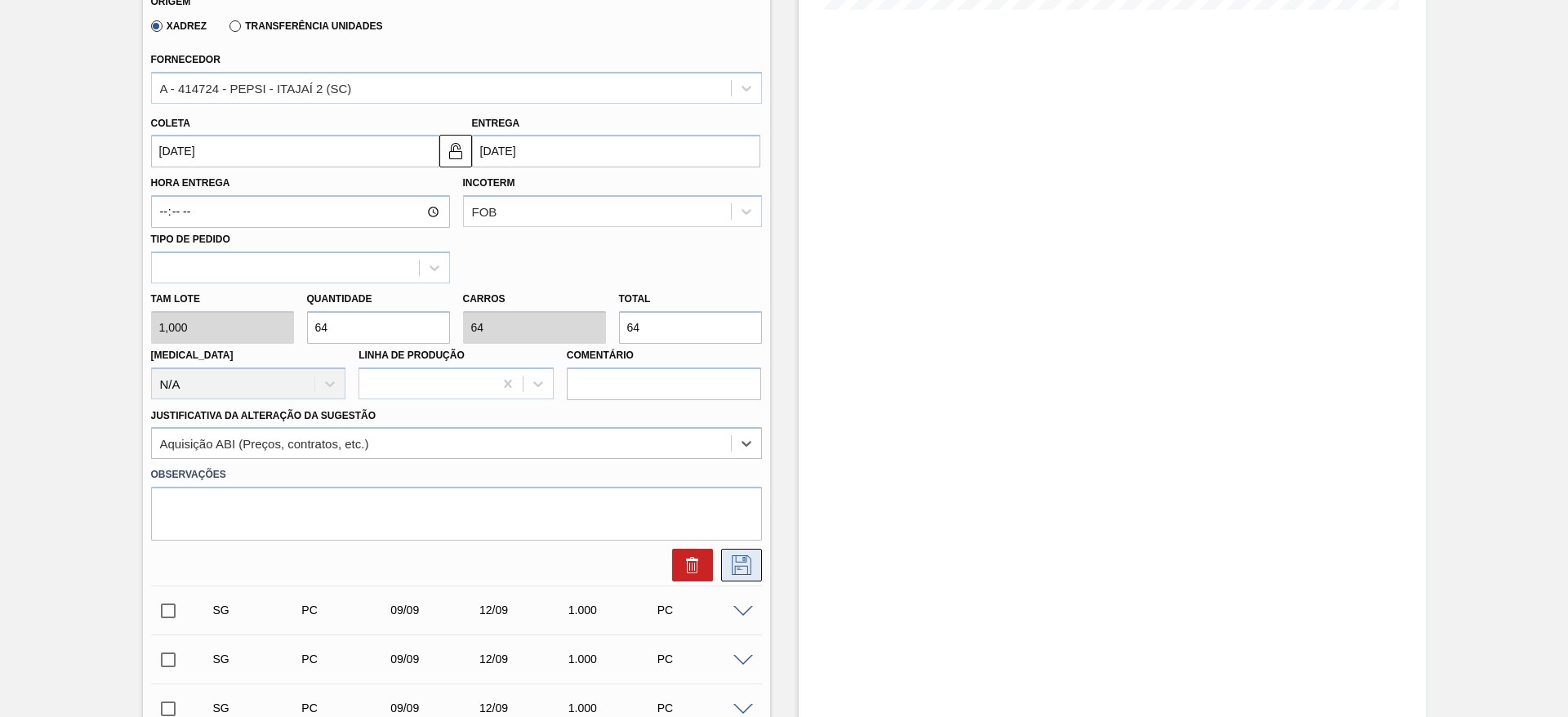
click at [725, 567] on button at bounding box center [741, 565] width 41 height 32
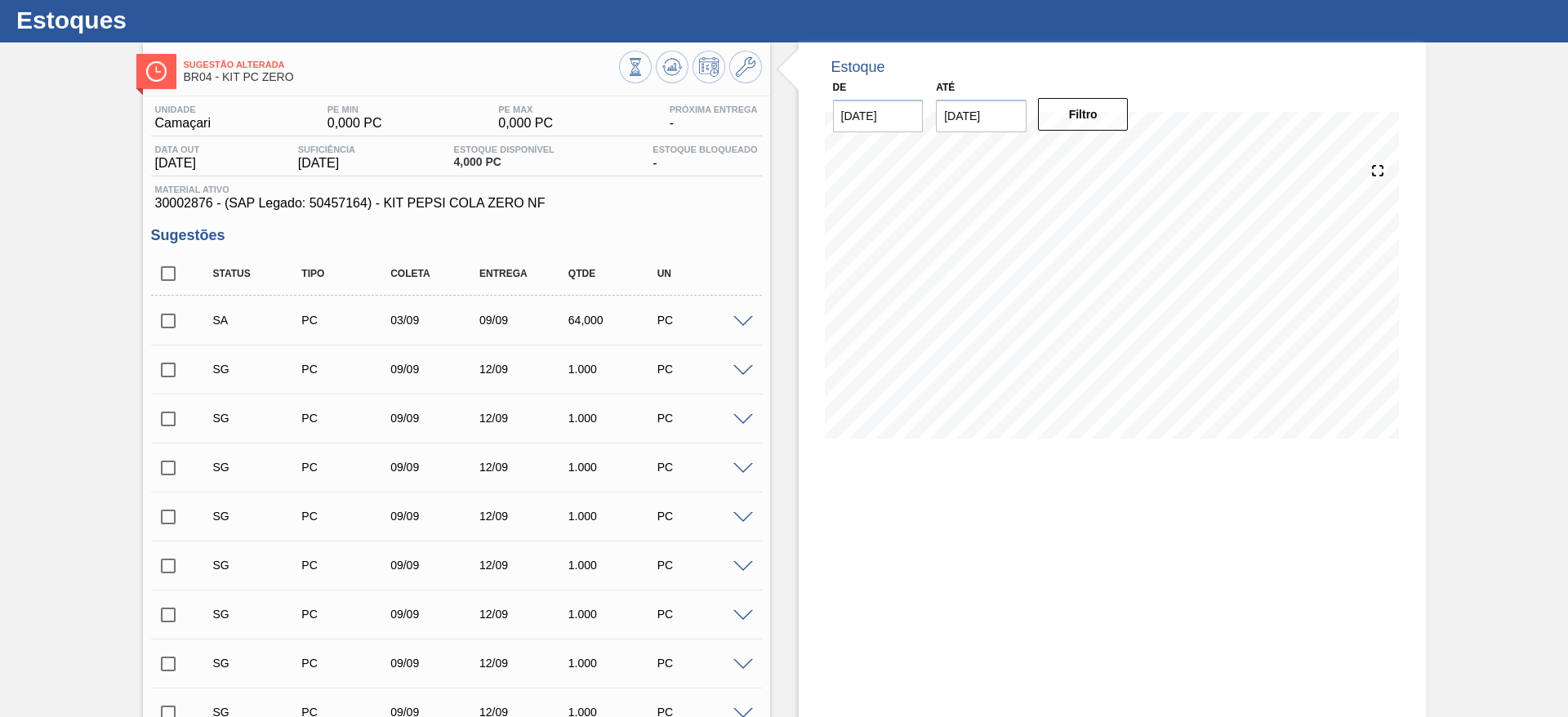
scroll to position [38, 0]
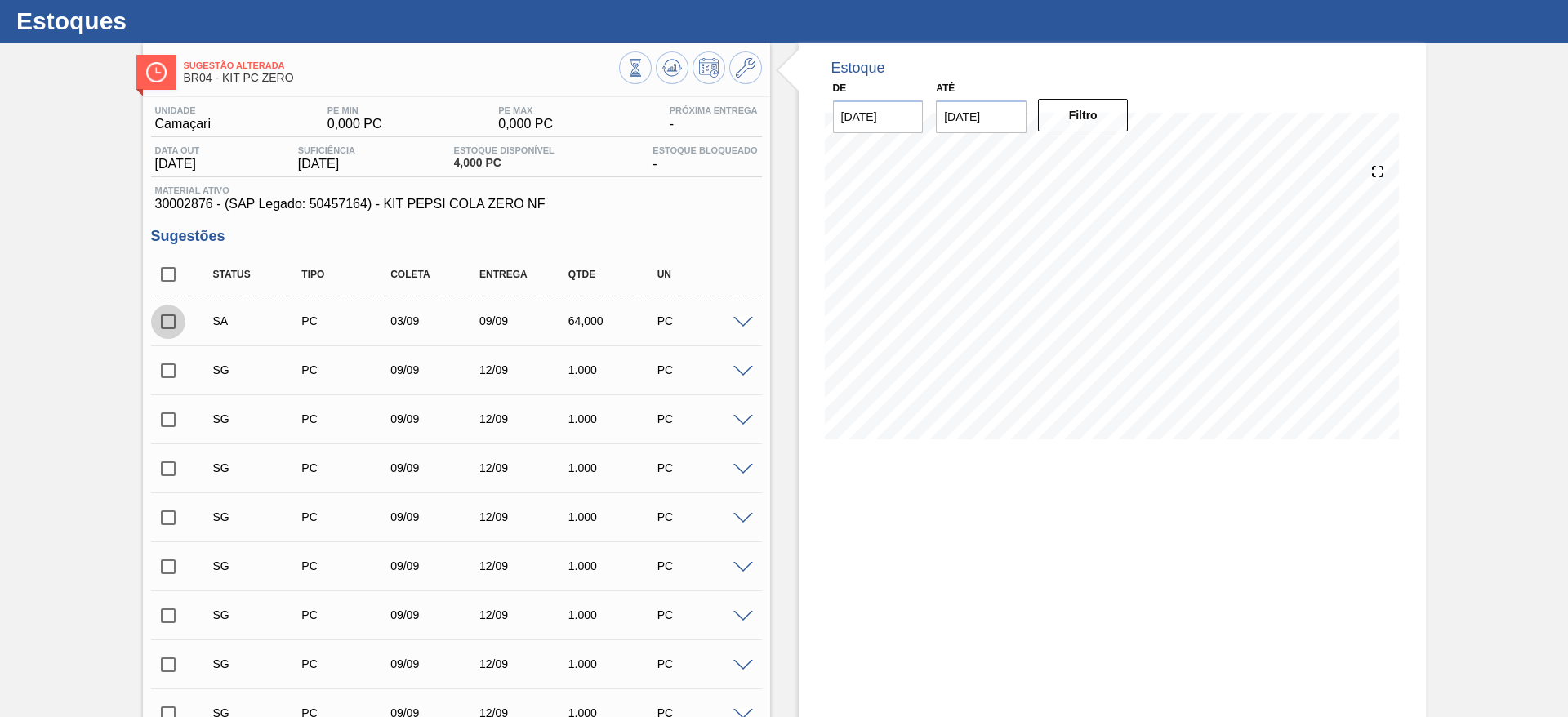
click at [172, 315] on input "checkbox" at bounding box center [168, 322] width 34 height 34
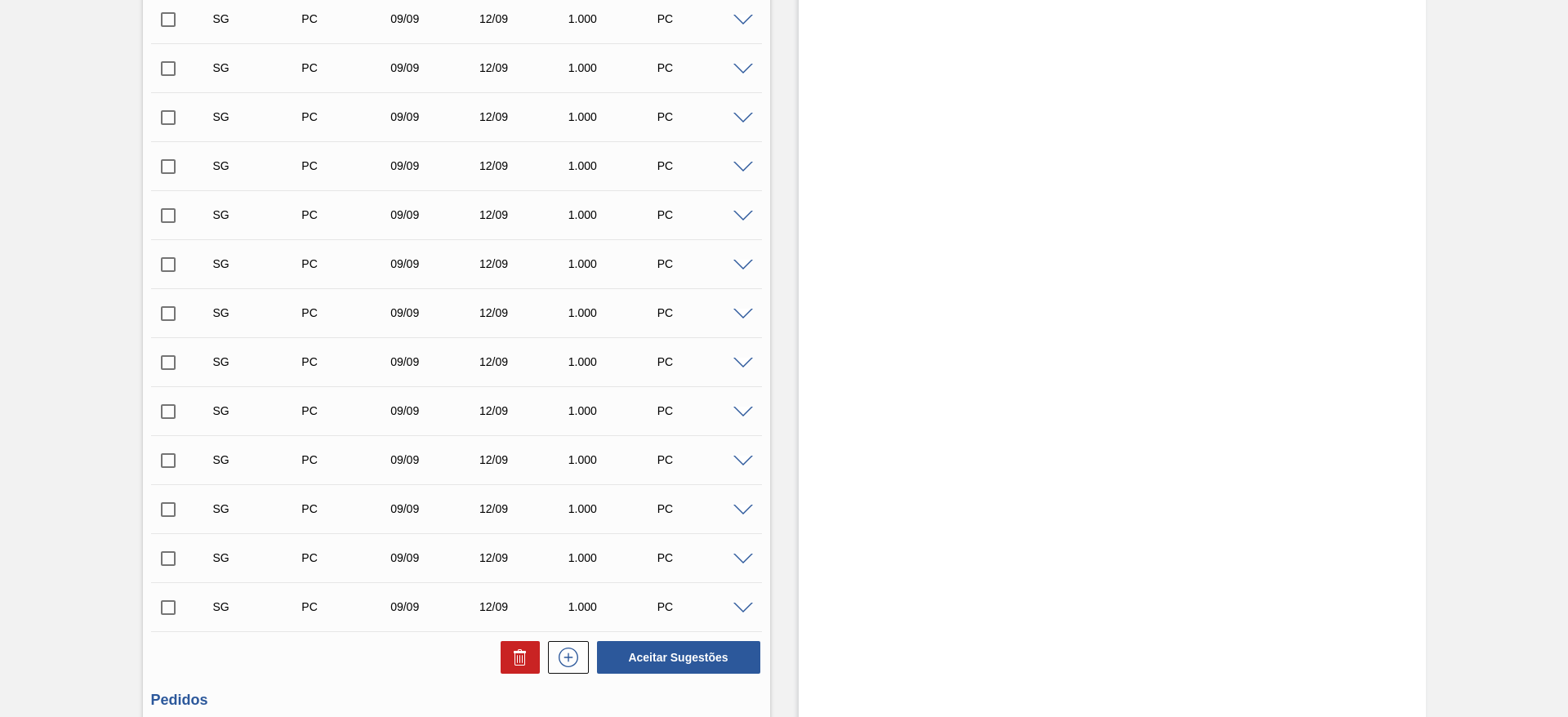
scroll to position [1078, 0]
click at [687, 650] on button "Aceitar Sugestões" at bounding box center [679, 656] width 164 height 32
checkbox input "false"
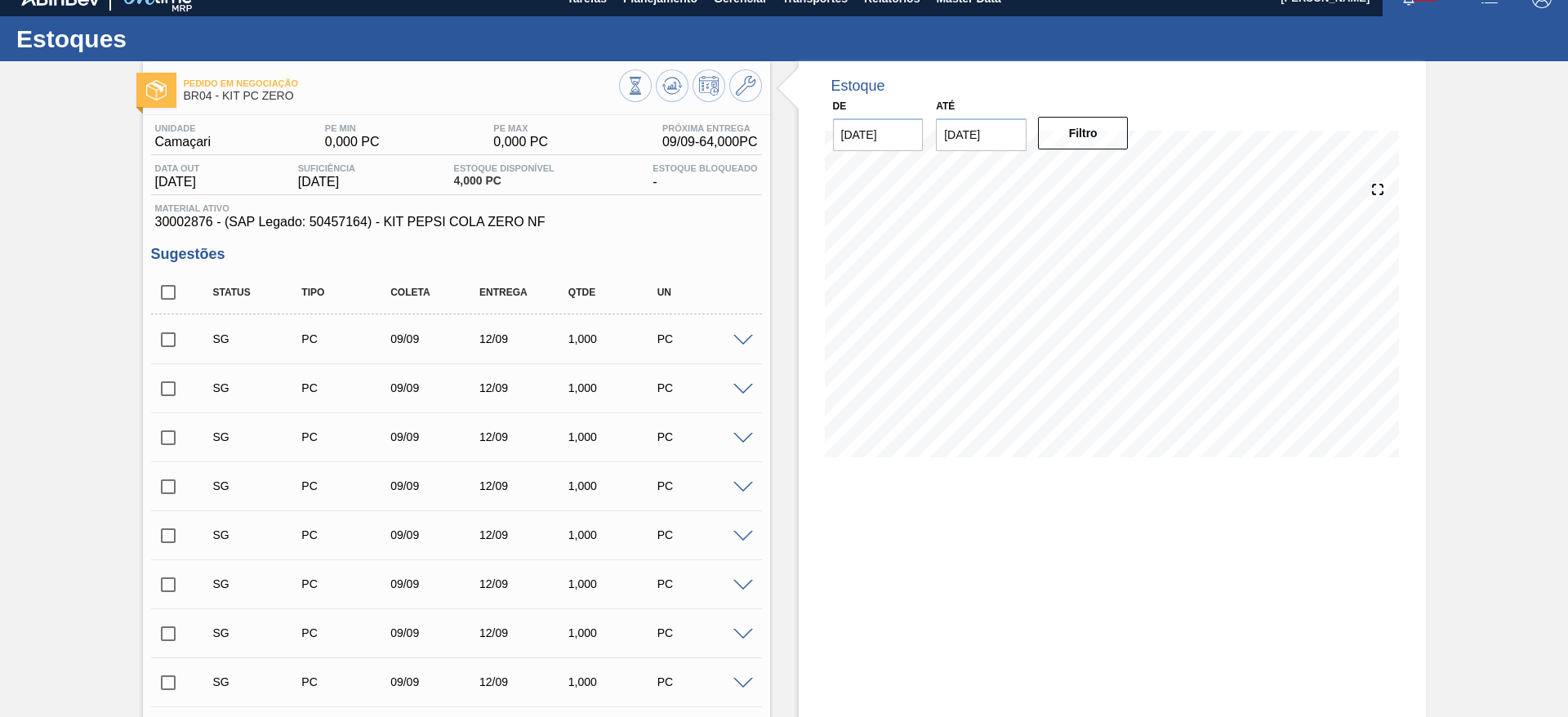
scroll to position [0, 0]
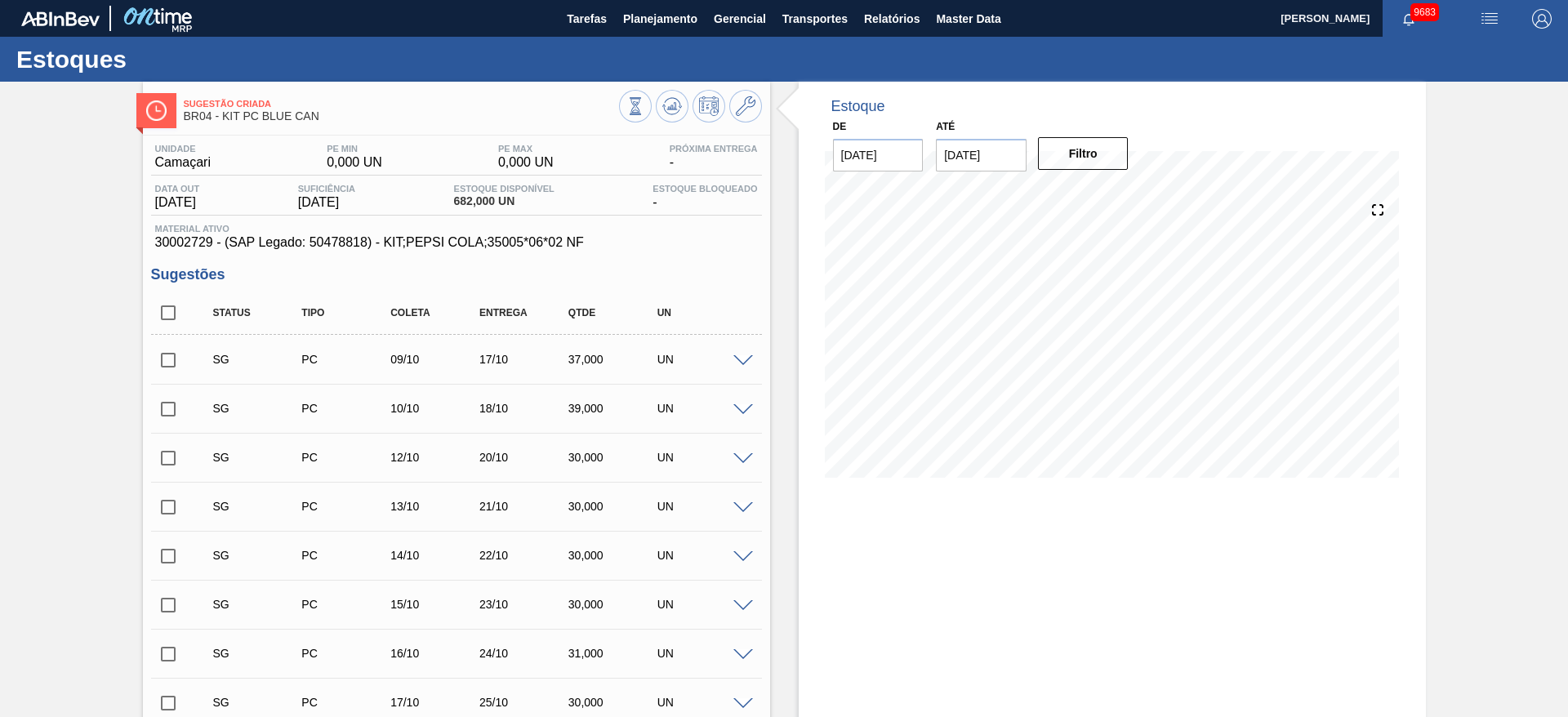
click at [742, 356] on span at bounding box center [743, 361] width 20 height 12
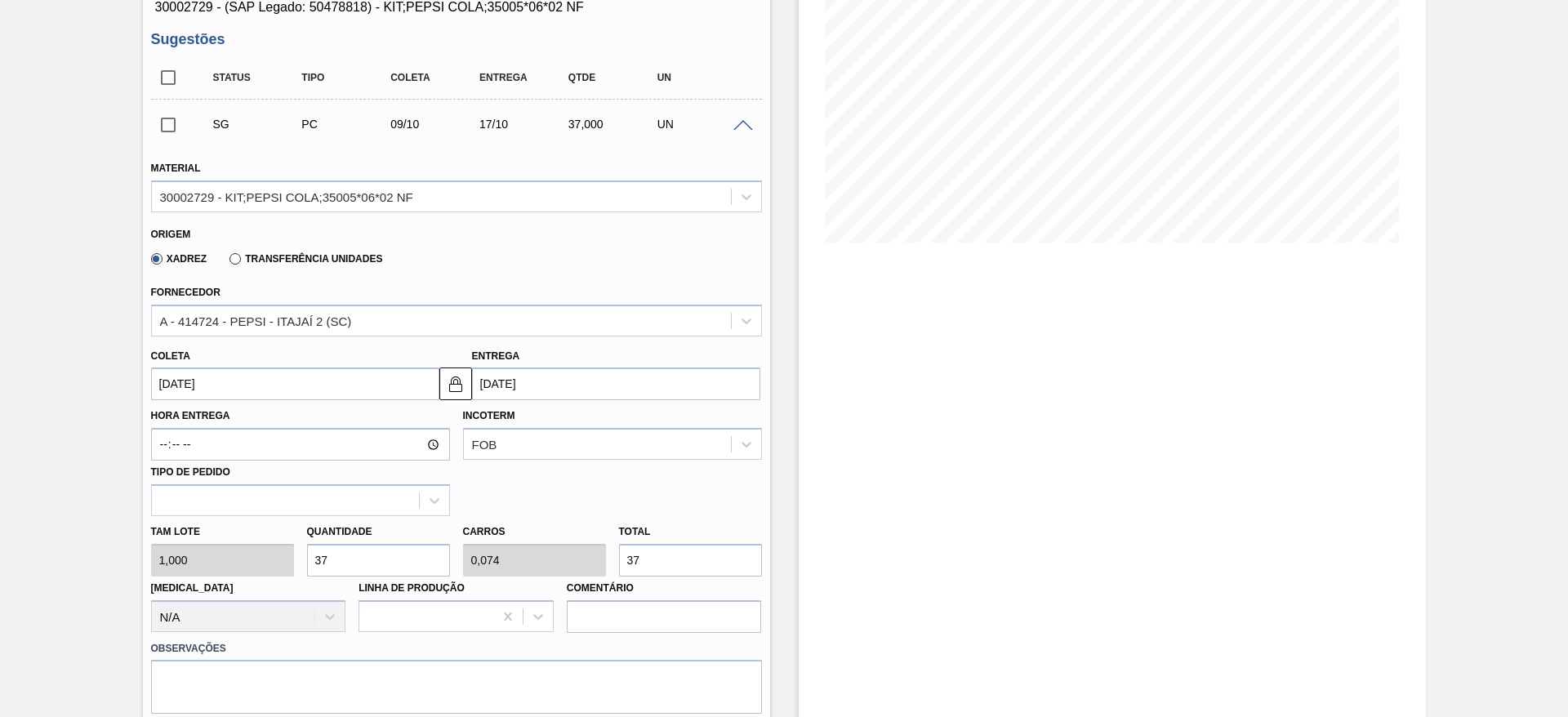
scroll to position [262, 0]
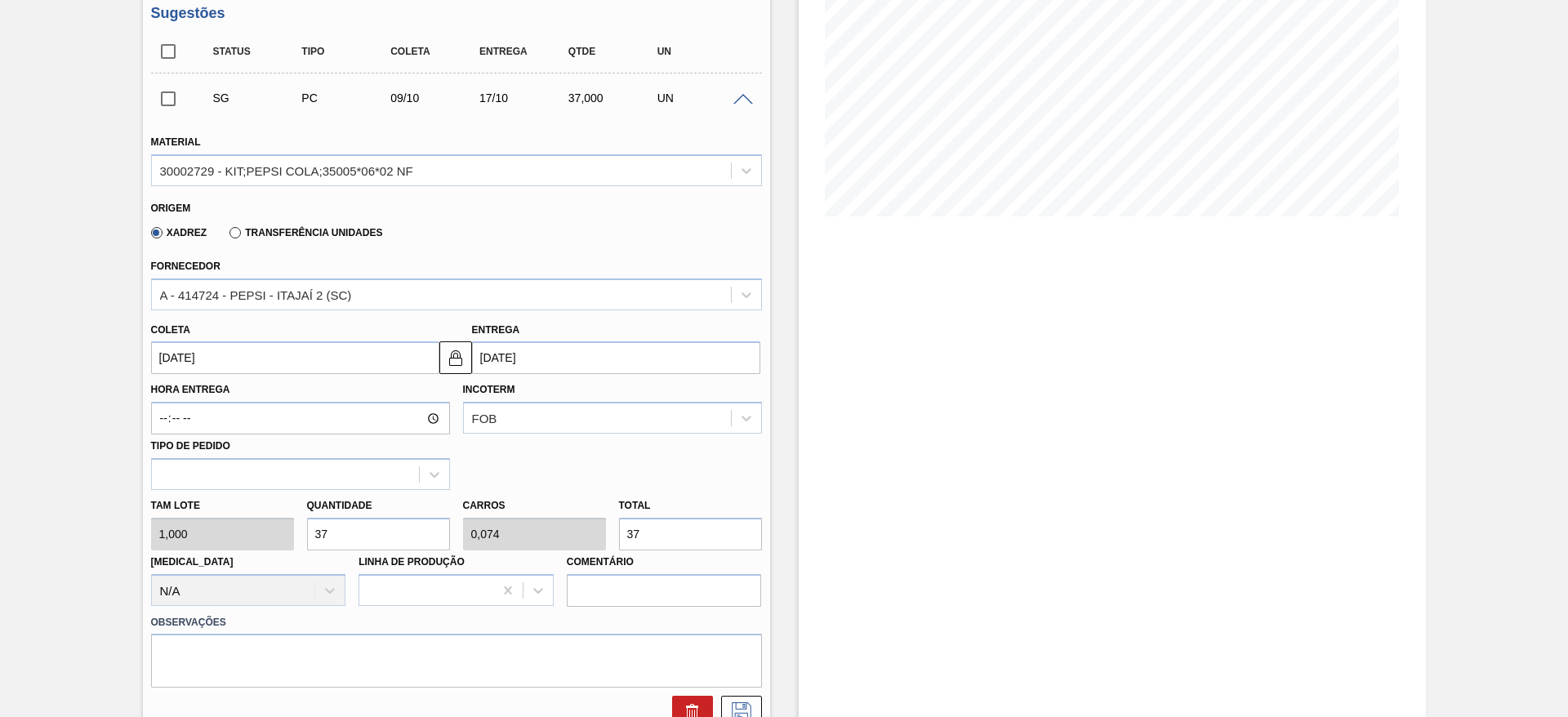
click at [341, 528] on input "37" at bounding box center [379, 533] width 143 height 32
type input "6"
type input "0,012"
type input "6"
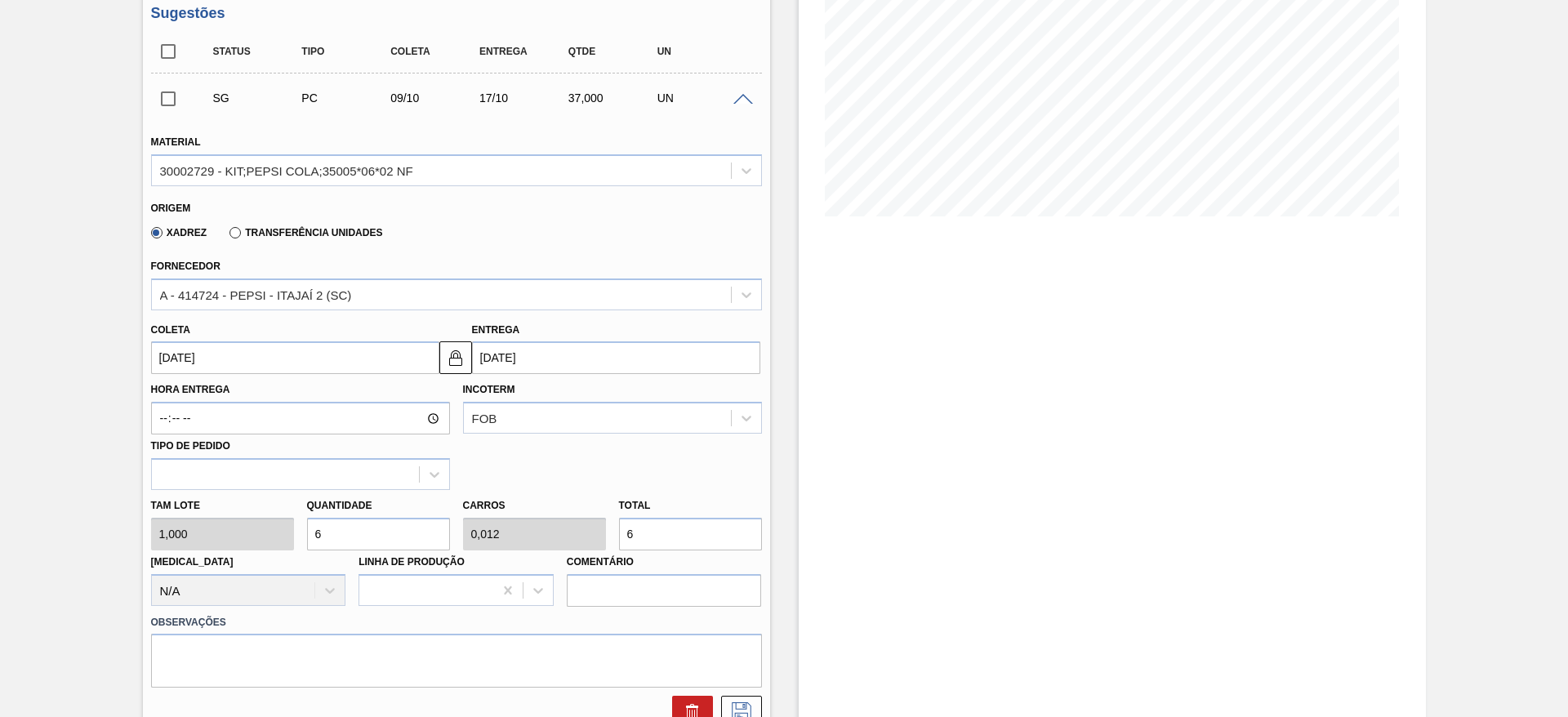
type input "60"
type input "0,12"
type input "60"
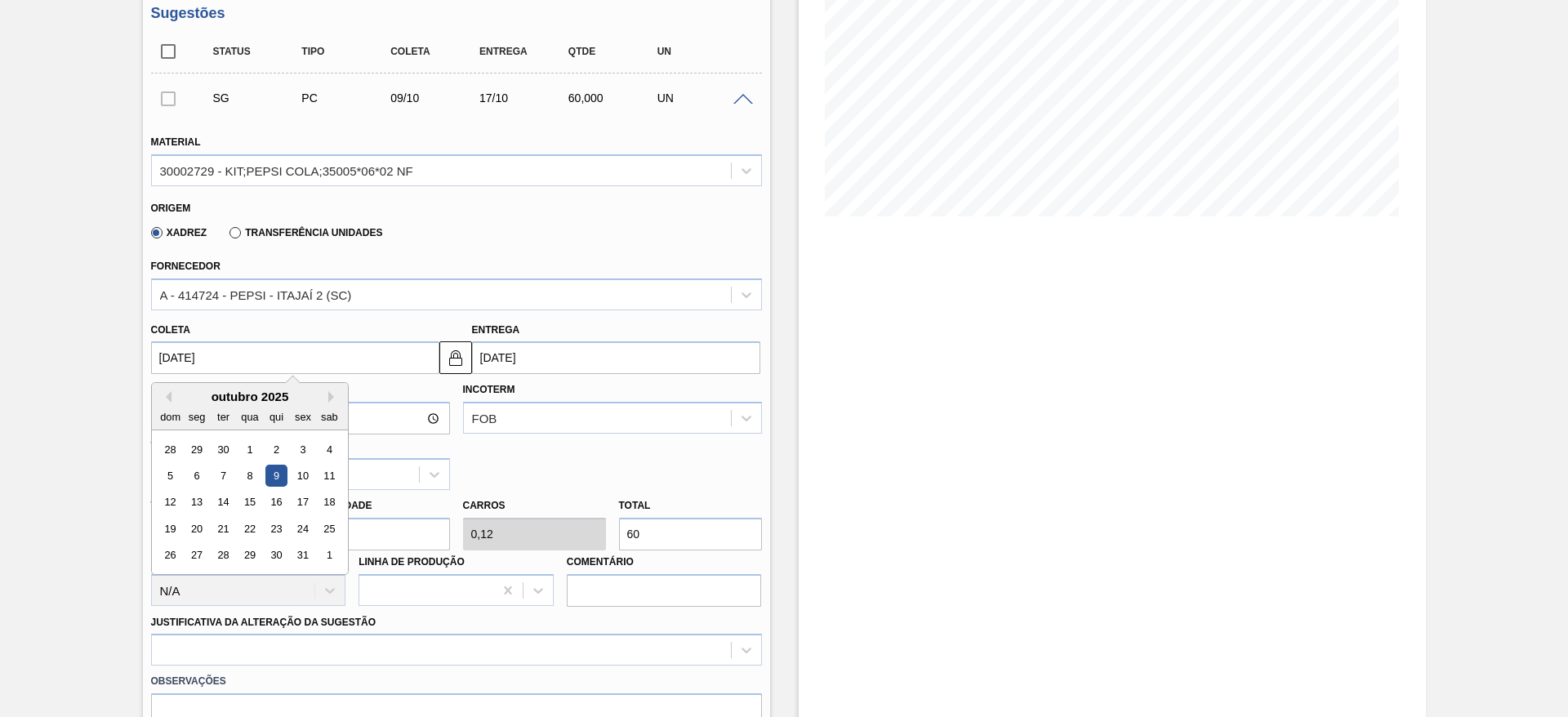
click at [185, 361] on input "09/10/2025" at bounding box center [295, 357] width 288 height 32
click at [170, 397] on button "Previous Month" at bounding box center [166, 397] width 12 height 12
click at [246, 457] on div "3" at bounding box center [249, 449] width 22 height 22
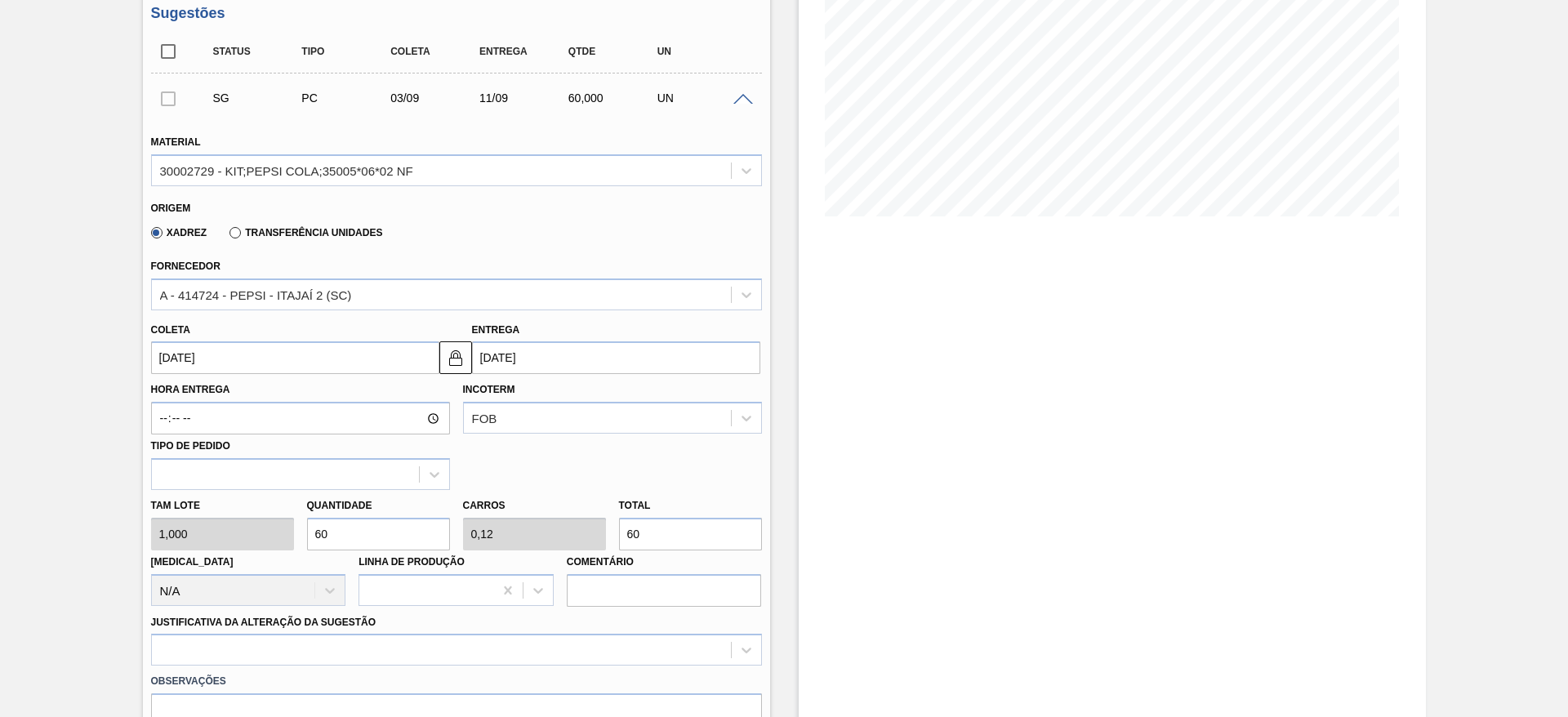
type input "[DATE]"
click at [454, 369] on button at bounding box center [455, 357] width 32 height 32
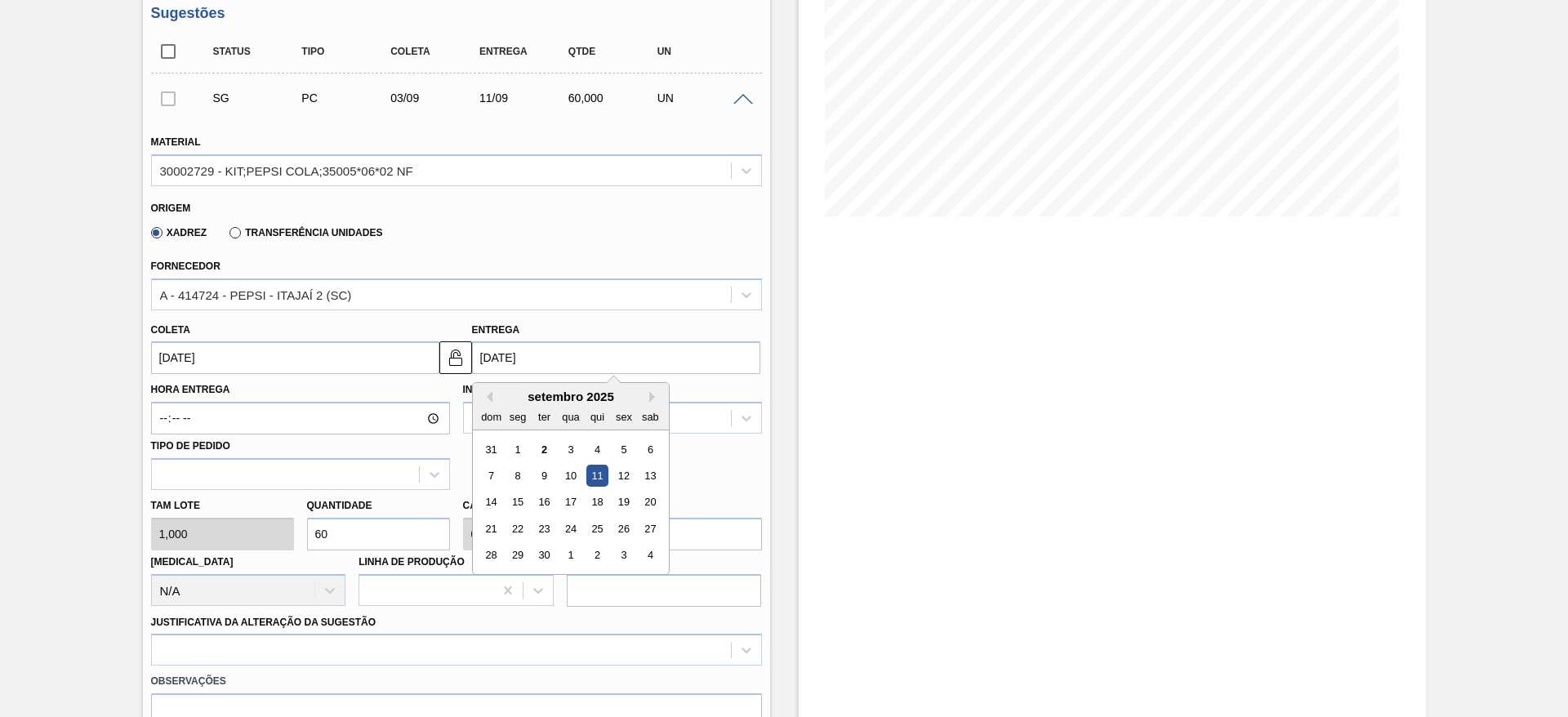
click at [504, 356] on input "11/09/2025" at bounding box center [615, 357] width 288 height 32
click at [551, 477] on div "9" at bounding box center [543, 476] width 22 height 22
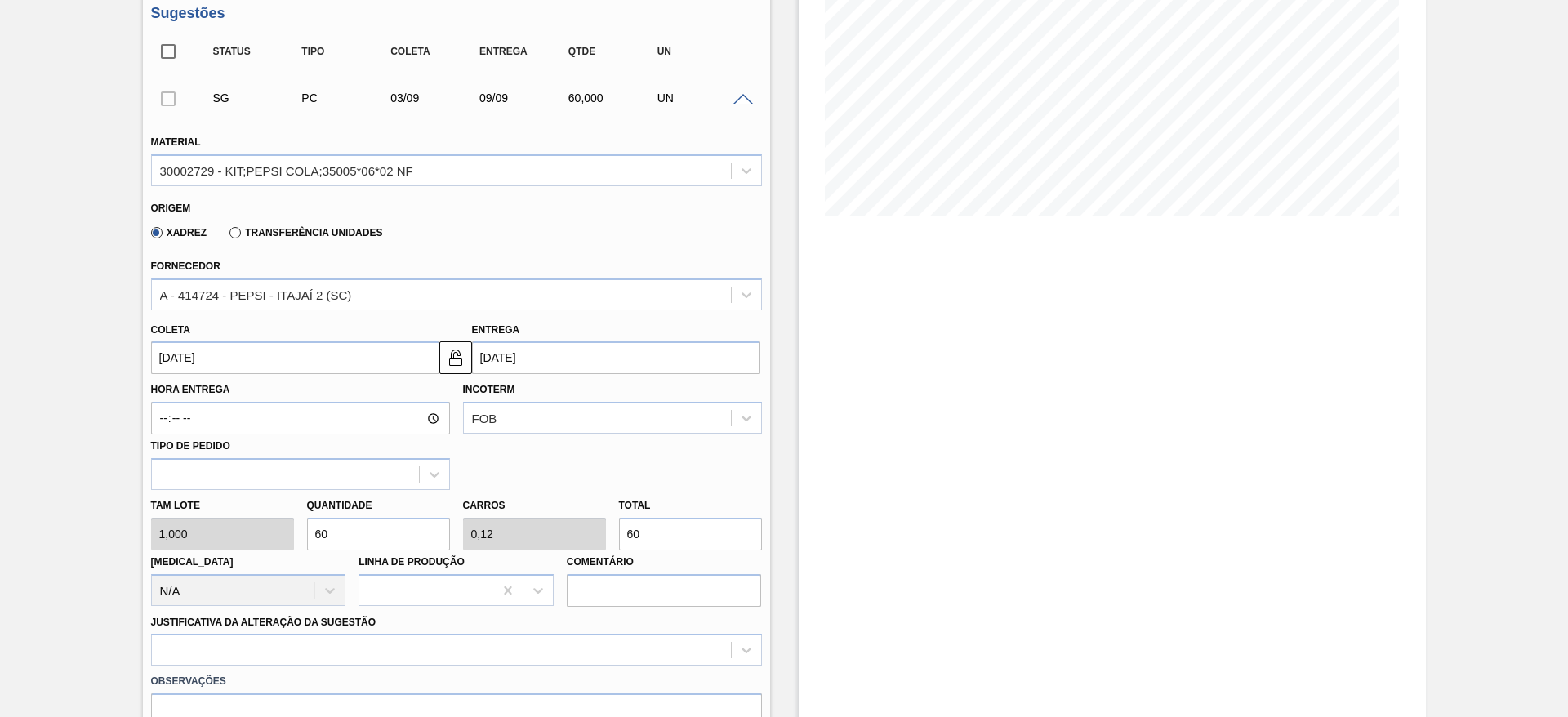
type input "09/09/2025"
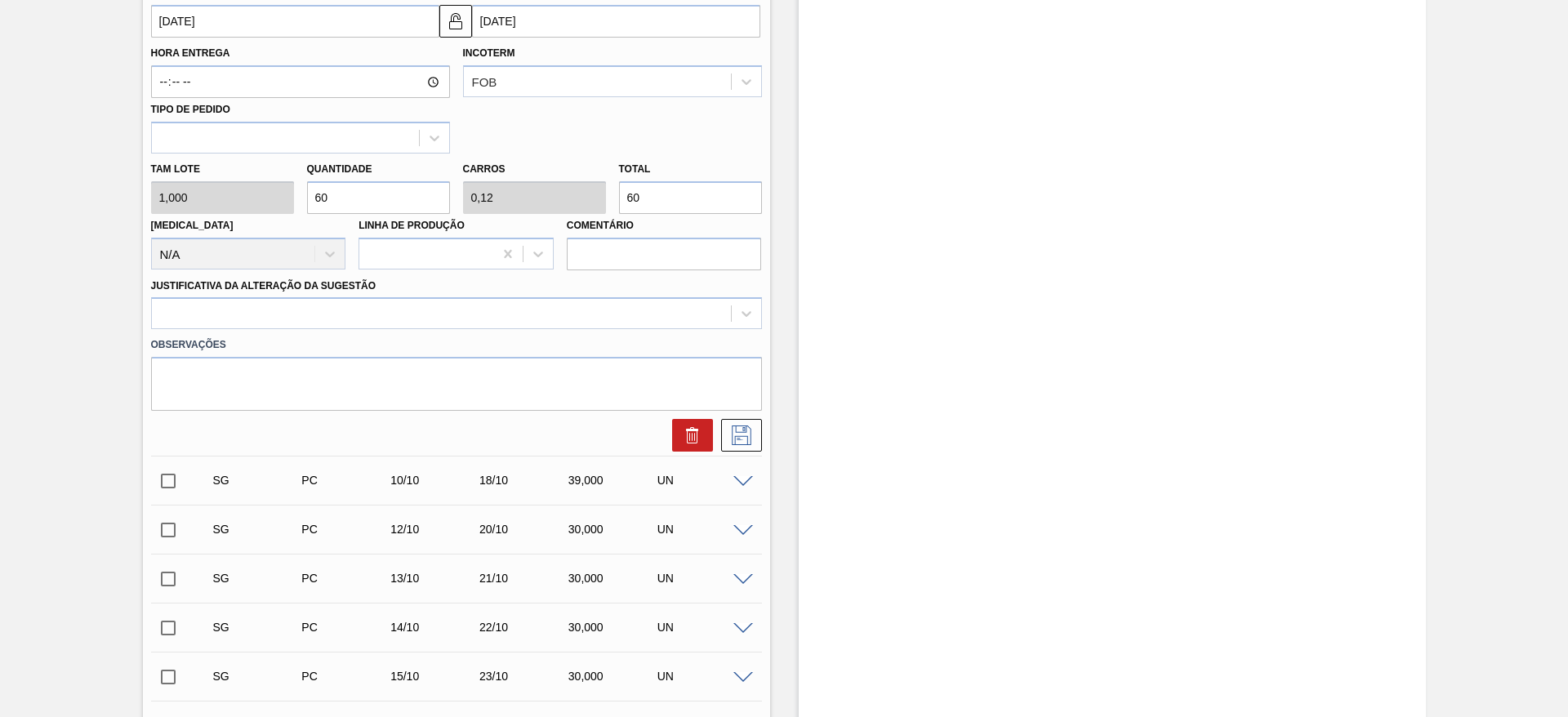
scroll to position [626, 0]
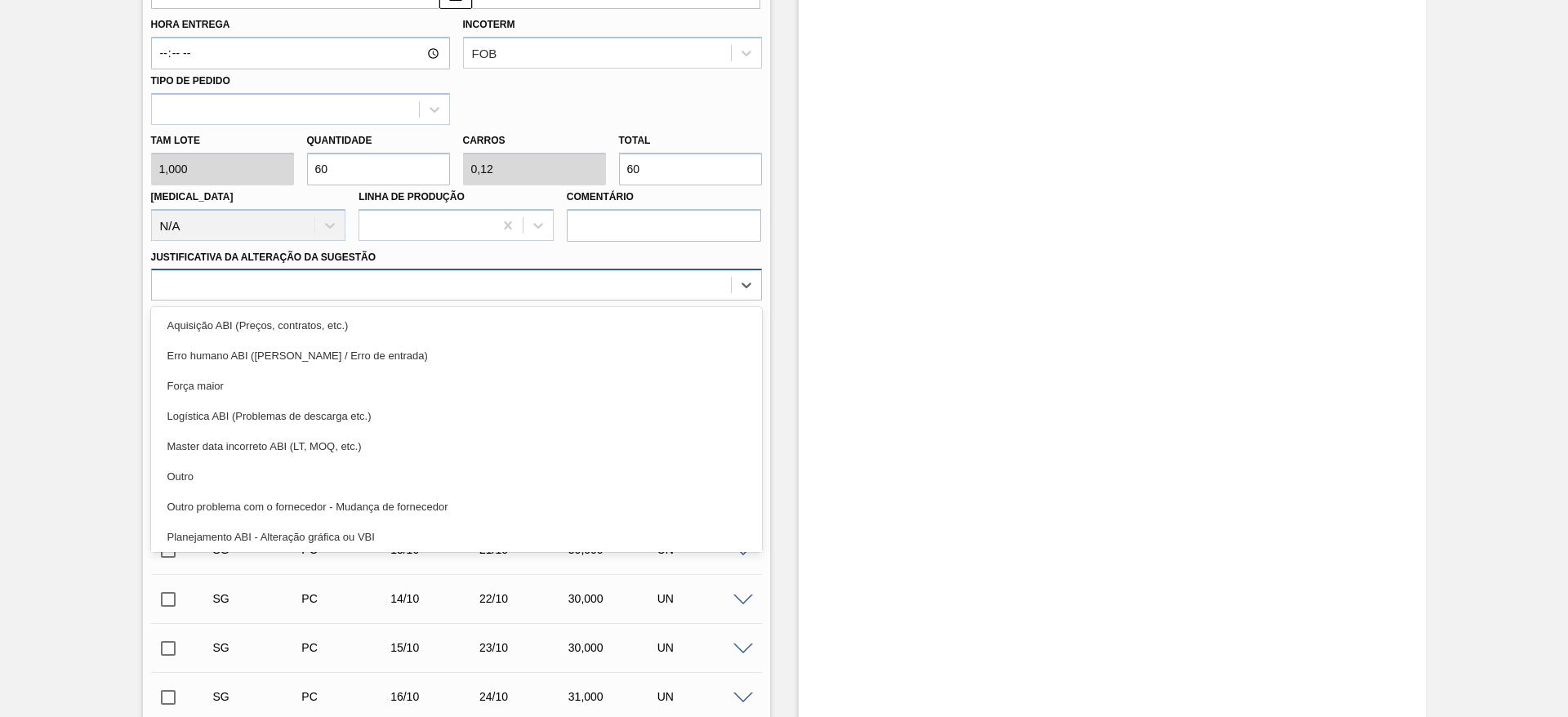
click at [609, 283] on div at bounding box center [441, 285] width 579 height 24
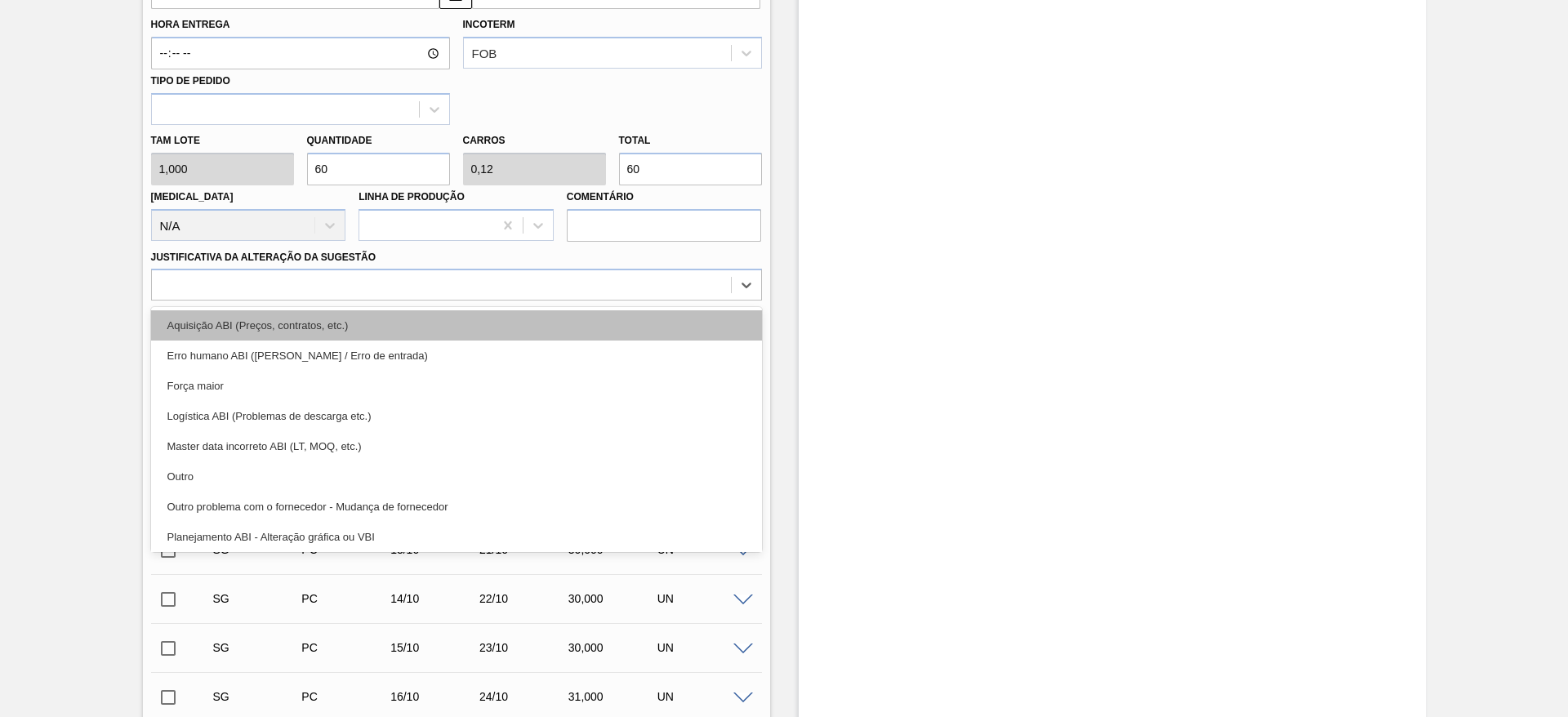
click at [611, 314] on div "Aquisição ABI (Preços, contratos, etc.)" at bounding box center [457, 326] width 611 height 30
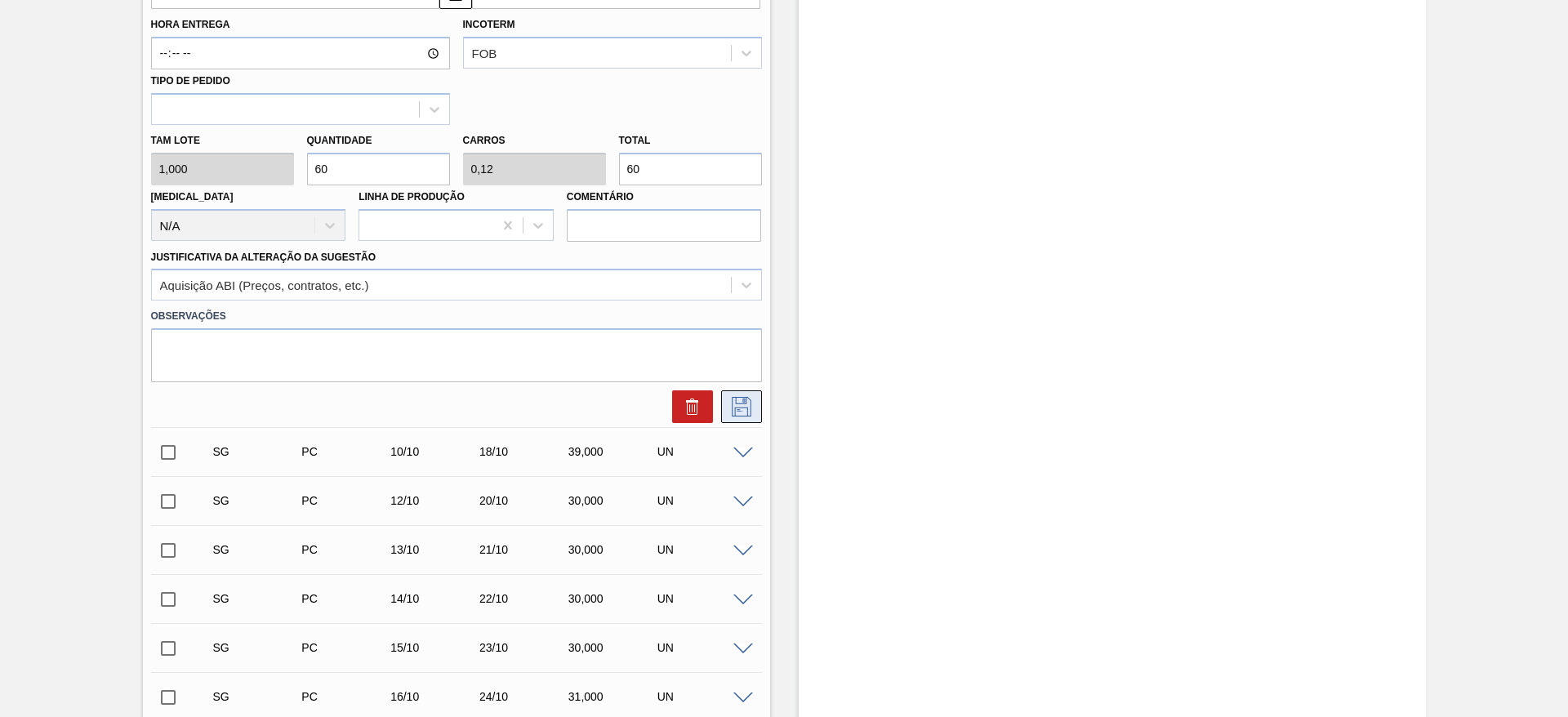
click at [725, 398] on button at bounding box center [741, 406] width 41 height 32
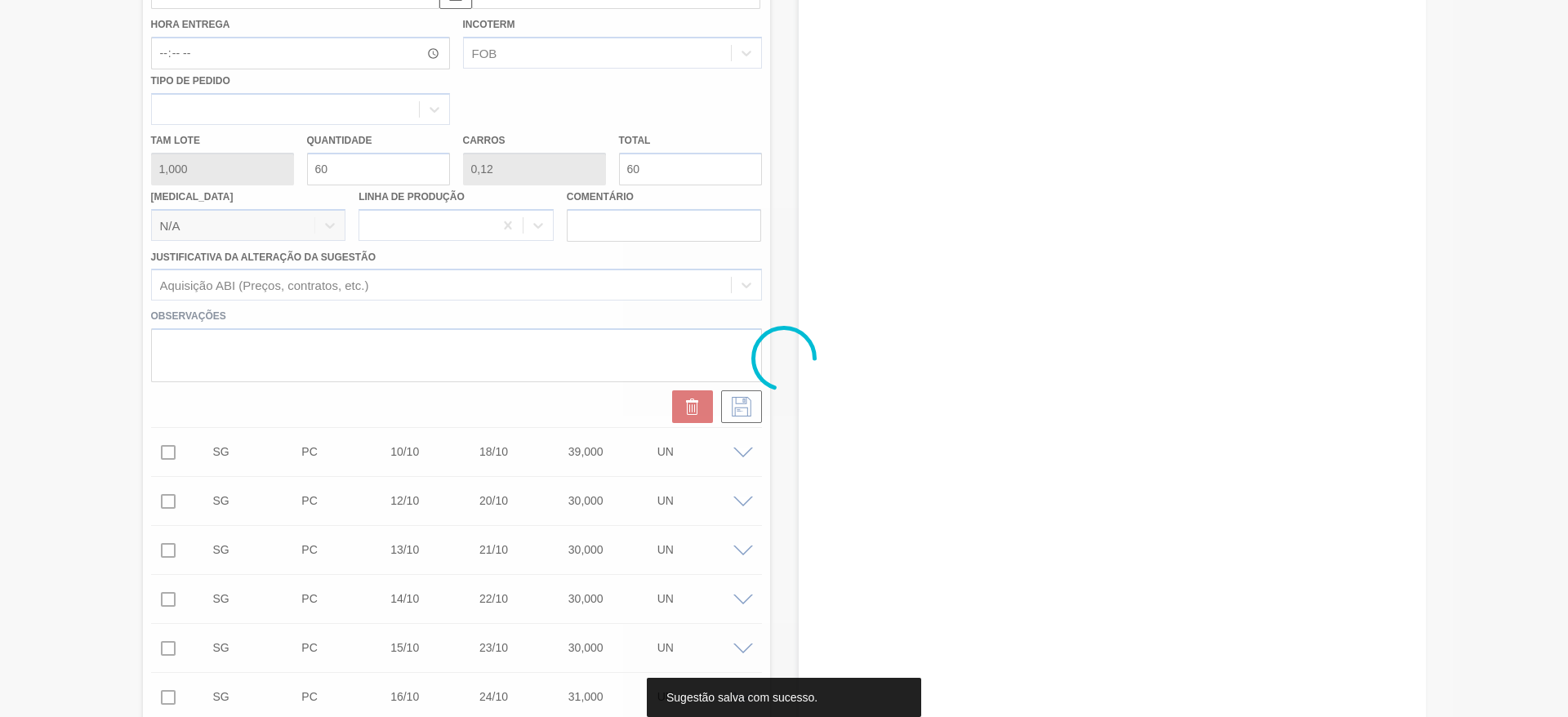
scroll to position [0, 0]
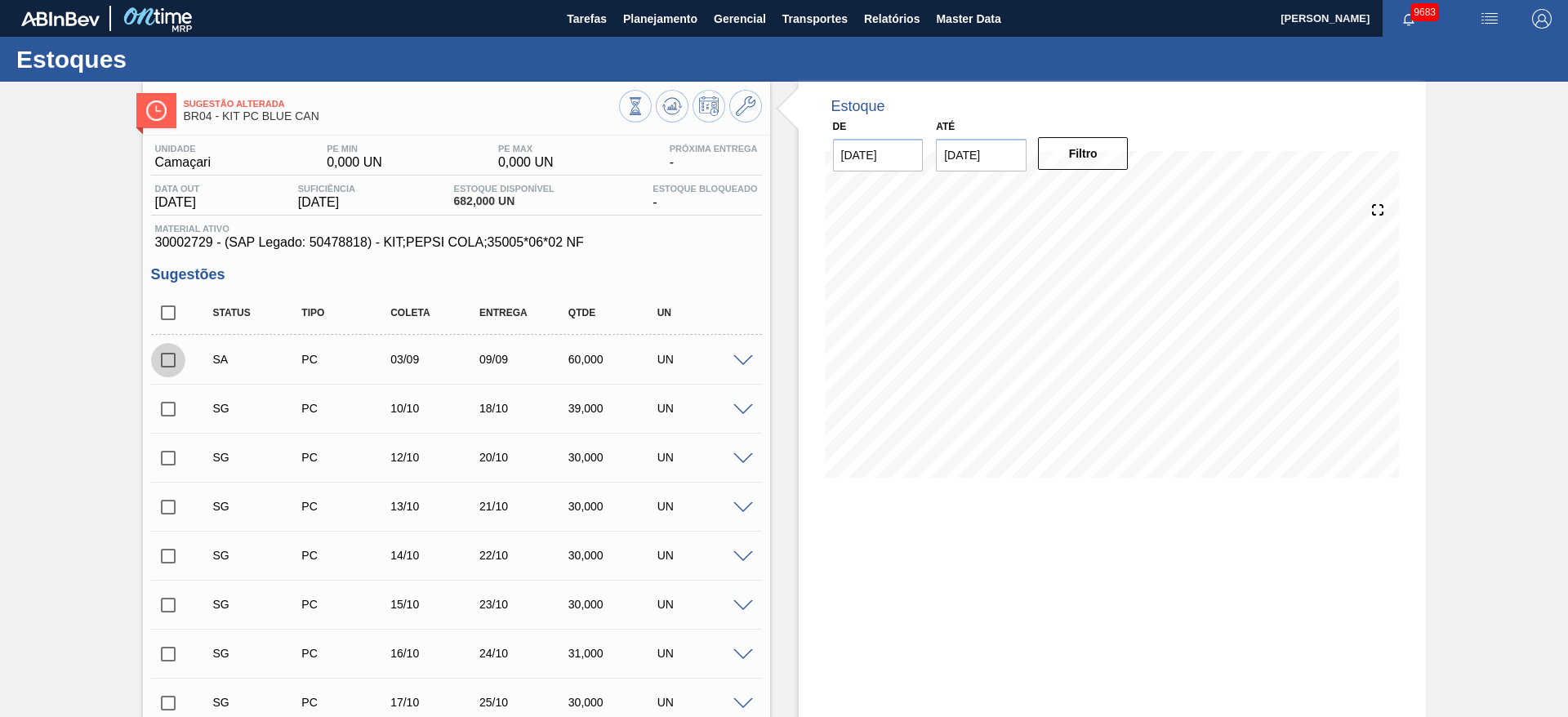
click at [169, 360] on input "checkbox" at bounding box center [168, 360] width 34 height 34
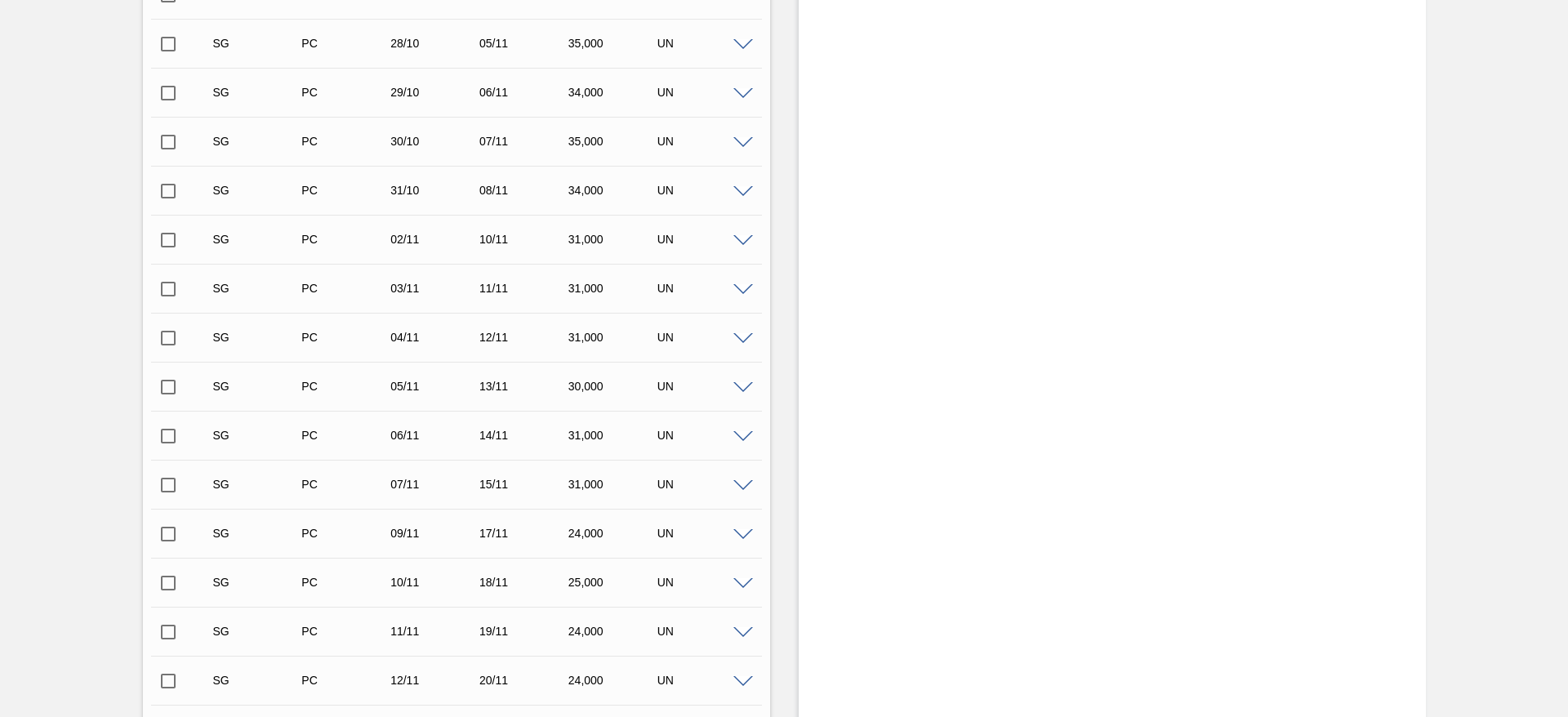
scroll to position [1733, 0]
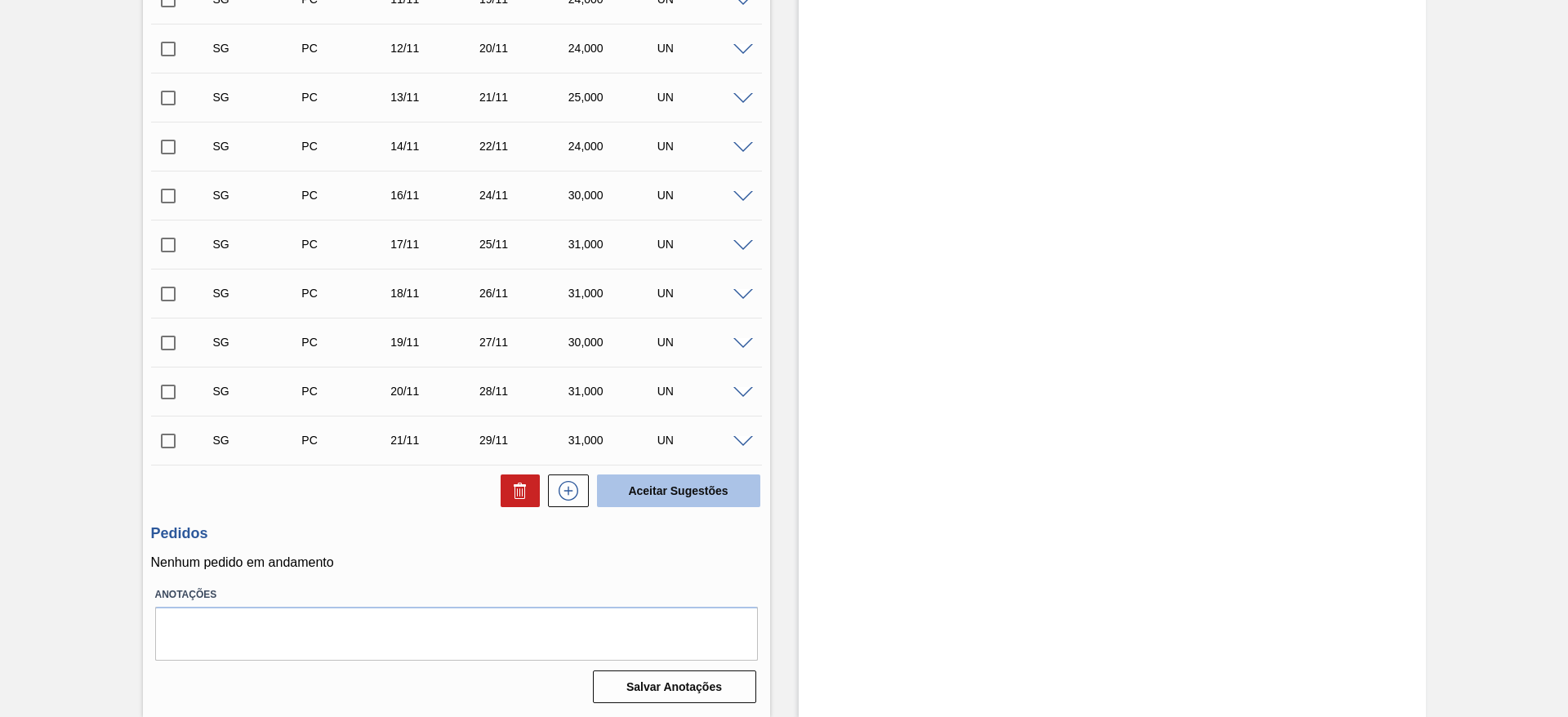
click at [664, 493] on button "Aceitar Sugestões" at bounding box center [679, 490] width 164 height 32
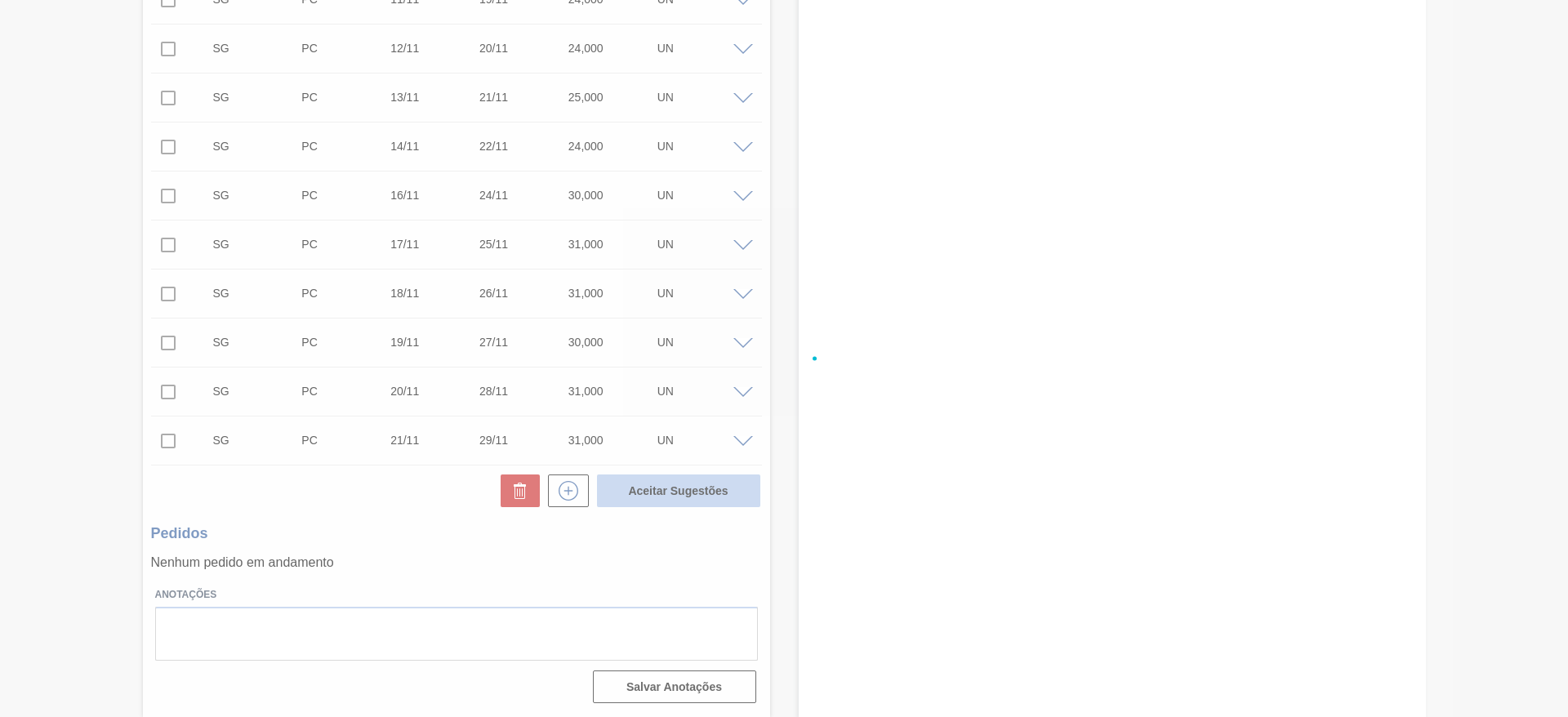
checkbox input "false"
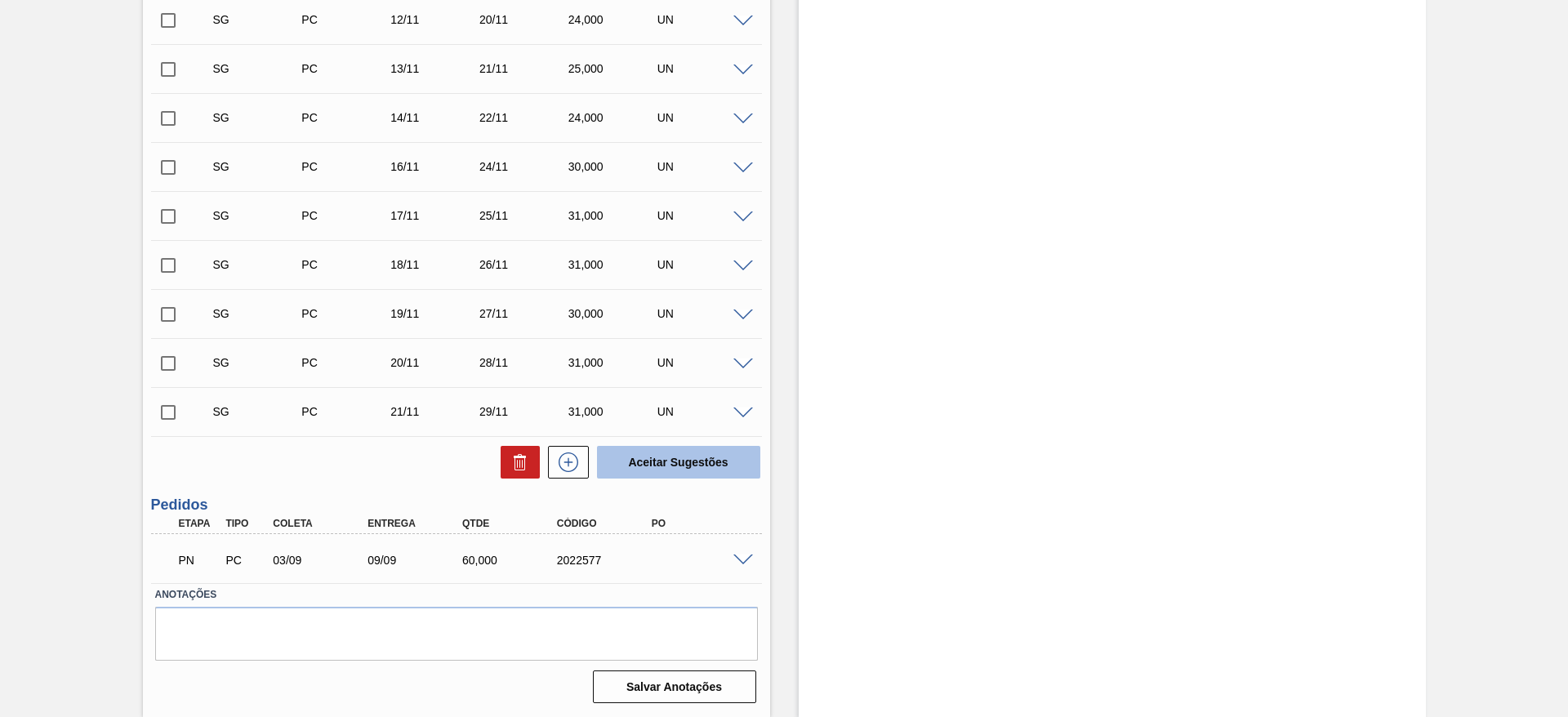
scroll to position [1684, 0]
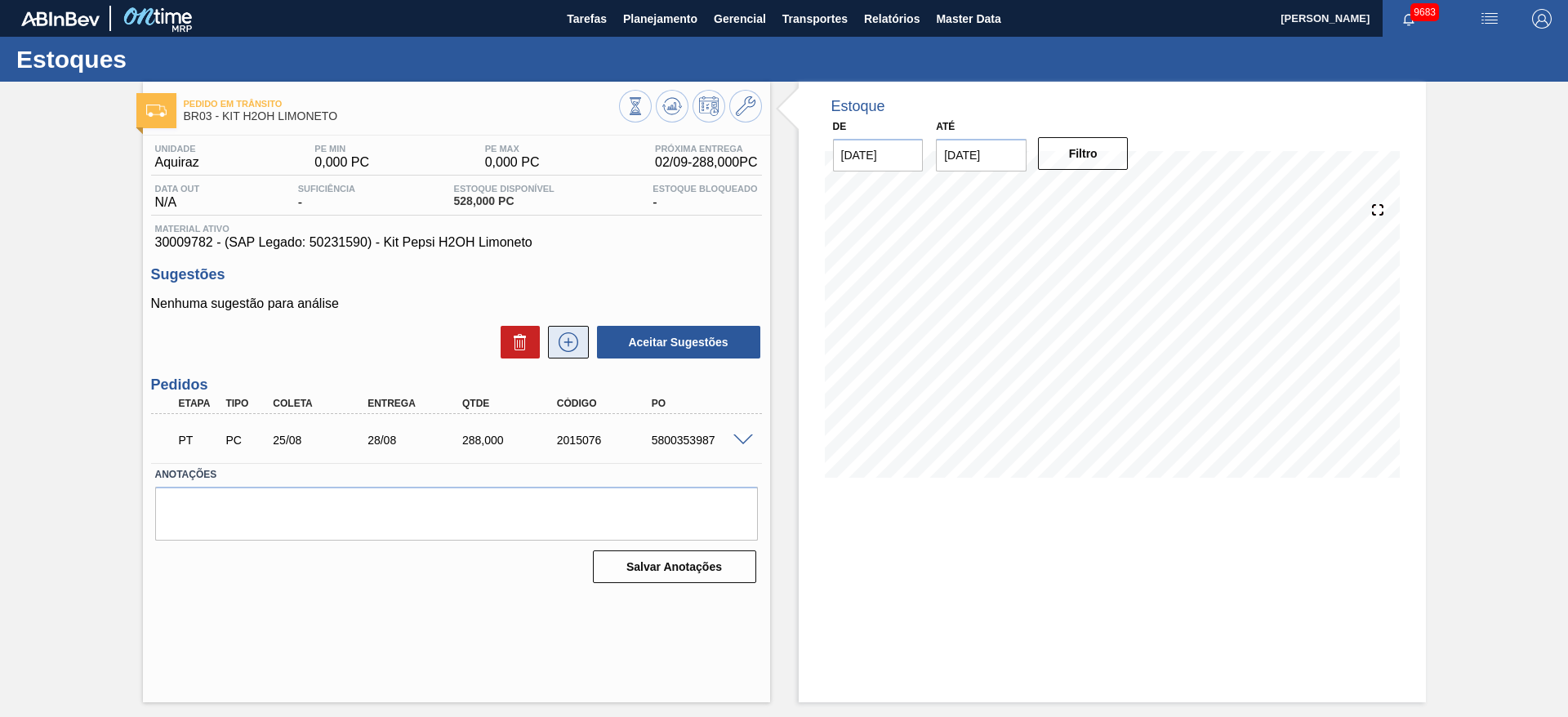
drag, startPoint x: 592, startPoint y: 347, endPoint x: 568, endPoint y: 345, distance: 24.1
click at [568, 345] on div "Aceitar Sugestões" at bounding box center [457, 341] width 611 height 36
click at [568, 345] on icon at bounding box center [567, 342] width 1 height 9
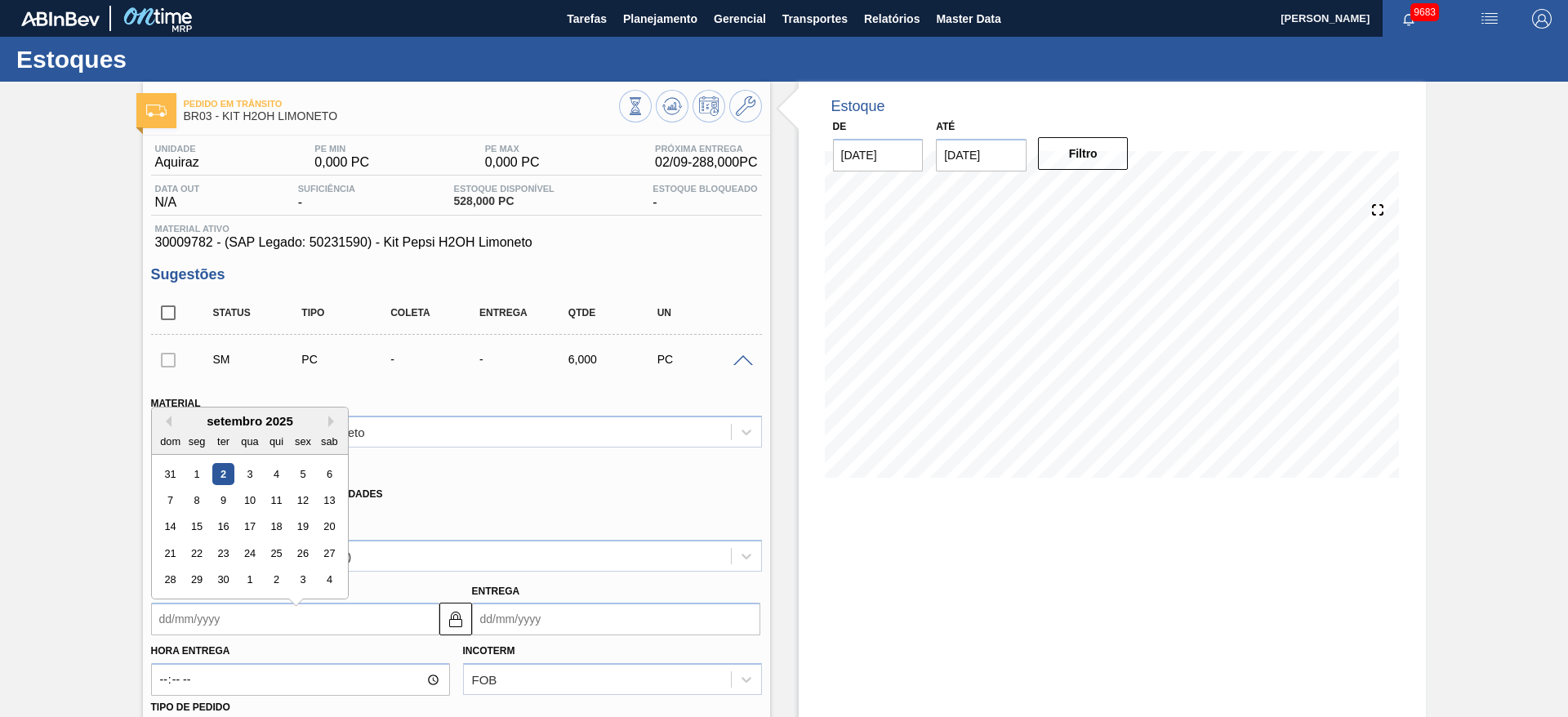
click at [216, 630] on input "Coleta" at bounding box center [295, 619] width 288 height 32
click at [253, 467] on div "3" at bounding box center [249, 466] width 22 height 22
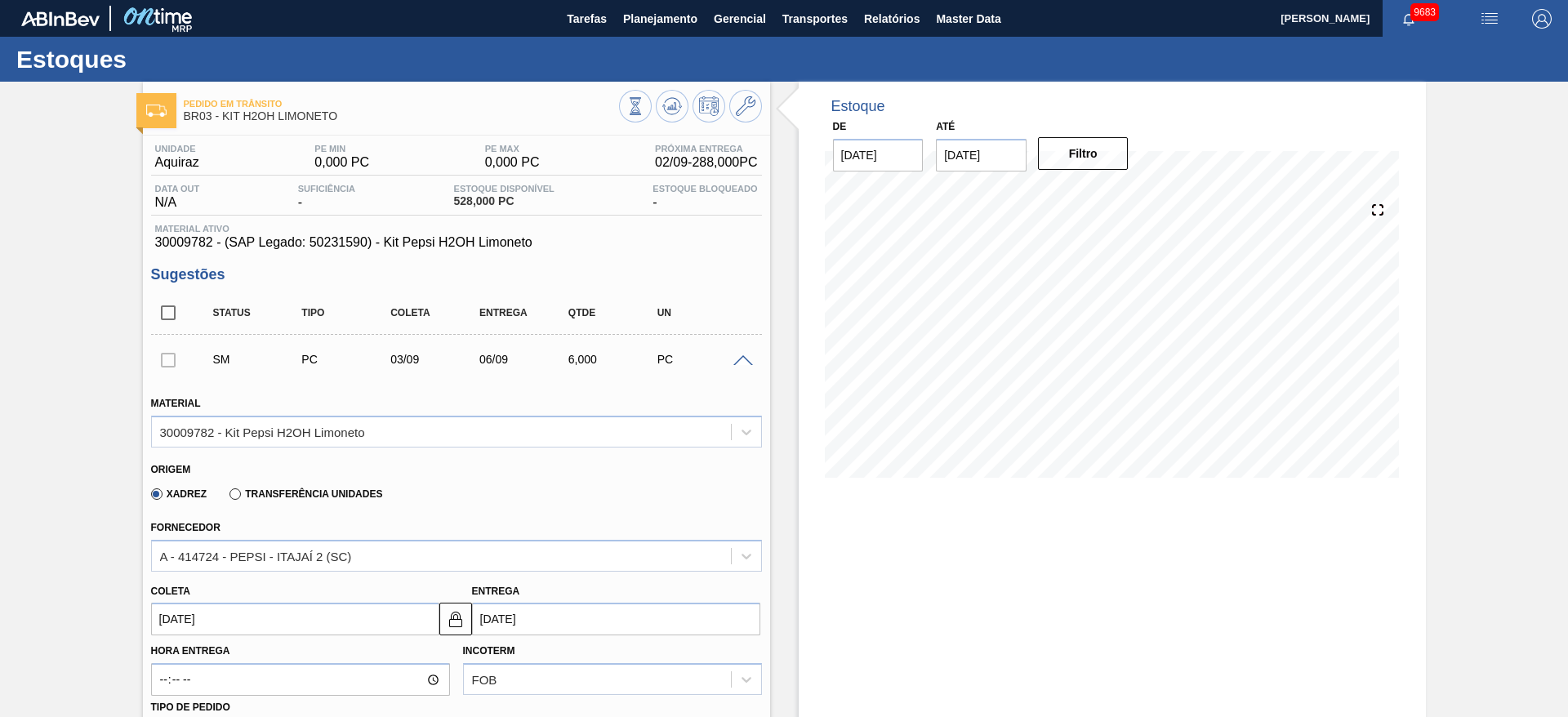
type input "[DATE]"
click at [440, 611] on button at bounding box center [455, 619] width 32 height 32
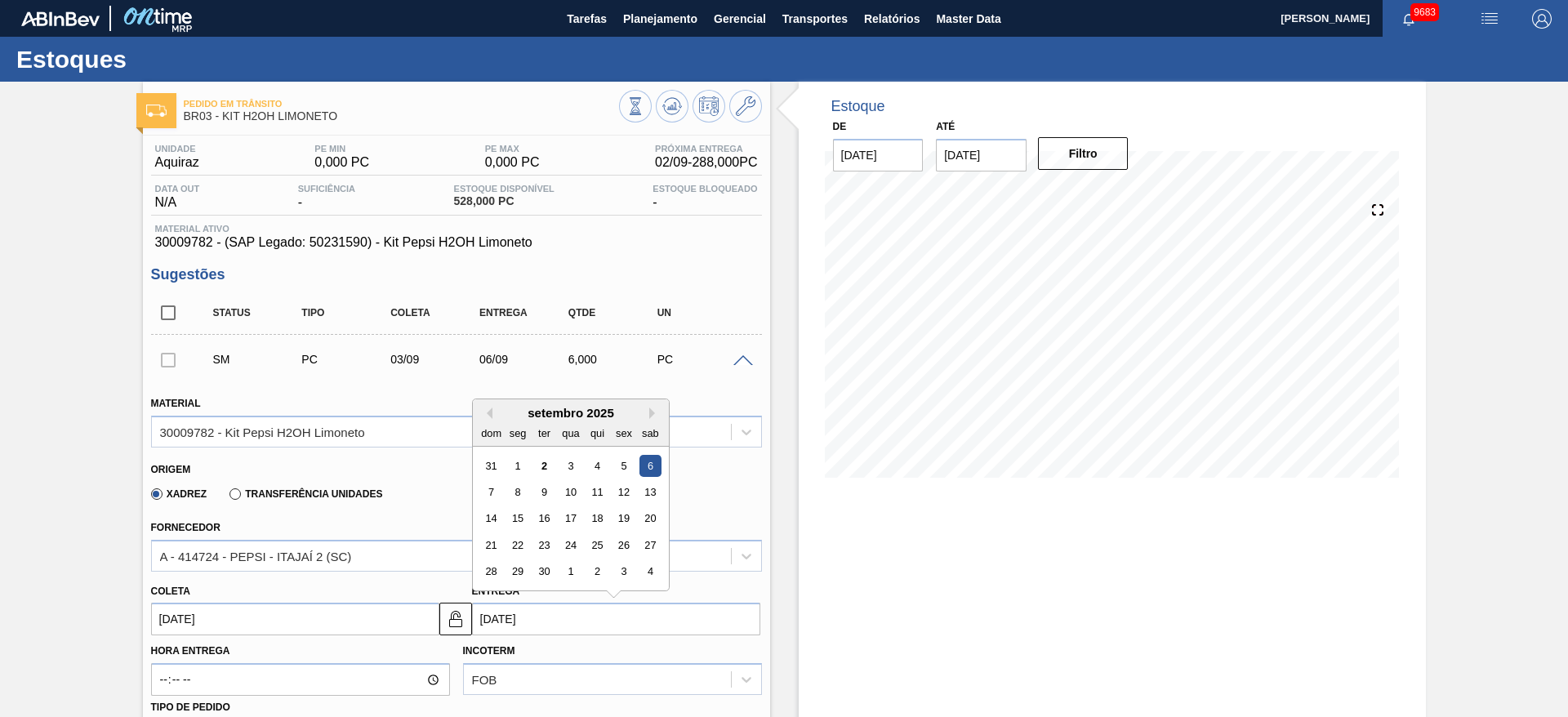
click at [497, 620] on input "[DATE]" at bounding box center [615, 619] width 288 height 32
click at [616, 497] on div "12" at bounding box center [624, 492] width 22 height 22
type input "[DATE]"
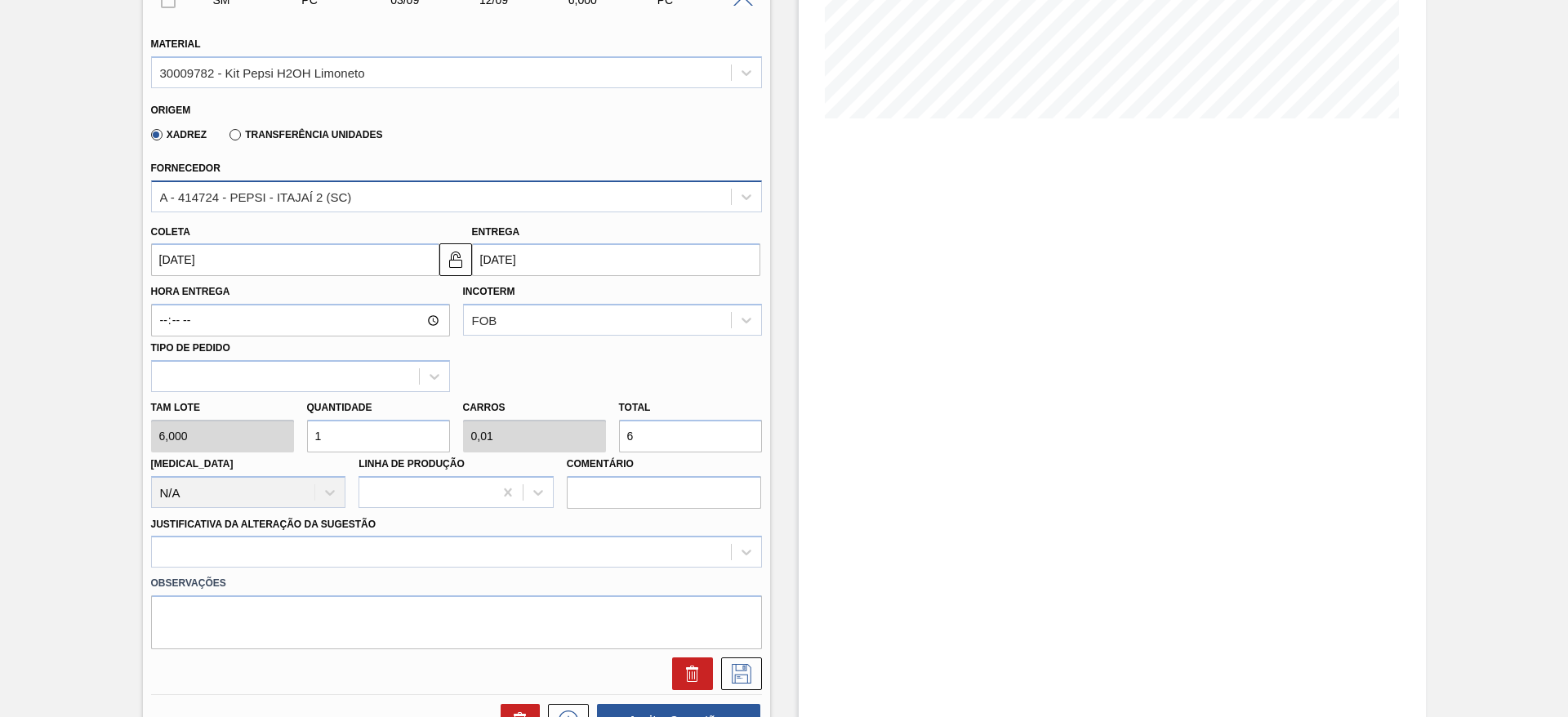
scroll to position [366, 0]
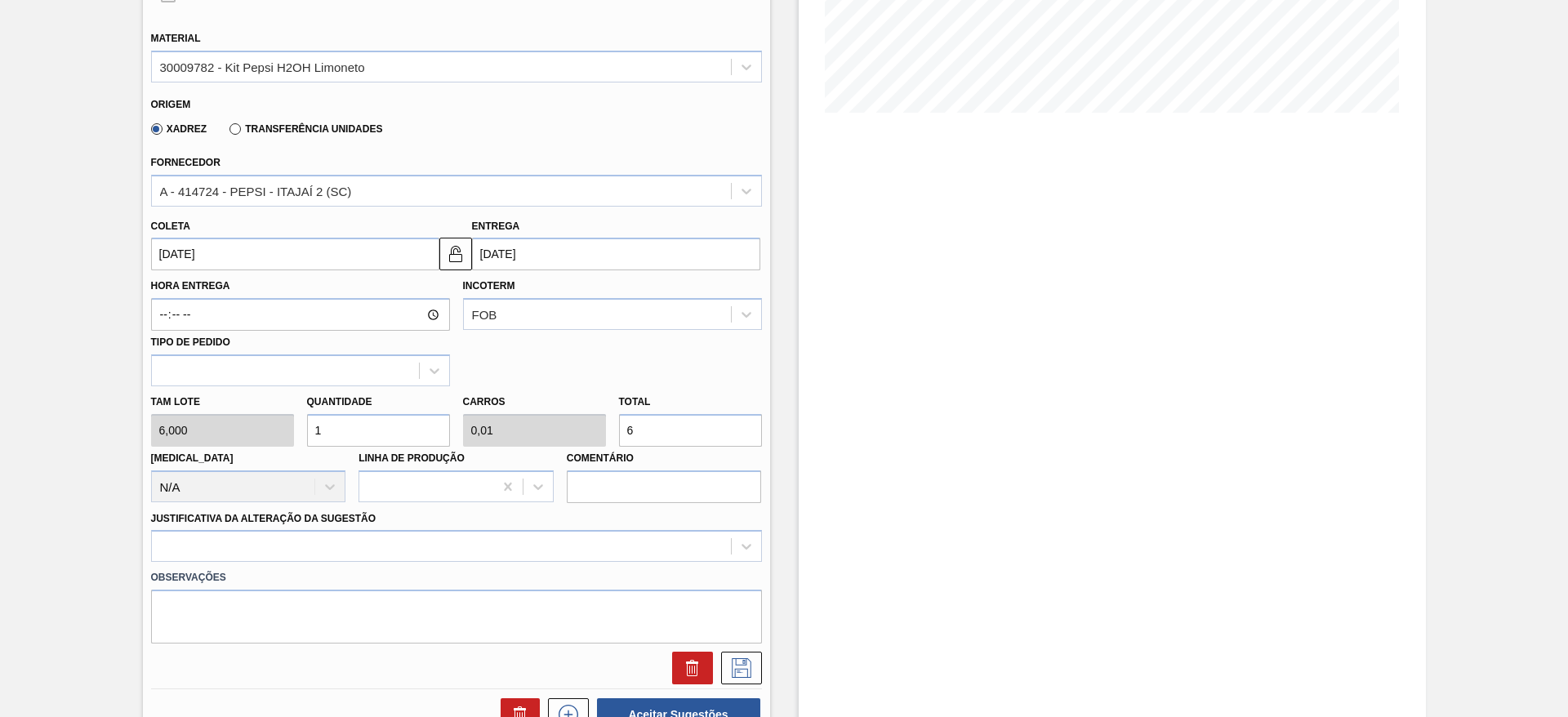
click at [390, 415] on input "1" at bounding box center [379, 430] width 143 height 32
type input "2"
type input "0,02"
type input "12"
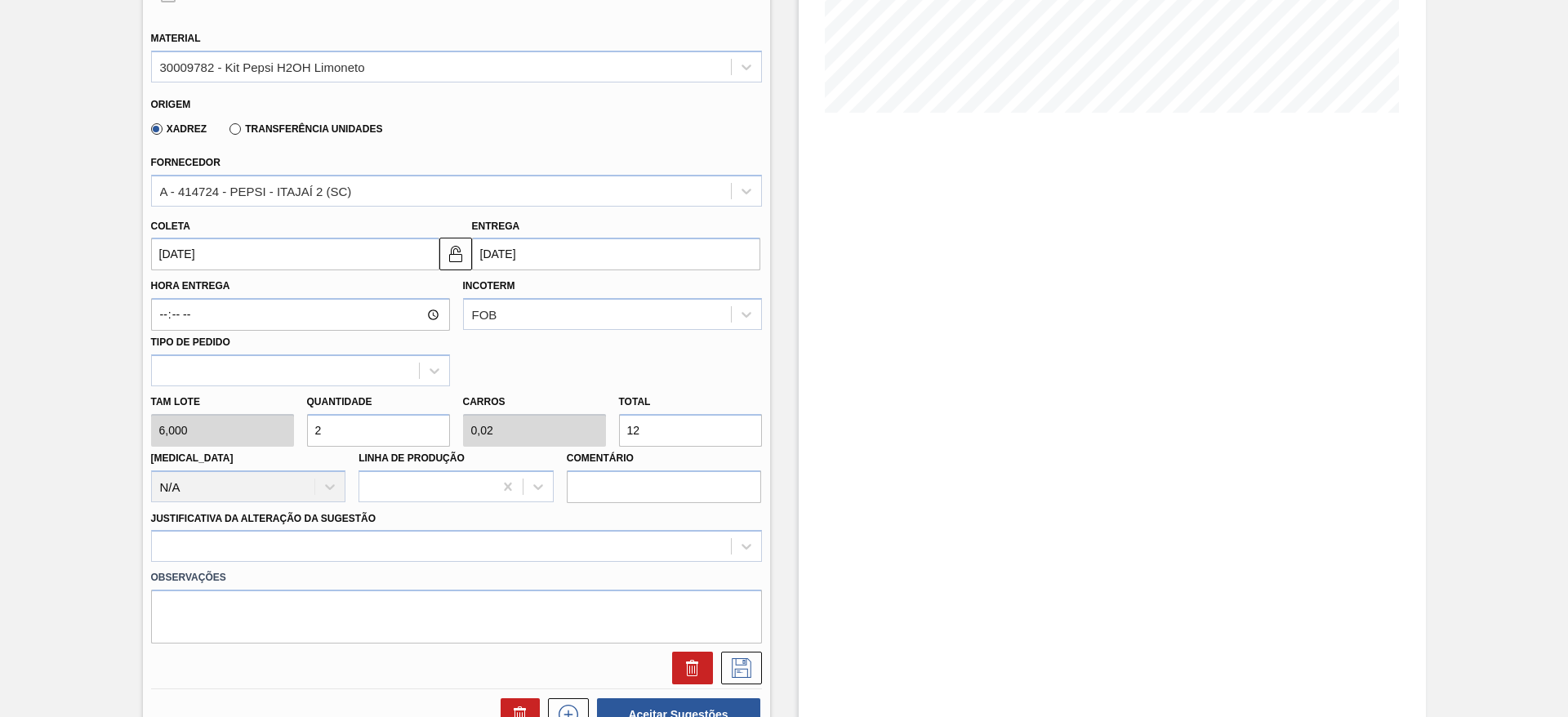
type input "28"
type input "0,28"
type input "168"
type input "2"
type input "0,02"
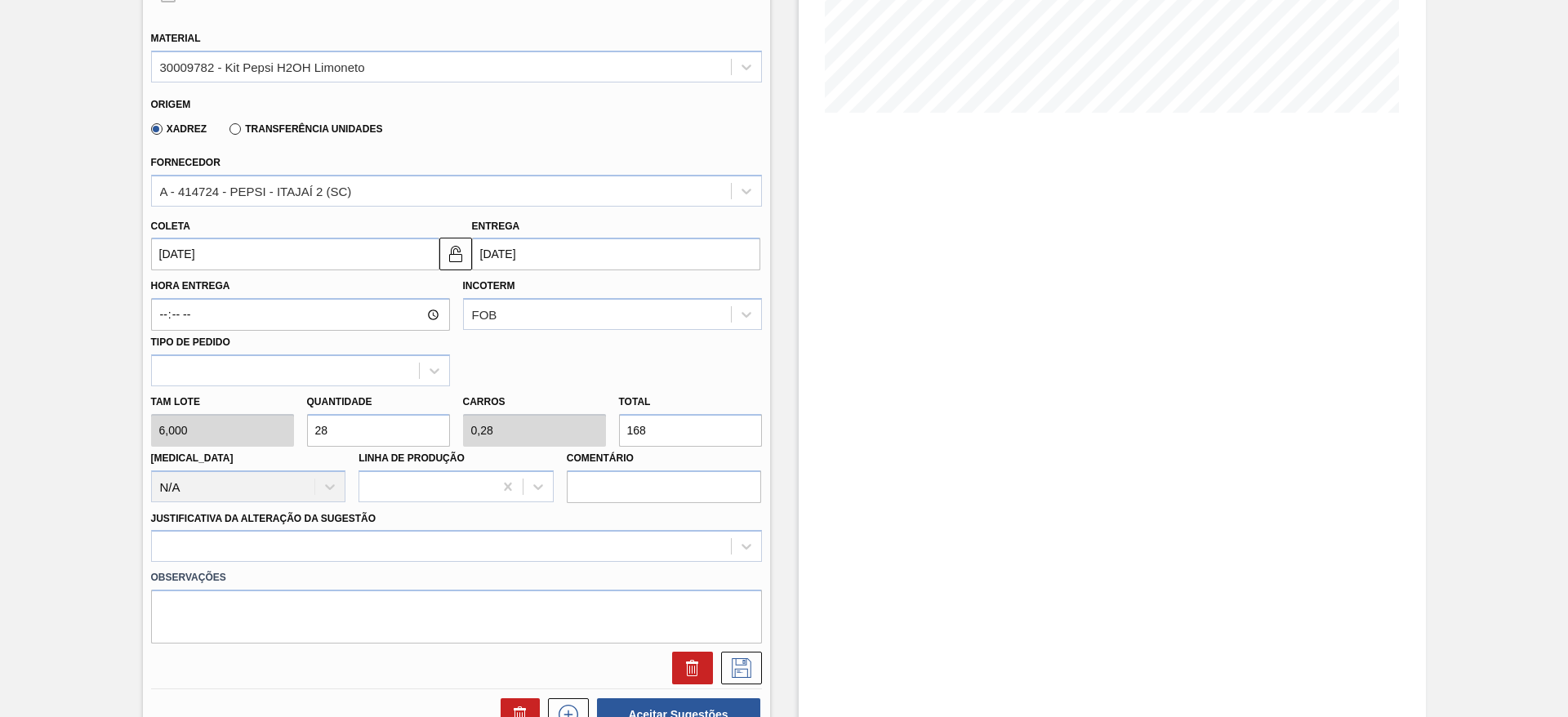
type input "12"
type input "0"
type input "5"
type input "0,05"
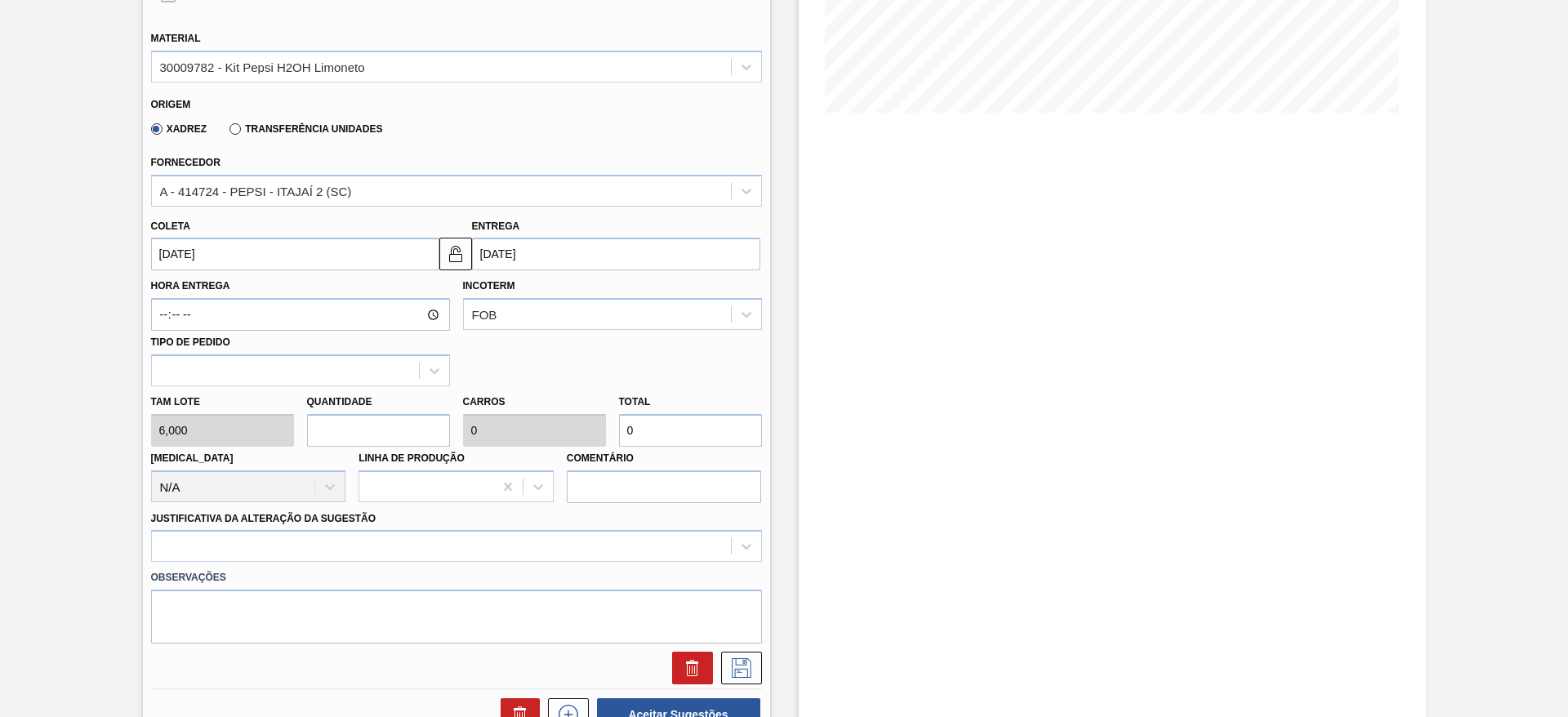
type input "30"
type input "58"
type input "0,58"
type input "348"
type input "5"
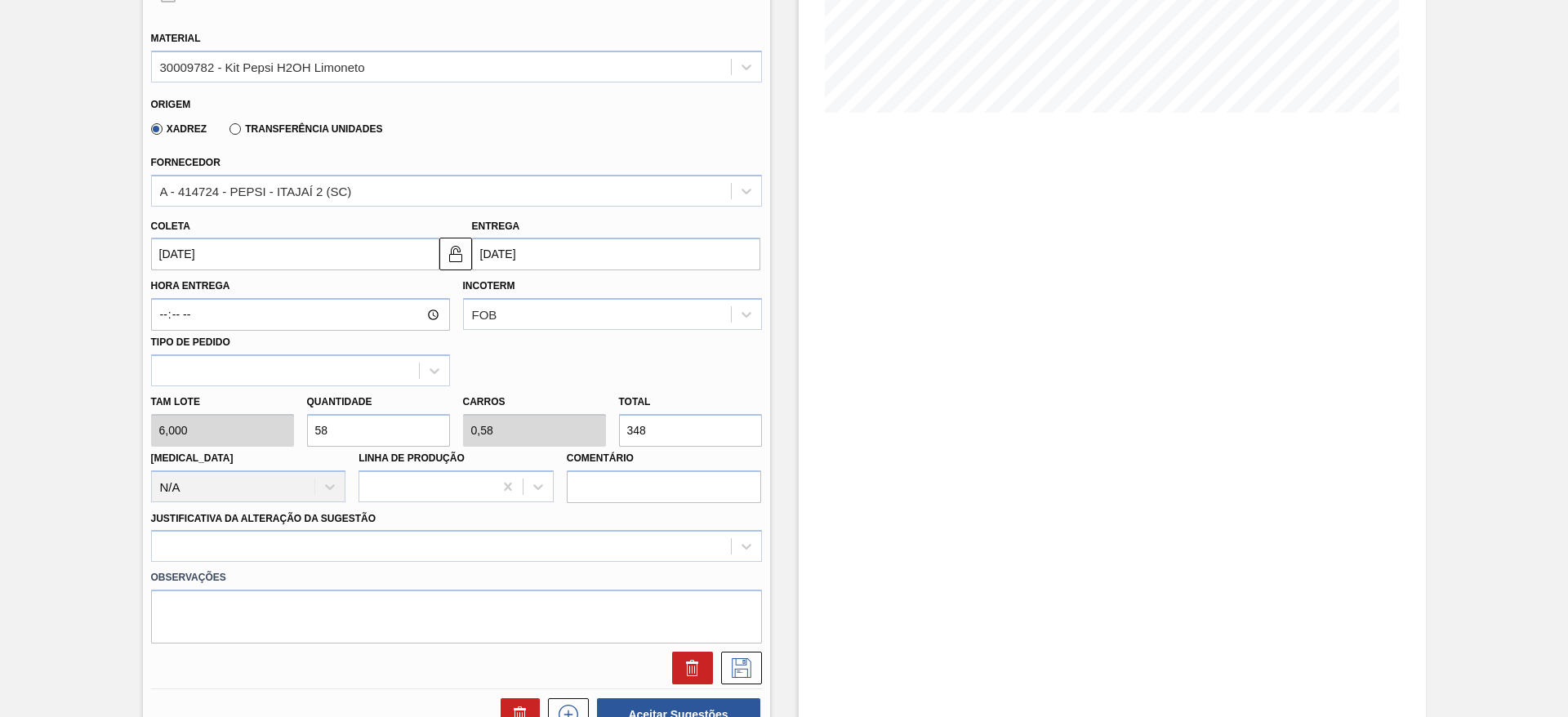
type input "0,05"
type input "30"
type input "0"
type input "3"
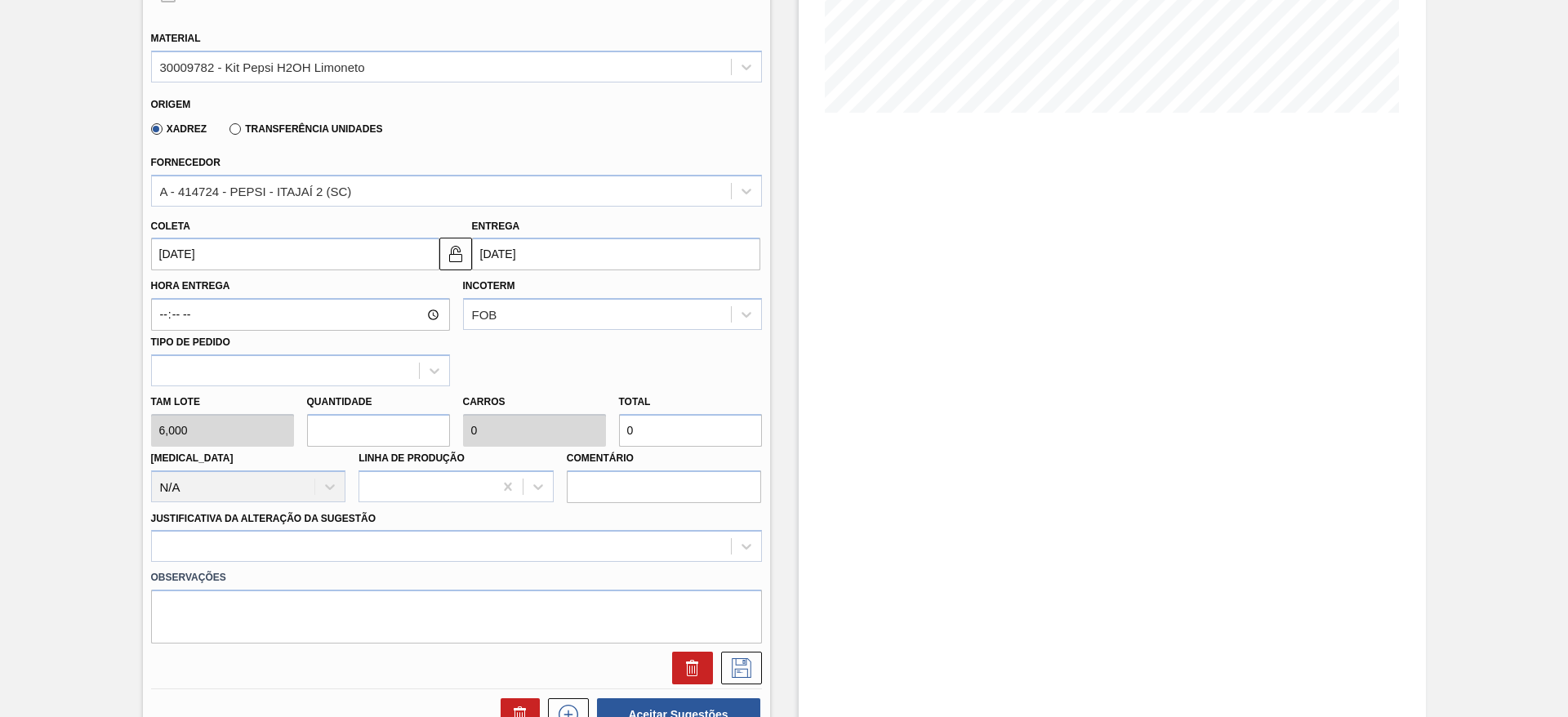
type input "0,03"
type input "18"
type input "37"
type input "0,37"
type input "222"
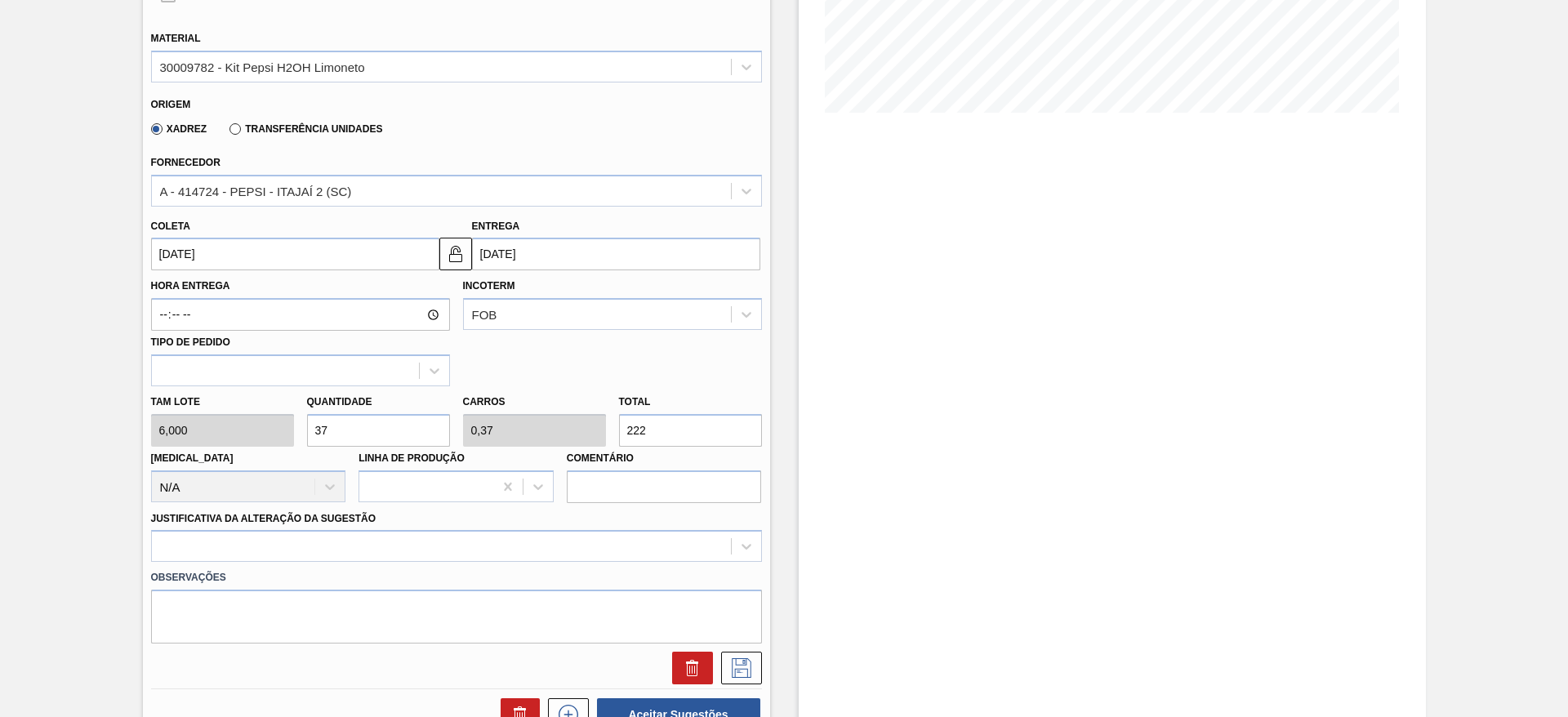
type input "3"
type input "0,03"
type input "18"
type input "38"
type input "0,38"
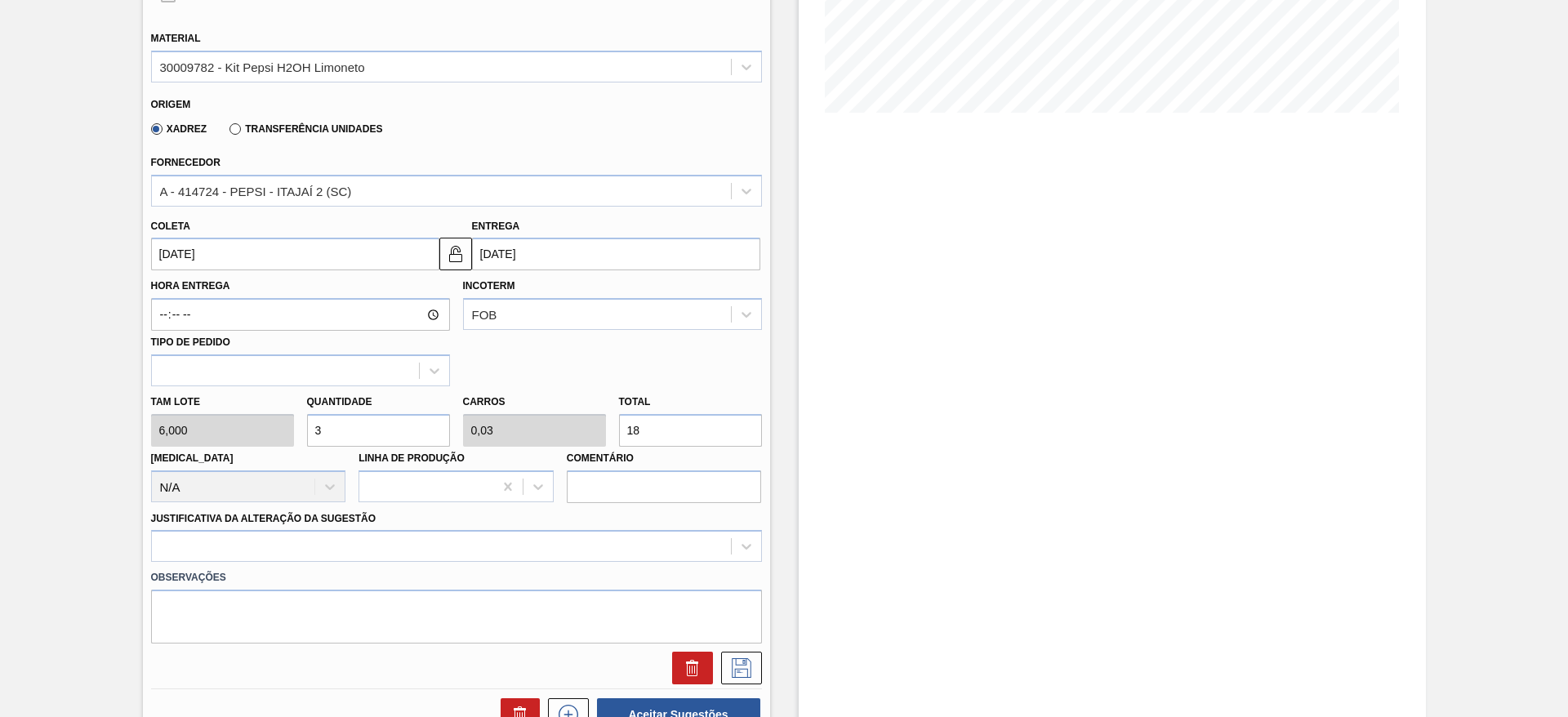
type input "228"
type input "3"
type input "0,03"
type input "18"
type input "0"
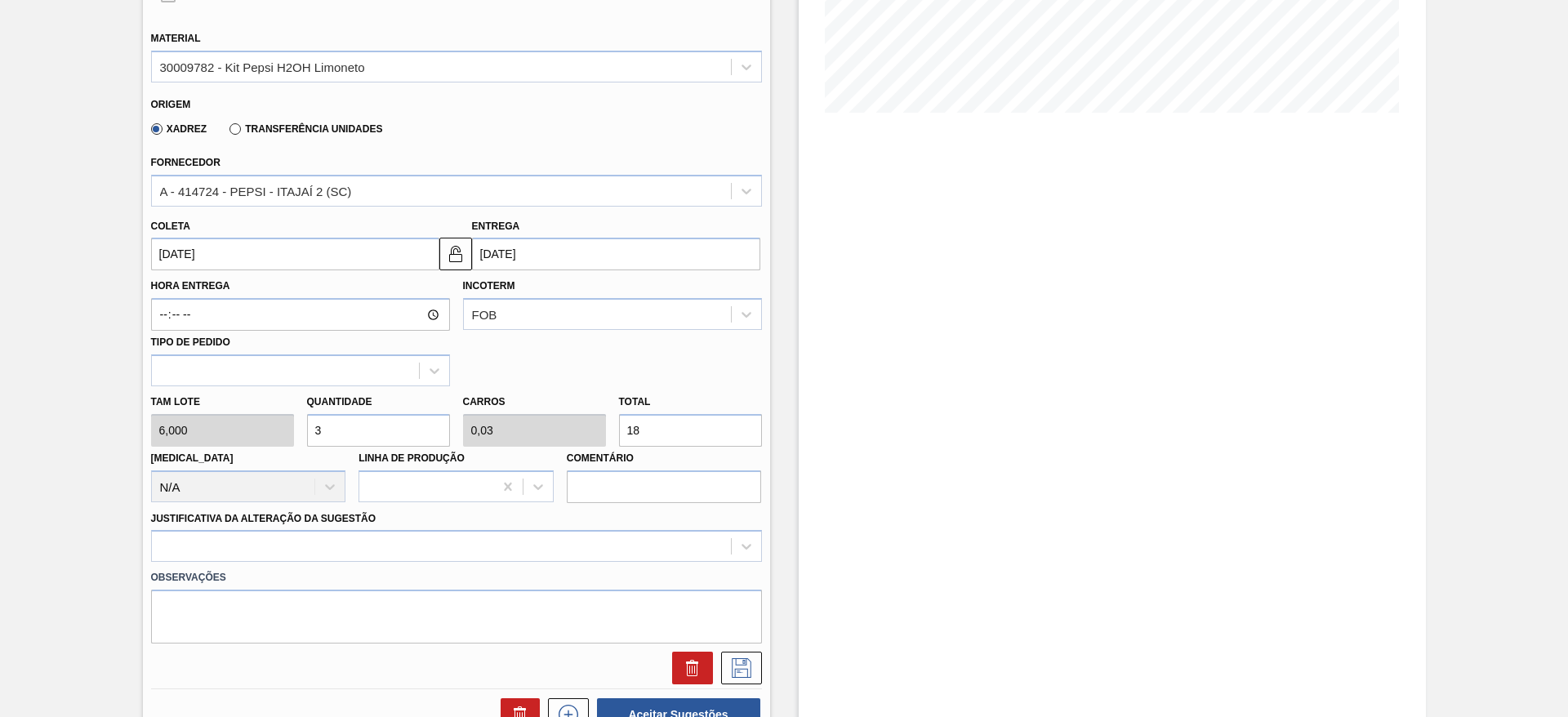
type input "0"
type input "4"
type input "0,04"
type input "24"
type input "47"
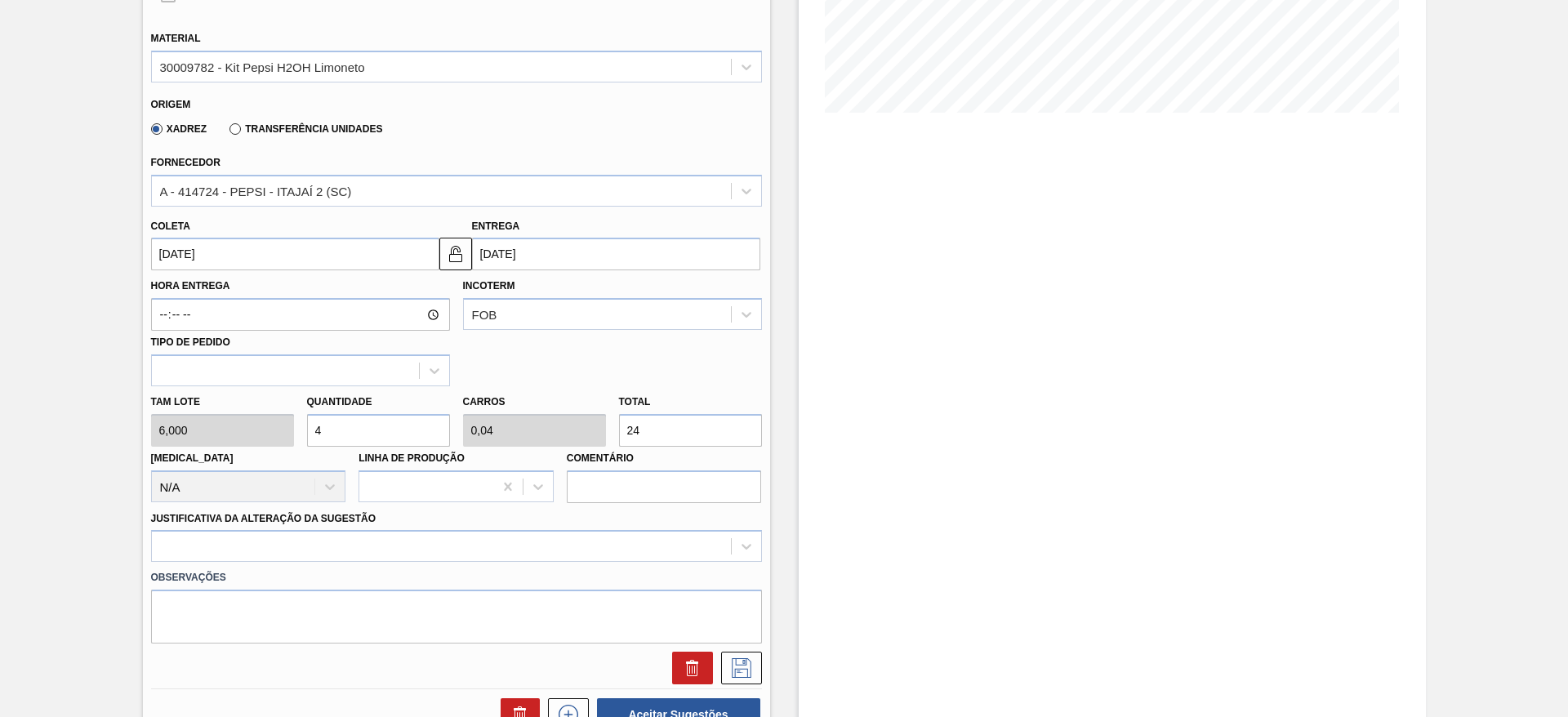
type input "0,47"
type input "282"
type input "4"
type input "0,04"
type input "24"
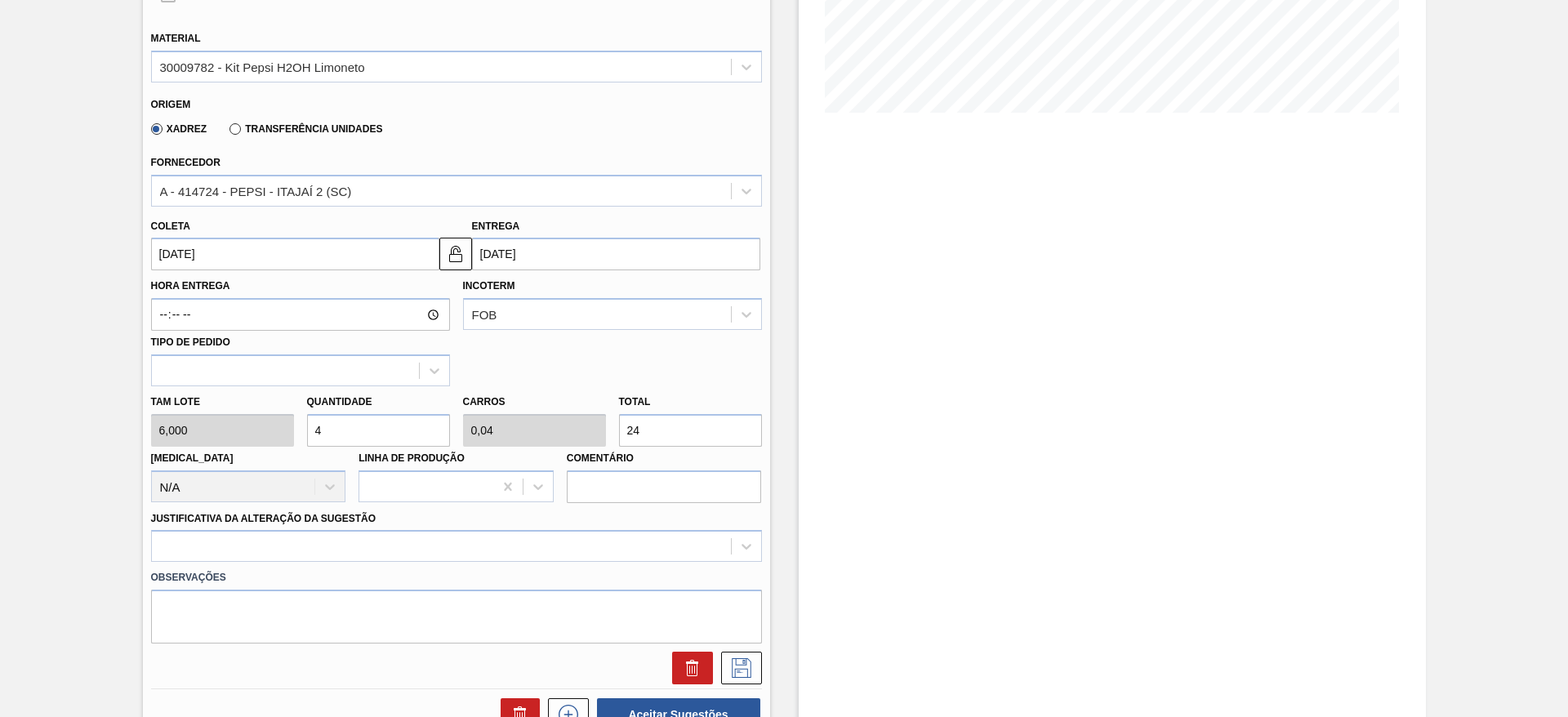
type input "48"
type input "0,48"
type input "288"
type input "48"
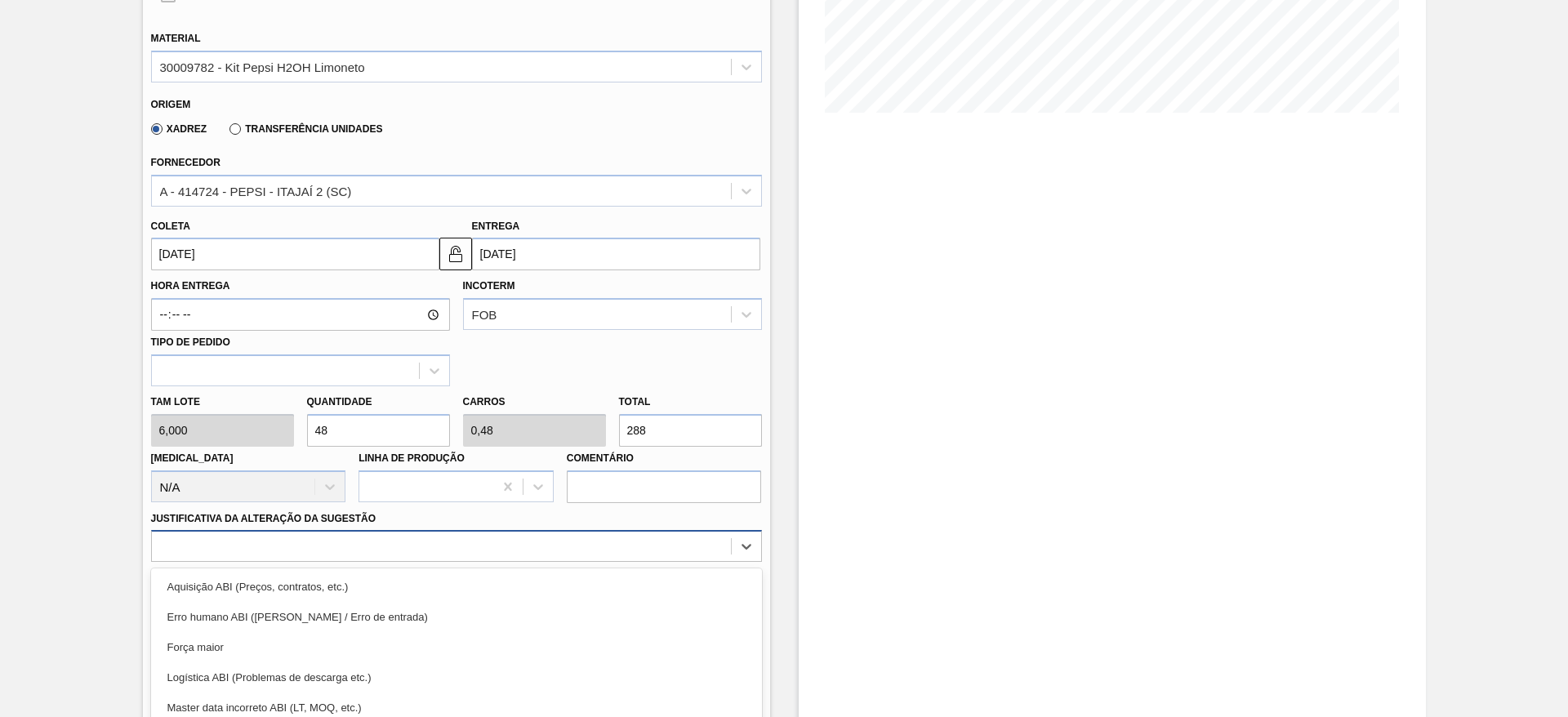
scroll to position [468, 0]
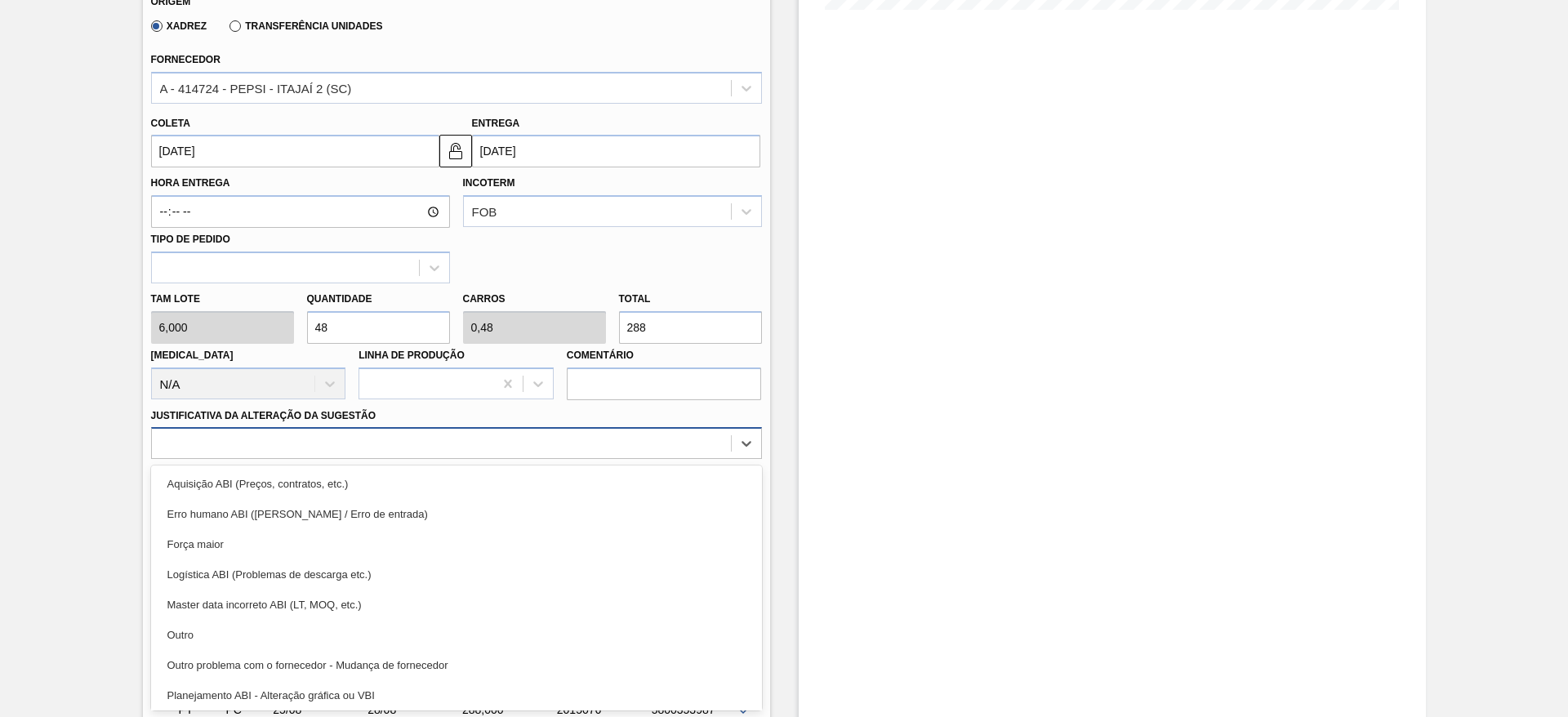
click at [459, 459] on div "option Força maior focused, 3 of 18. 18 results available. Use Up and Down to c…" at bounding box center [457, 443] width 611 height 32
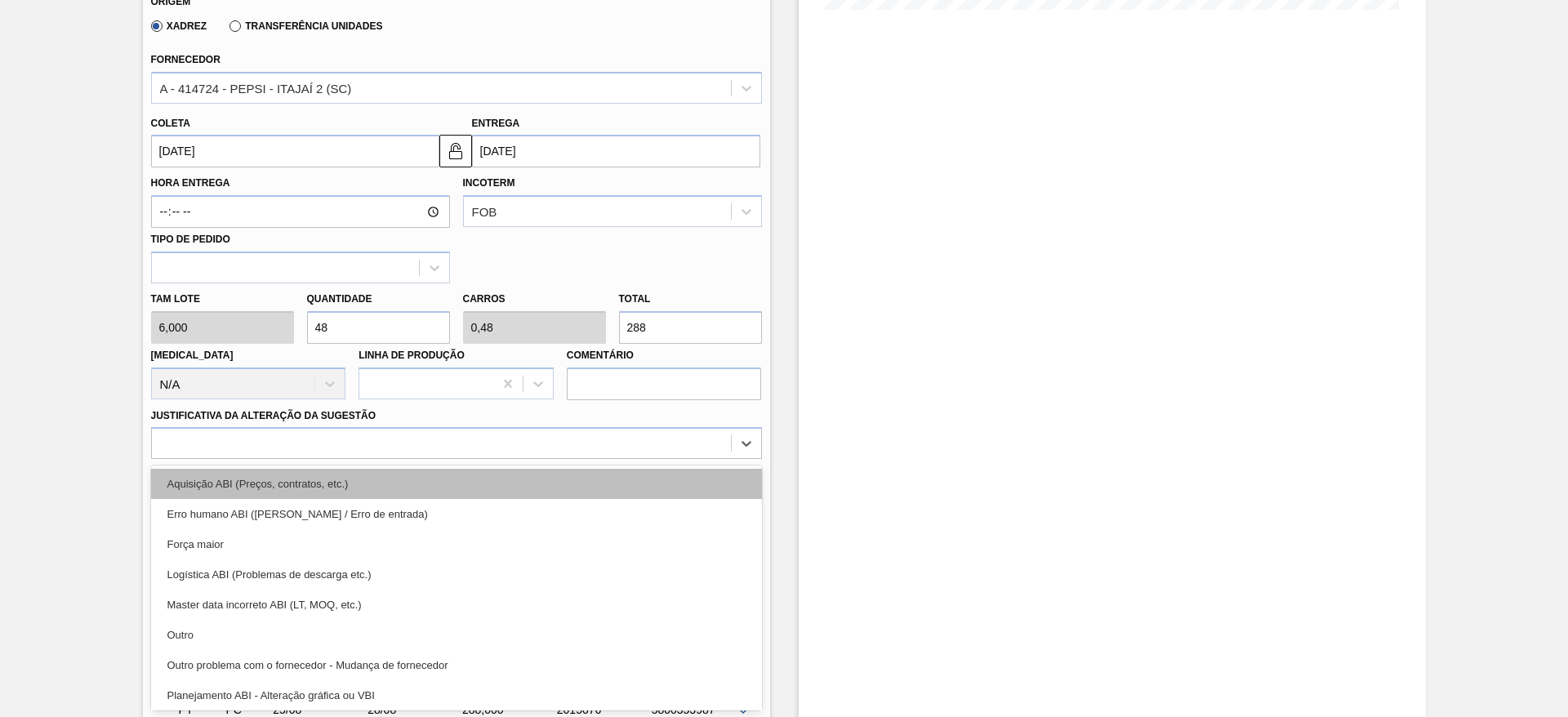
click at [482, 479] on div "Aquisição ABI (Preços, contratos, etc.)" at bounding box center [457, 484] width 611 height 30
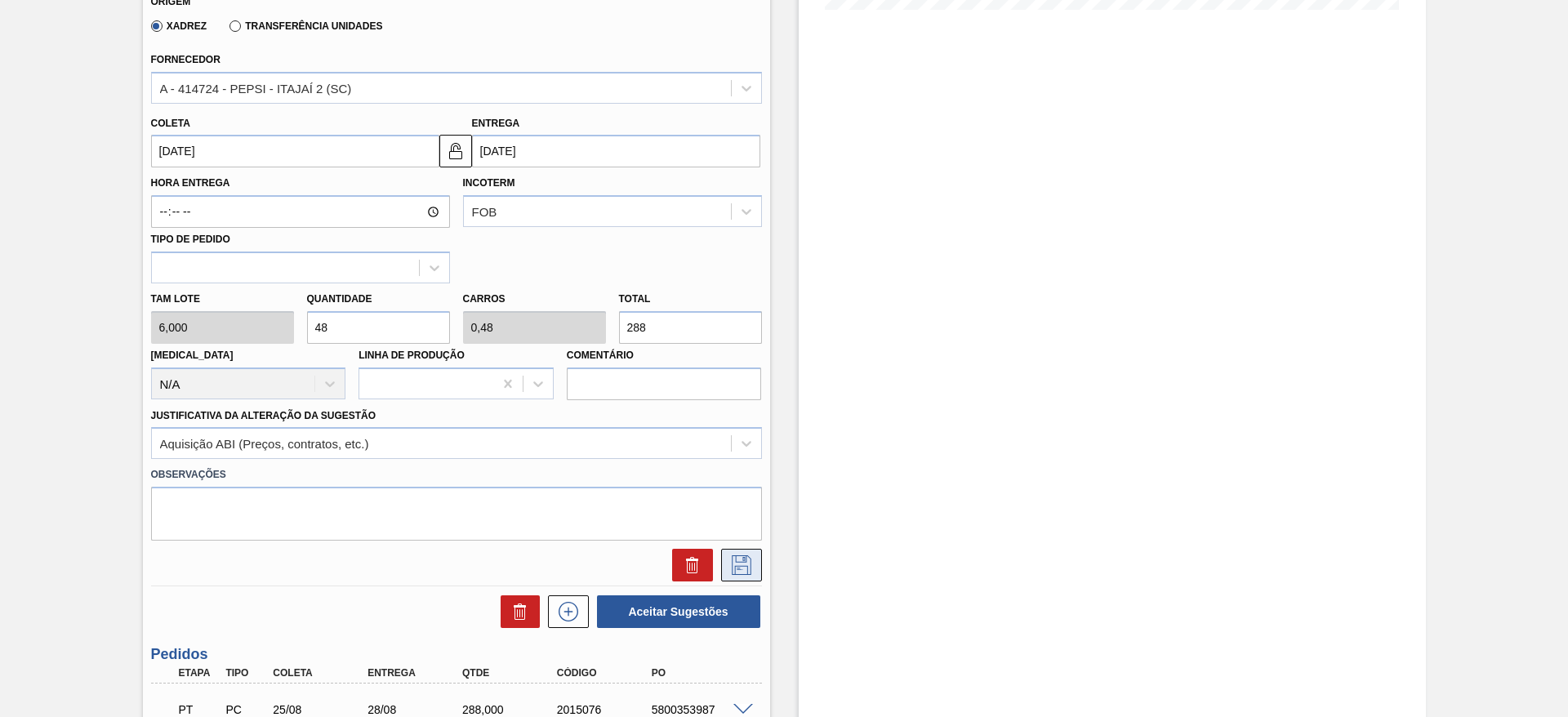
click at [757, 563] on button at bounding box center [741, 565] width 41 height 32
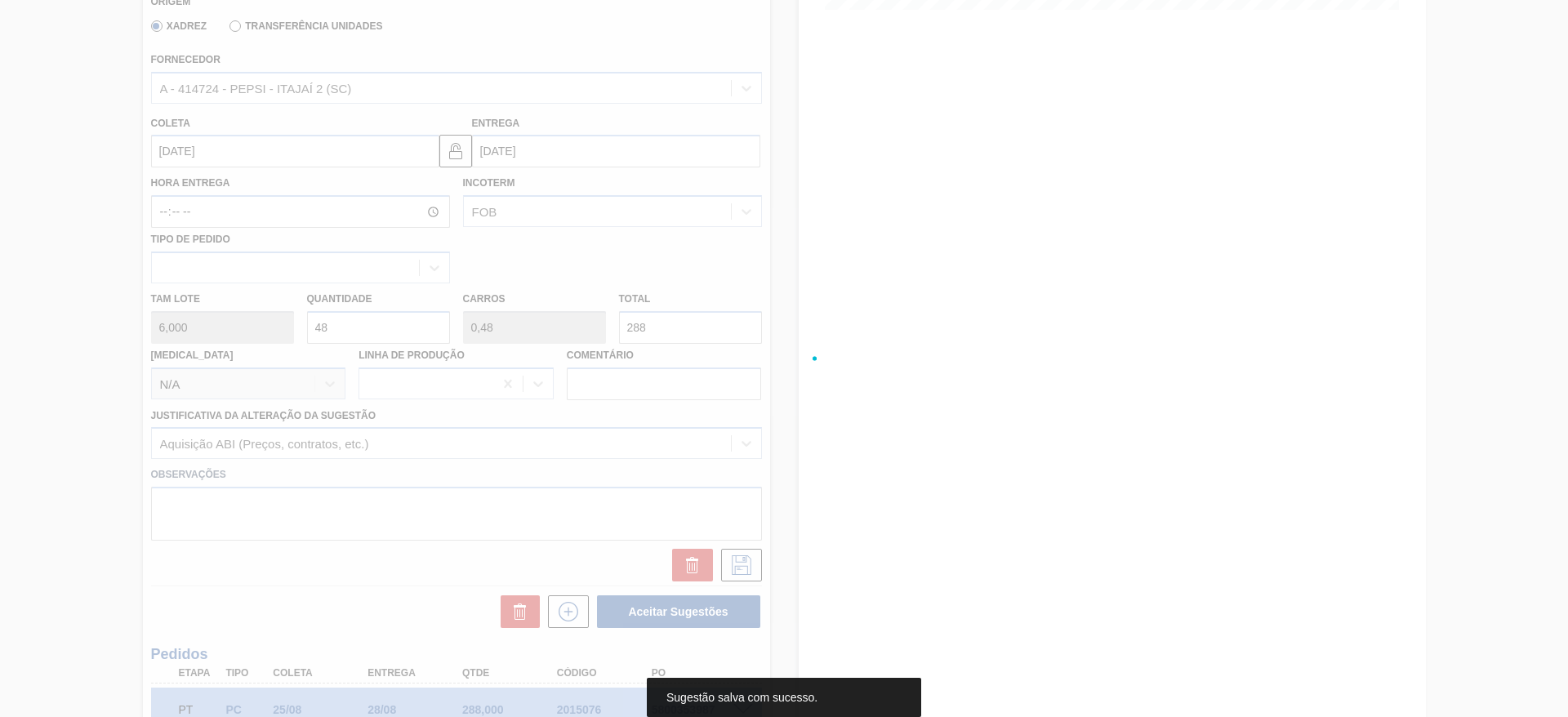
scroll to position [0, 0]
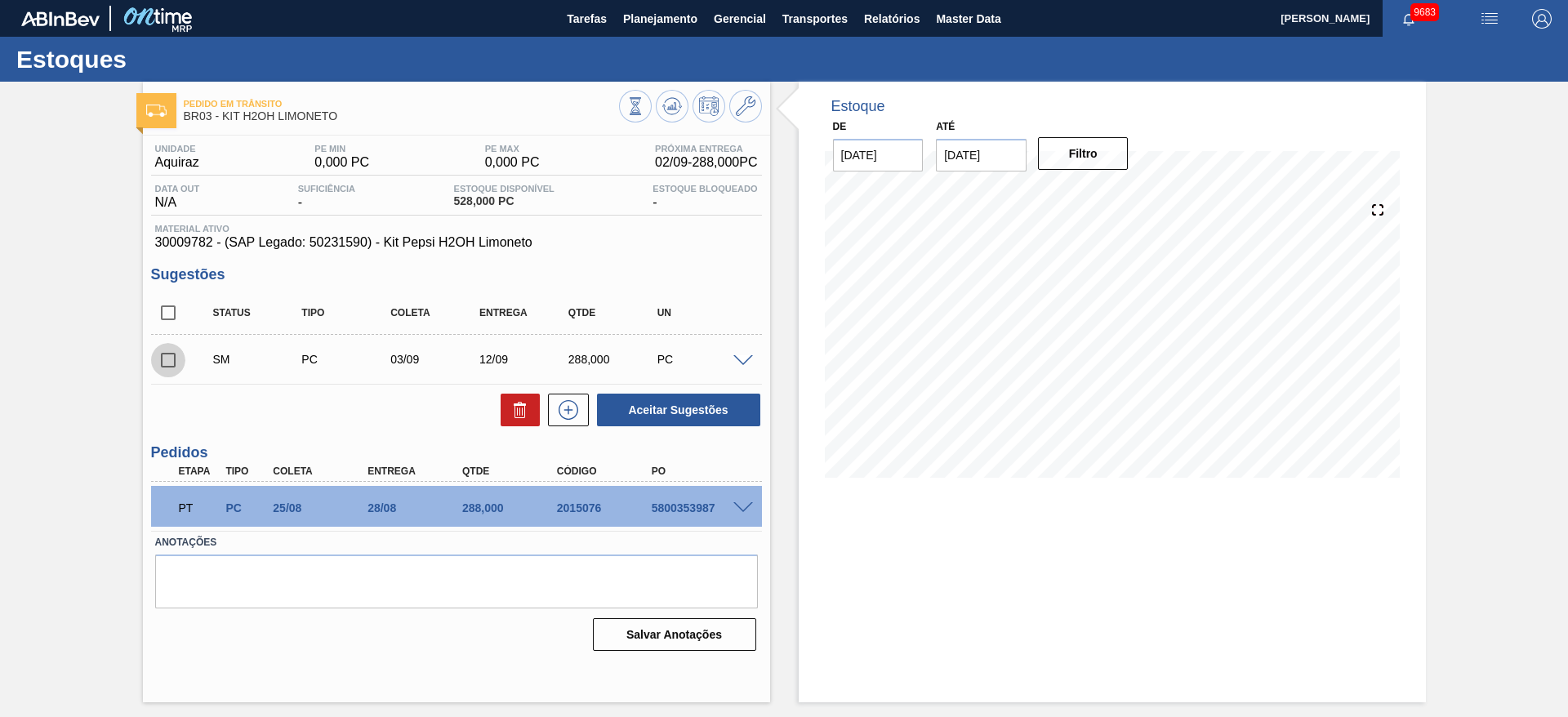
click at [164, 367] on input "checkbox" at bounding box center [168, 360] width 34 height 34
click at [688, 416] on button "Aceitar Sugestões" at bounding box center [679, 410] width 164 height 32
checkbox input "false"
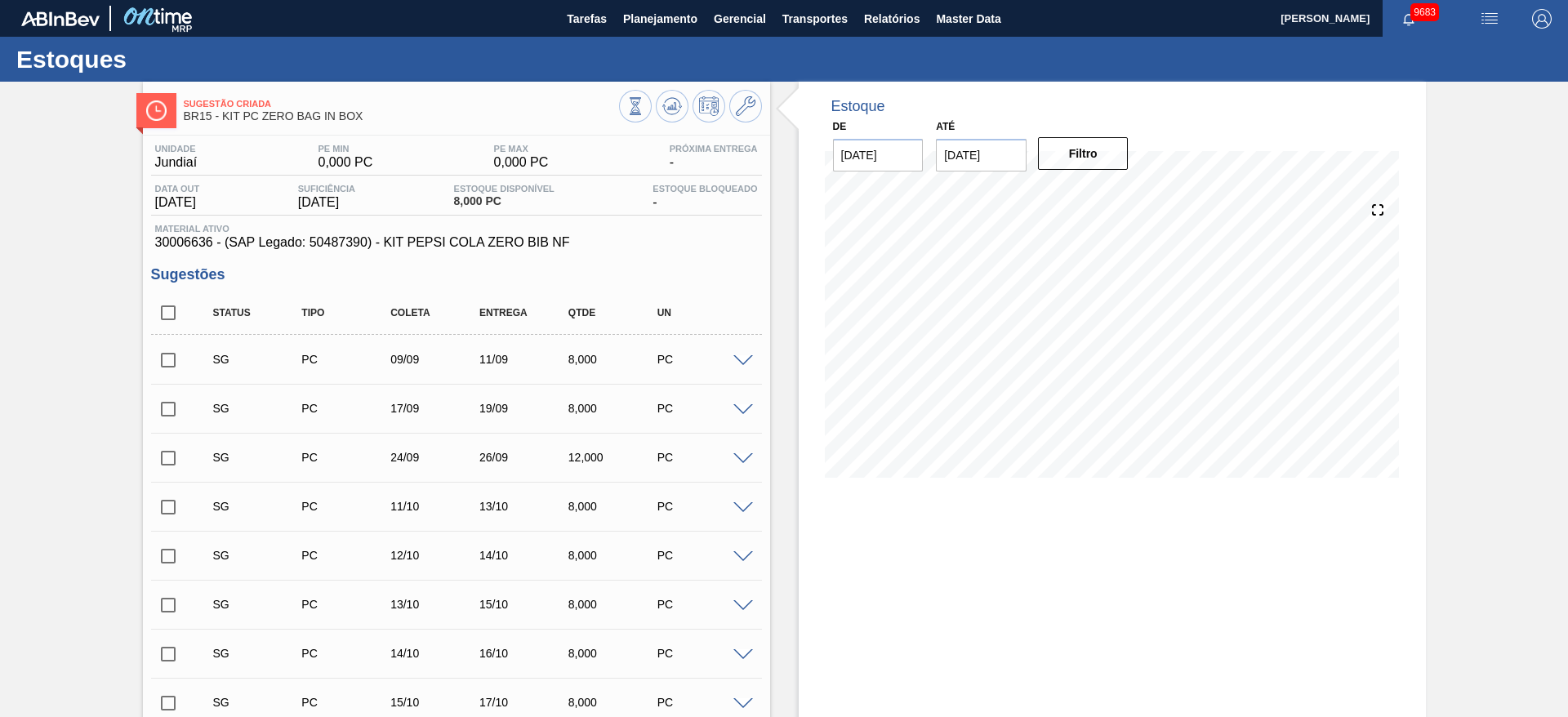
click at [742, 361] on span at bounding box center [743, 361] width 20 height 12
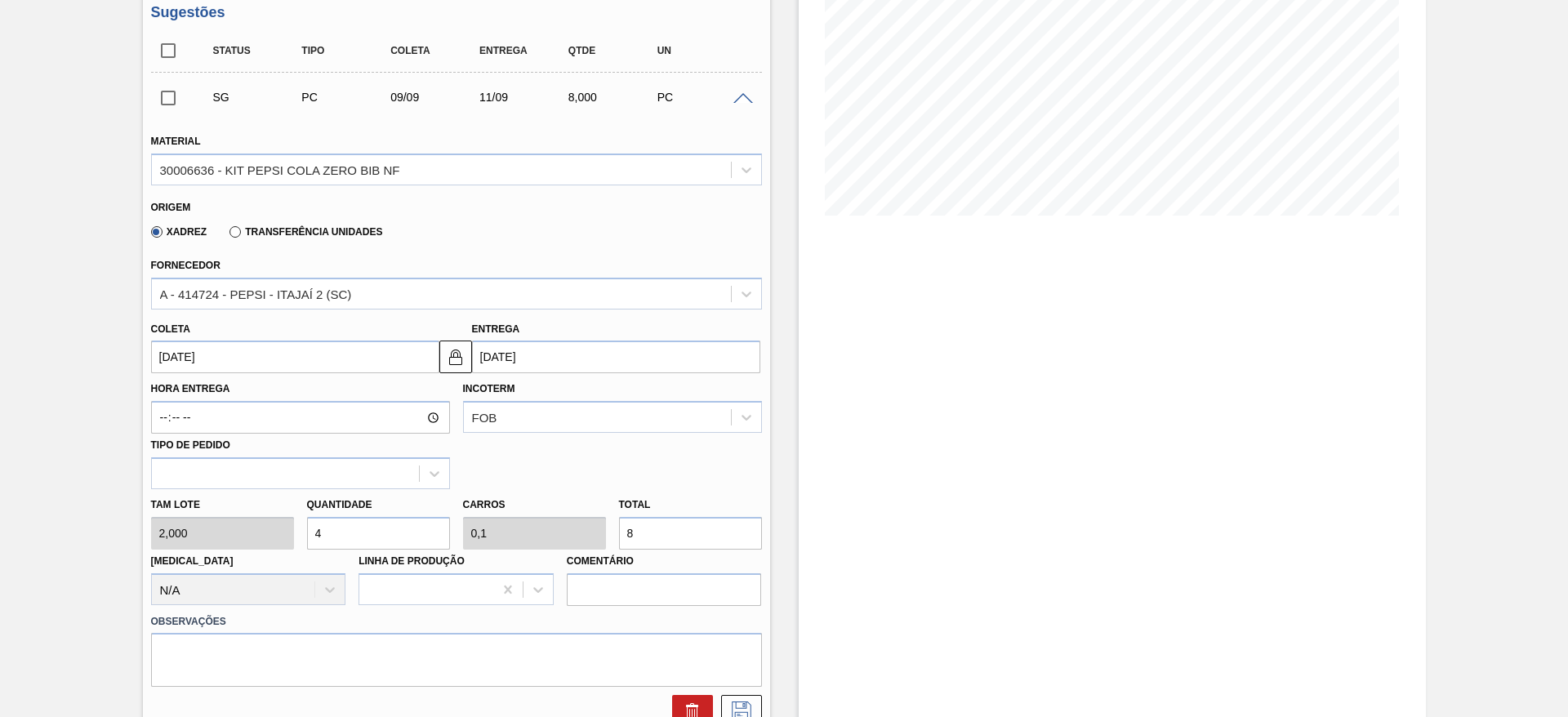
scroll to position [264, 0]
click at [344, 530] on input "4" at bounding box center [379, 532] width 143 height 32
type input "2"
type input "0,05"
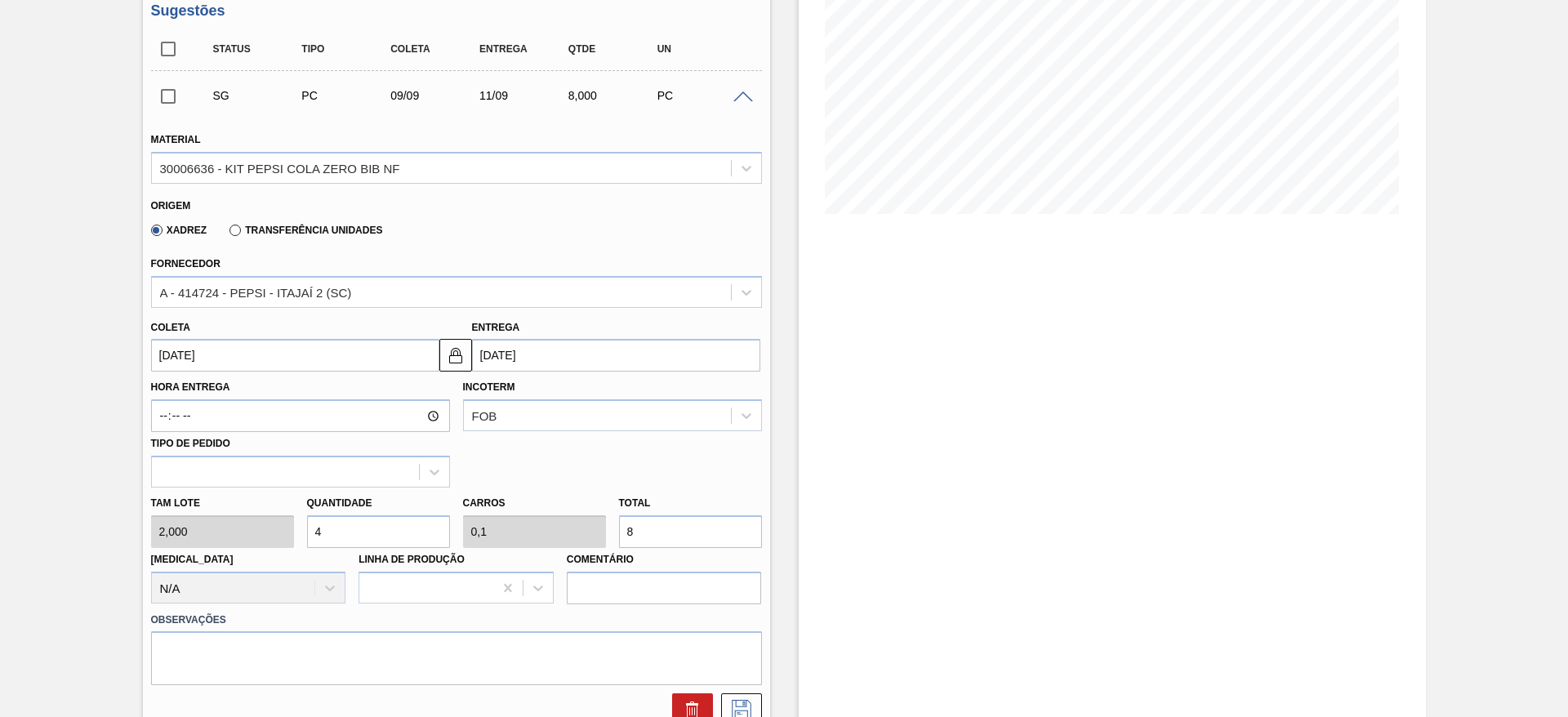
type input "4"
type input "20"
type input "0,5"
type input "40"
type input "20"
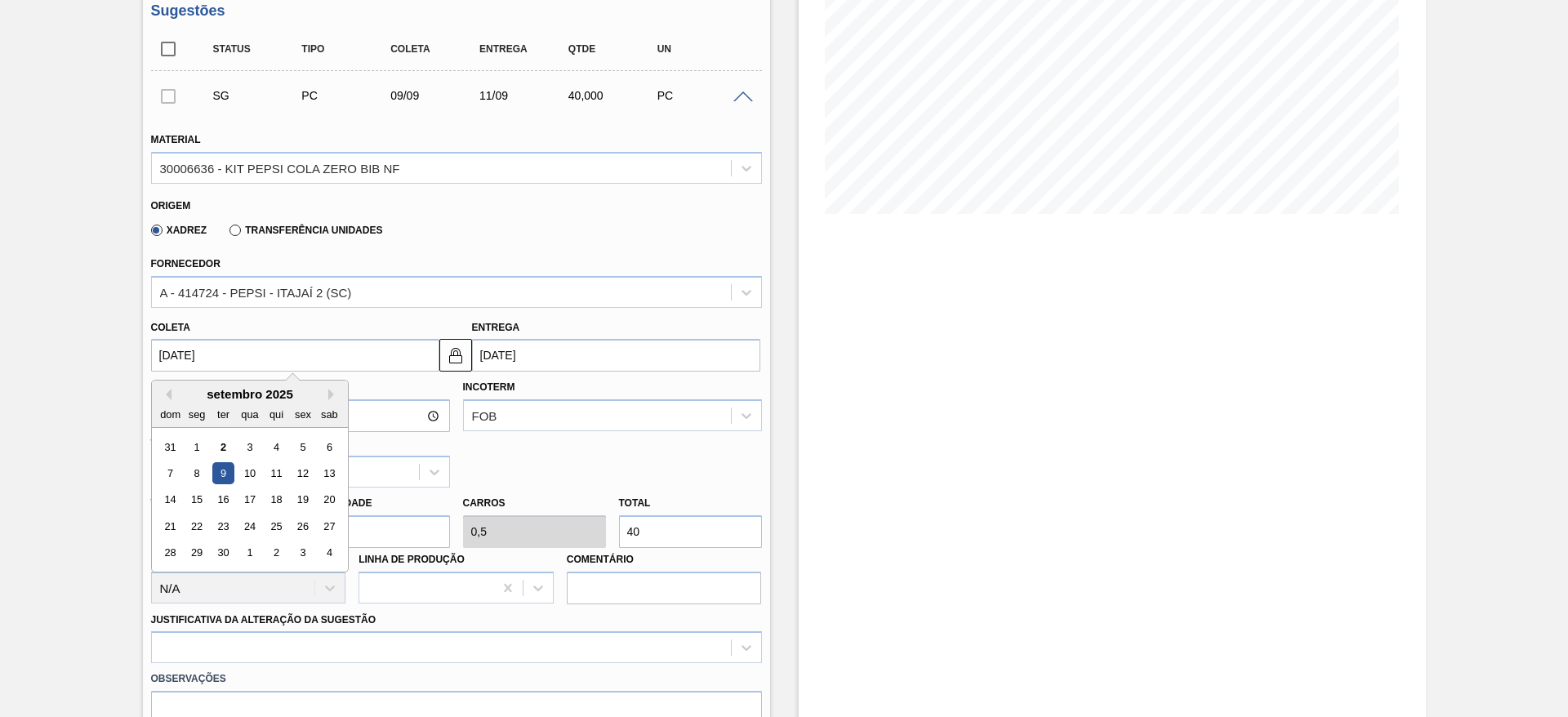
click at [186, 361] on input "09/09/2025" at bounding box center [295, 355] width 288 height 32
click at [245, 440] on div "3" at bounding box center [249, 447] width 22 height 22
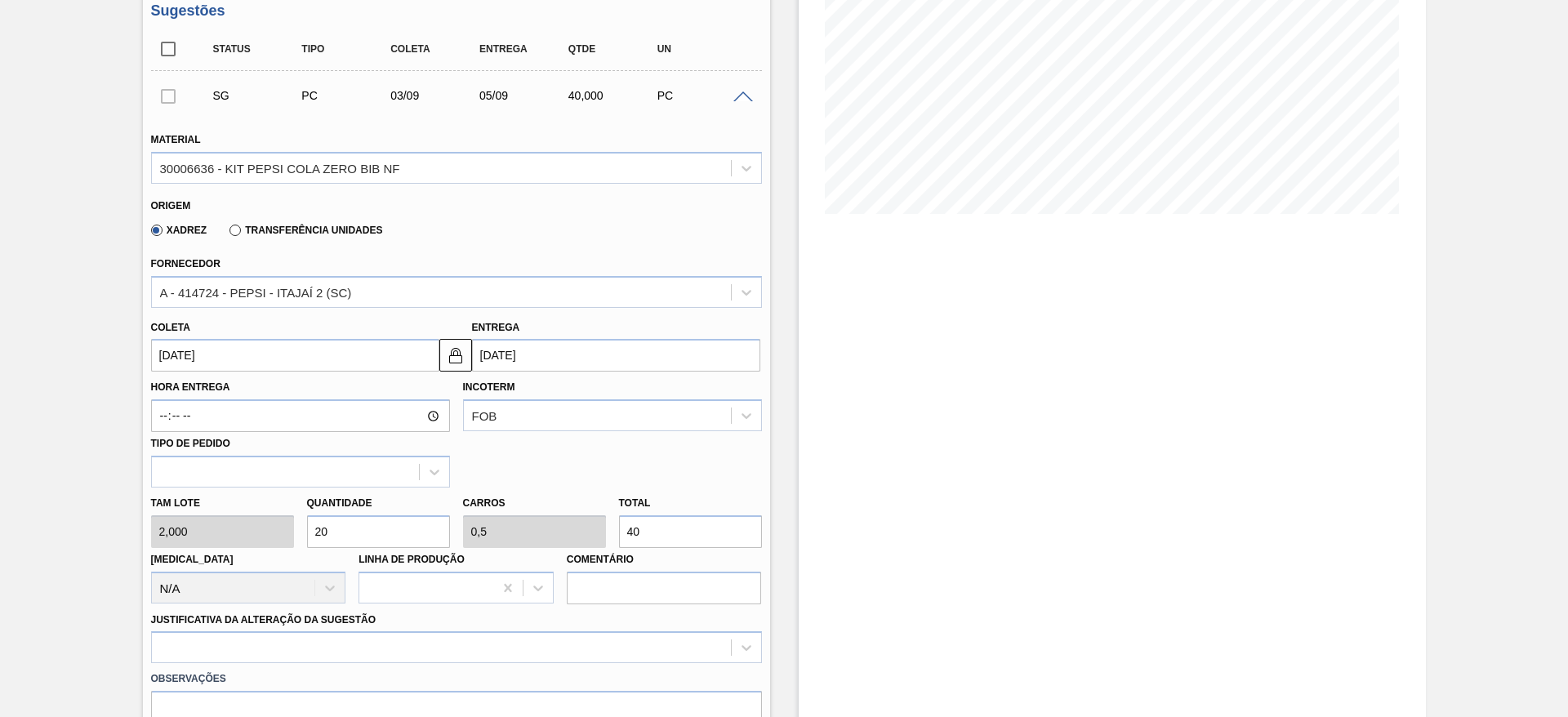
type input "03/09/2025"
type input "05/09/2025"
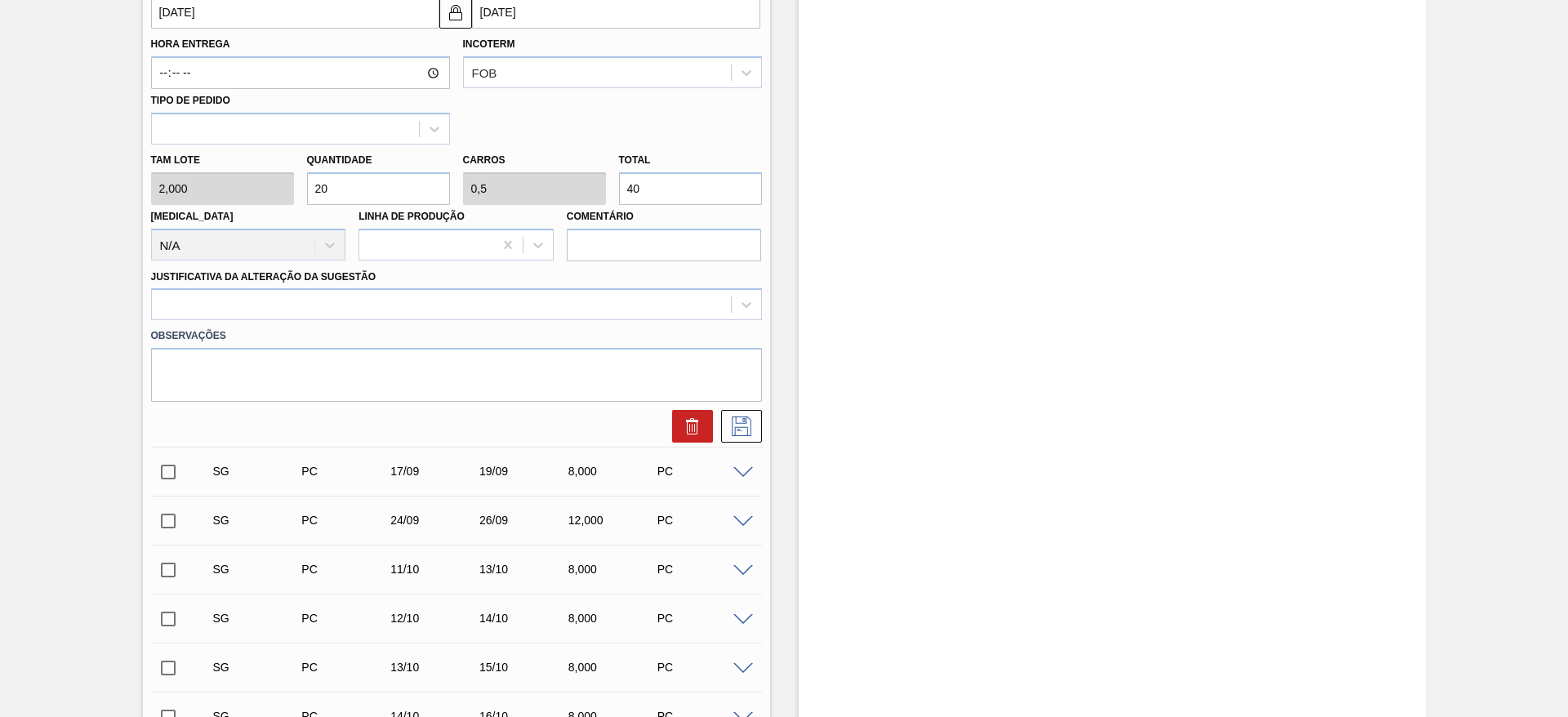
scroll to position [630, 0]
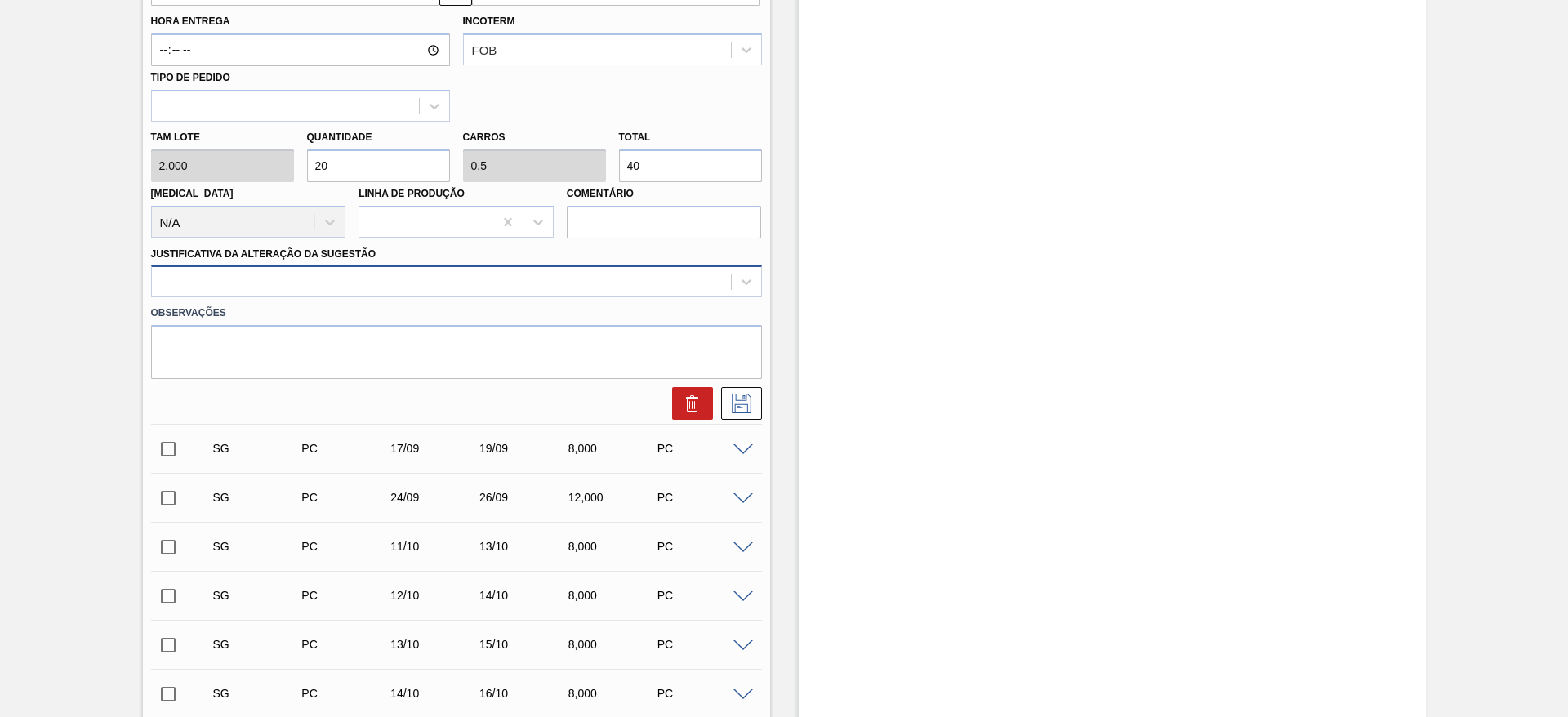
click at [566, 271] on div at bounding box center [441, 282] width 579 height 24
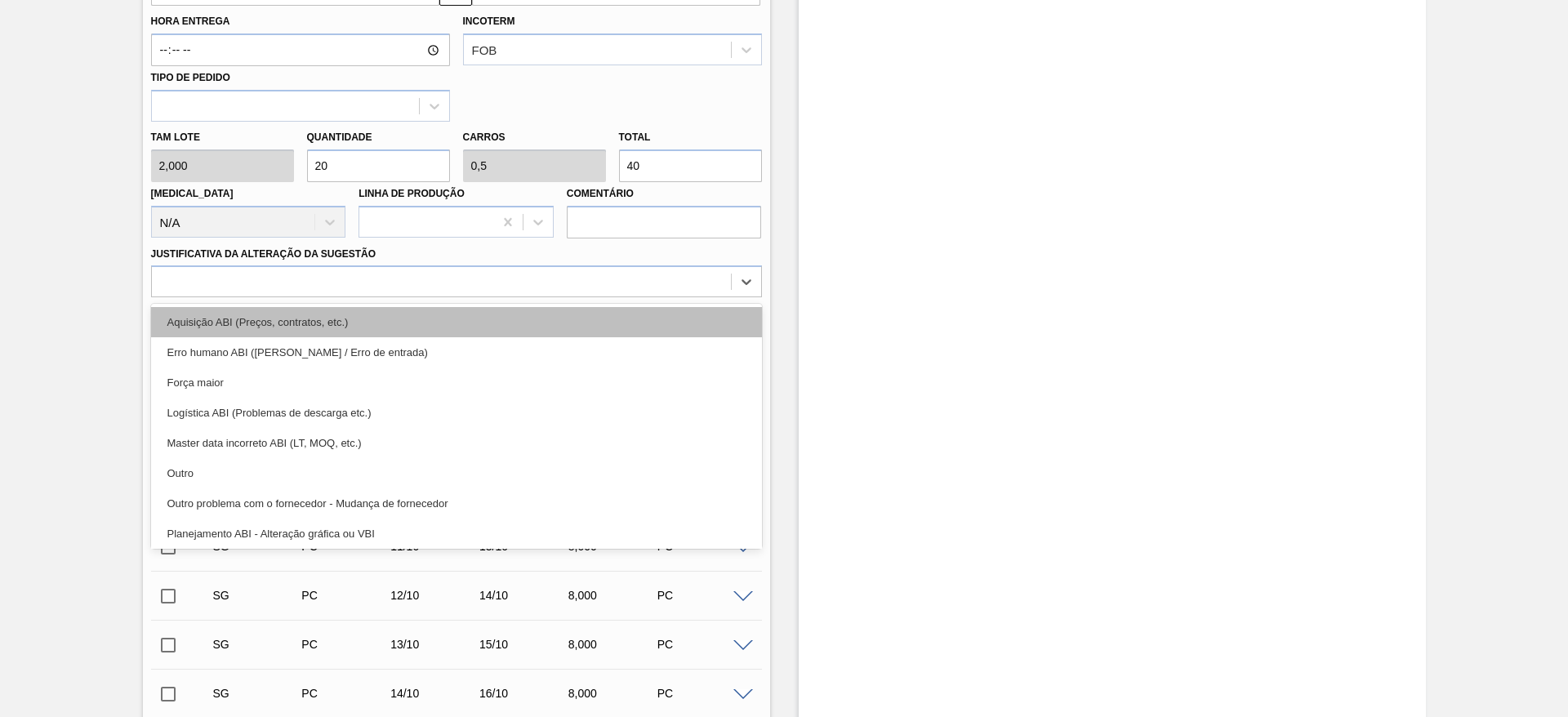
click at [556, 318] on div "Aquisição ABI (Preços, contratos, etc.)" at bounding box center [457, 322] width 611 height 30
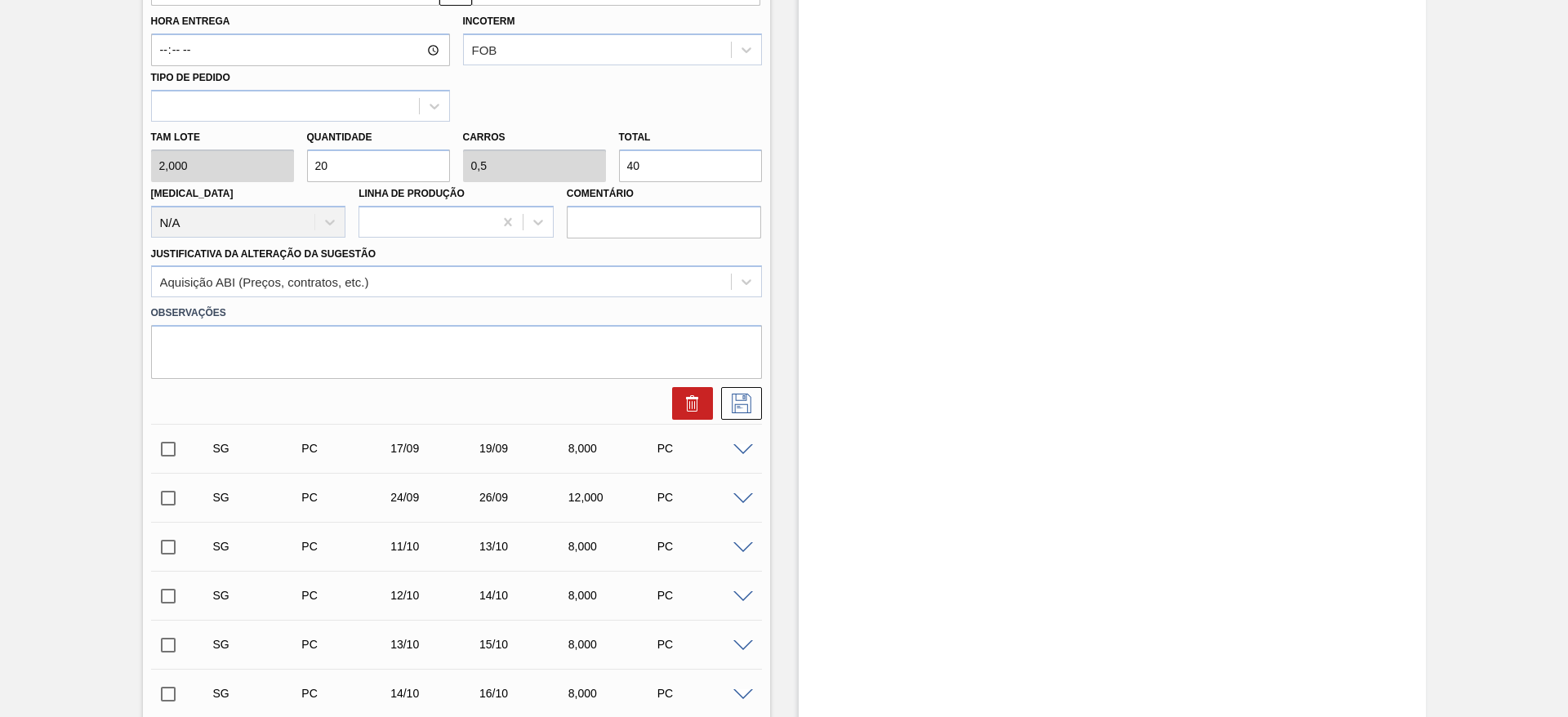
click at [717, 399] on div at bounding box center [737, 403] width 49 height 32
click at [733, 400] on icon at bounding box center [741, 404] width 26 height 20
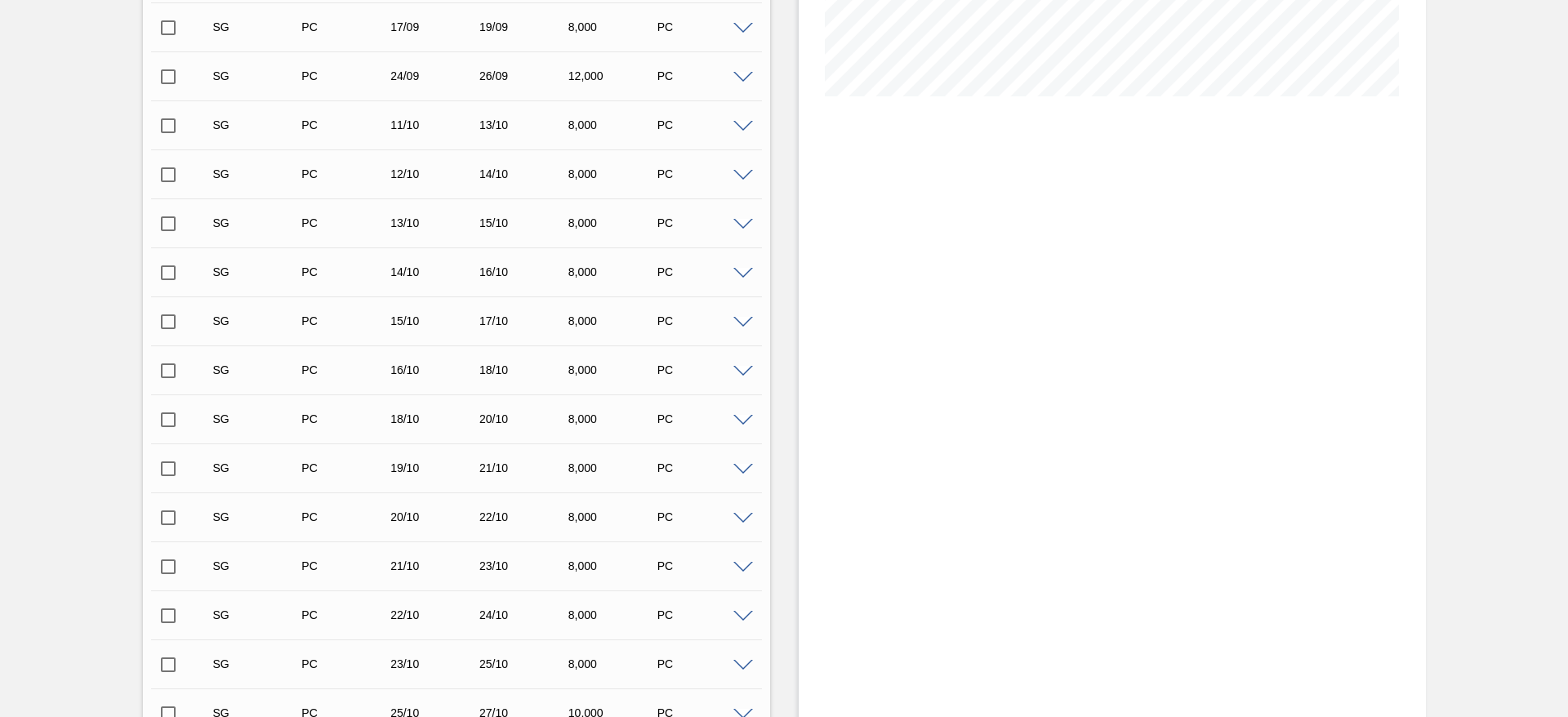
scroll to position [0, 0]
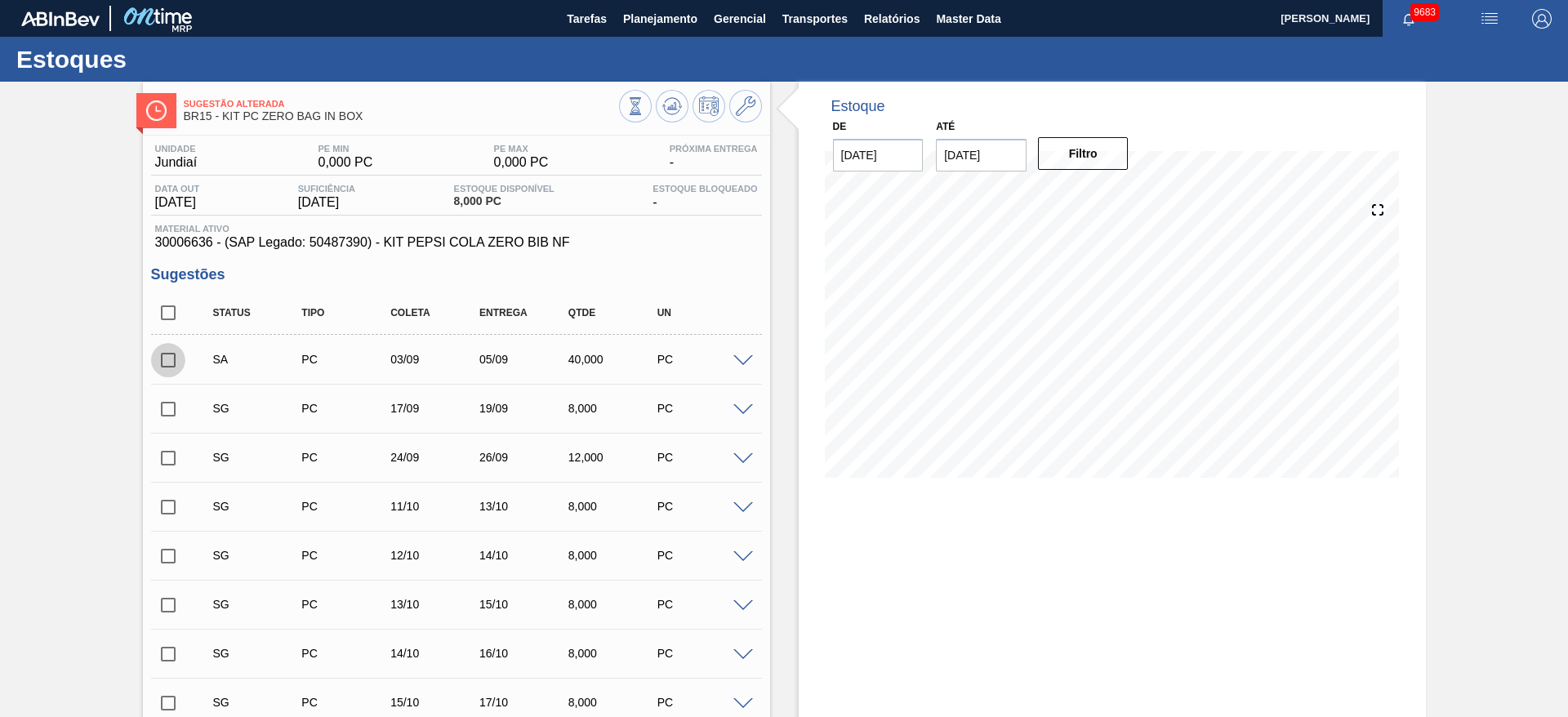
click at [169, 367] on input "checkbox" at bounding box center [168, 360] width 34 height 34
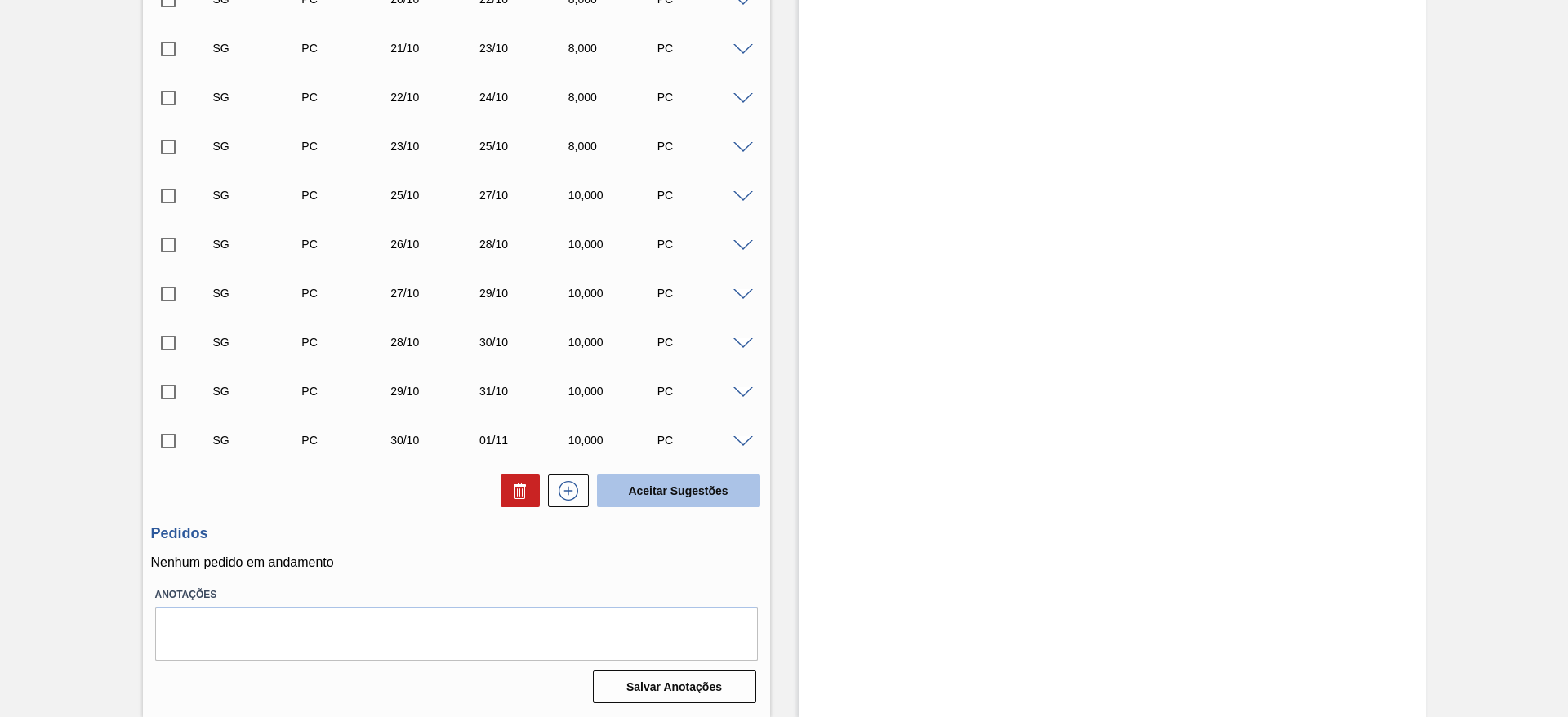
click at [675, 481] on button "Aceitar Sugestões" at bounding box center [679, 490] width 164 height 32
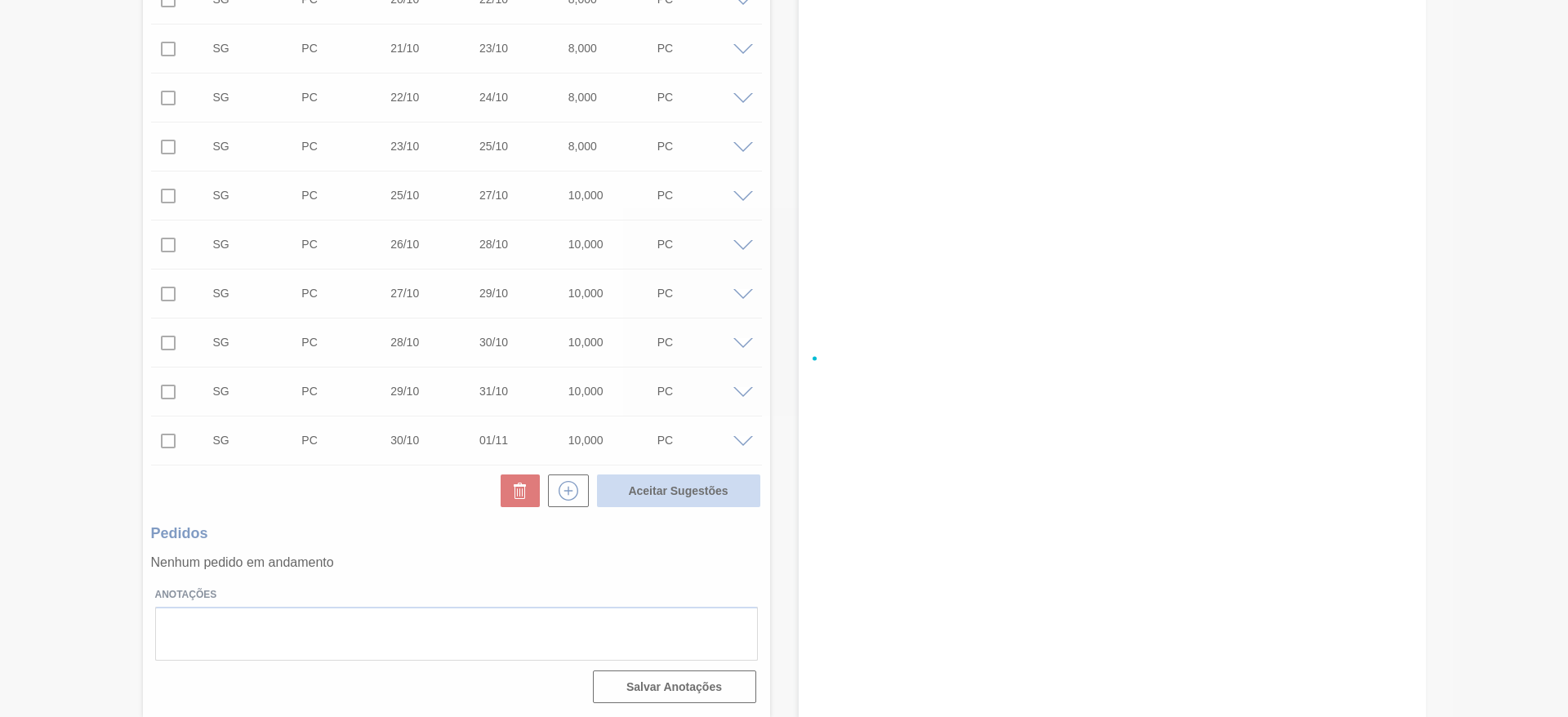
checkbox input "false"
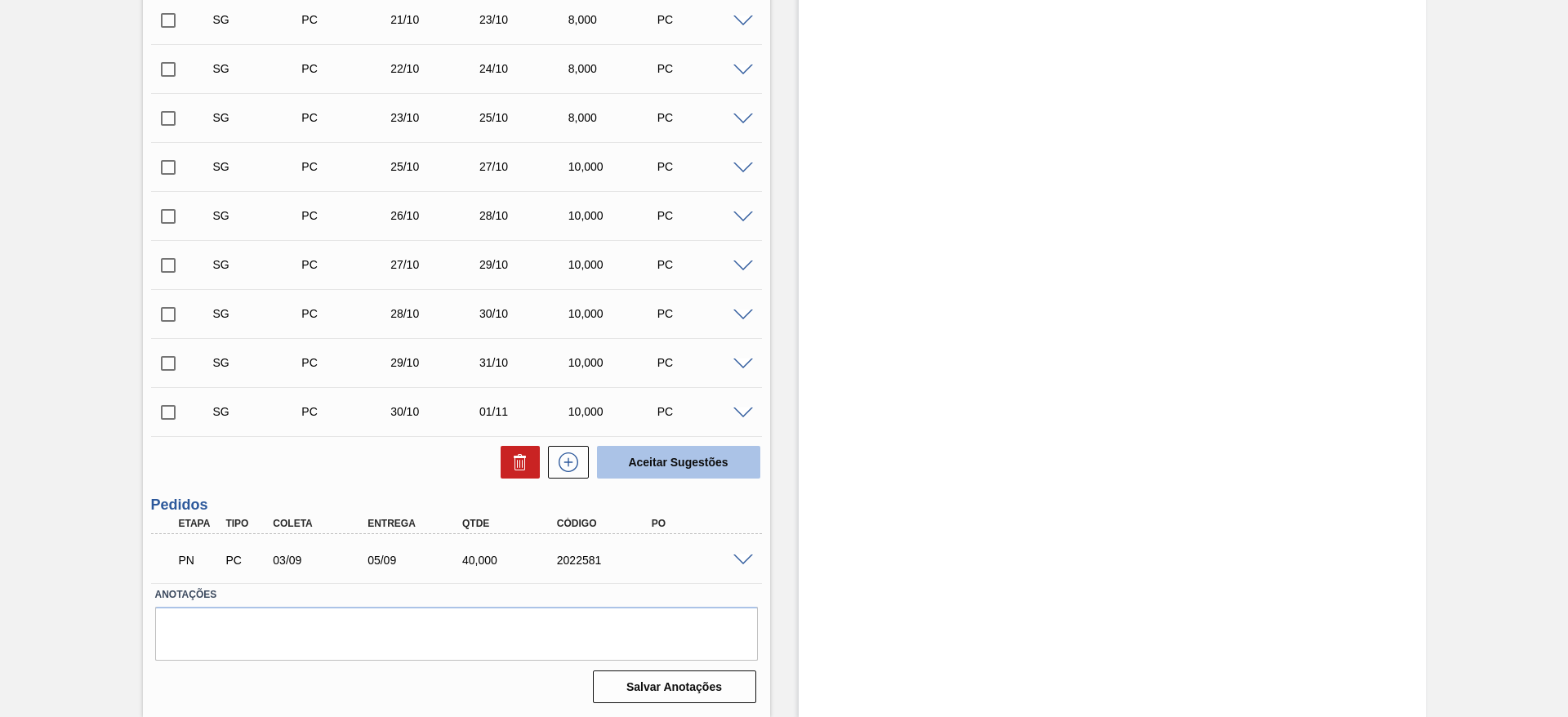
scroll to position [851, 0]
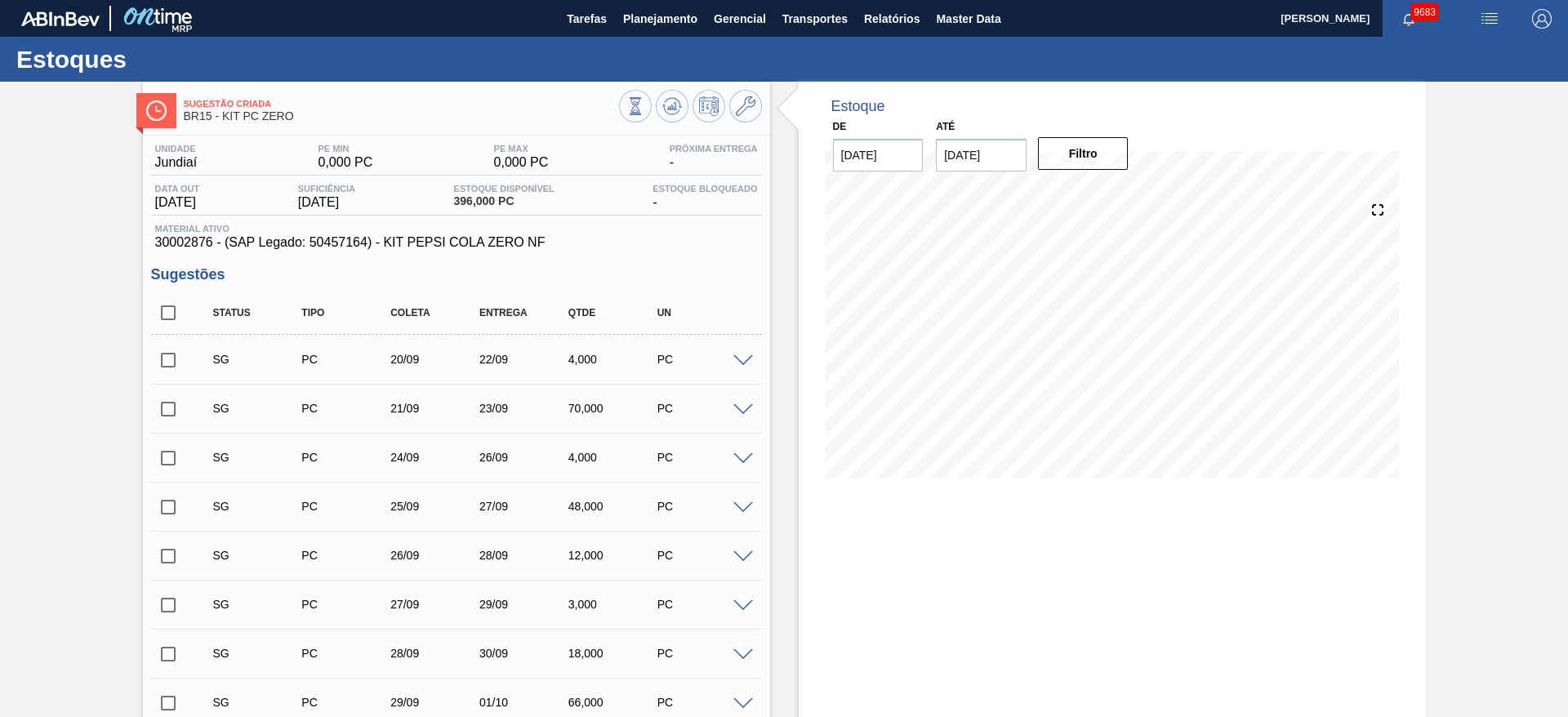
click at [751, 364] on span at bounding box center [743, 361] width 20 height 12
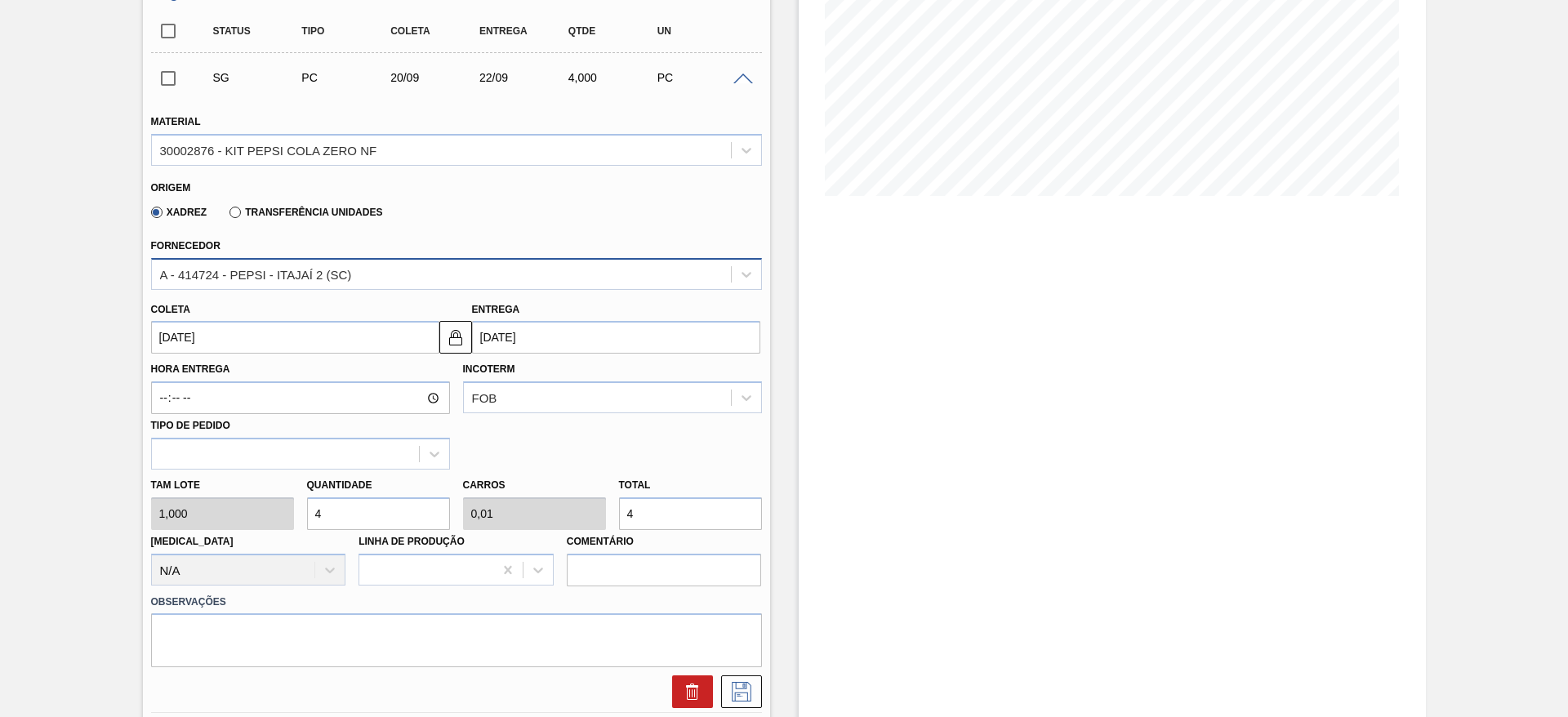
scroll to position [287, 0]
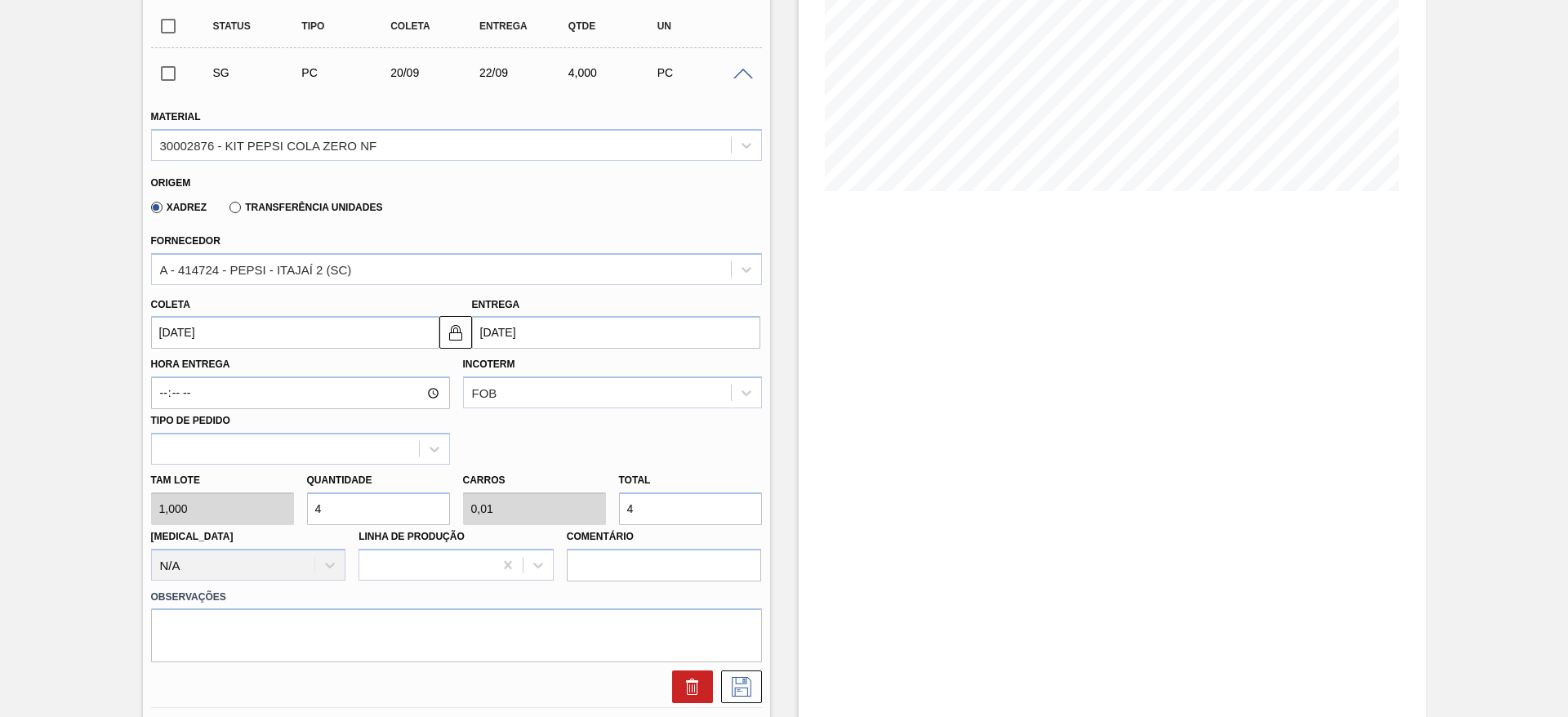
click at [353, 504] on input "4" at bounding box center [379, 508] width 143 height 32
type input "40"
type input "0,1"
type input "40"
type input "400"
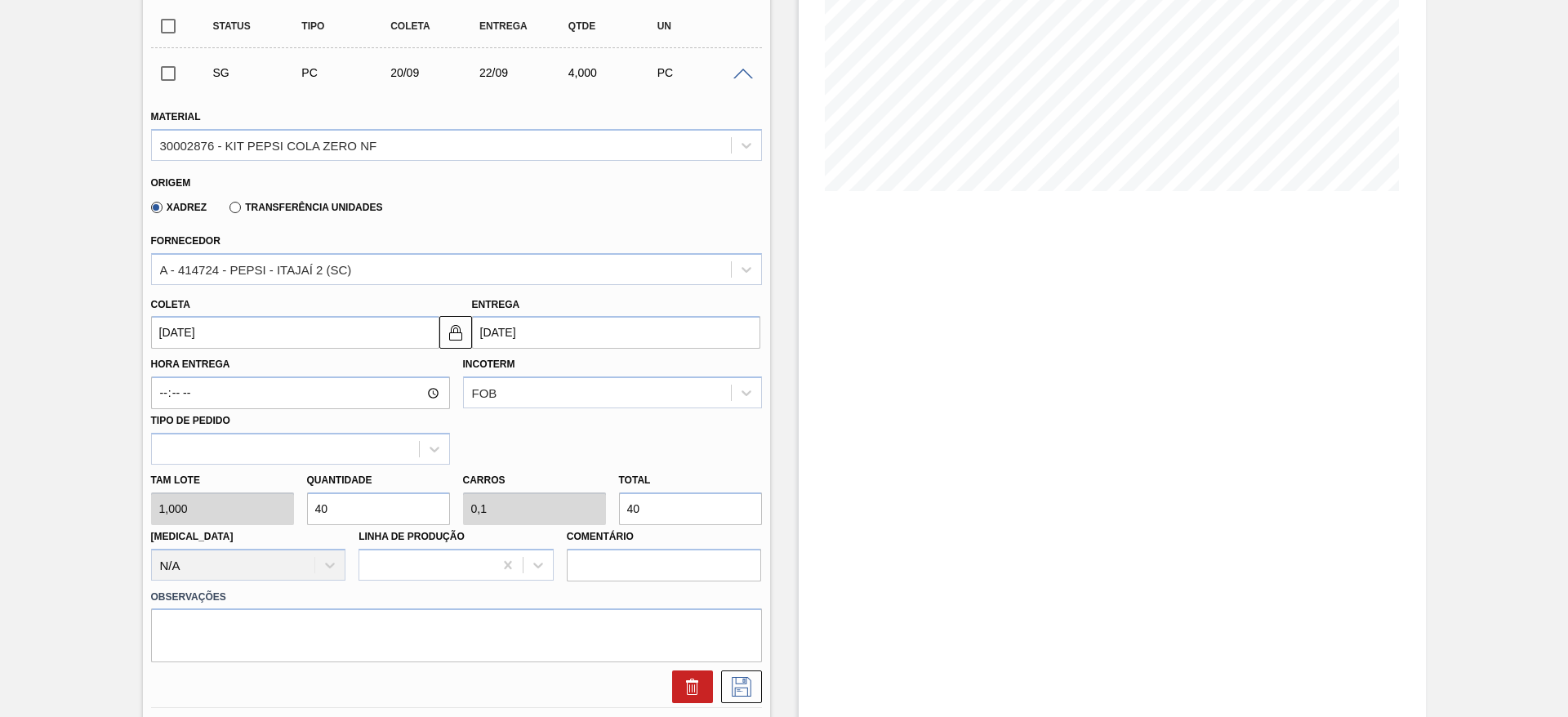
type input "1"
type input "400"
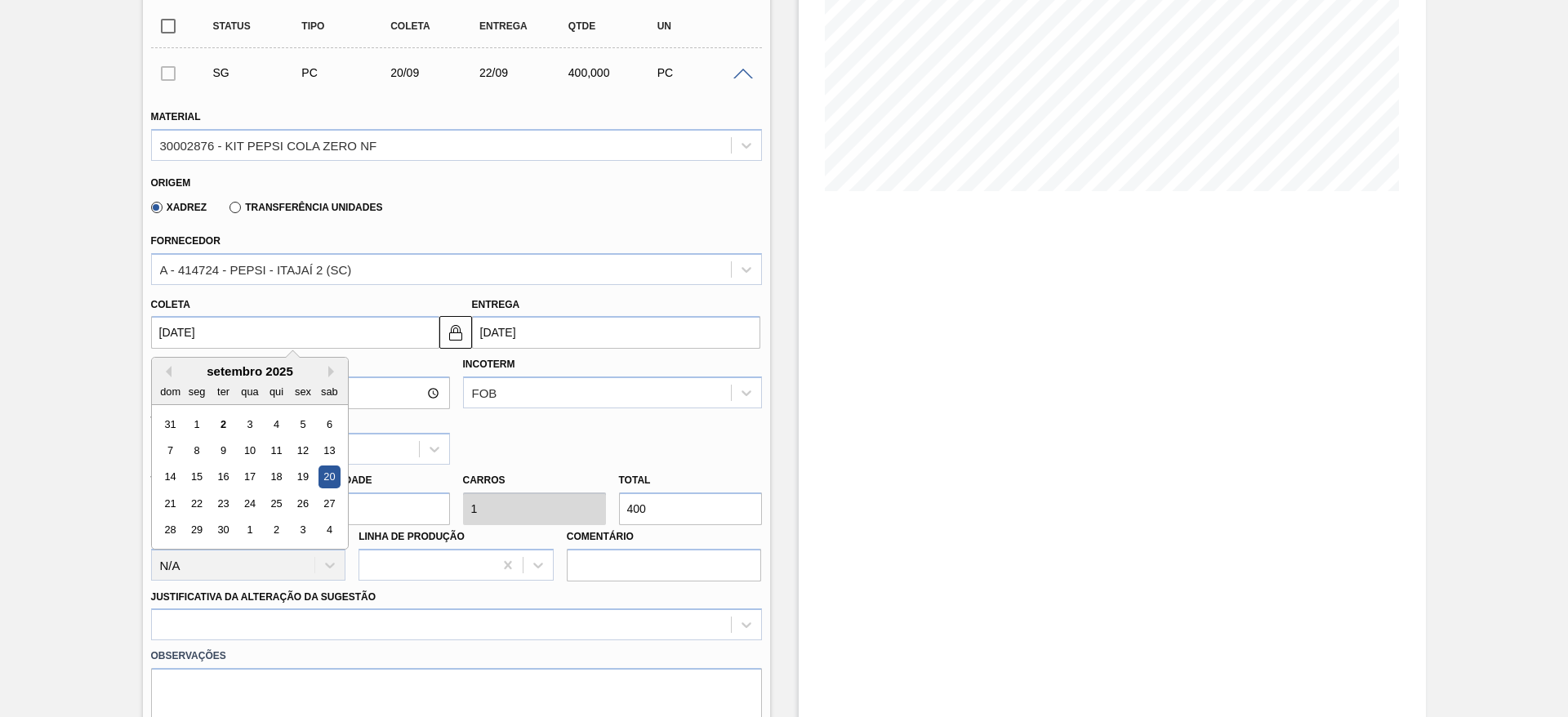
click at [198, 334] on input "20/09/2025" at bounding box center [295, 332] width 288 height 32
drag, startPoint x: 254, startPoint y: 436, endPoint x: 254, endPoint y: 419, distance: 17.0
click at [254, 419] on div "31 1 2 3 4 5 6 7 8 9 10 11 12 13 14 15 16 17 18 19 20 21 22 23 24 25 26 27 28 2…" at bounding box center [249, 477] width 185 height 132
click at [254, 419] on div "3" at bounding box center [249, 425] width 22 height 22
type input "[DATE]"
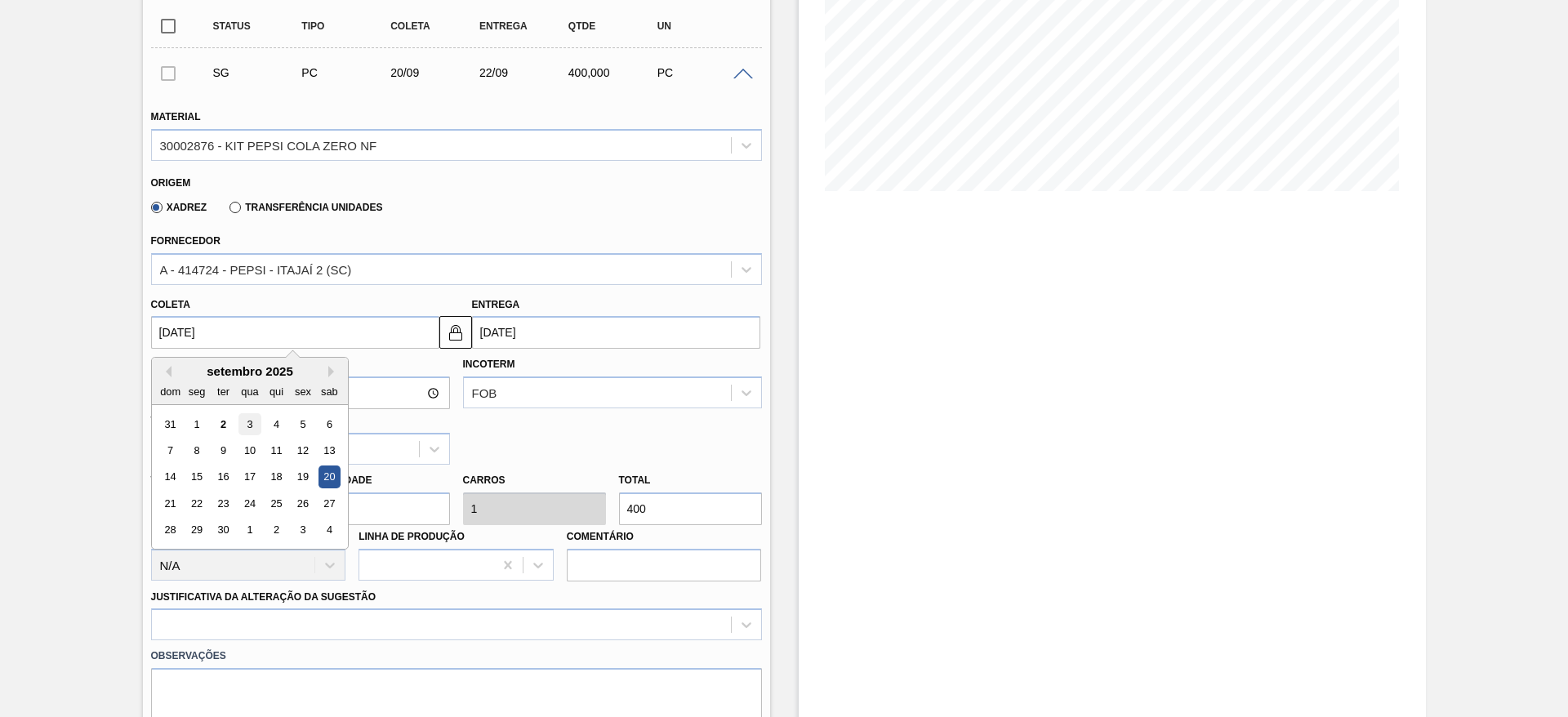
type input "[DATE]"
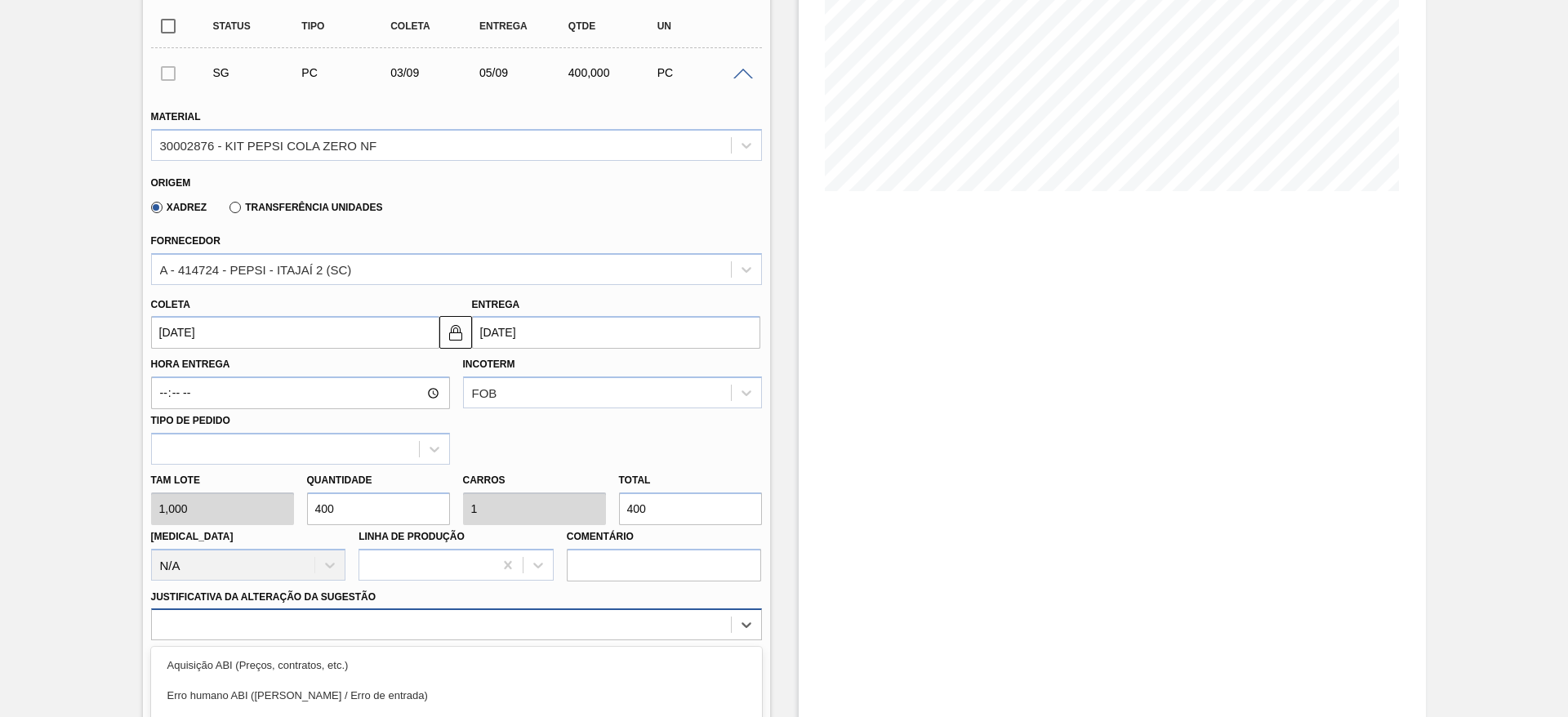
scroll to position [468, 0]
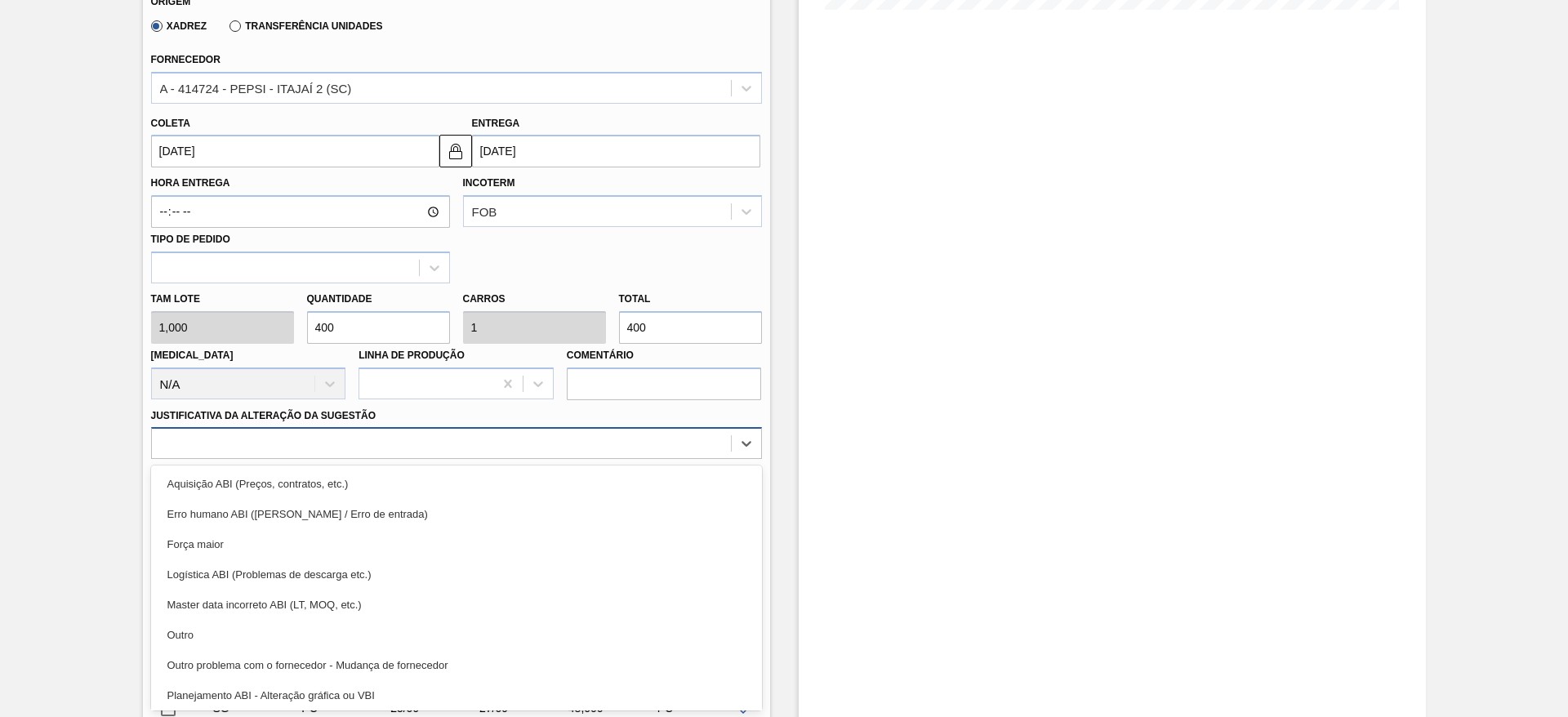
click at [522, 459] on div "option Outro focused, 6 of 18. 18 results available. Use Up and Down to choose …" at bounding box center [457, 443] width 611 height 32
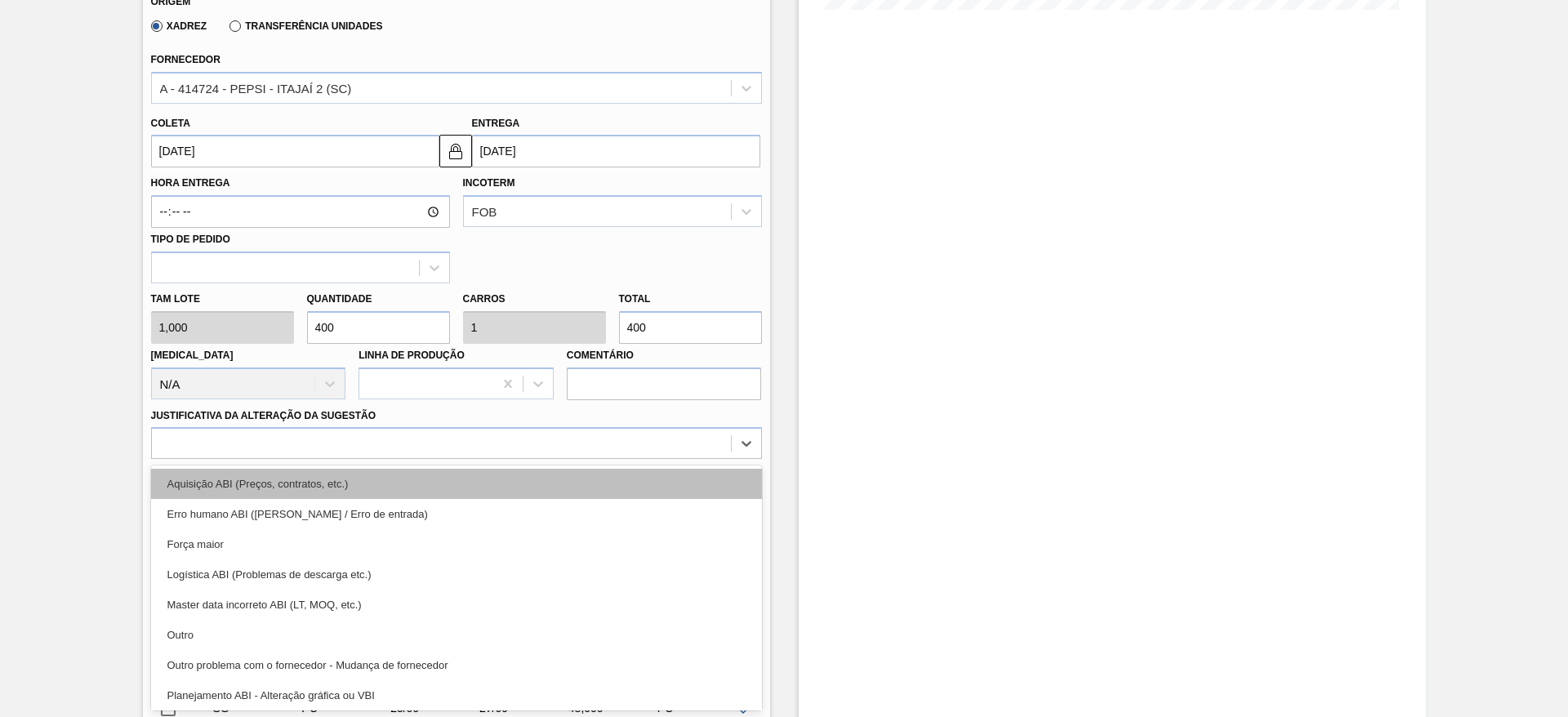
click at [586, 489] on div "Aquisição ABI (Preços, contratos, etc.)" at bounding box center [457, 484] width 611 height 30
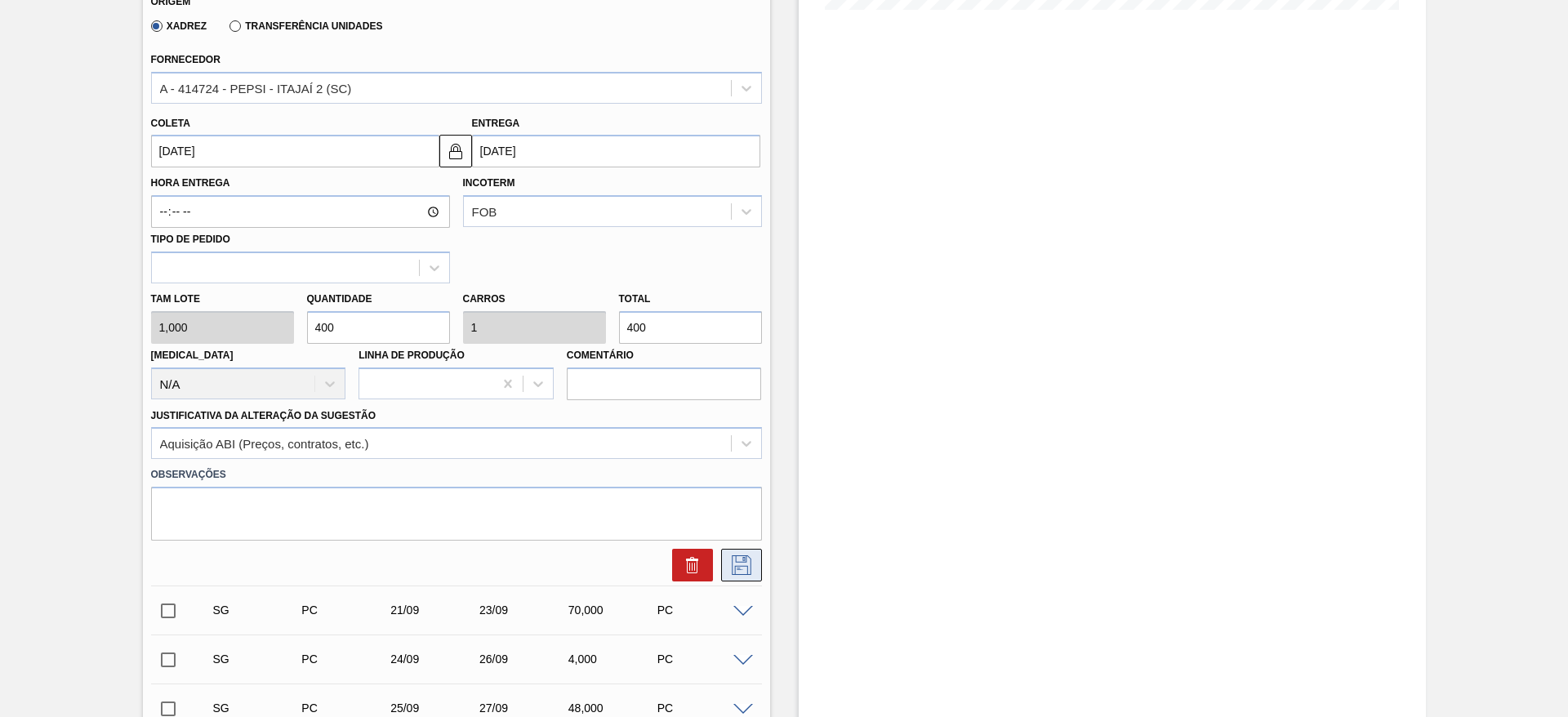
click at [741, 556] on icon at bounding box center [742, 566] width 20 height 20
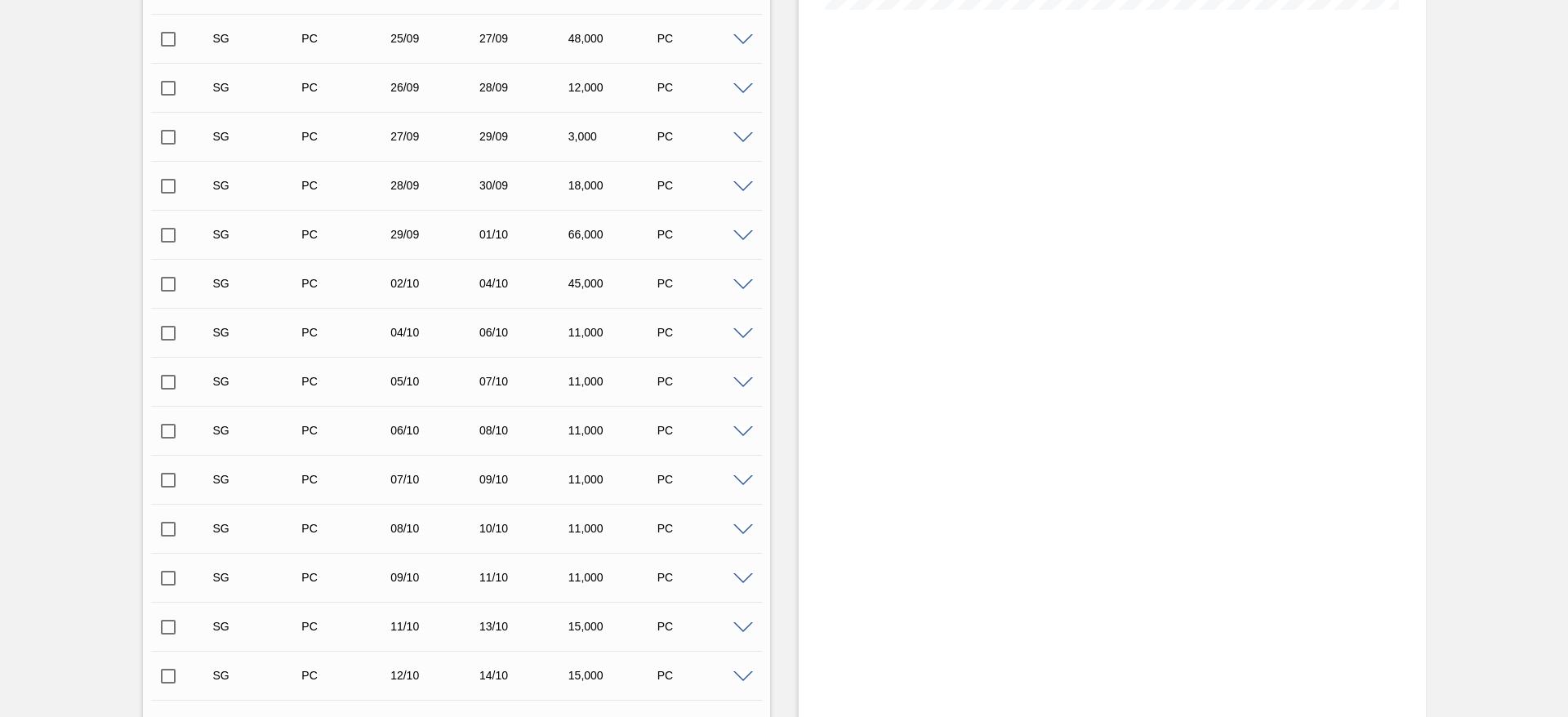
scroll to position [0, 0]
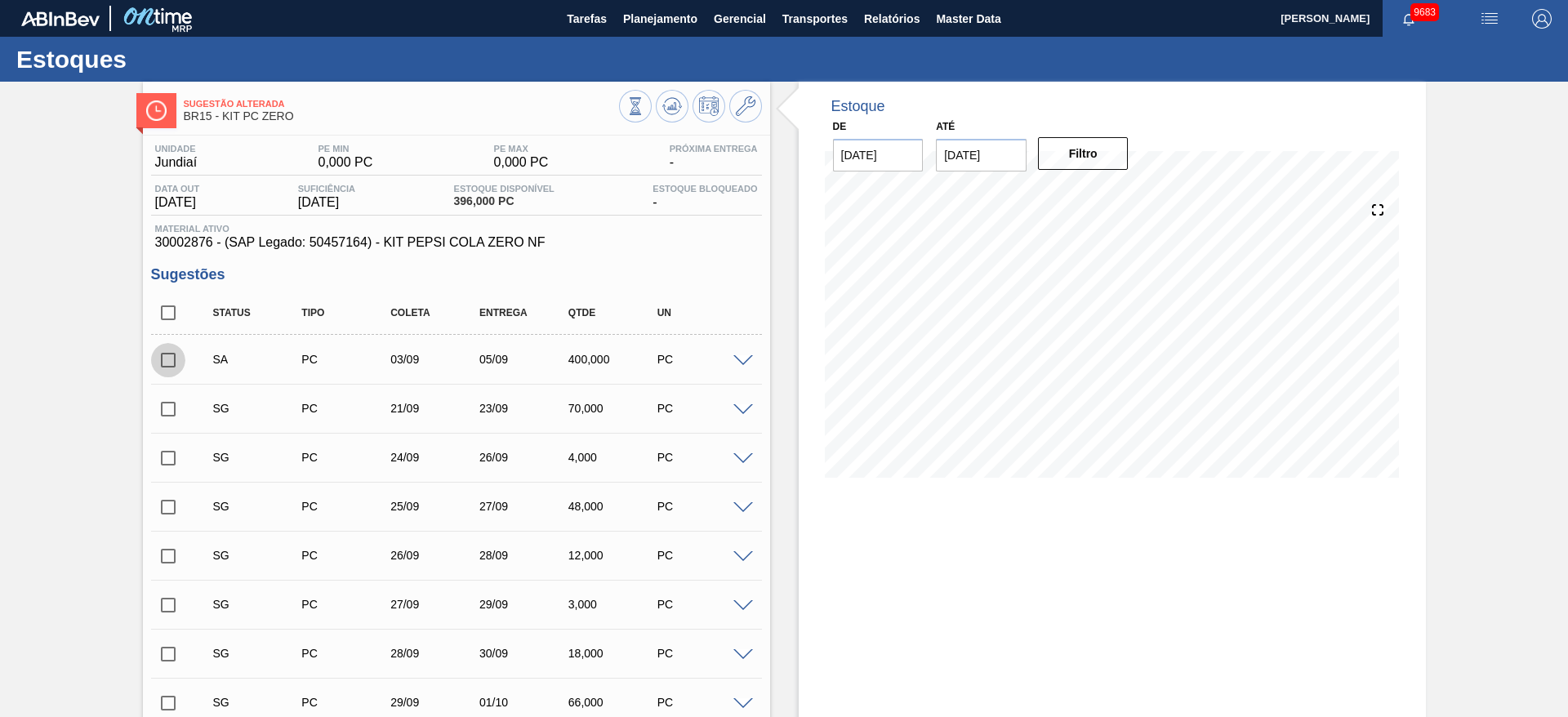
click at [161, 366] on input "checkbox" at bounding box center [168, 360] width 34 height 34
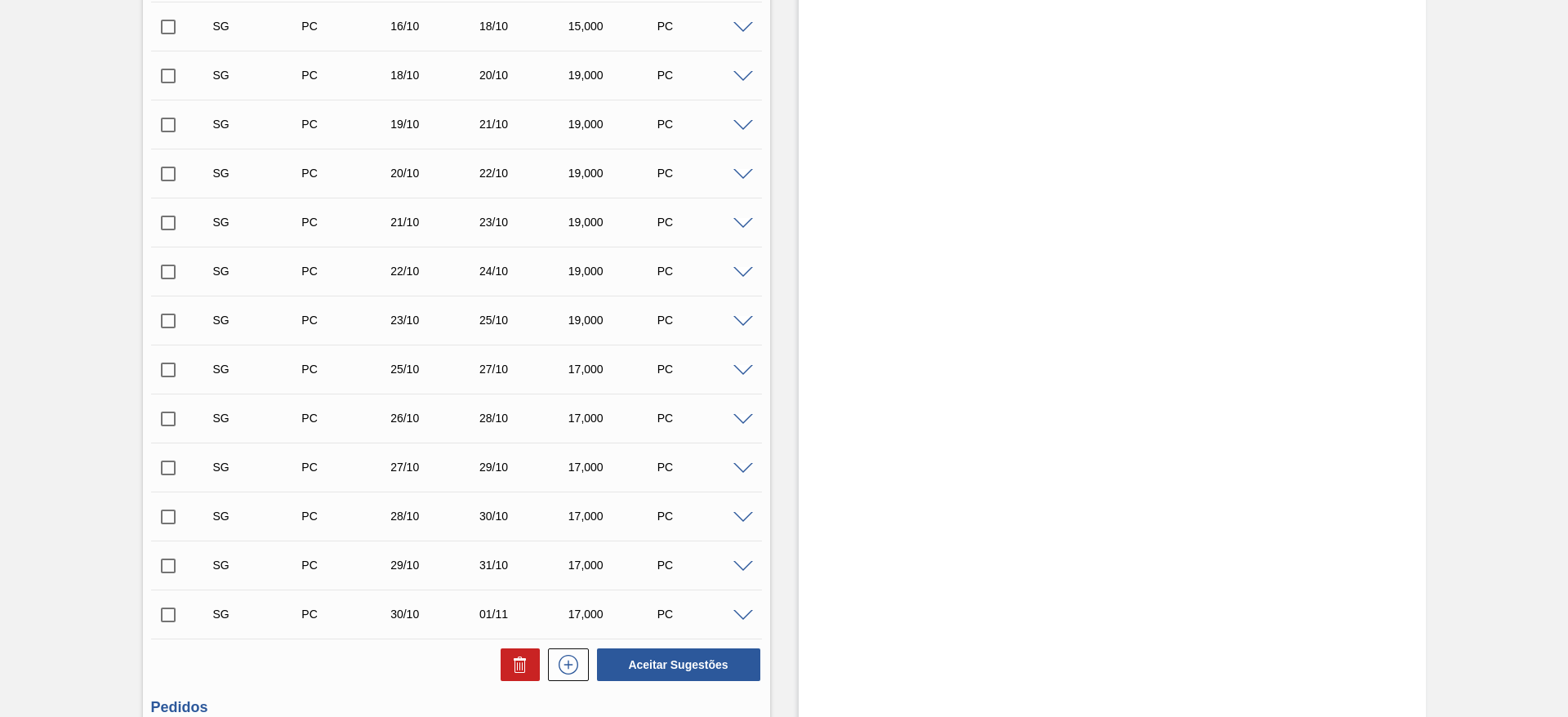
scroll to position [1488, 0]
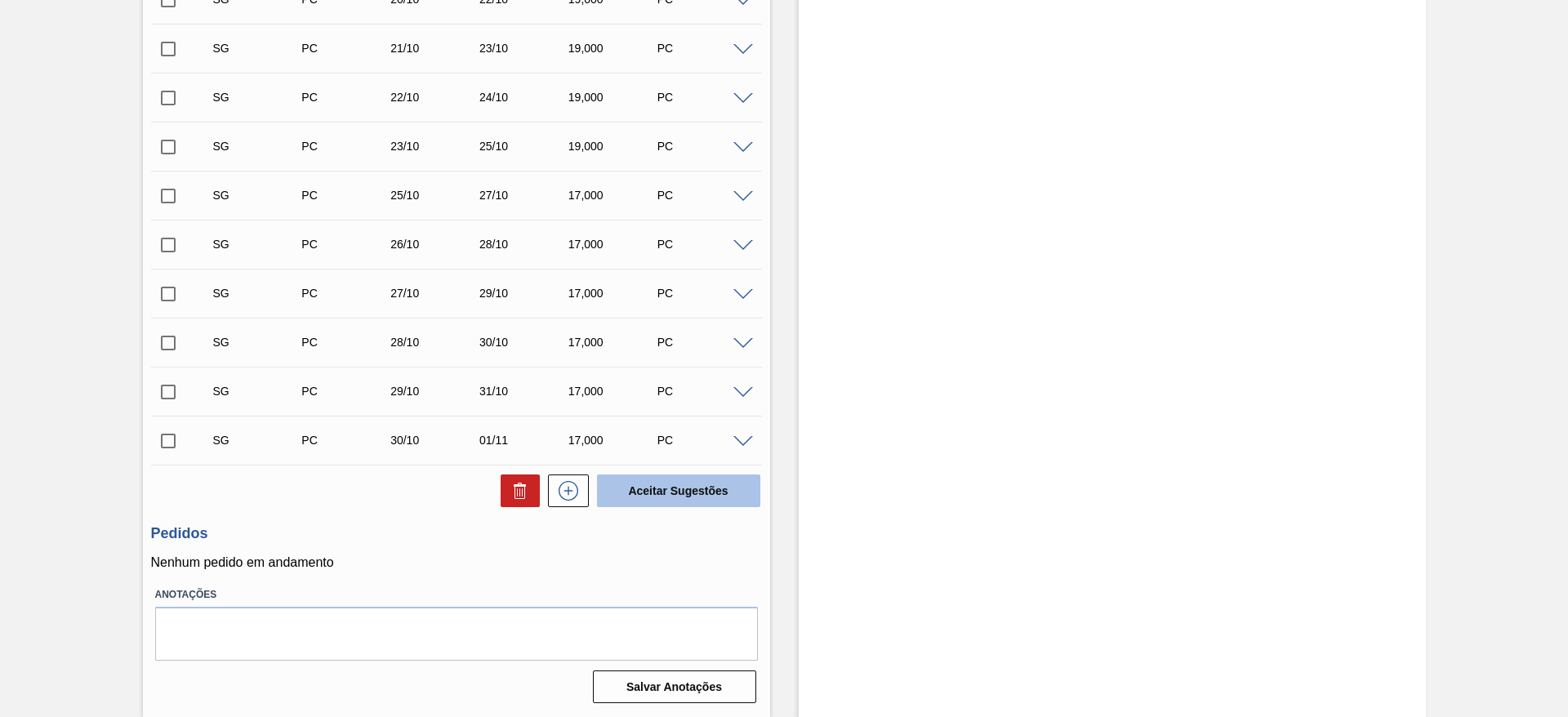
click at [649, 495] on button "Aceitar Sugestões" at bounding box center [679, 490] width 164 height 32
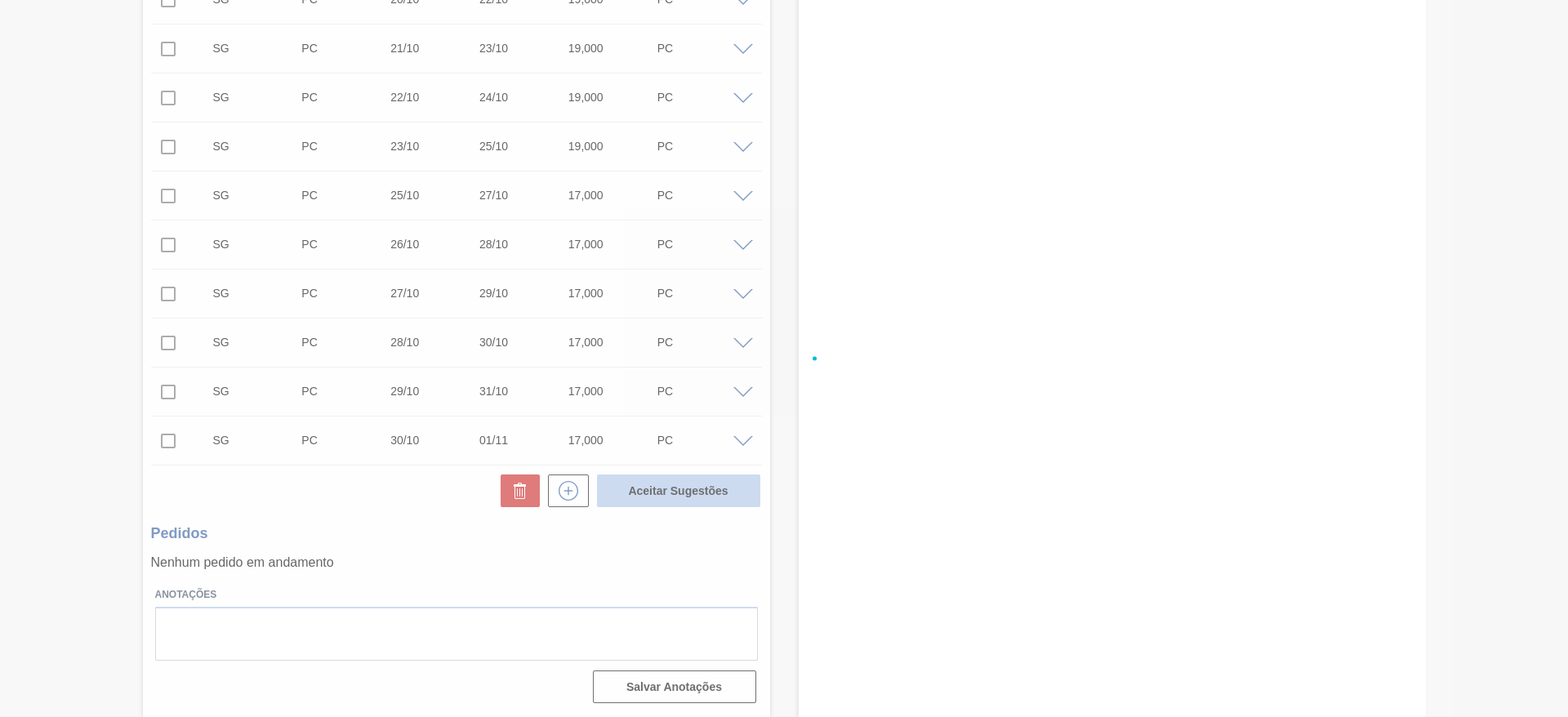
checkbox input "false"
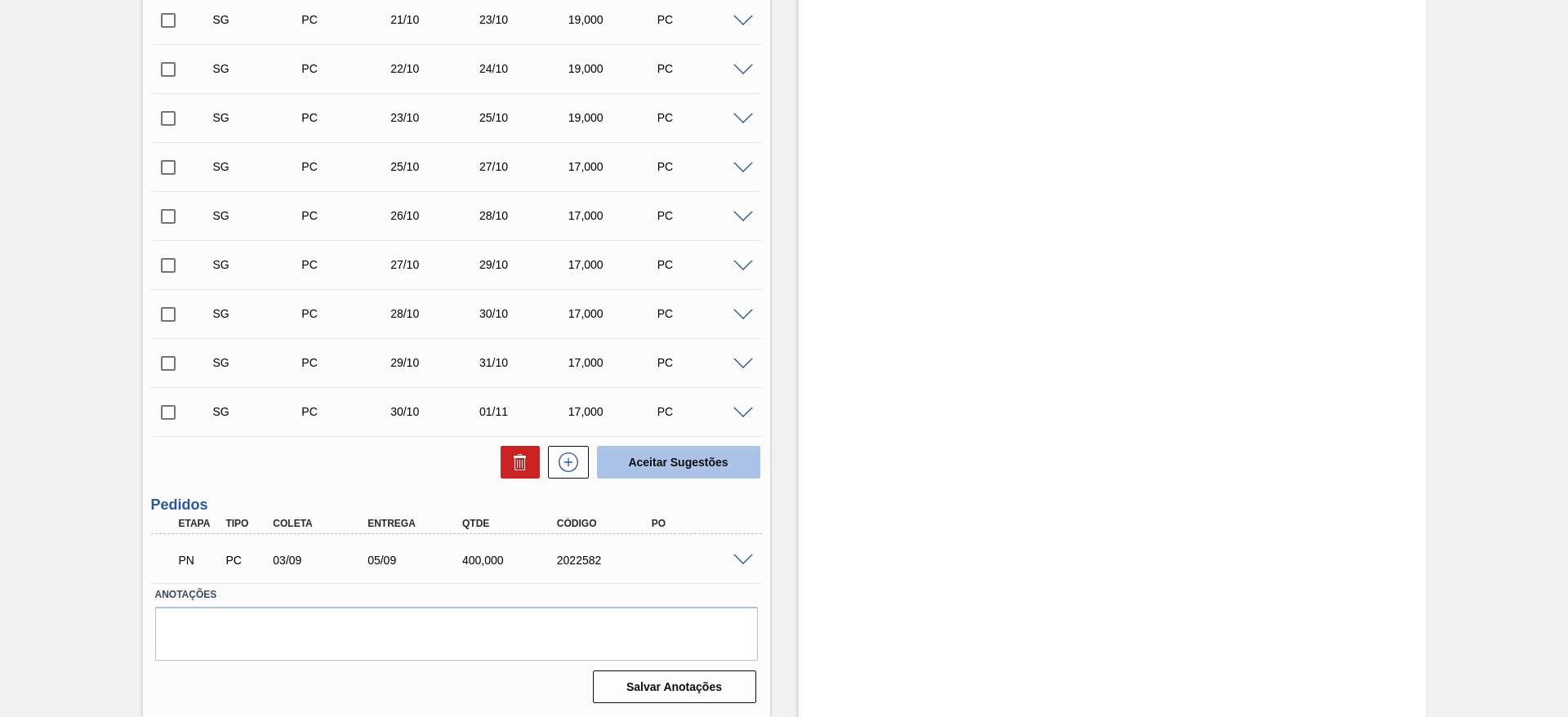
scroll to position [1439, 0]
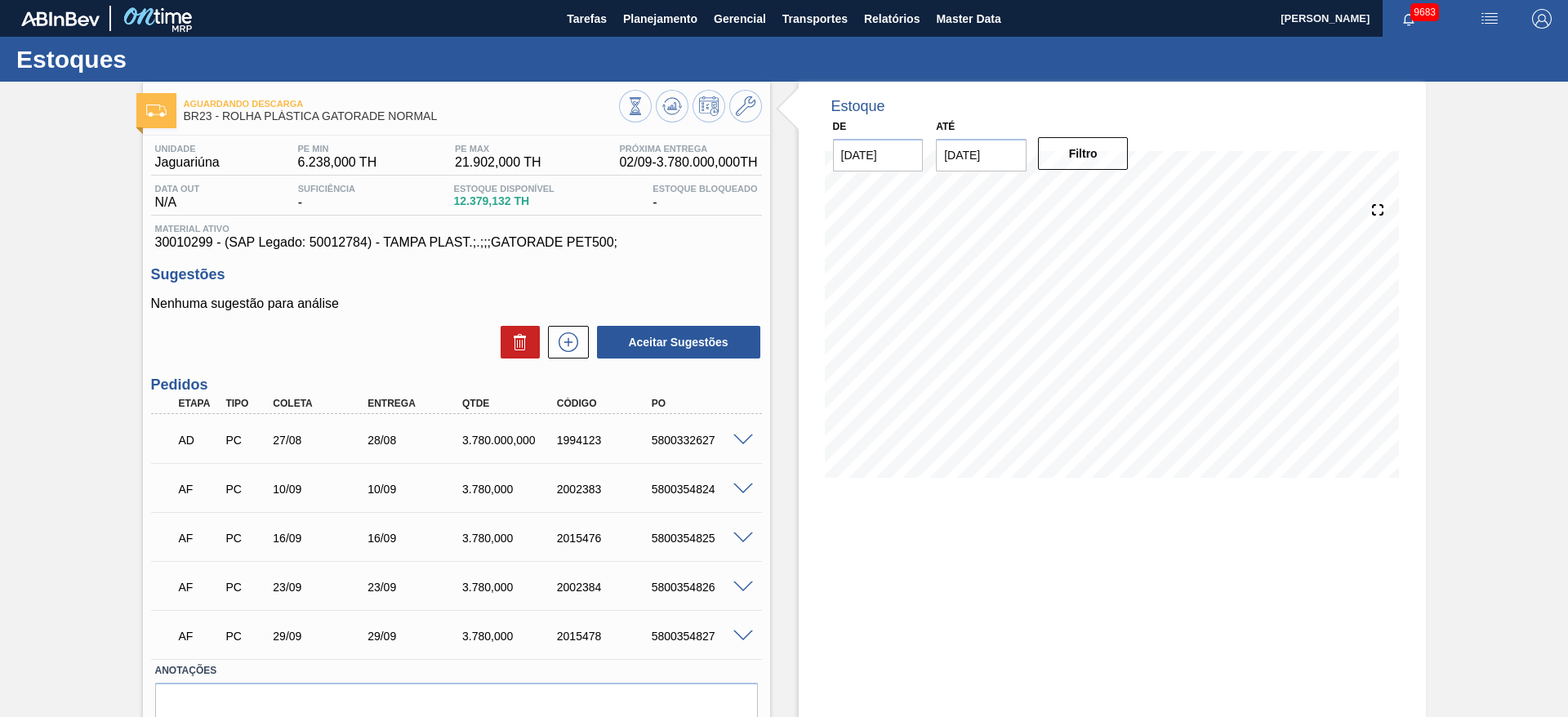
click at [735, 440] on span at bounding box center [743, 440] width 20 height 12
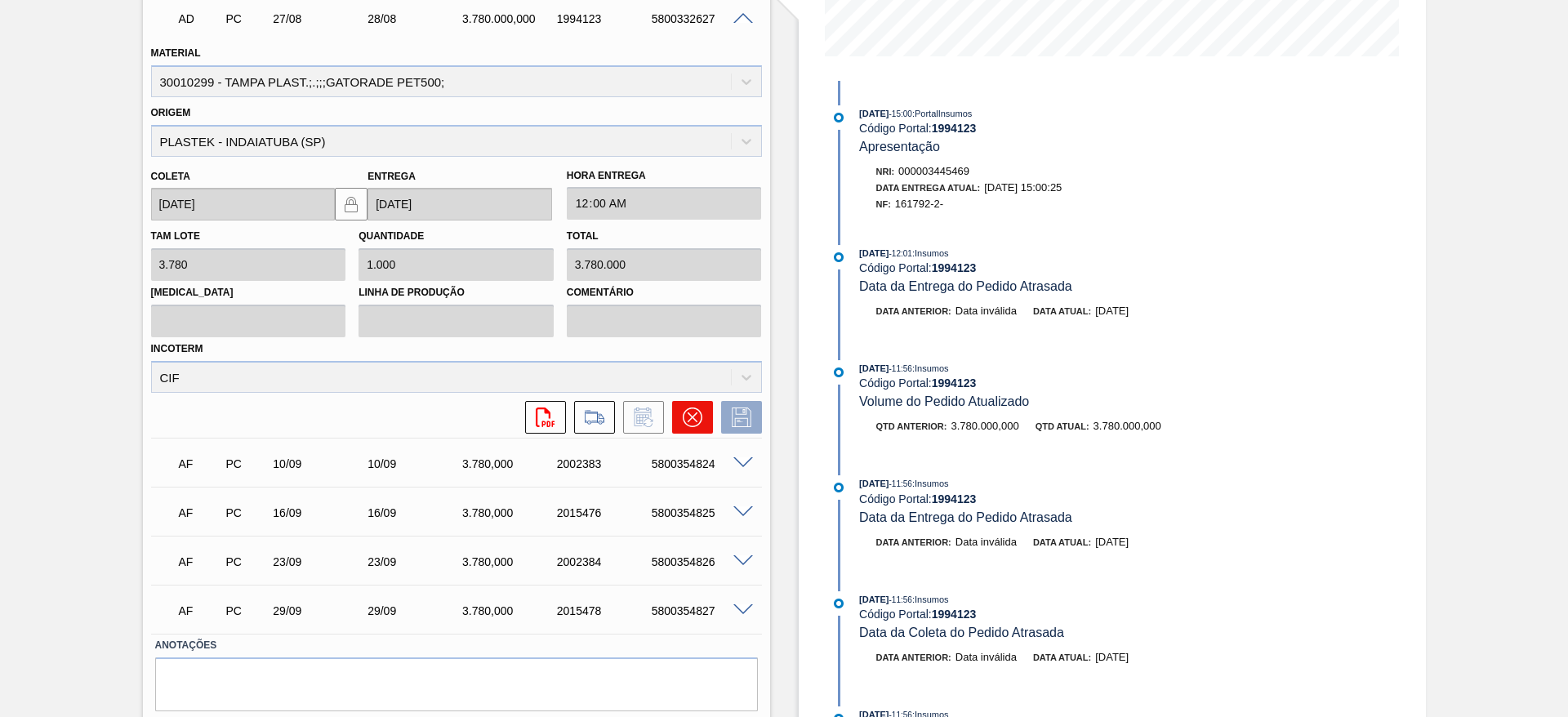
scroll to position [423, 0]
click at [680, 401] on button at bounding box center [692, 415] width 41 height 32
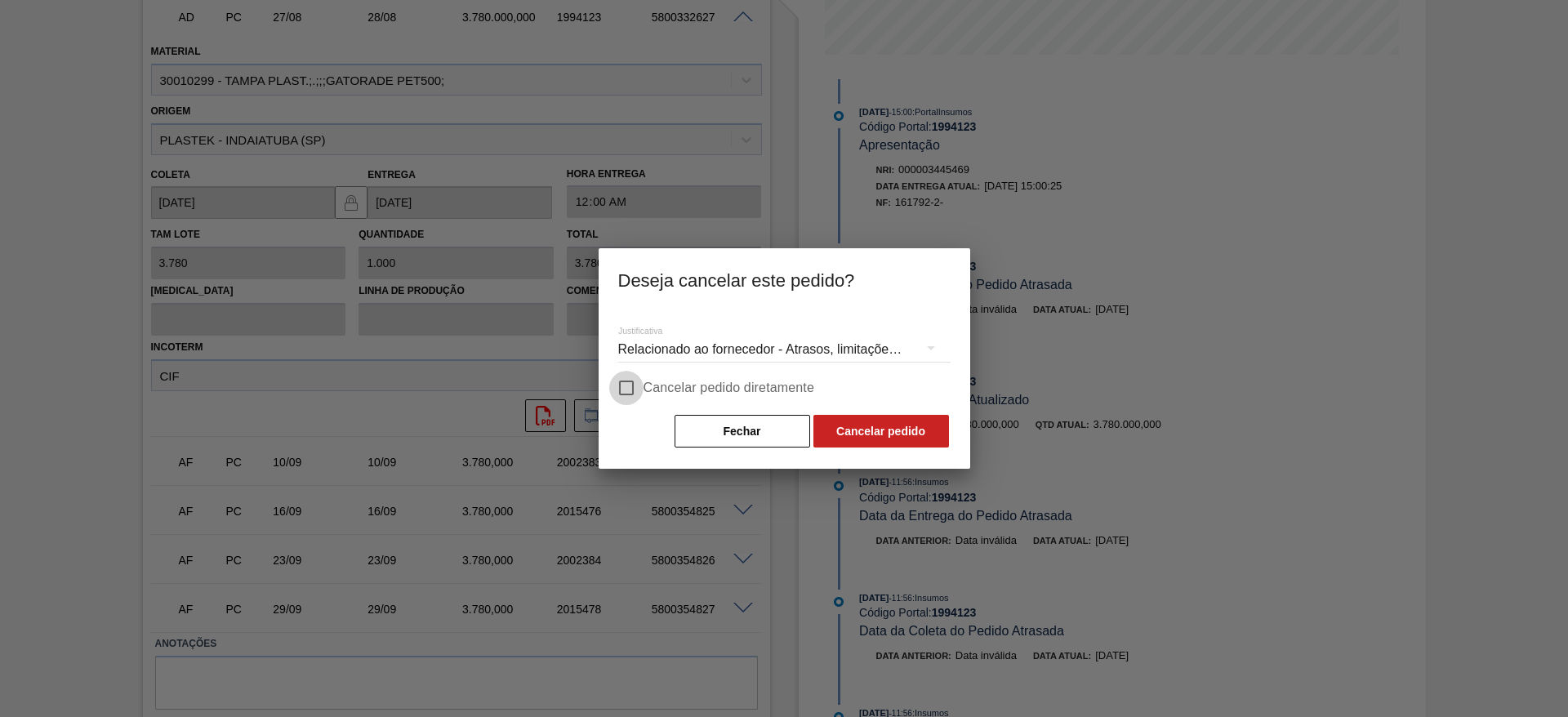
click at [636, 397] on input "Cancelar pedido diretamente" at bounding box center [626, 387] width 34 height 34
checkbox input "true"
click at [858, 431] on button "Cancelar pedido" at bounding box center [880, 431] width 135 height 32
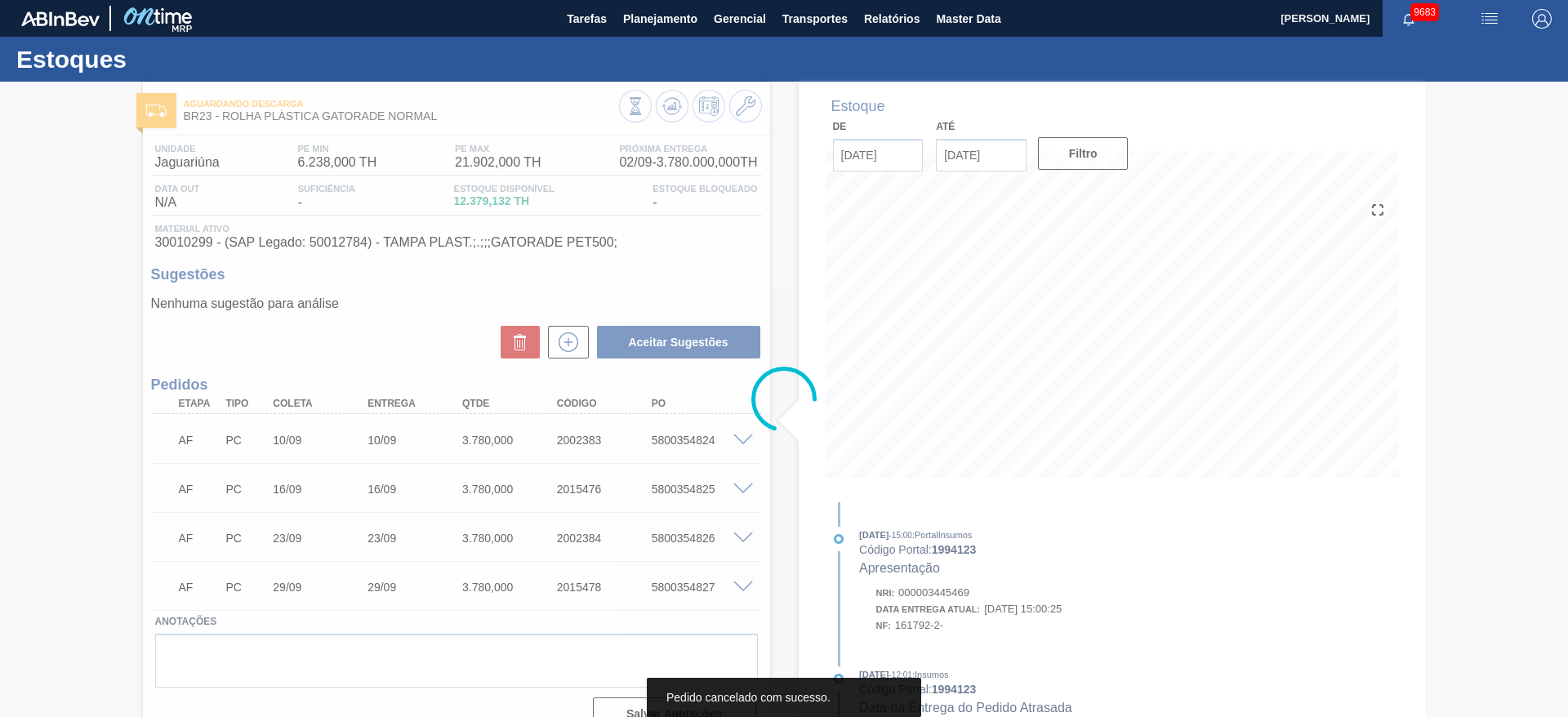
scroll to position [1, 0]
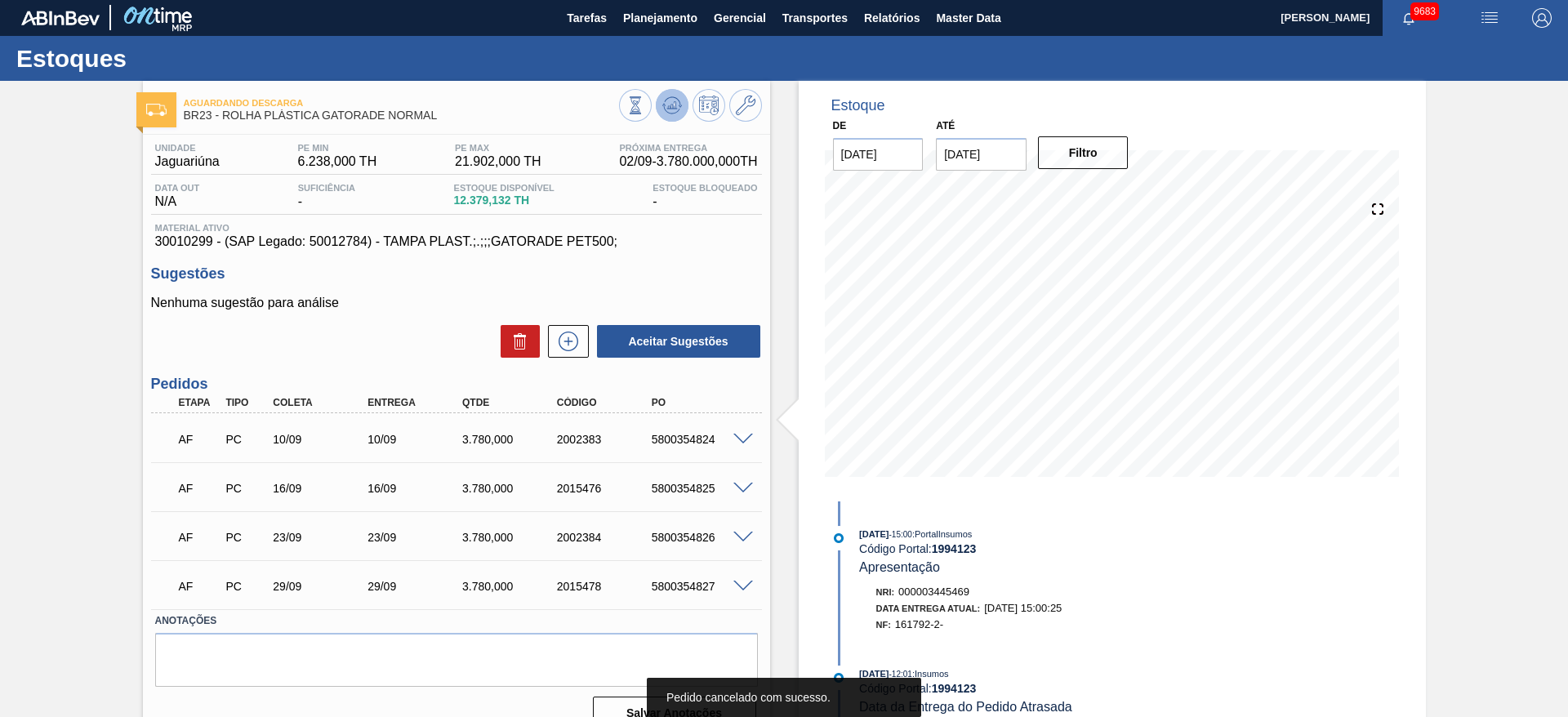
click at [681, 114] on button at bounding box center [672, 105] width 32 height 32
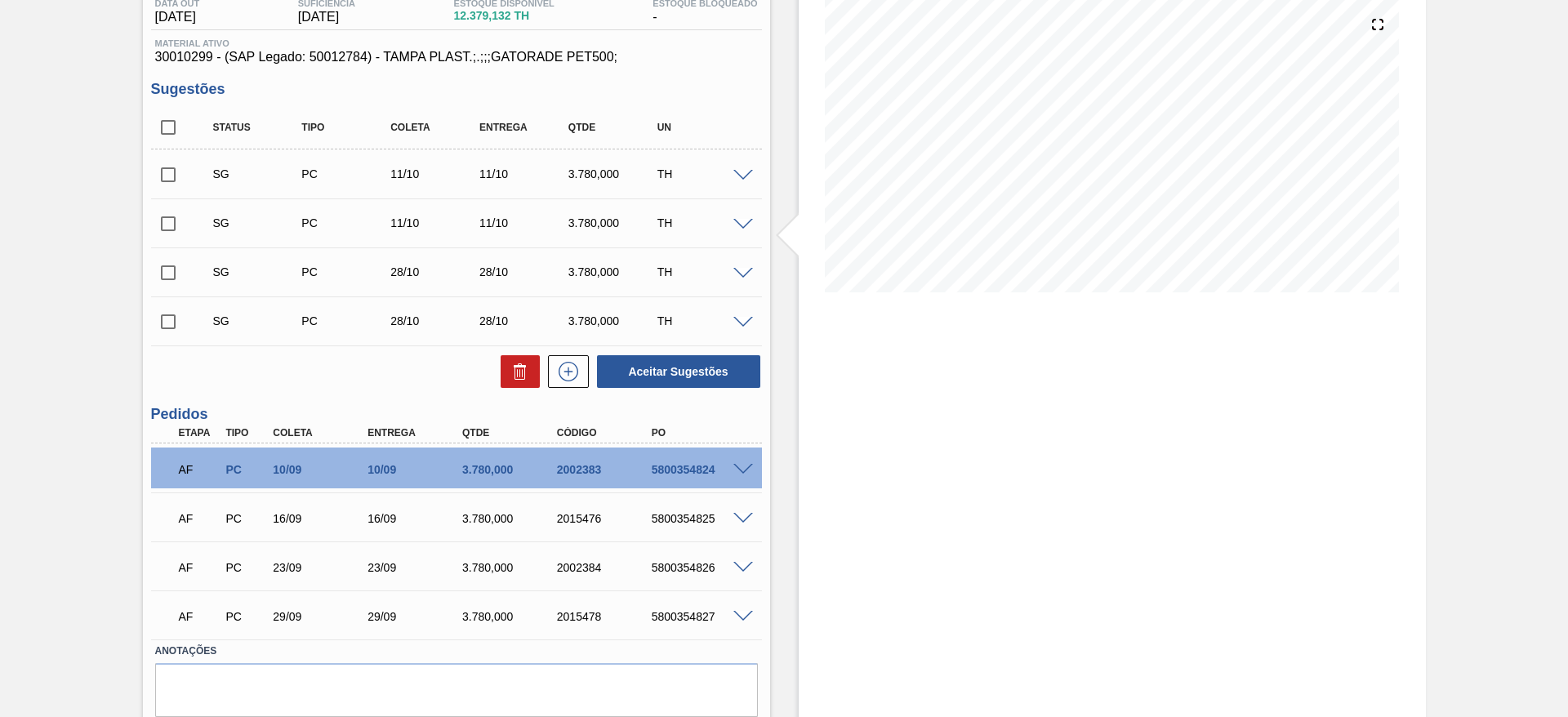
scroll to position [0, 0]
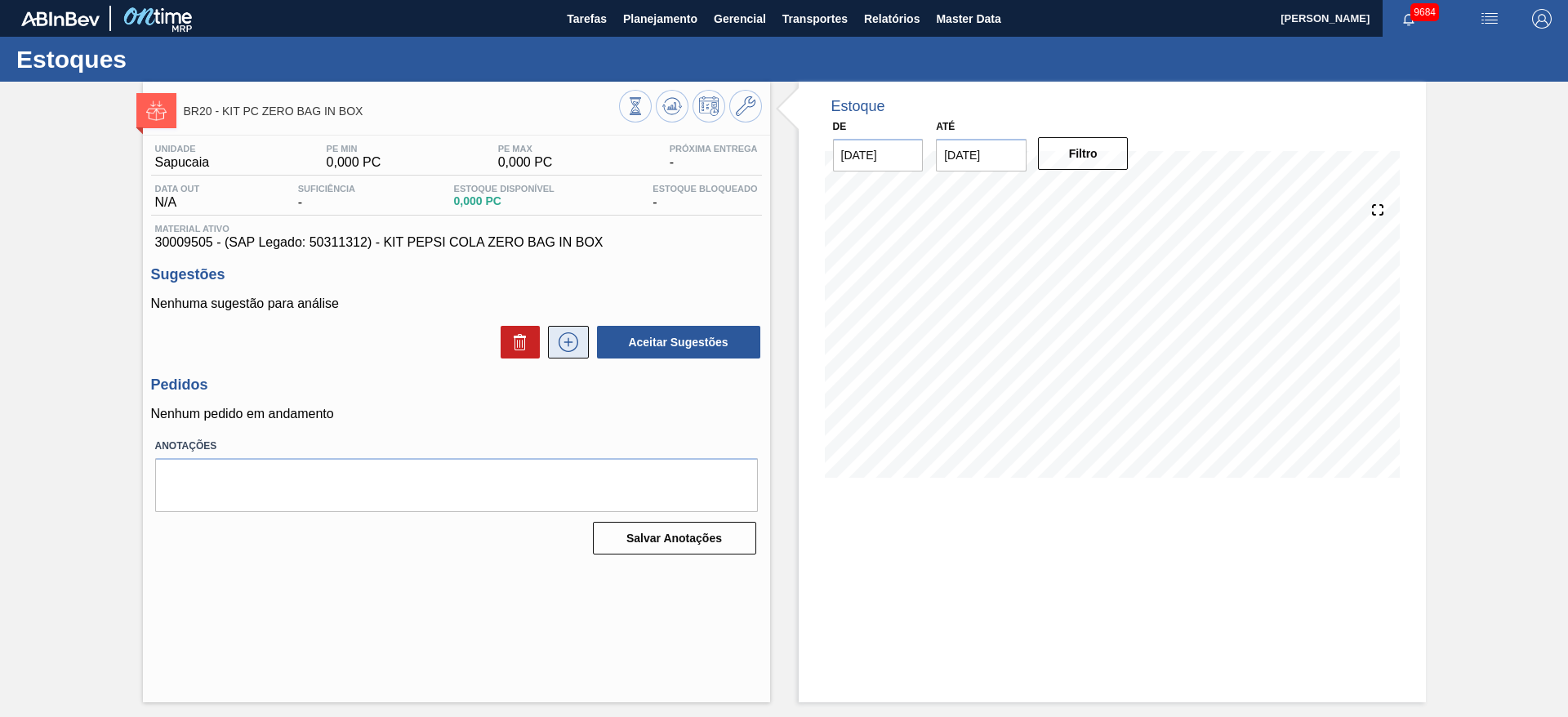
click at [554, 346] on button at bounding box center [568, 341] width 41 height 32
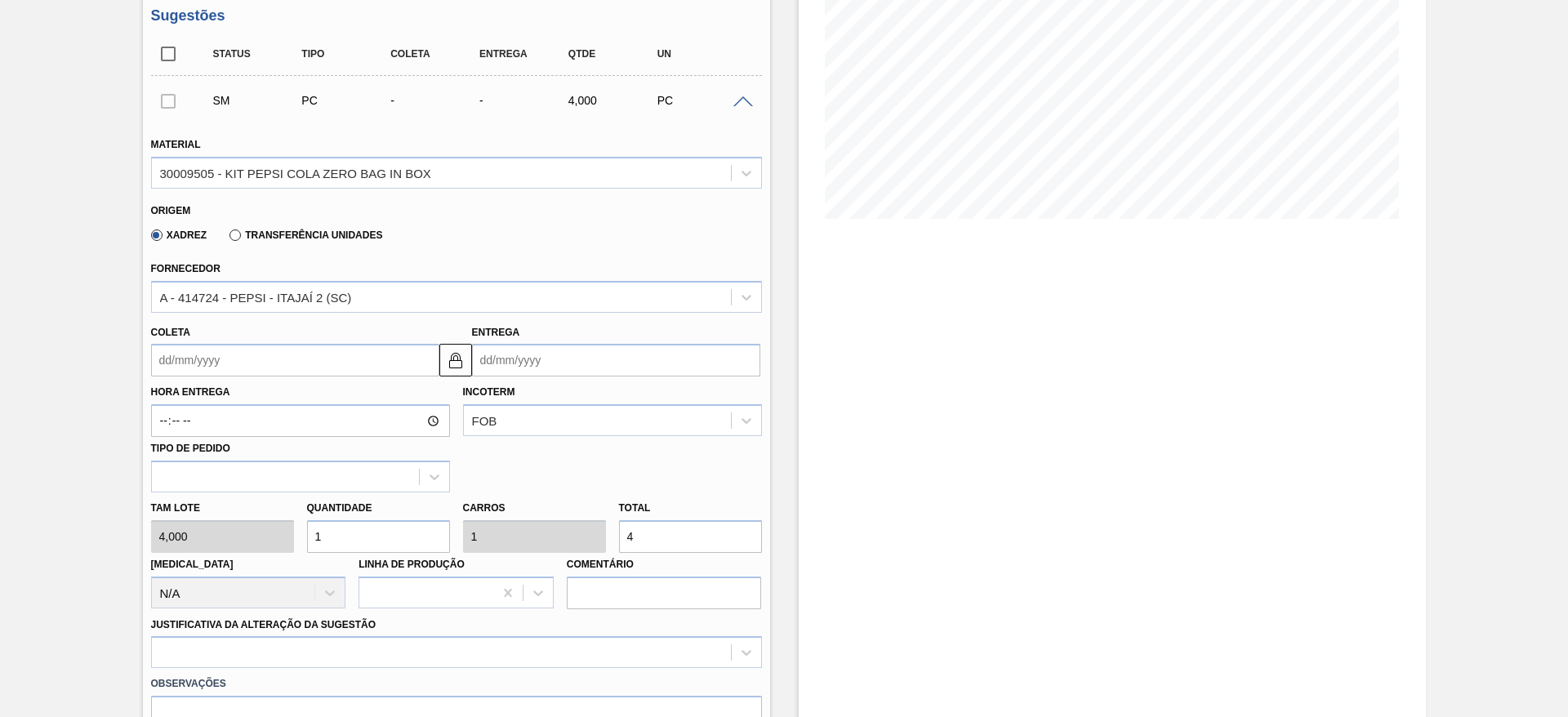
scroll to position [260, 0]
click at [194, 371] on input "Coleta" at bounding box center [295, 359] width 288 height 32
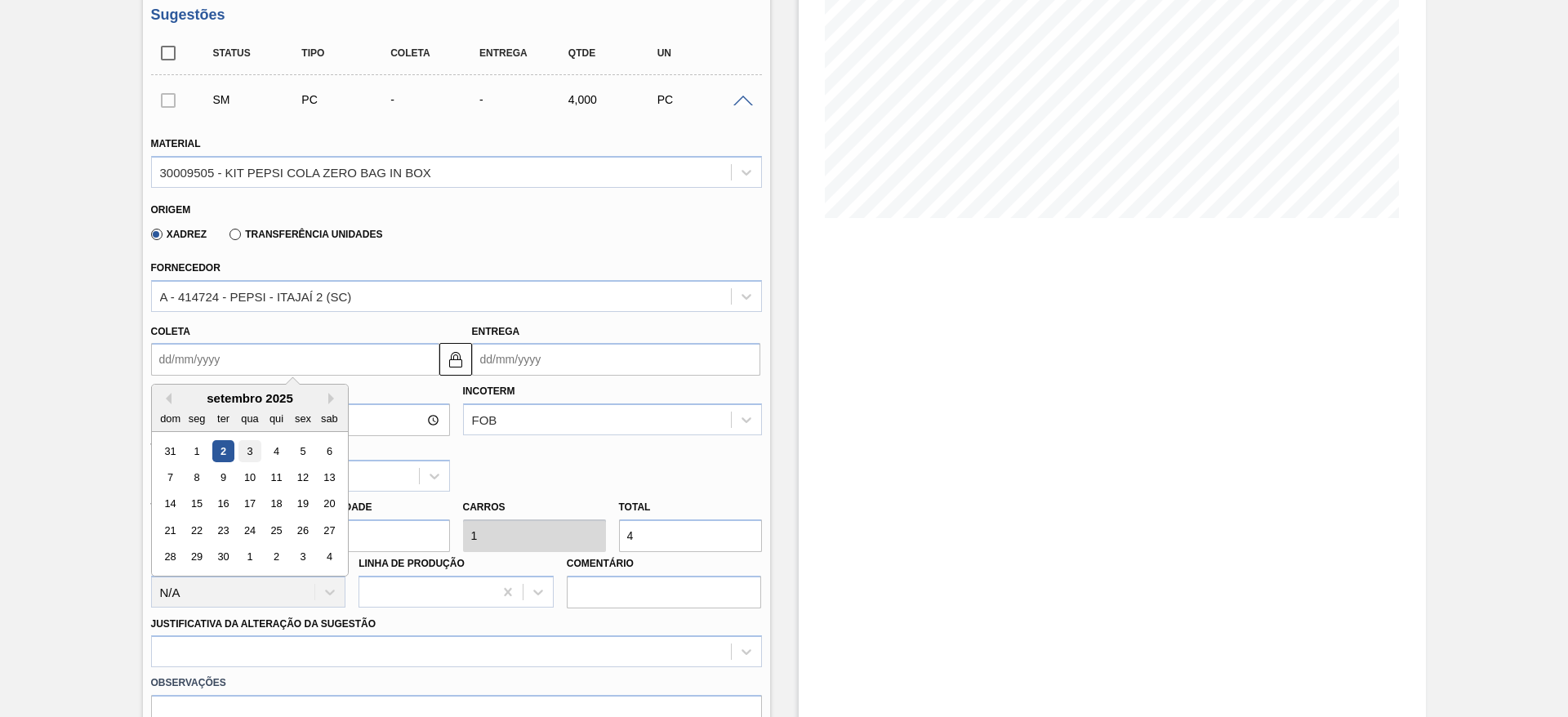
click at [247, 457] on div "3" at bounding box center [249, 451] width 22 height 22
type input "[DATE]"
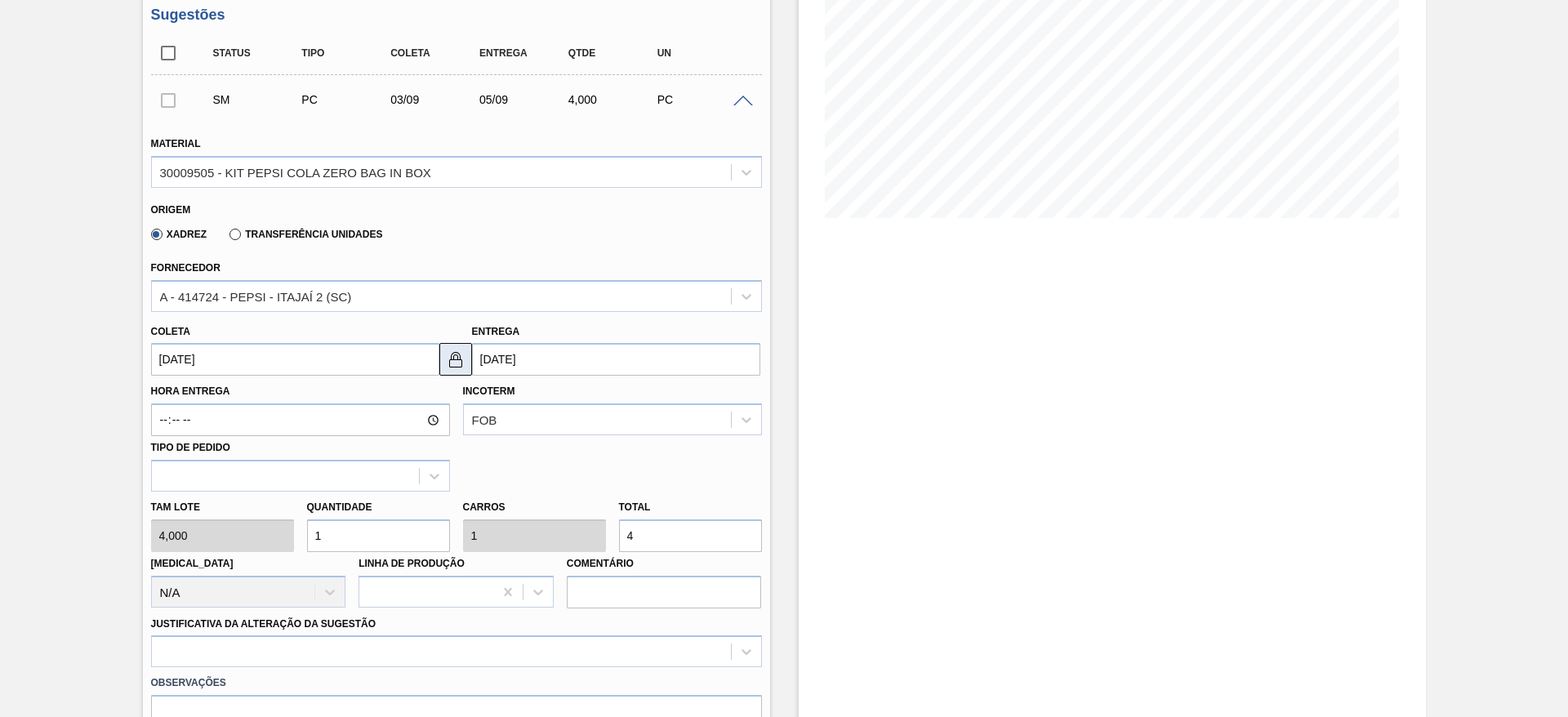
click at [464, 363] on img at bounding box center [456, 360] width 20 height 20
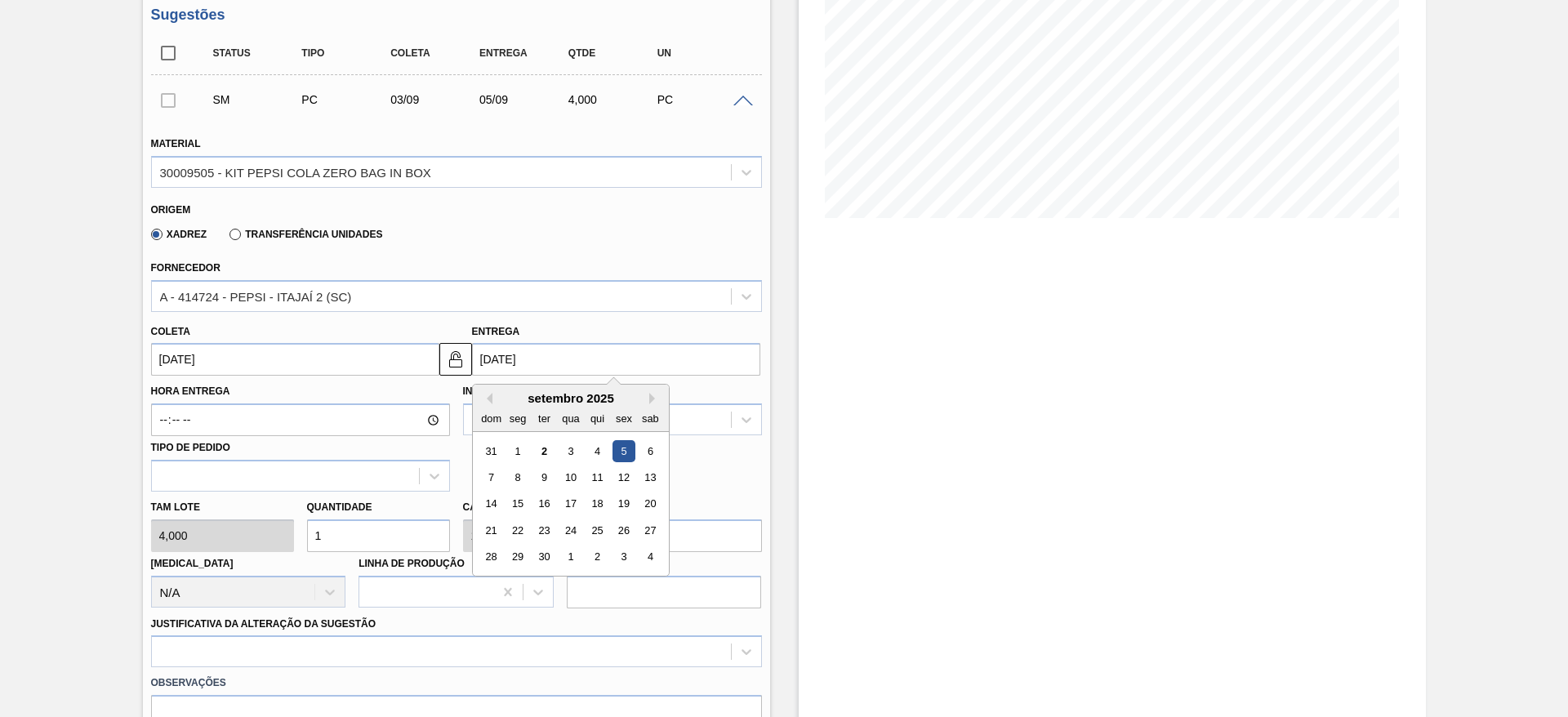
drag, startPoint x: 484, startPoint y: 360, endPoint x: 609, endPoint y: 458, distance: 158.8
click at [609, 376] on div "[DATE] Previous Month Next Month [DATE] dom seg ter qua qui sex sab 31 1 2 3 4 …" at bounding box center [615, 359] width 288 height 32
click at [606, 458] on div "4" at bounding box center [596, 451] width 22 height 22
type input "[DATE]"
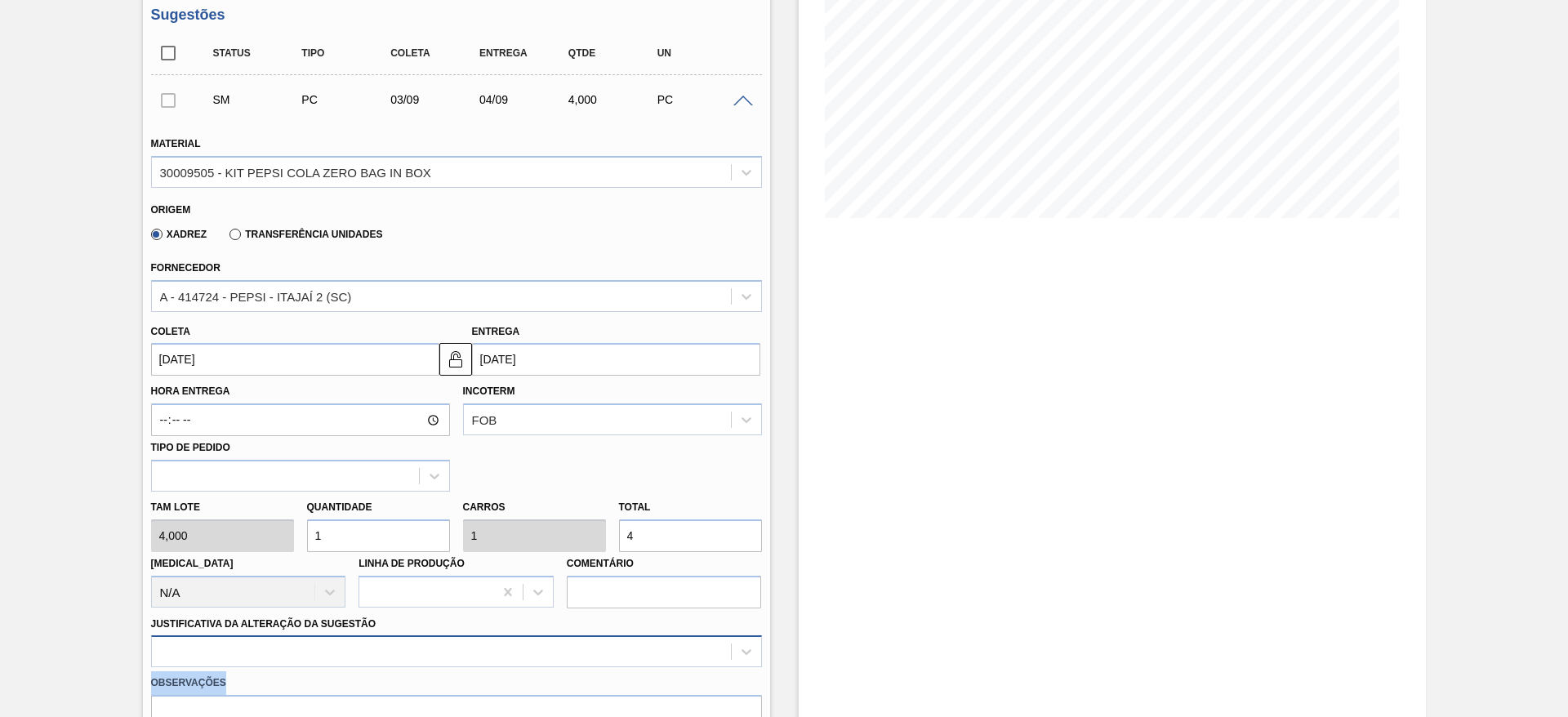
drag, startPoint x: 639, startPoint y: 669, endPoint x: 657, endPoint y: 651, distance: 25.5
click at [657, 651] on div "Material 30009505 - KIT PEPSI COLA ZERO BAG IN BOX Origem Xadrez Transferência …" at bounding box center [457, 455] width 611 height 670
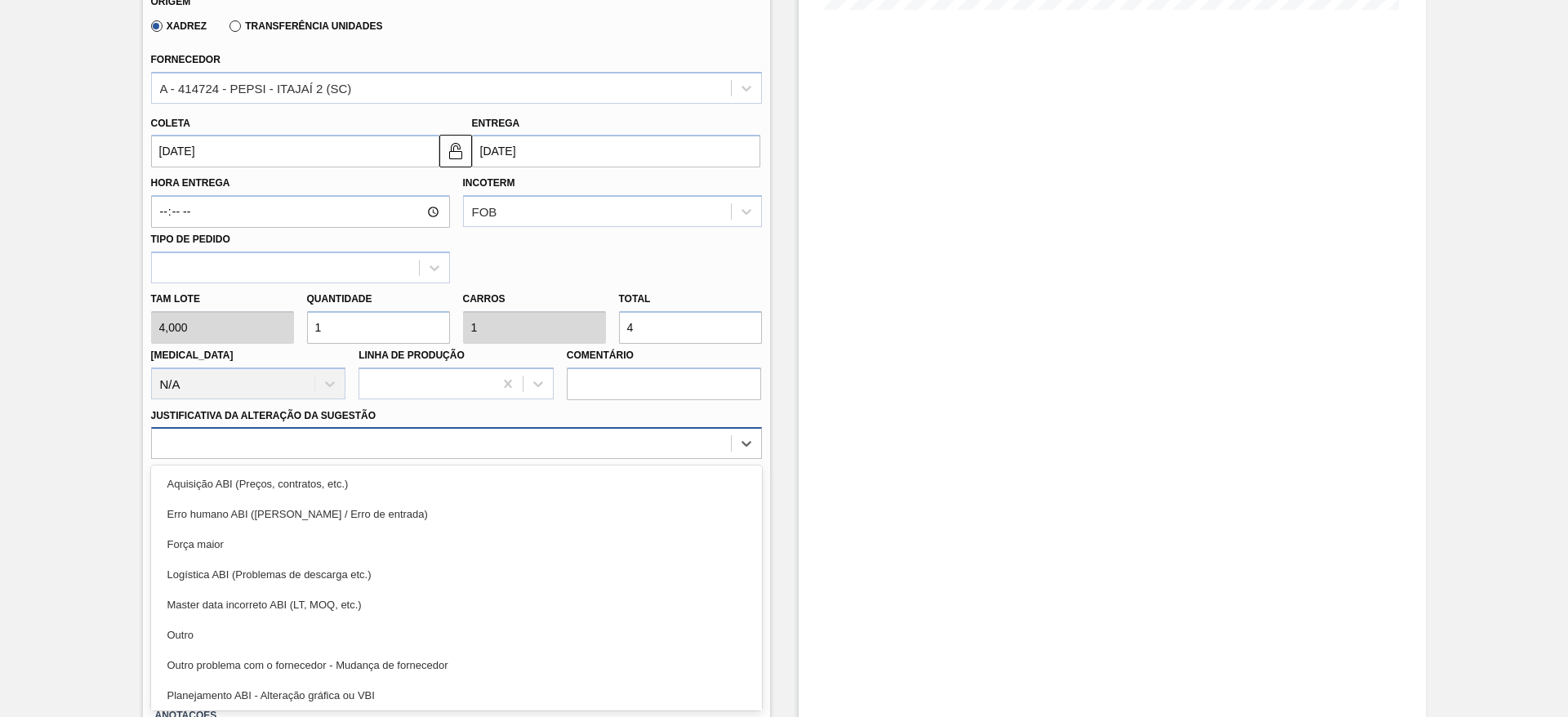
click at [657, 459] on div "option Outro problema com o fornecedor - Mudança de fornecedor focused, 7 of 18…" at bounding box center [457, 443] width 611 height 32
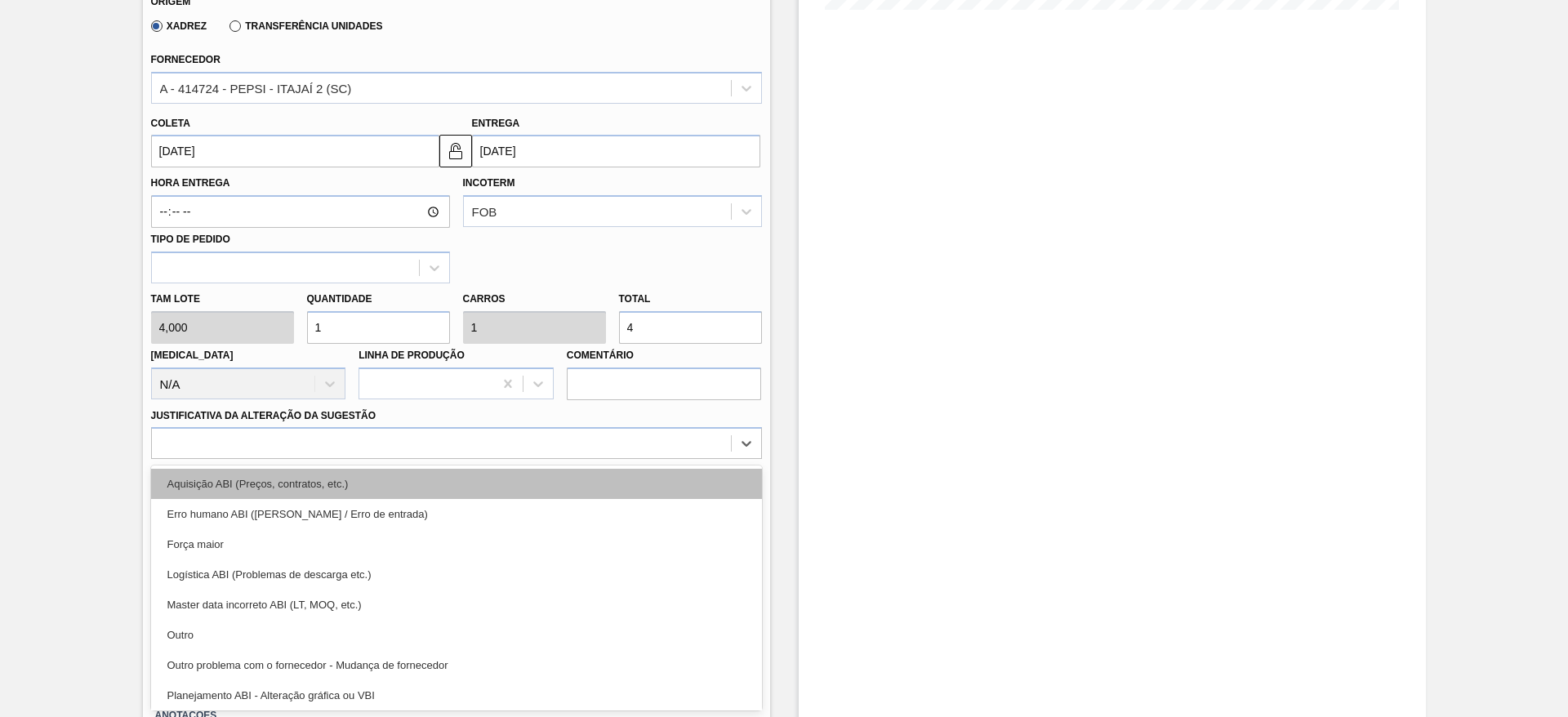
click at [678, 496] on div "Aquisição ABI (Preços, contratos, etc.)" at bounding box center [457, 484] width 611 height 30
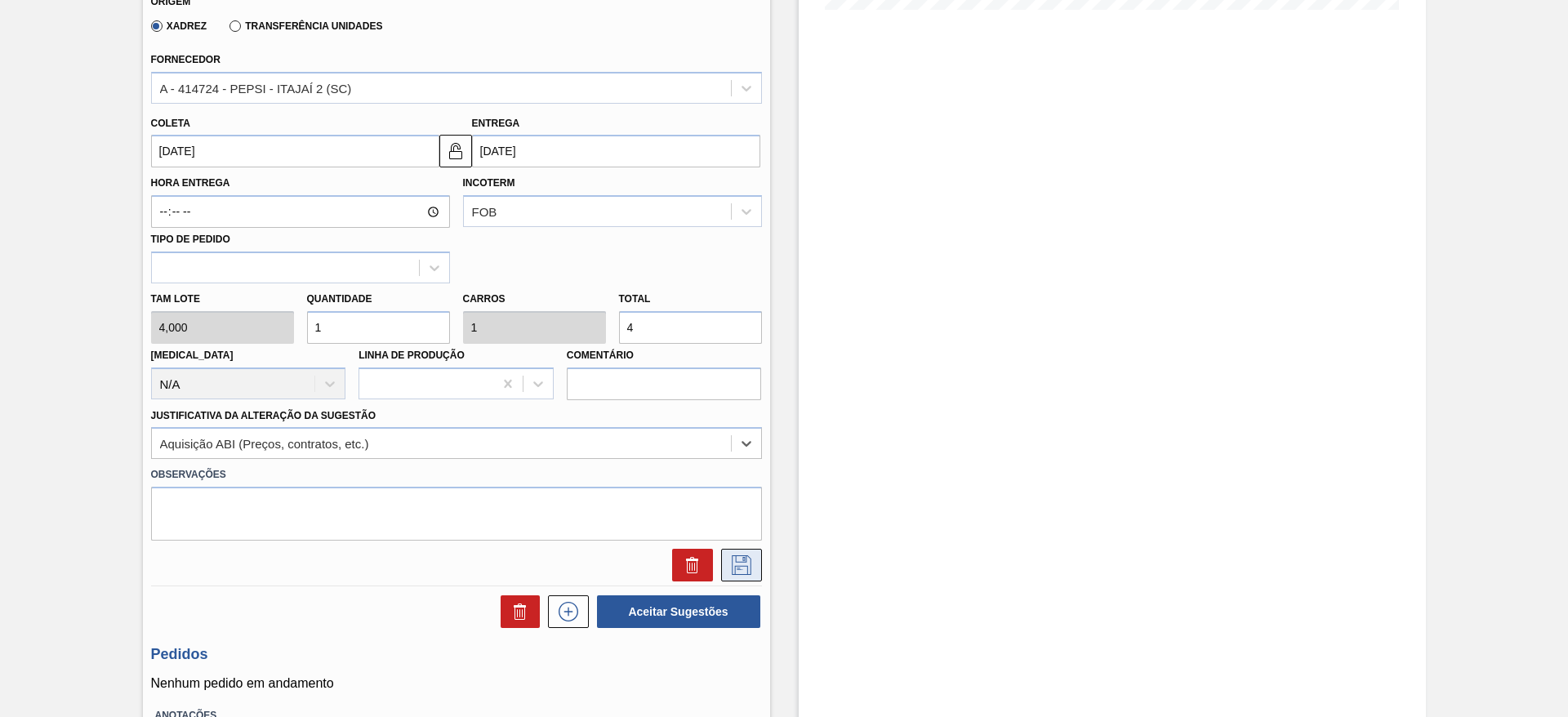
click at [733, 554] on button at bounding box center [741, 565] width 41 height 32
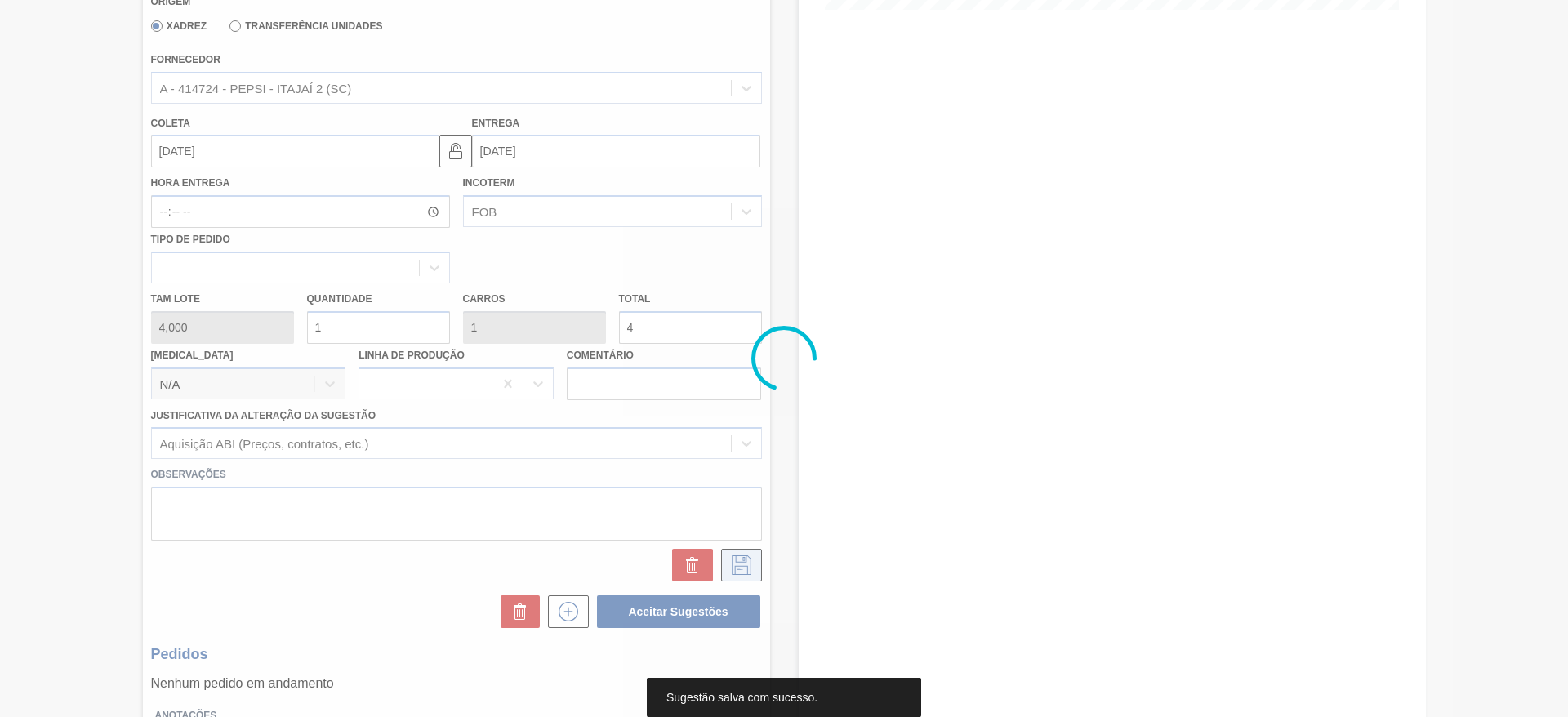
scroll to position [0, 0]
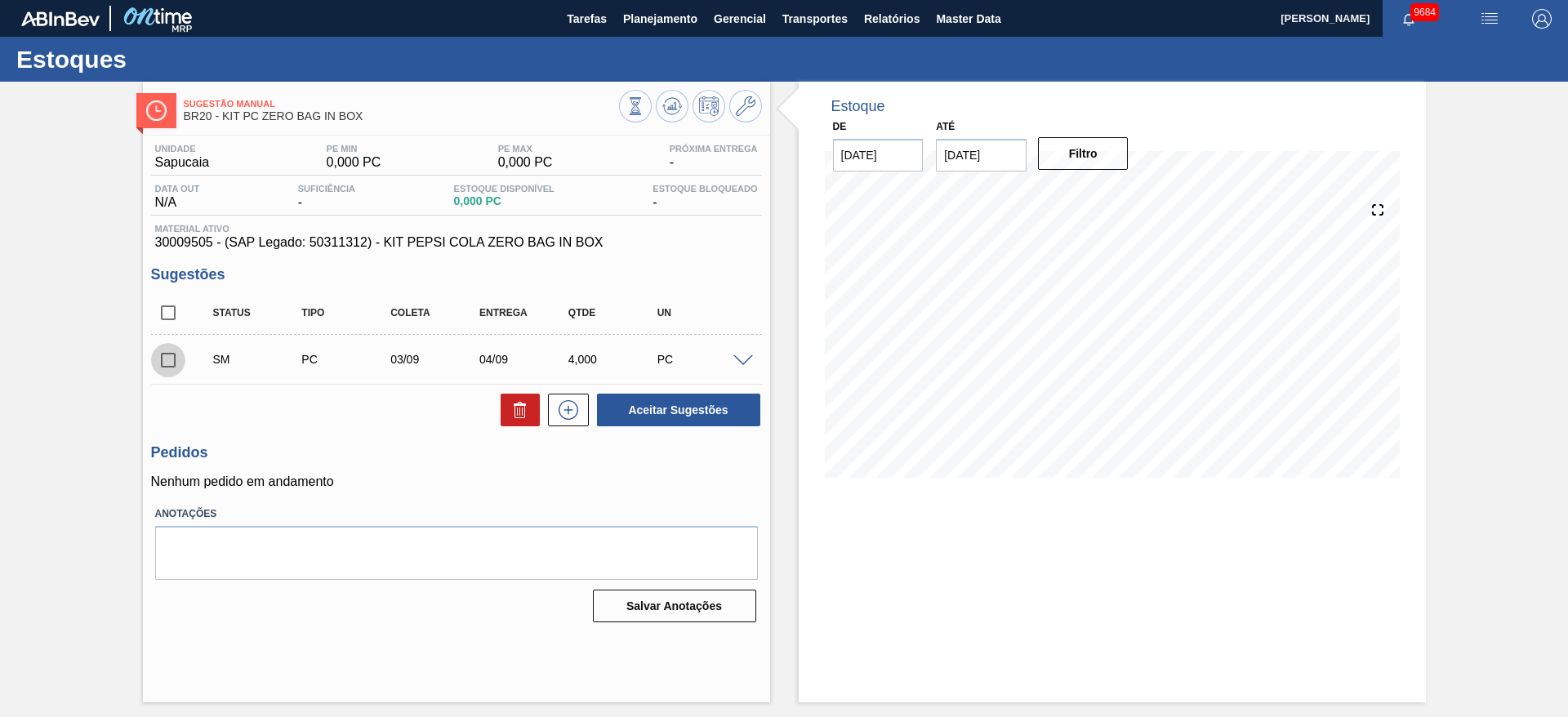
click at [174, 353] on input "checkbox" at bounding box center [168, 360] width 34 height 34
click at [654, 394] on button "Aceitar Sugestões" at bounding box center [679, 410] width 164 height 32
checkbox input "false"
